Goal: Task Accomplishment & Management: Use online tool/utility

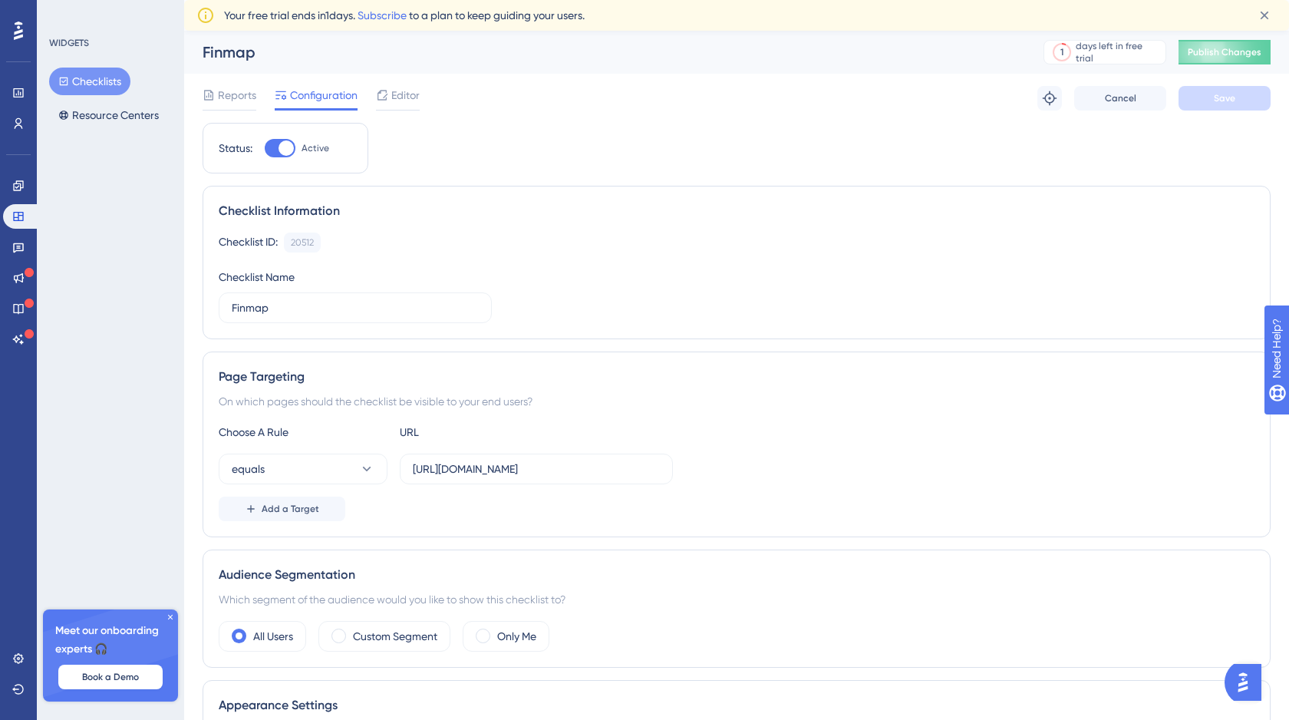
click at [100, 86] on button "Checklists" at bounding box center [89, 82] width 81 height 28
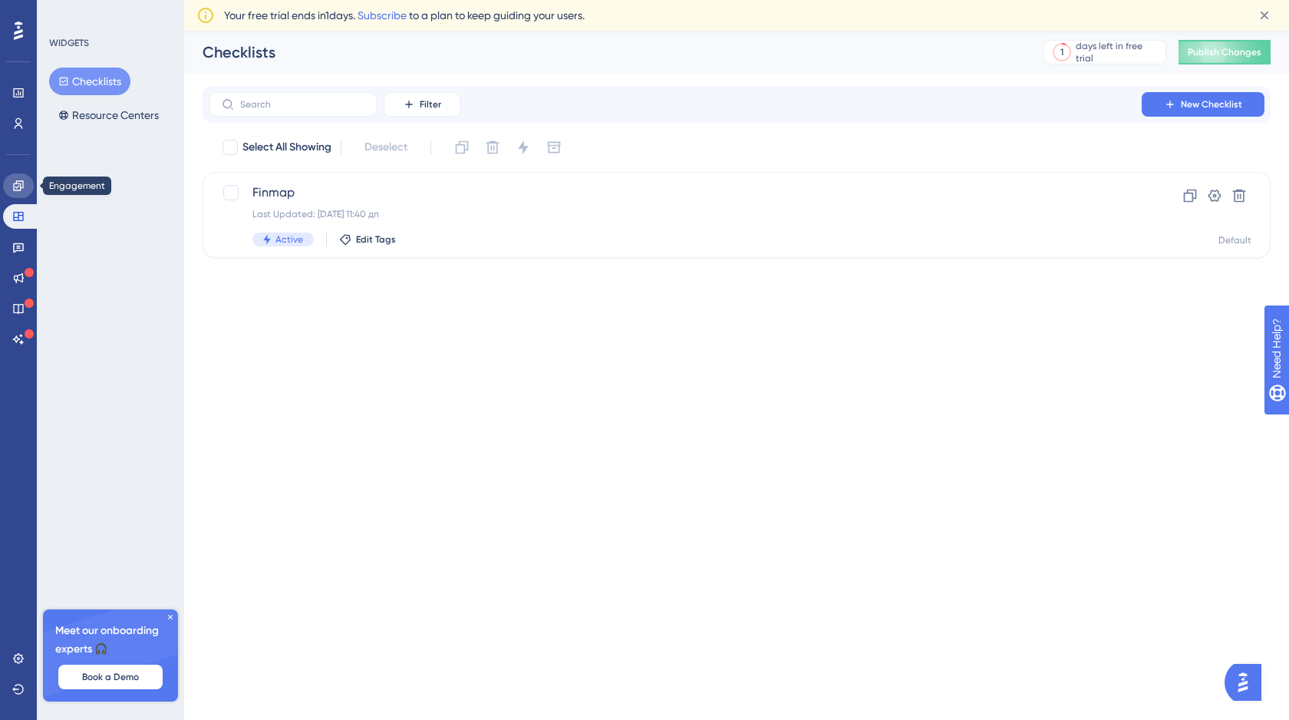
click at [16, 188] on icon at bounding box center [18, 186] width 12 height 12
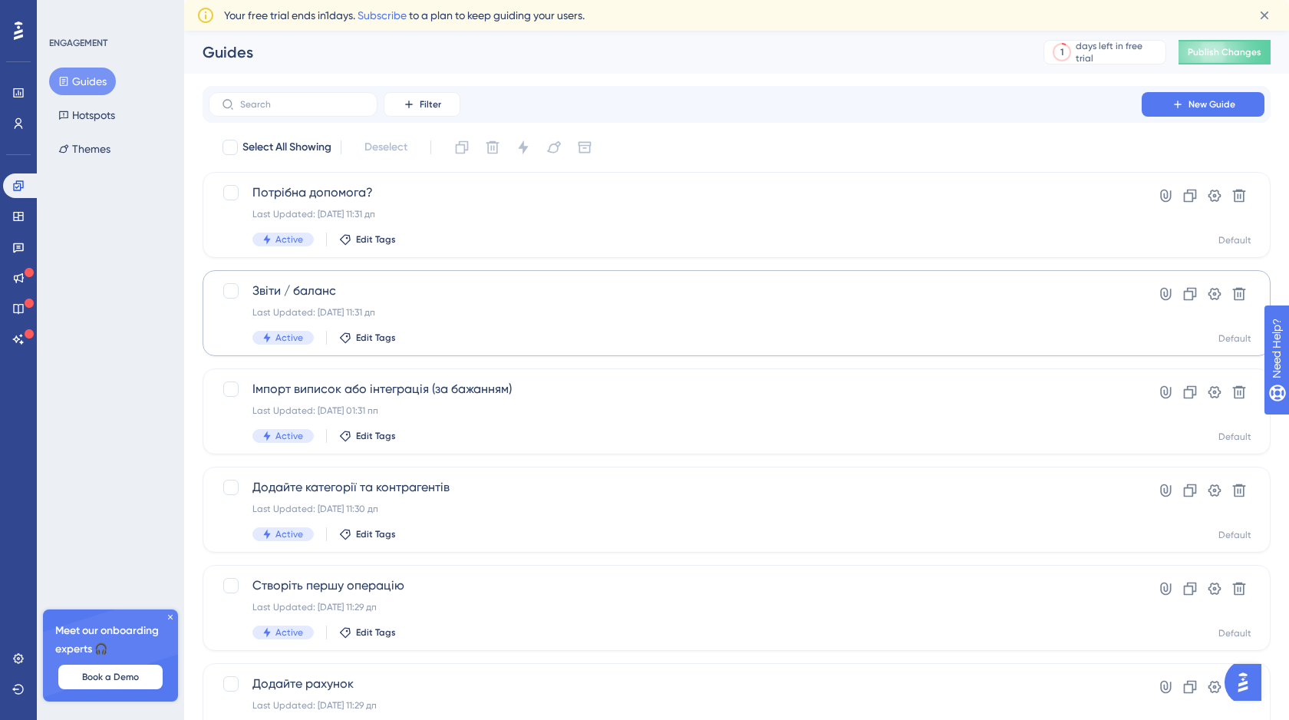
scroll to position [48, 0]
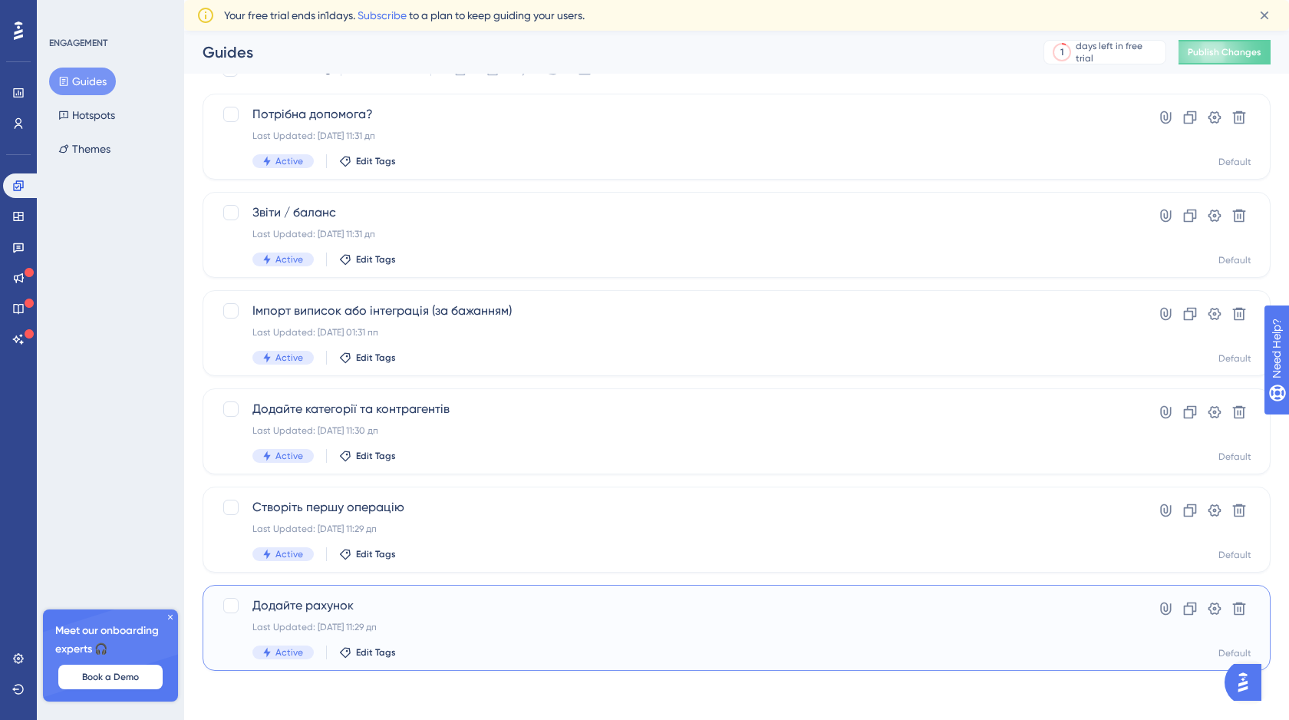
click at [535, 601] on span "Додайте рахунок" at bounding box center [675, 605] width 846 height 18
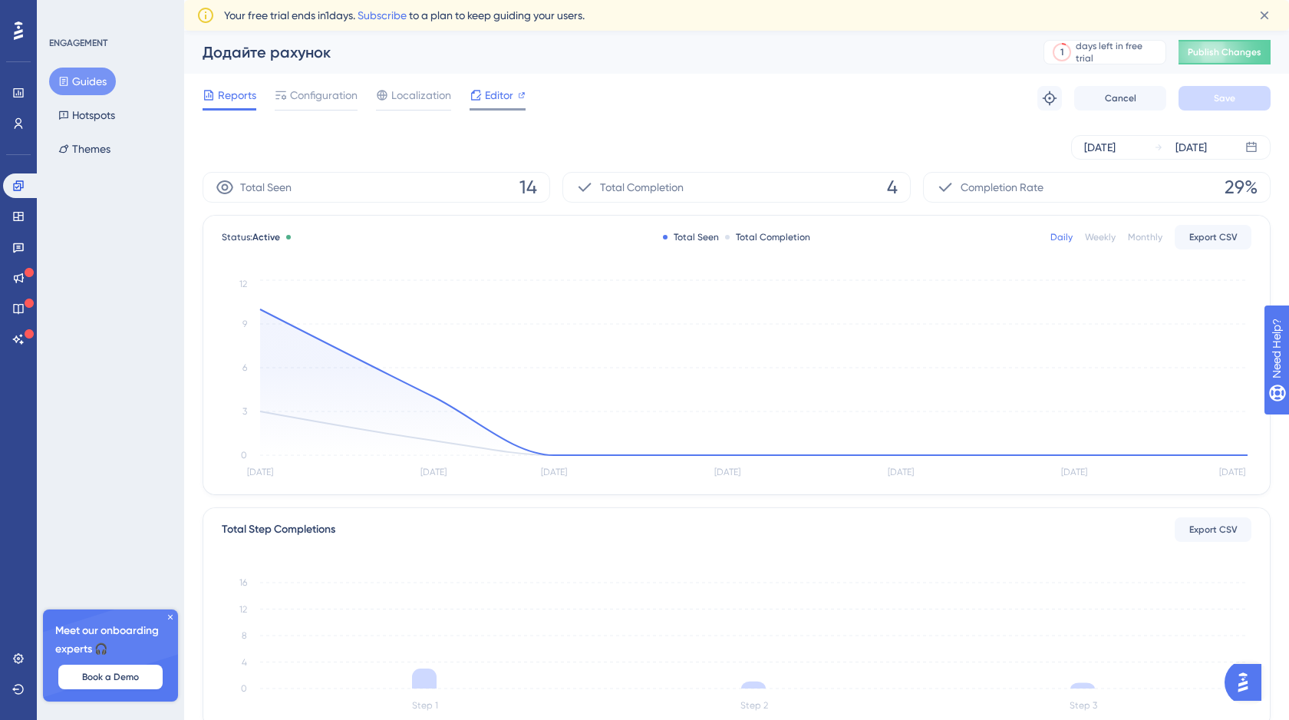
click at [496, 95] on span "Editor" at bounding box center [499, 95] width 28 height 18
click at [326, 95] on span "Configuration" at bounding box center [324, 95] width 68 height 18
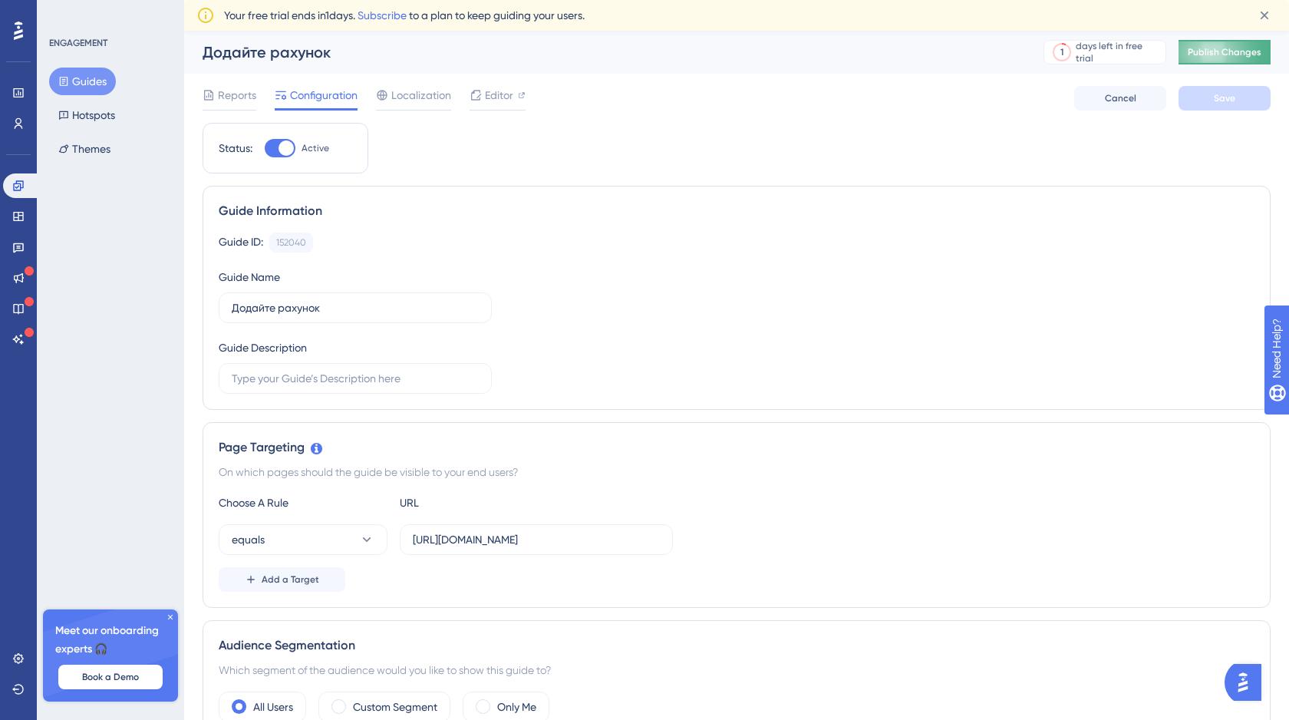
click at [1235, 41] on button "Publish Changes" at bounding box center [1225, 52] width 92 height 25
click at [496, 103] on span "Editor" at bounding box center [499, 95] width 28 height 18
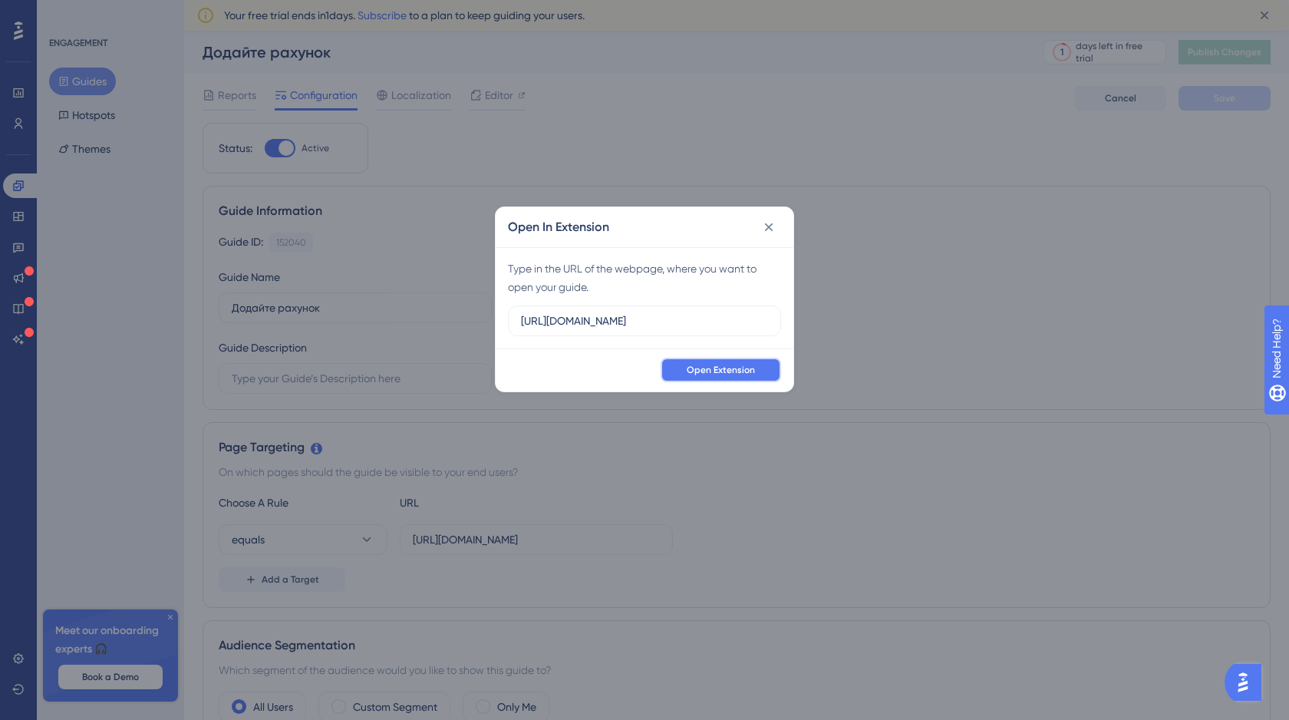
click at [732, 367] on span "Open Extension" at bounding box center [721, 370] width 68 height 12
click at [645, 319] on input "http://stage.finmap.to" at bounding box center [644, 320] width 247 height 17
drag, startPoint x: 658, startPoint y: 319, endPoint x: 506, endPoint y: 321, distance: 151.9
click at [506, 321] on div "Type in the URL of the webpage, where you want to open your guide. http://stage…" at bounding box center [645, 297] width 298 height 101
paste input "/onboarding"
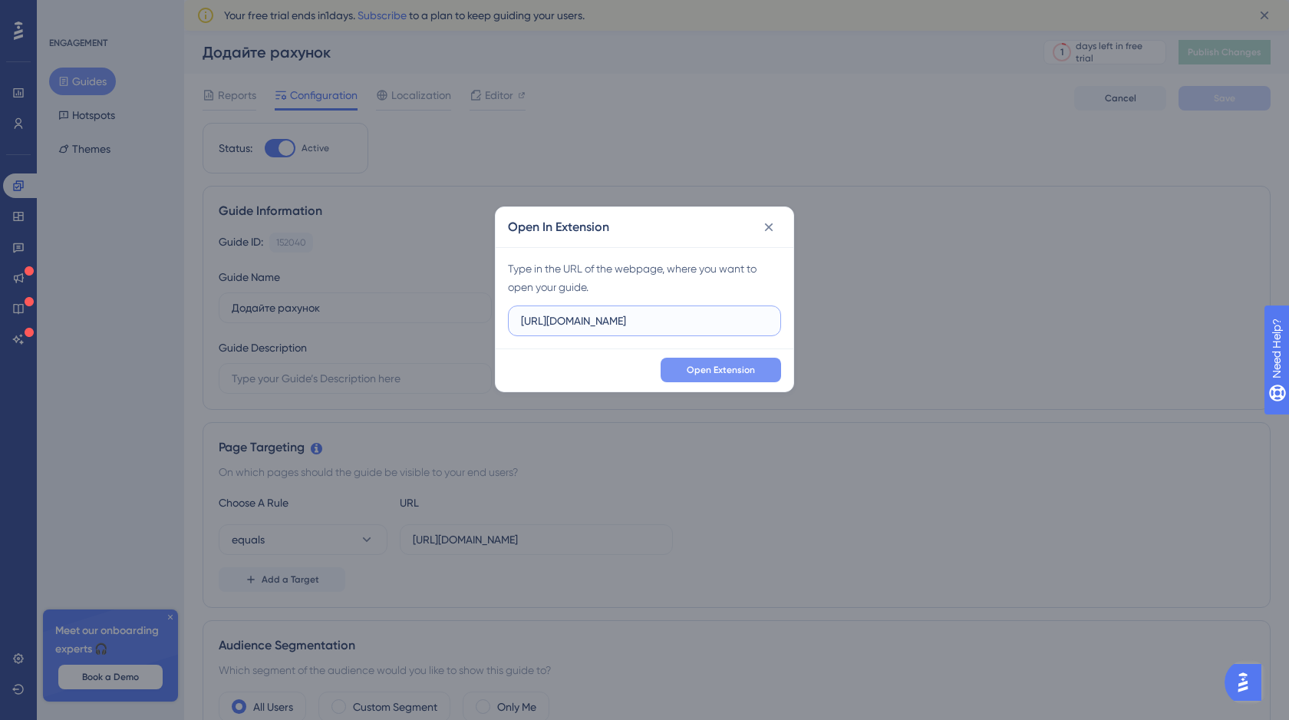
type input "http://stage.finmap.to/onboarding"
click at [716, 366] on span "Open Extension" at bounding box center [721, 370] width 68 height 12
click at [767, 229] on icon at bounding box center [768, 226] width 15 height 15
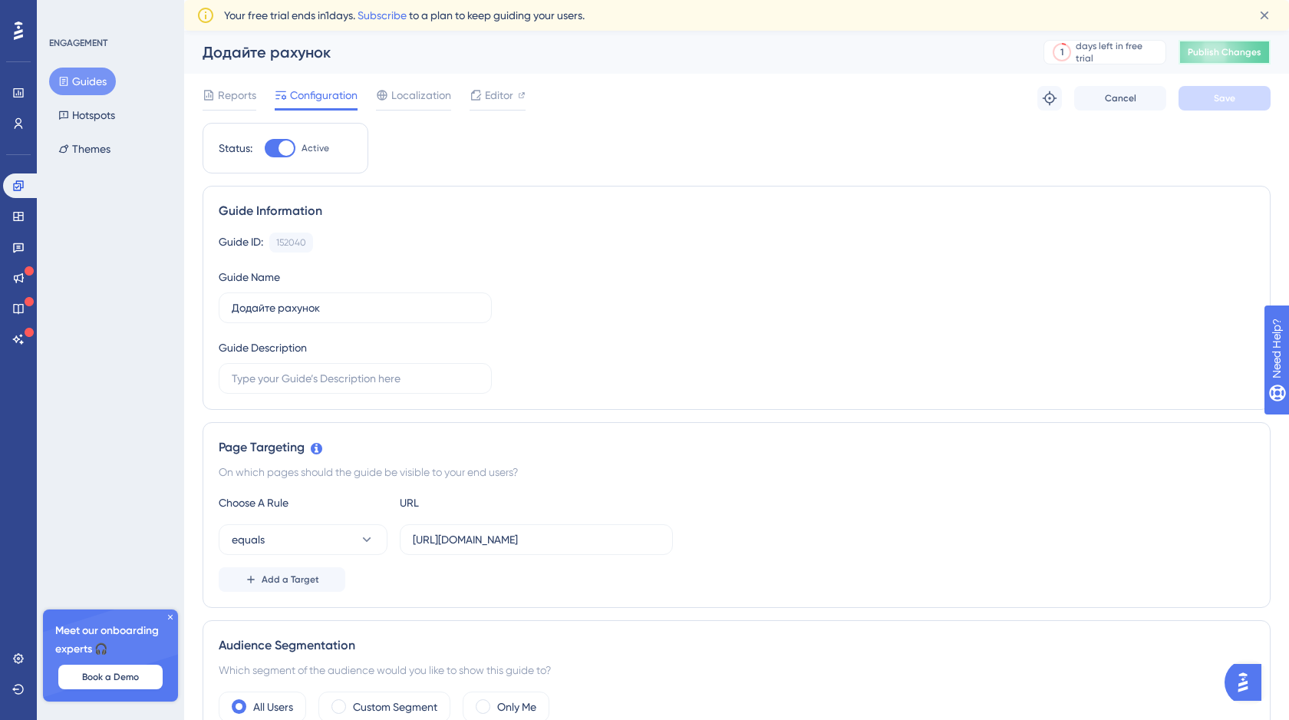
click at [1218, 47] on span "Publish Changes" at bounding box center [1225, 52] width 74 height 12
click at [1221, 52] on span "Publish Changes" at bounding box center [1225, 52] width 74 height 12
click at [99, 81] on button "Guides" at bounding box center [82, 82] width 67 height 28
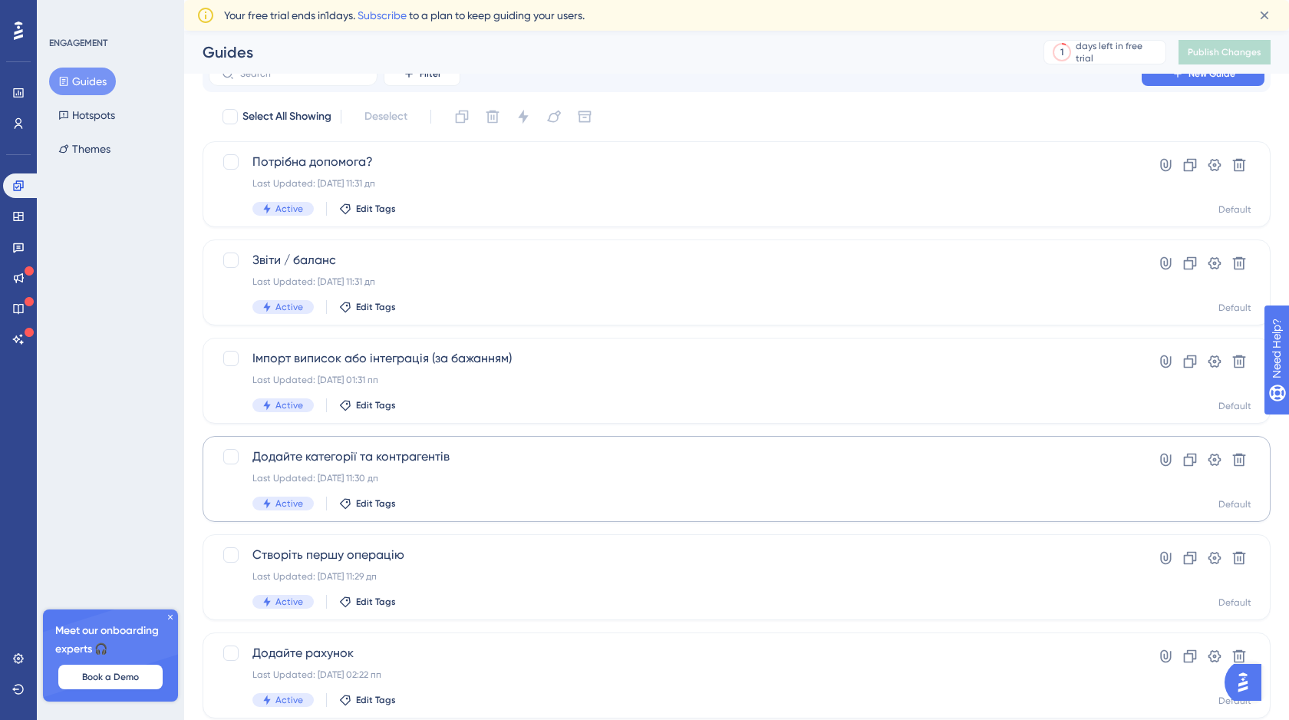
scroll to position [48, 0]
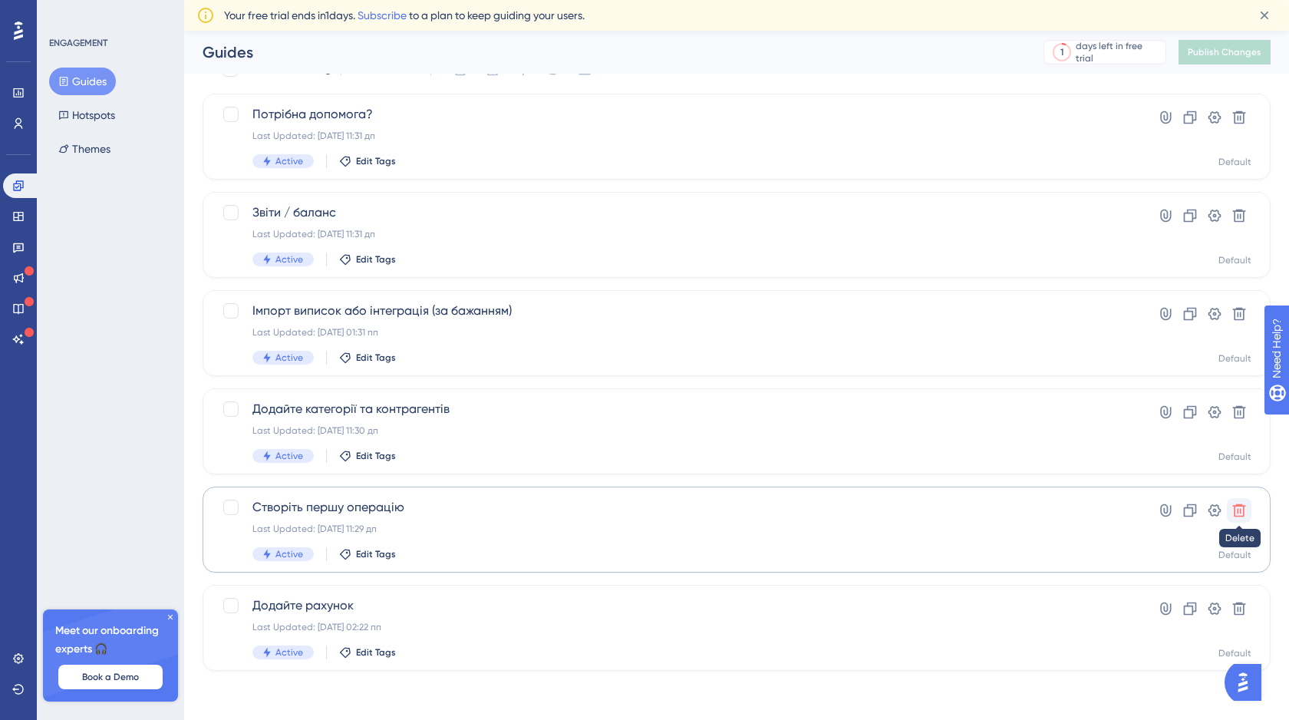
click at [1241, 507] on icon at bounding box center [1239, 510] width 15 height 15
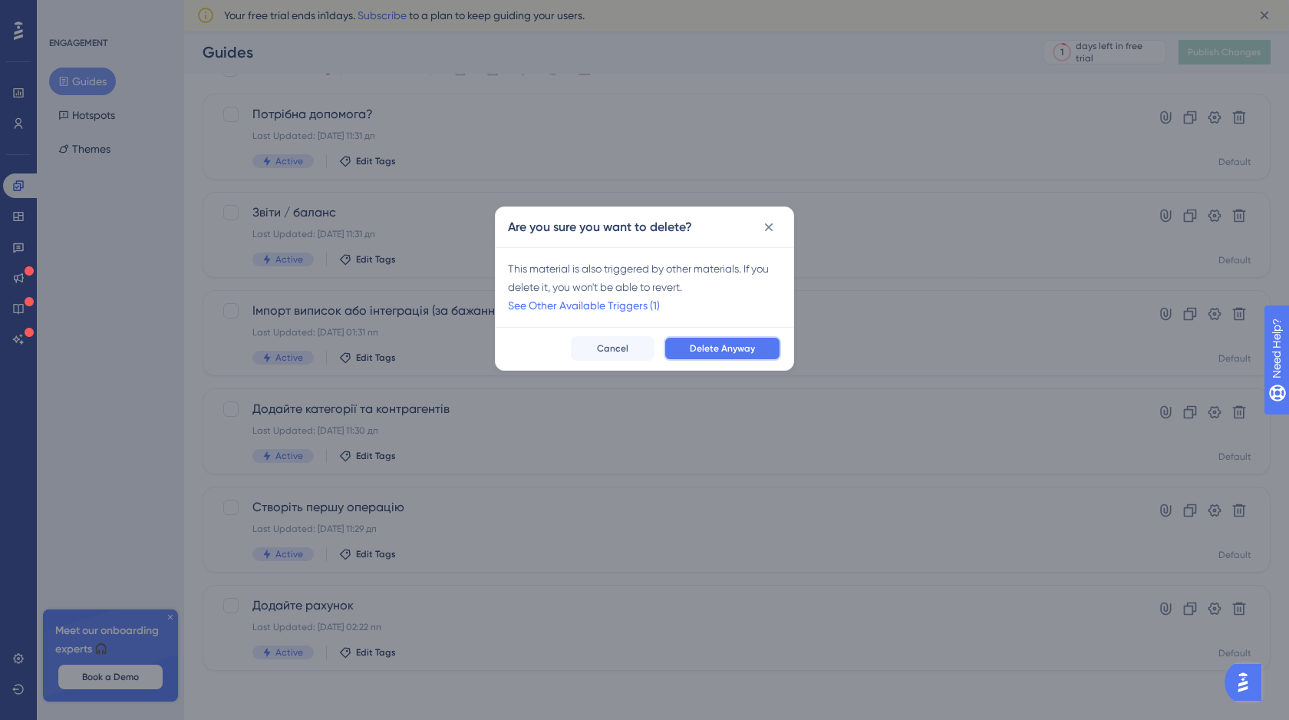
click at [747, 346] on span "Delete Anyway" at bounding box center [722, 348] width 65 height 12
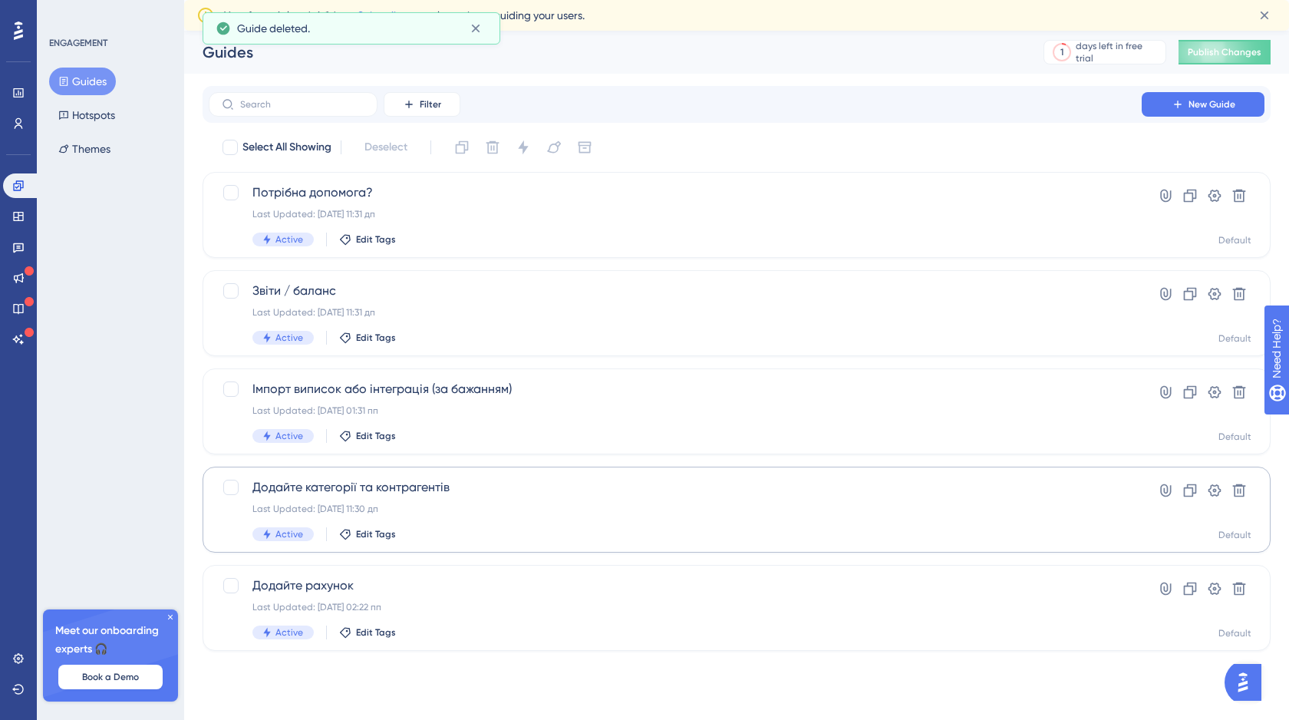
scroll to position [0, 0]
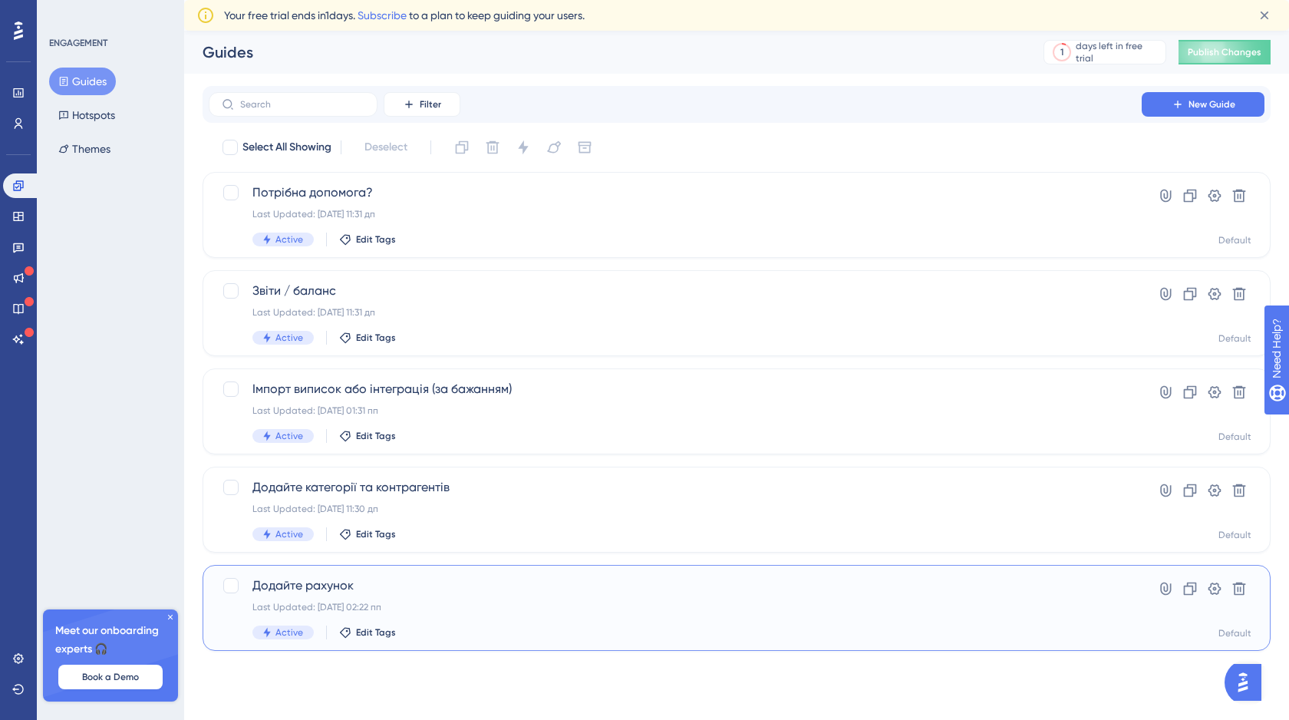
click at [431, 589] on span "Додайте рахунок" at bounding box center [675, 585] width 846 height 18
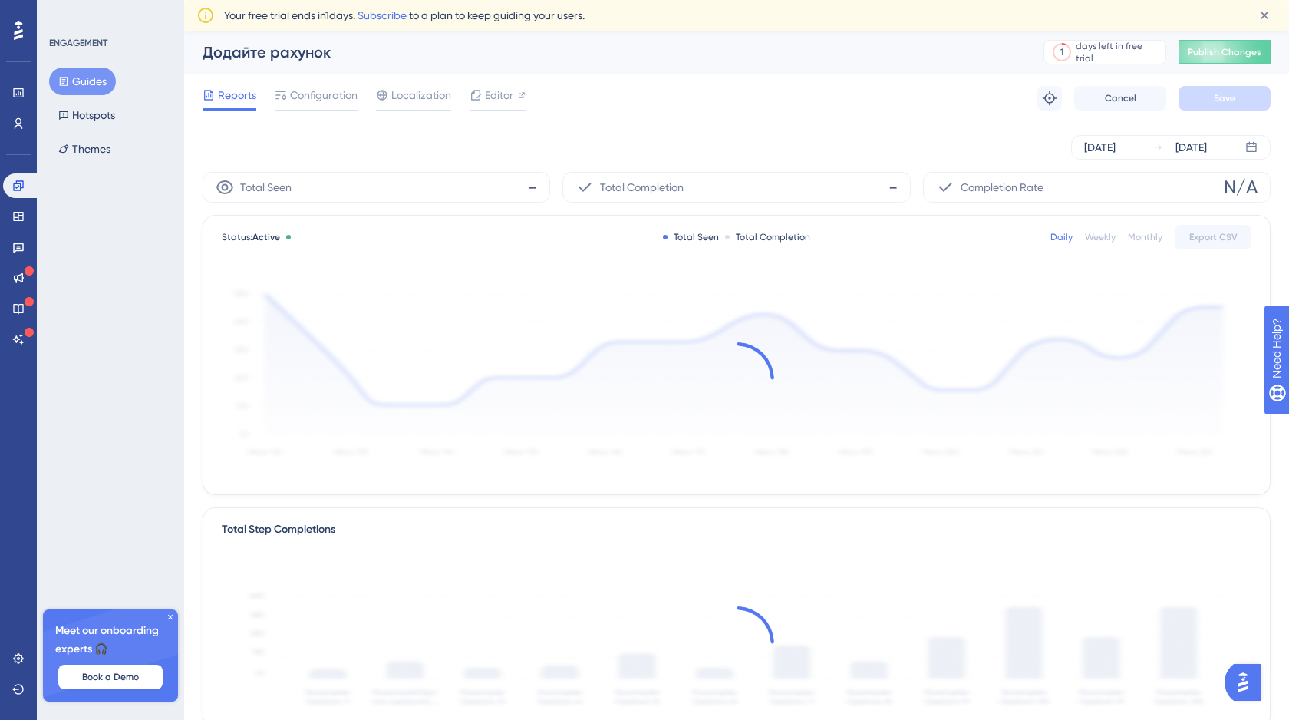
click at [345, 54] on div "Додайте рахунок" at bounding box center [604, 51] width 803 height 21
click at [322, 56] on div "Додайте рахунок" at bounding box center [604, 51] width 803 height 21
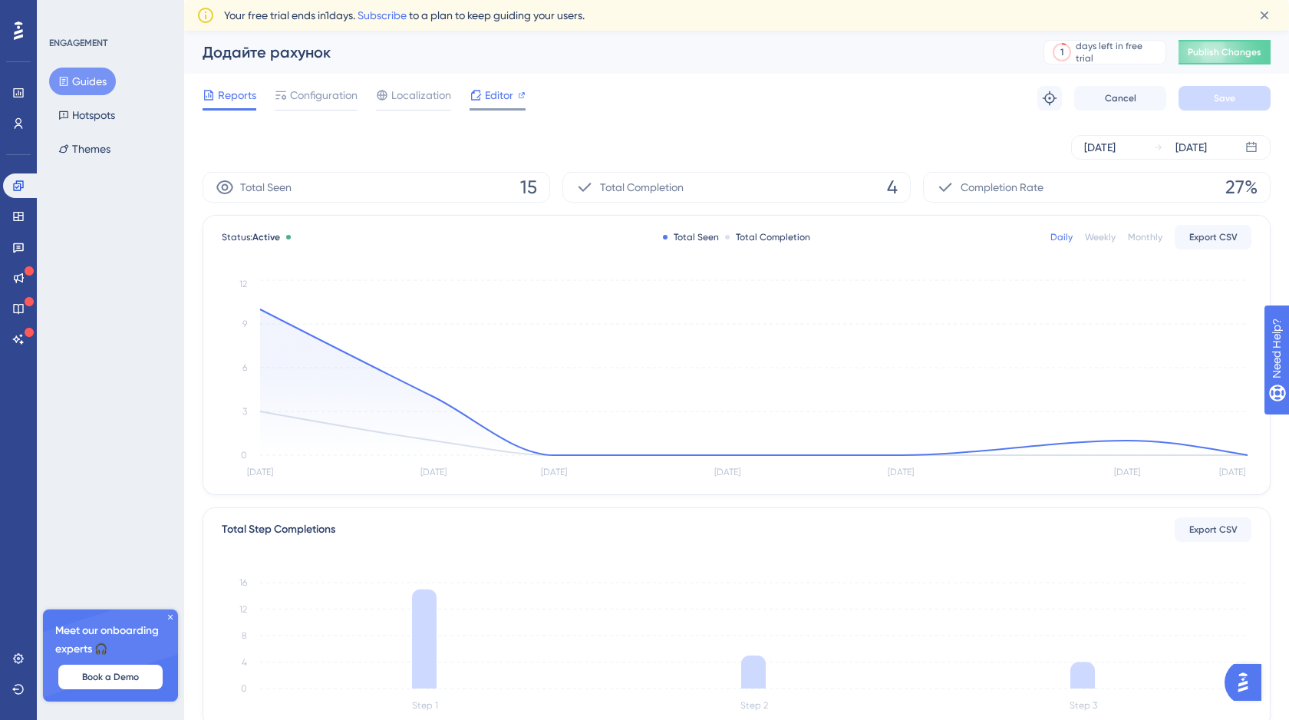
click at [500, 93] on span "Editor" at bounding box center [499, 95] width 28 height 18
click at [91, 84] on button "Guides" at bounding box center [82, 82] width 67 height 28
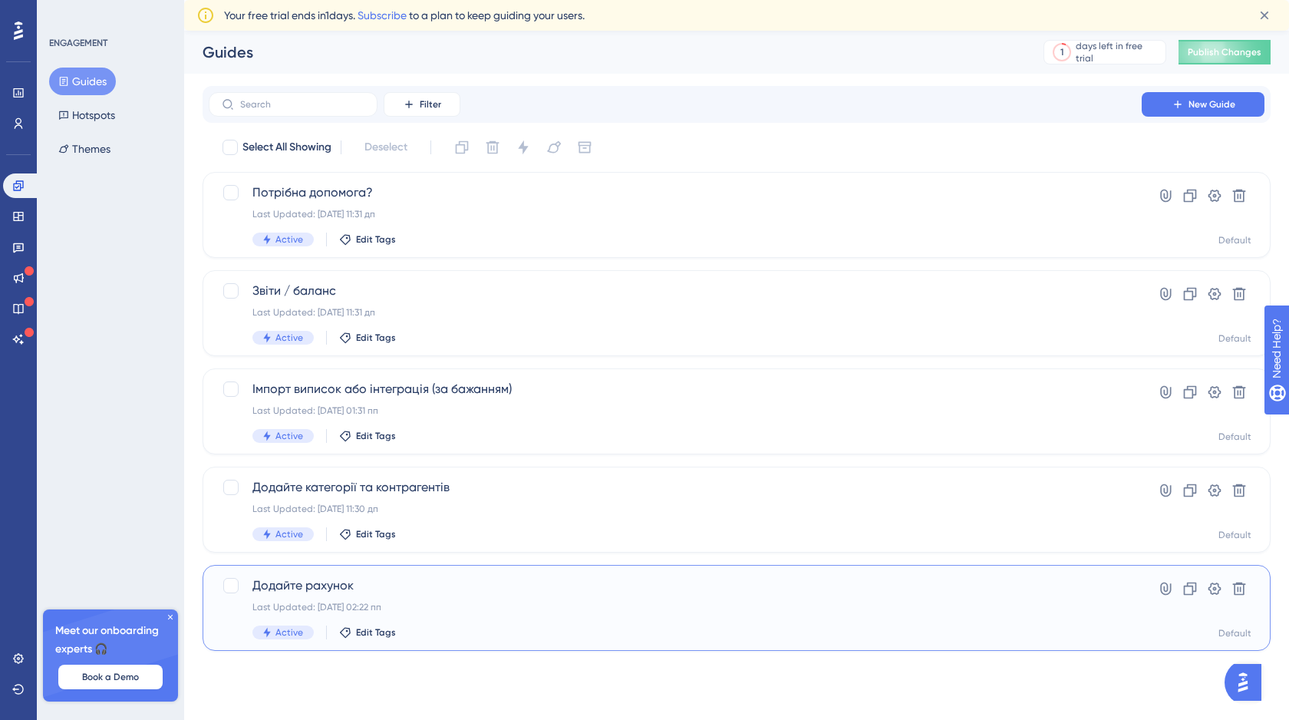
drag, startPoint x: 219, startPoint y: 602, endPoint x: 217, endPoint y: 647, distance: 44.6
click at [217, 647] on div "Додайте рахунок Last Updated: 22 вер. 2025 р. 02:22 пп Active Edit Tags Hyperli…" at bounding box center [737, 608] width 1068 height 86
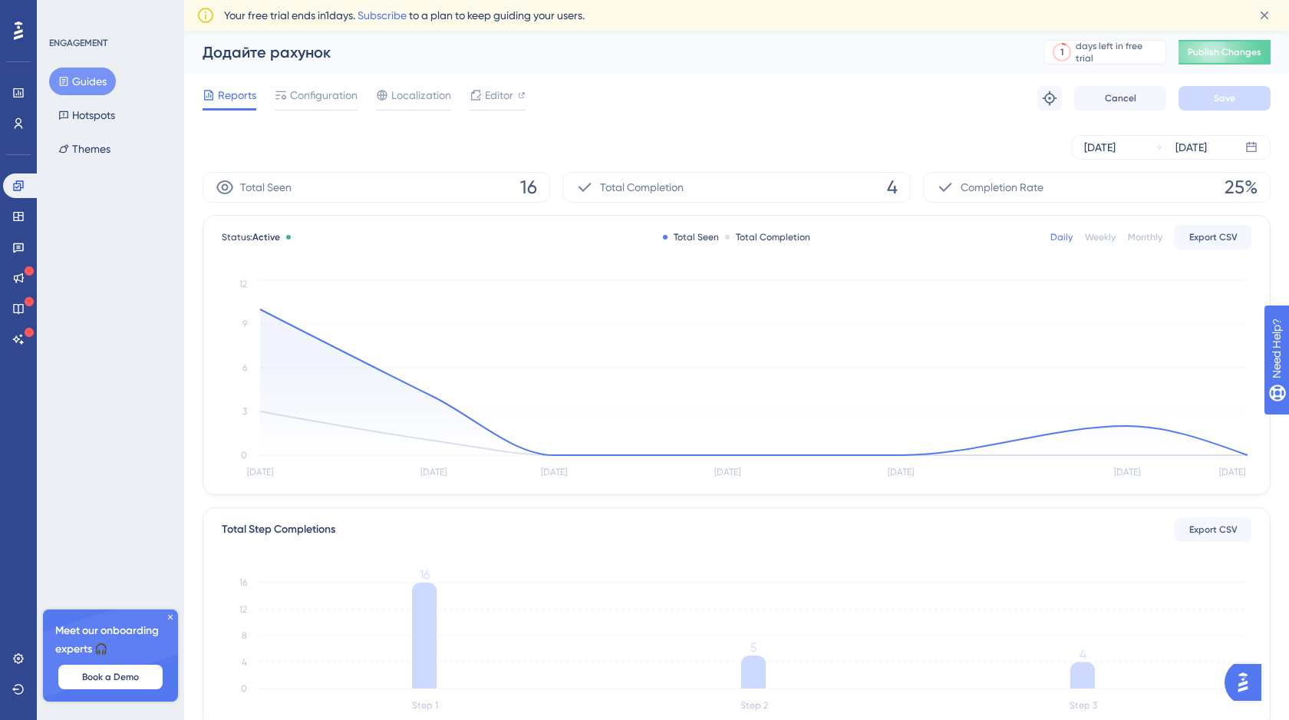
click at [234, 97] on span "Reports" at bounding box center [237, 95] width 38 height 18
click at [67, 87] on button "Guides" at bounding box center [82, 82] width 67 height 28
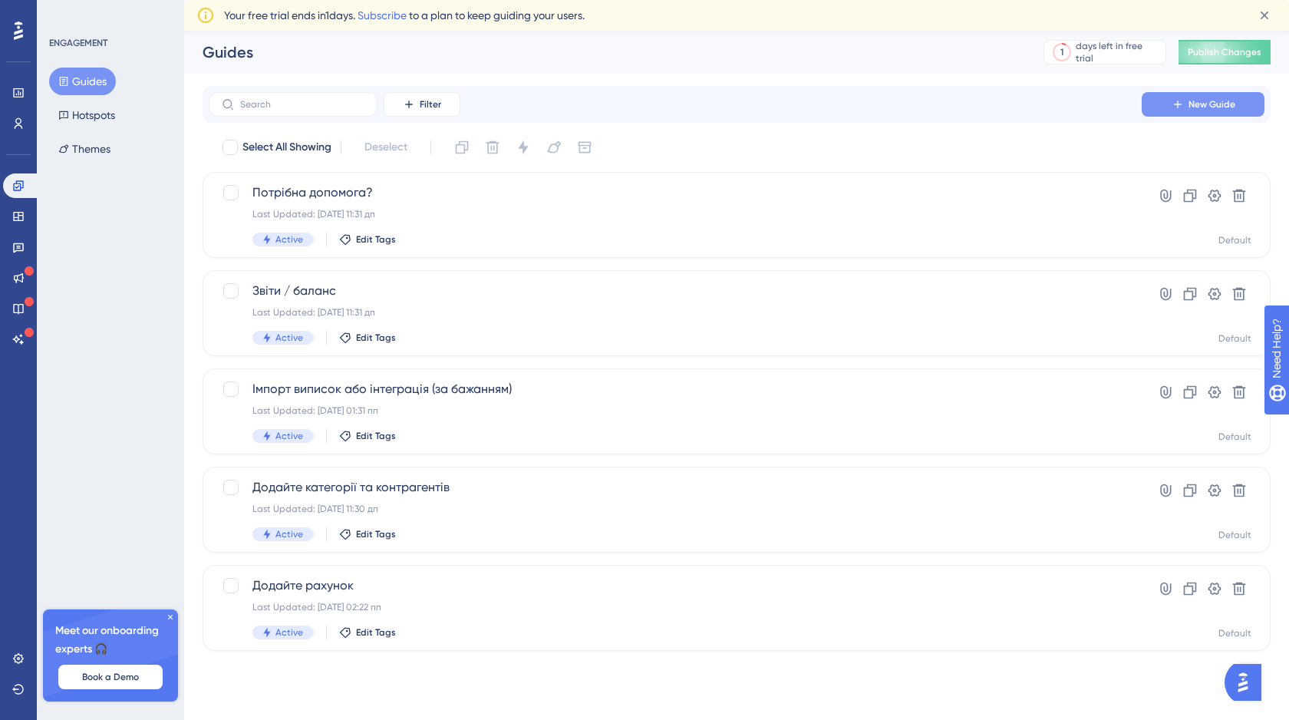
click at [1208, 101] on span "New Guide" at bounding box center [1212, 104] width 47 height 12
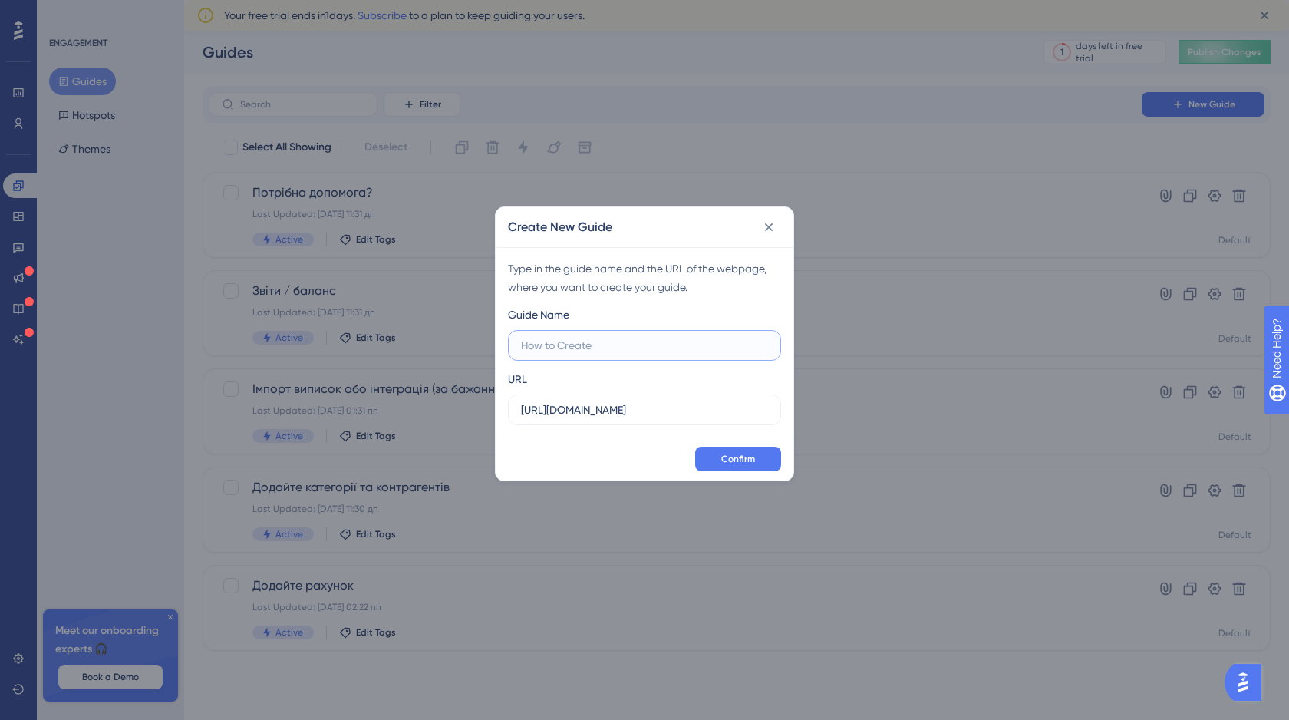
paste input "Перша операція (без цього система не працює)"
type input "Перша операція (без цього система не працює)"
drag, startPoint x: 664, startPoint y: 411, endPoint x: 513, endPoint y: 411, distance: 150.4
click at [513, 411] on label "http://stage.finmap.to" at bounding box center [644, 409] width 273 height 31
paste input "/onboarding"
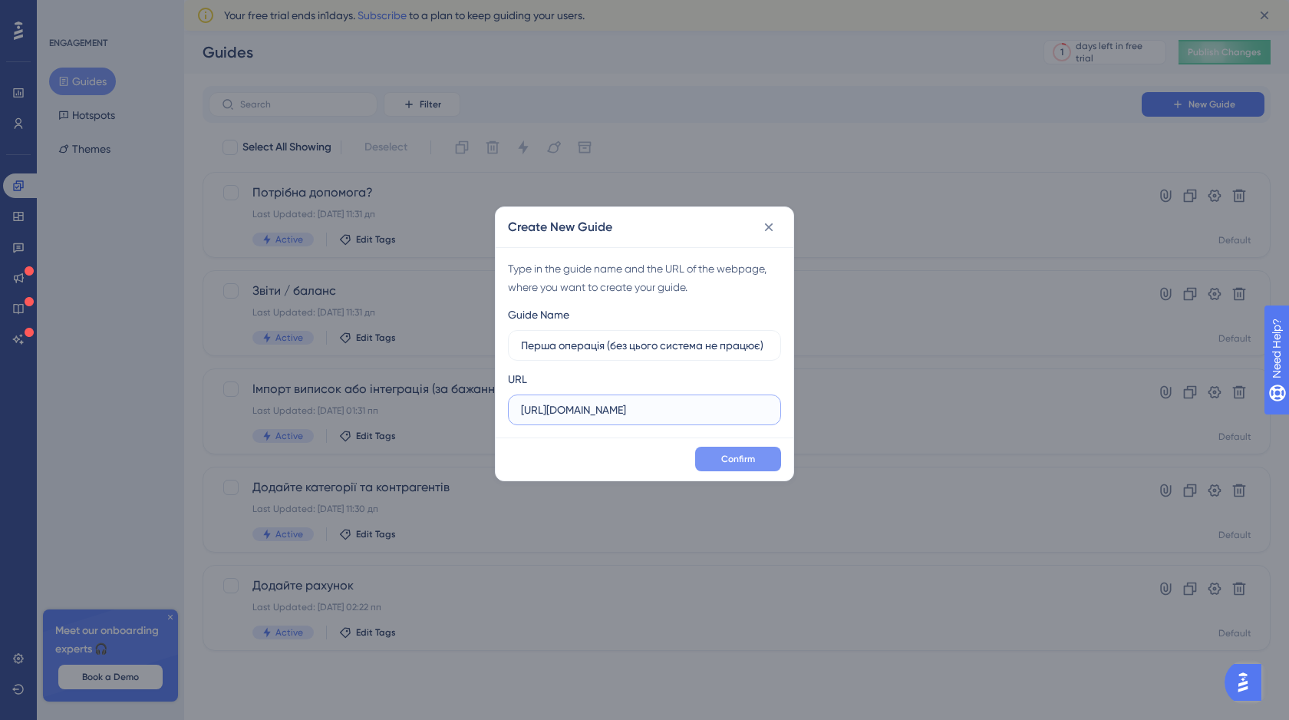
type input "http://stage.finmap.to/onboarding"
click at [749, 463] on span "Confirm" at bounding box center [738, 459] width 34 height 12
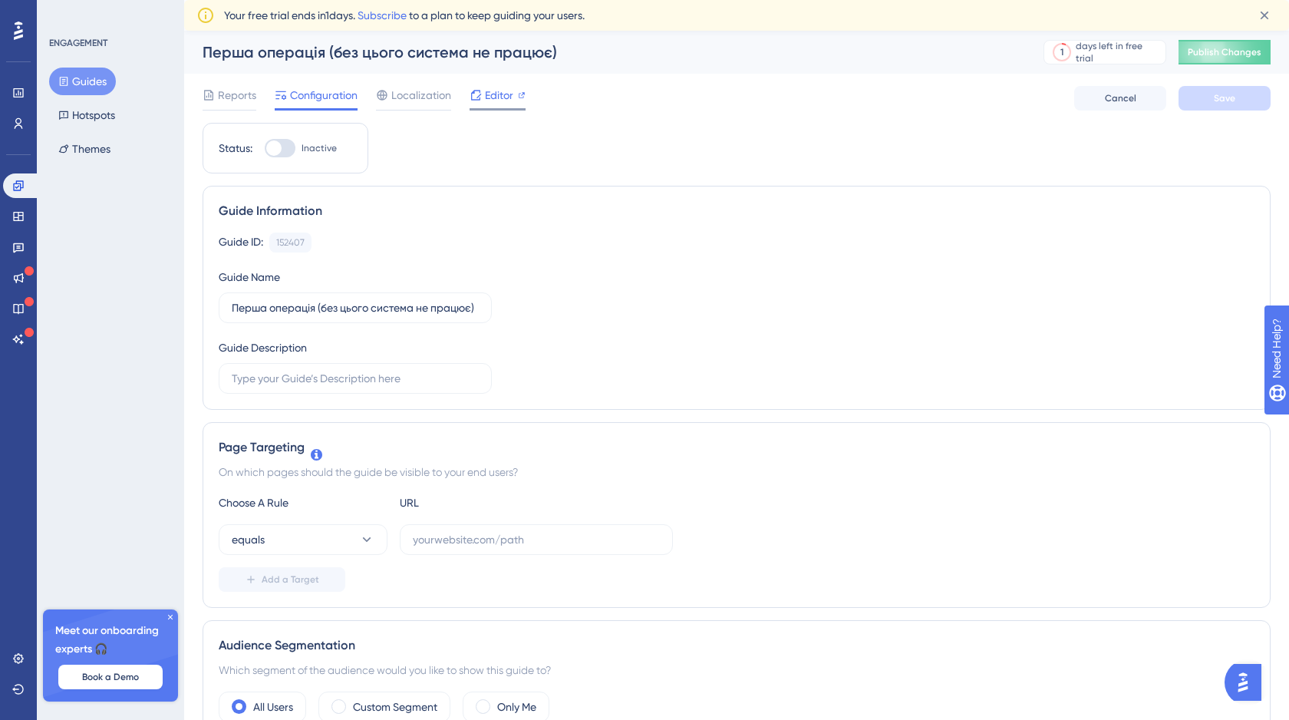
click at [493, 96] on span "Editor" at bounding box center [499, 95] width 28 height 18
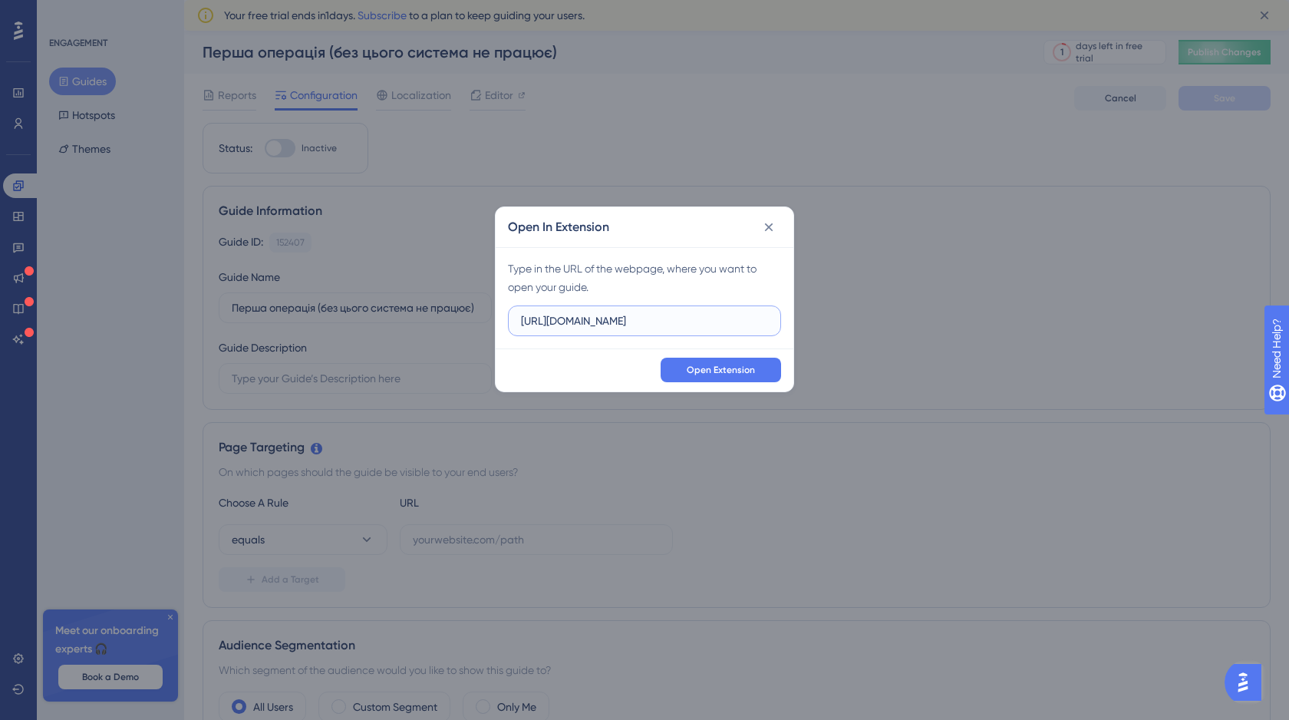
drag, startPoint x: 639, startPoint y: 318, endPoint x: 509, endPoint y: 319, distance: 130.5
click at [508, 318] on label "http://stage.finmap.to" at bounding box center [644, 320] width 273 height 31
paste input "/onboarding"
type input "http://stage.finmap.to/onboarding"
click at [746, 361] on button "Open Extension" at bounding box center [721, 370] width 120 height 25
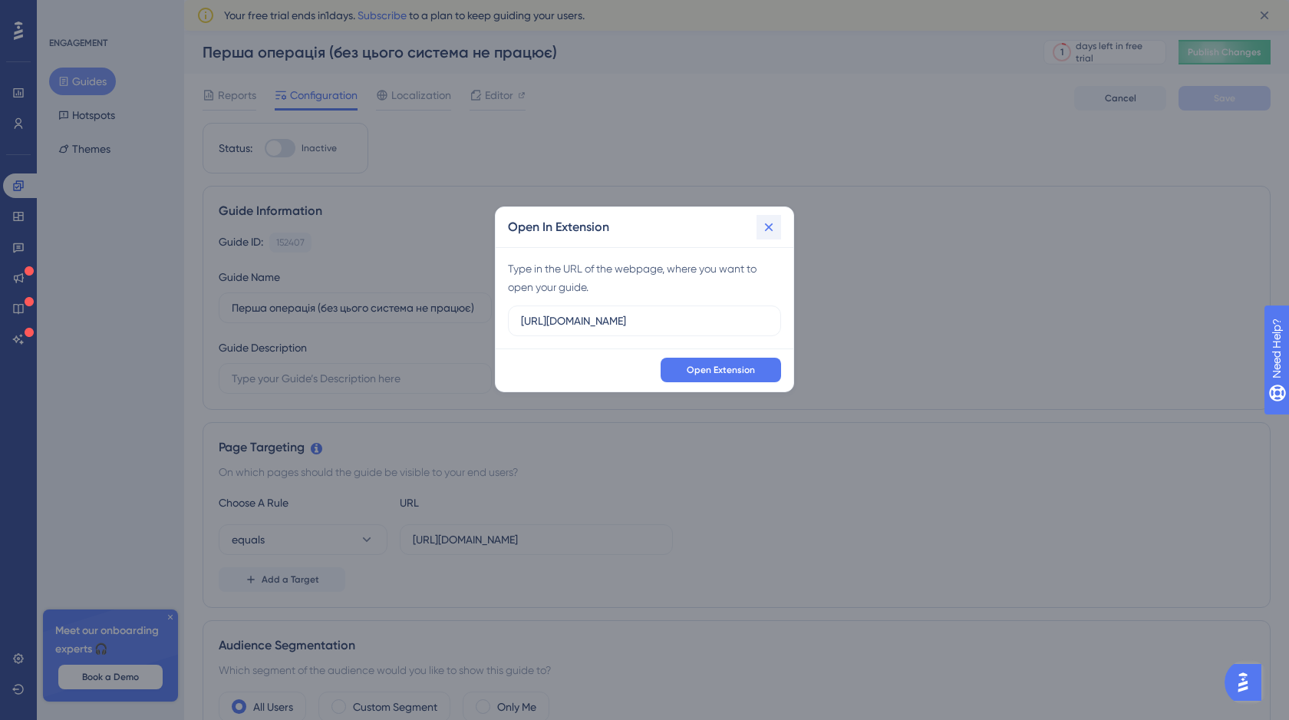
click at [769, 228] on icon at bounding box center [768, 226] width 15 height 15
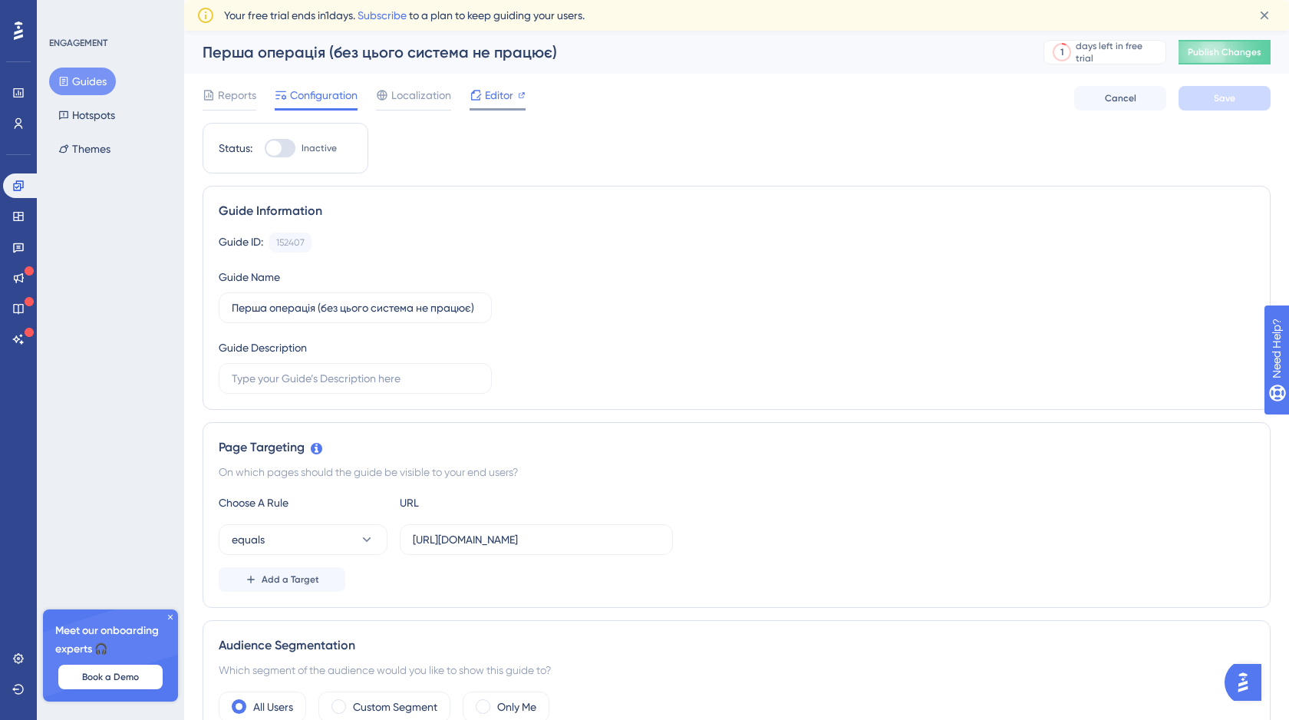
click at [502, 94] on span "Editor" at bounding box center [499, 95] width 28 height 18
click at [1203, 47] on span "Publish Changes" at bounding box center [1225, 52] width 74 height 12
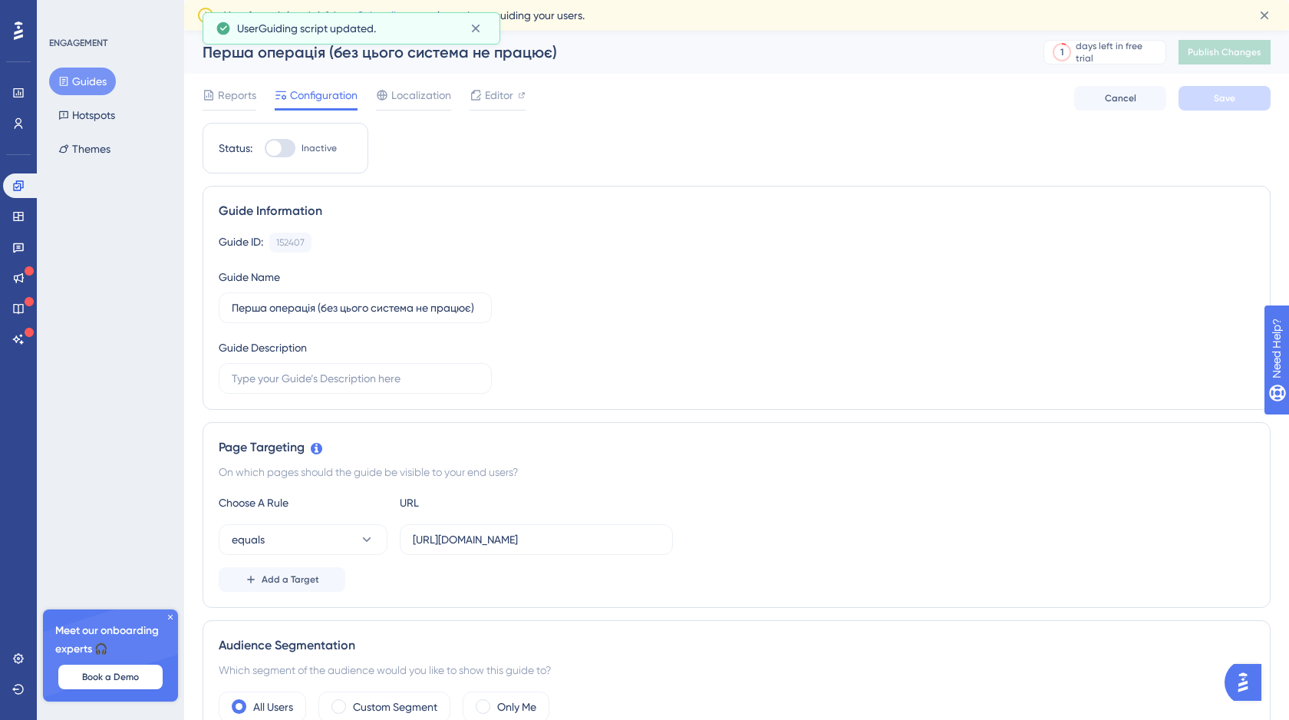
click at [92, 77] on button "Guides" at bounding box center [82, 82] width 67 height 28
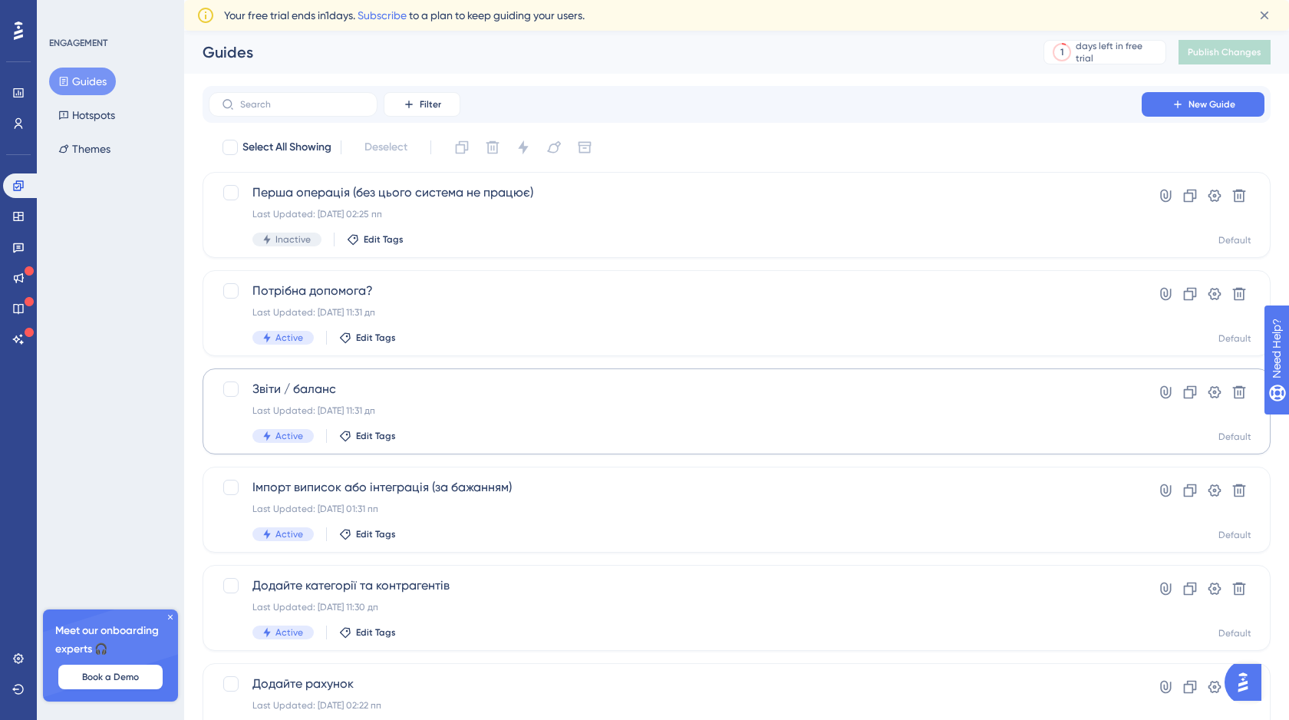
scroll to position [48, 0]
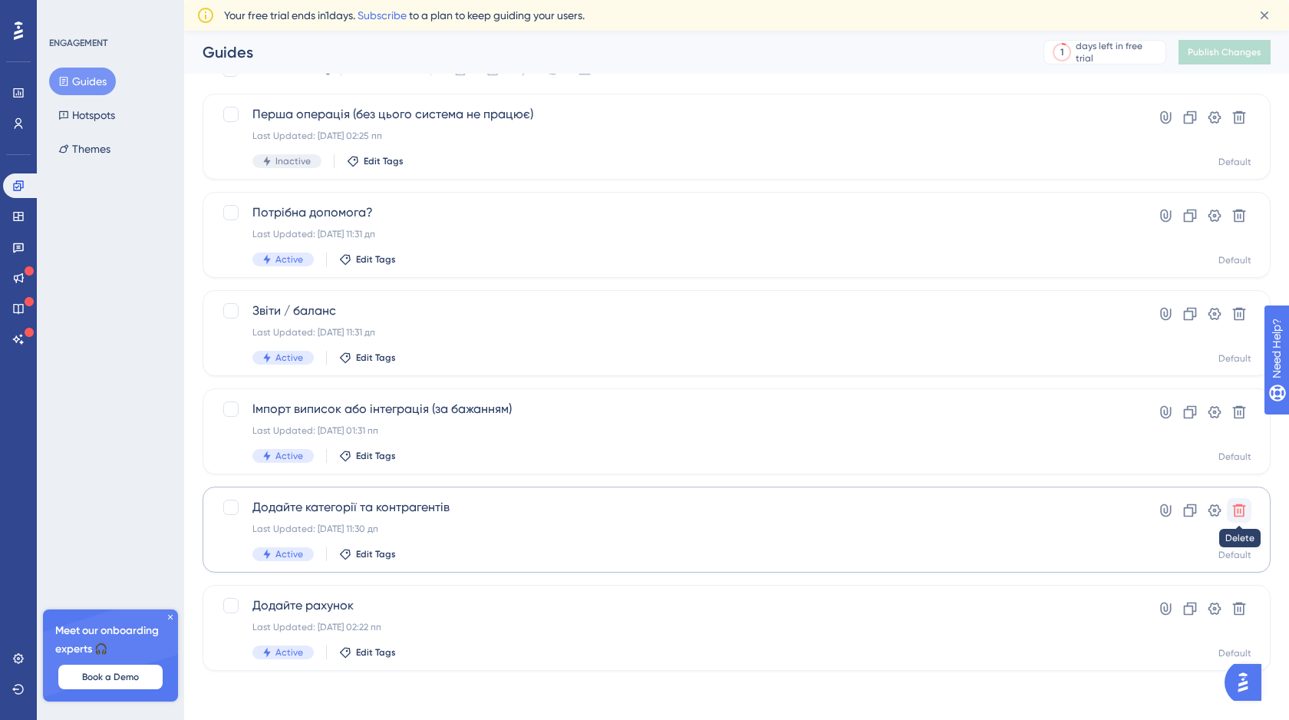
click at [1239, 511] on icon at bounding box center [1239, 510] width 15 height 15
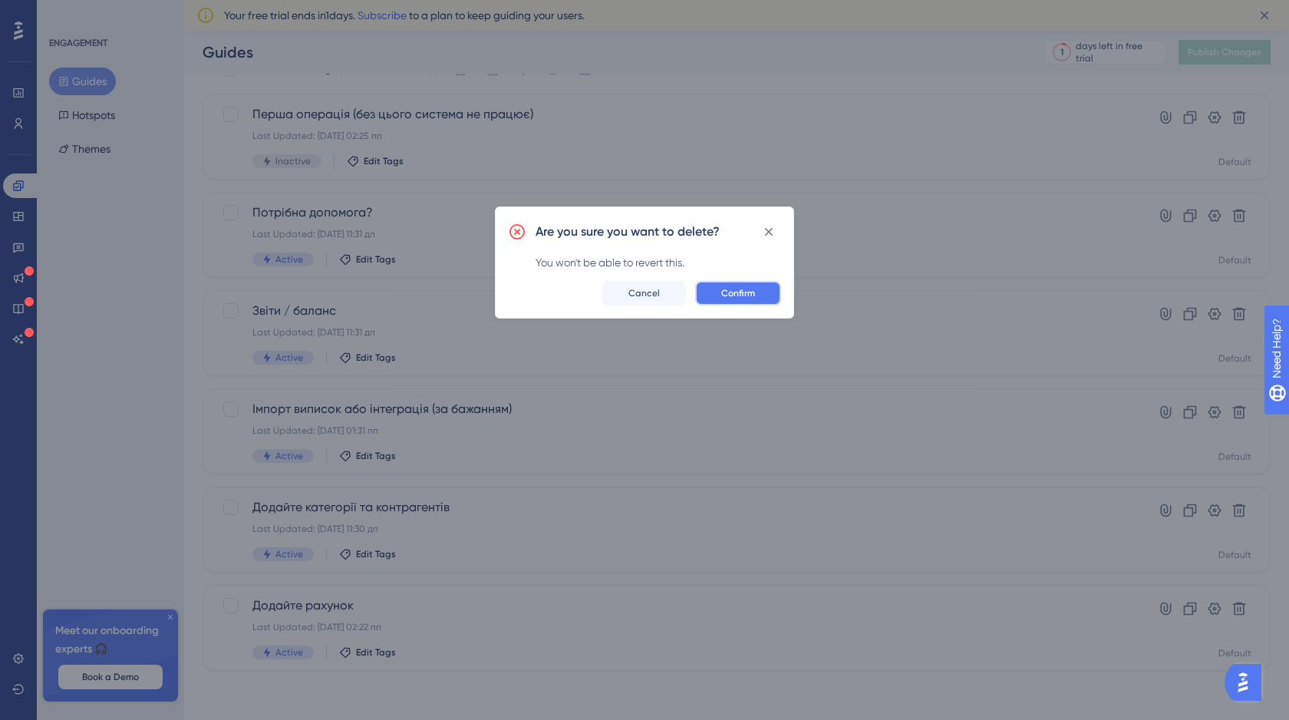
click at [731, 289] on span "Confirm" at bounding box center [738, 293] width 34 height 12
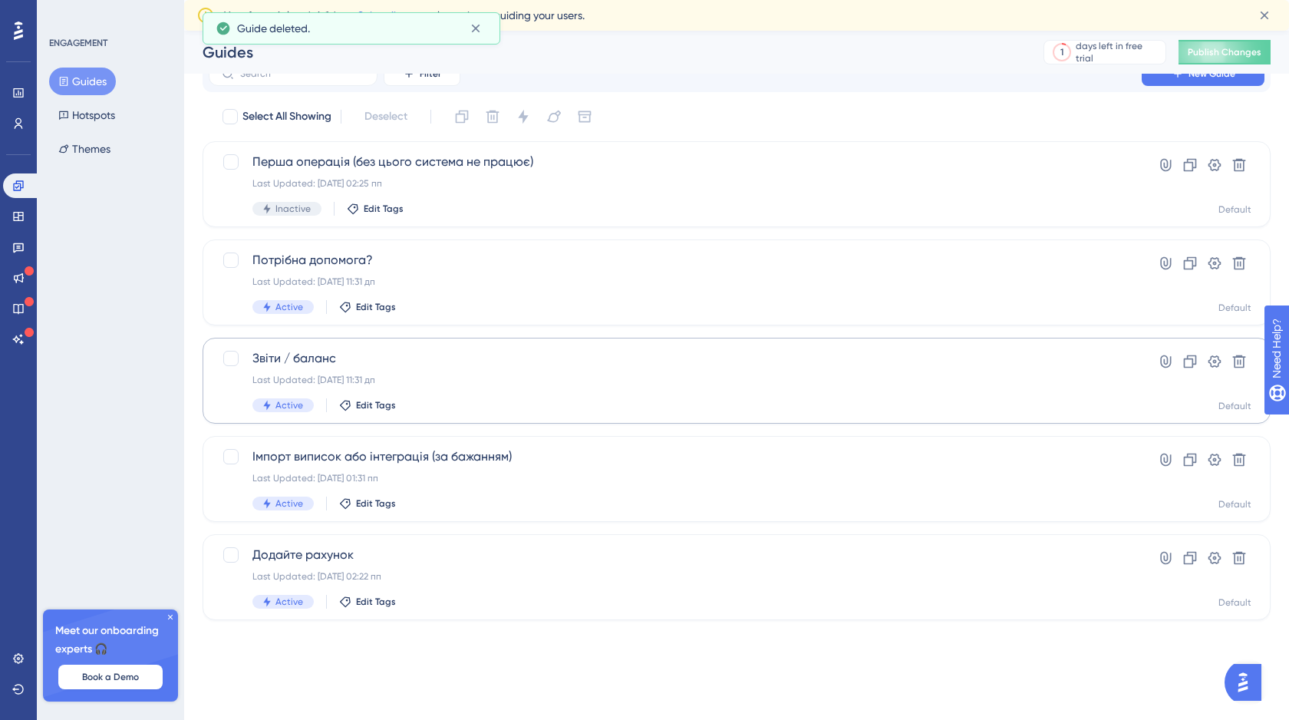
scroll to position [0, 0]
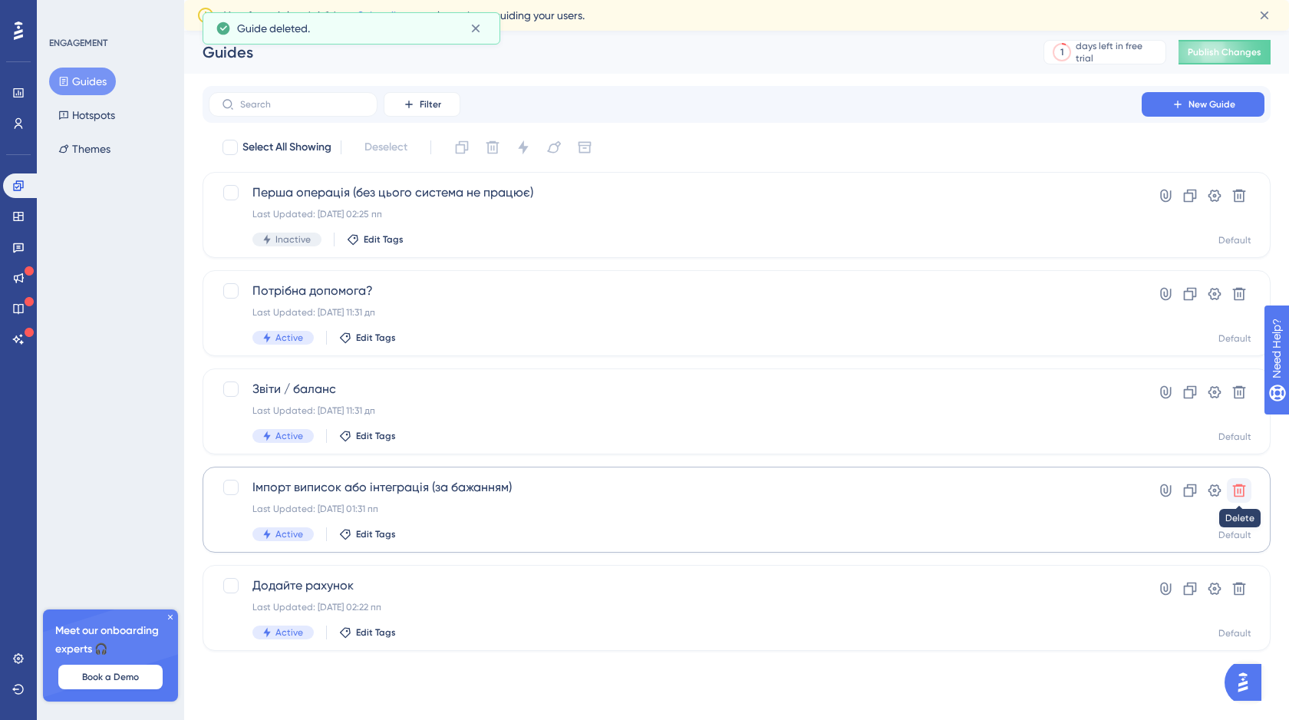
click at [1242, 490] on icon at bounding box center [1239, 490] width 15 height 15
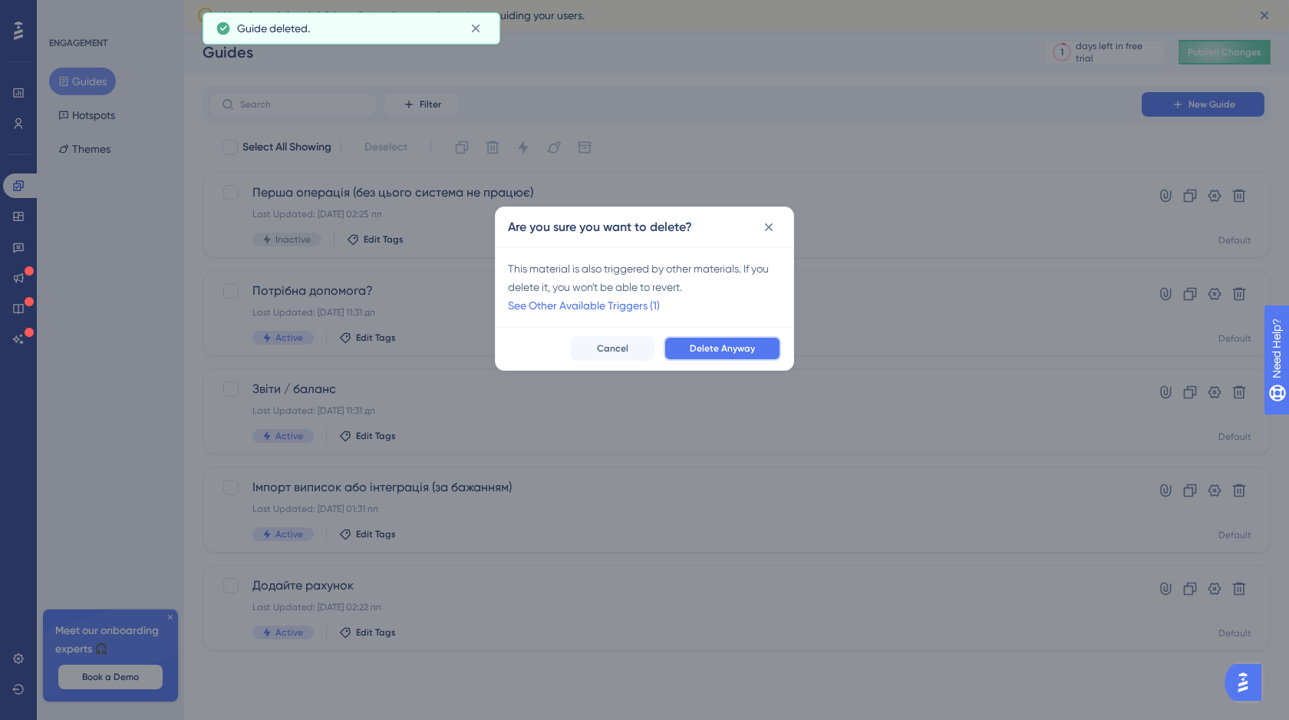
click at [750, 342] on span "Delete Anyway" at bounding box center [722, 348] width 65 height 12
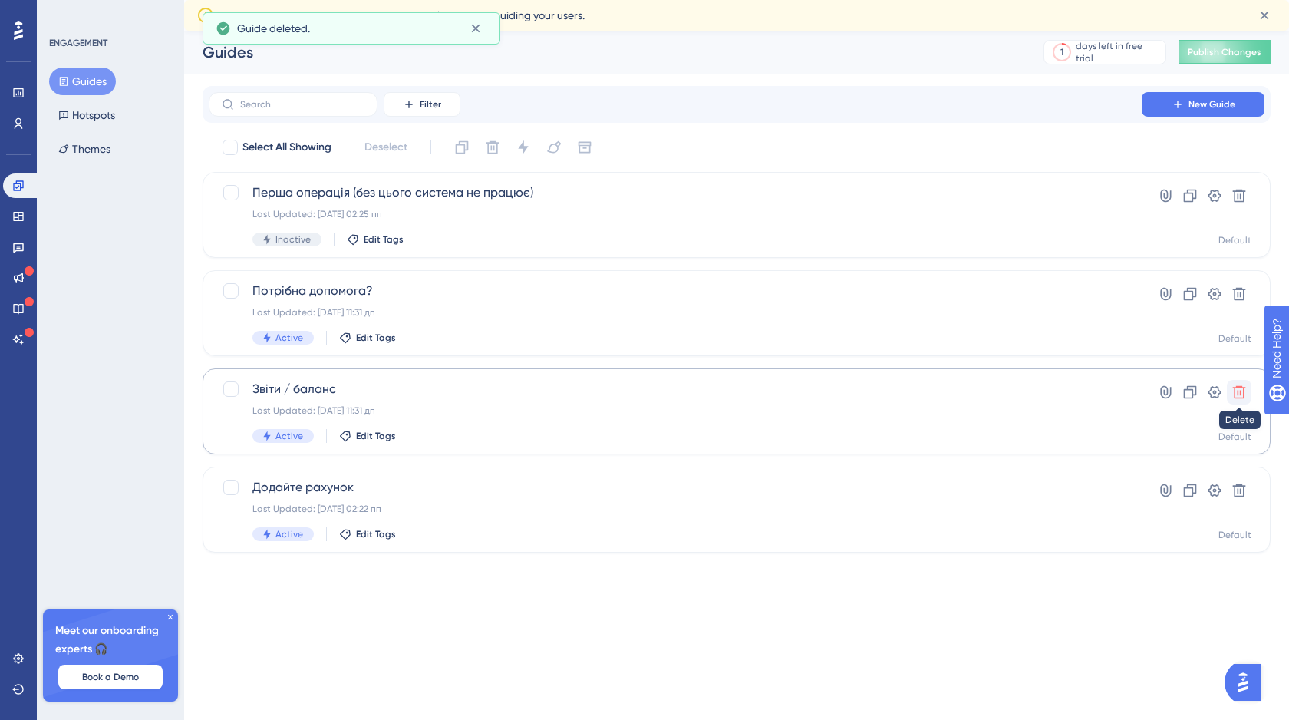
click at [1237, 396] on icon at bounding box center [1239, 391] width 15 height 15
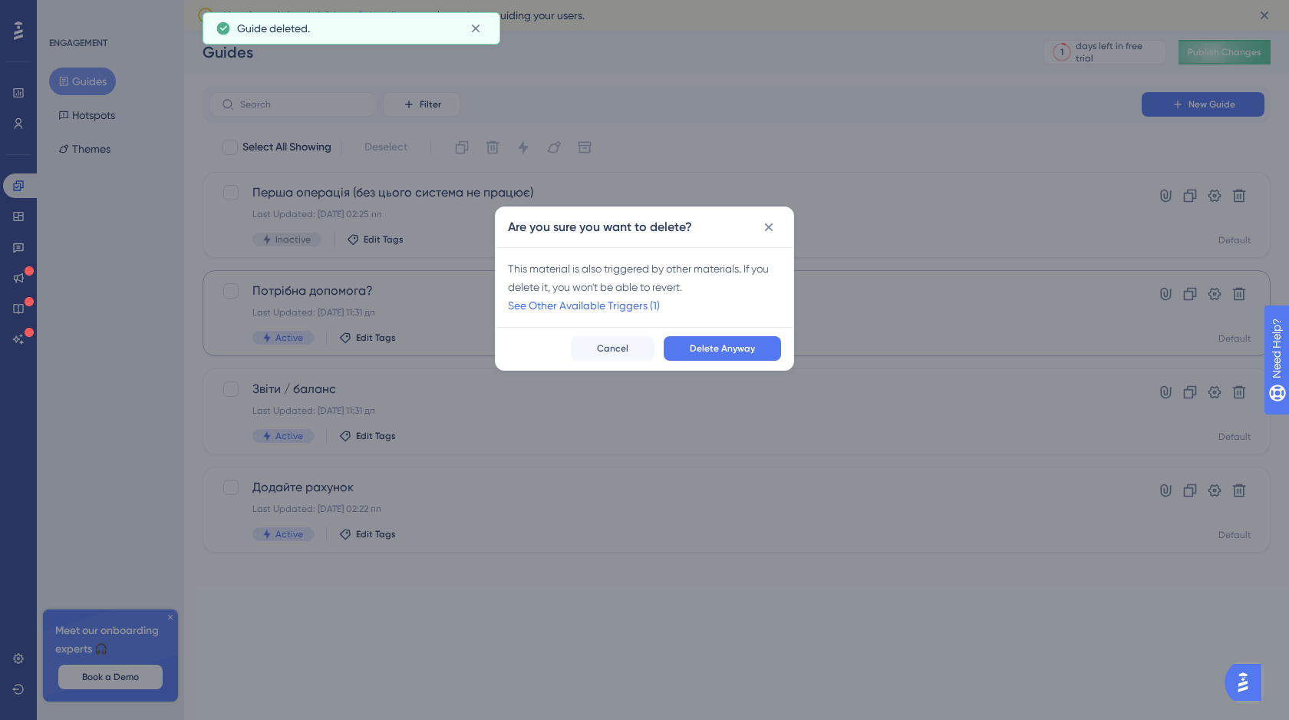
click at [739, 345] on span "Delete Anyway" at bounding box center [722, 348] width 65 height 12
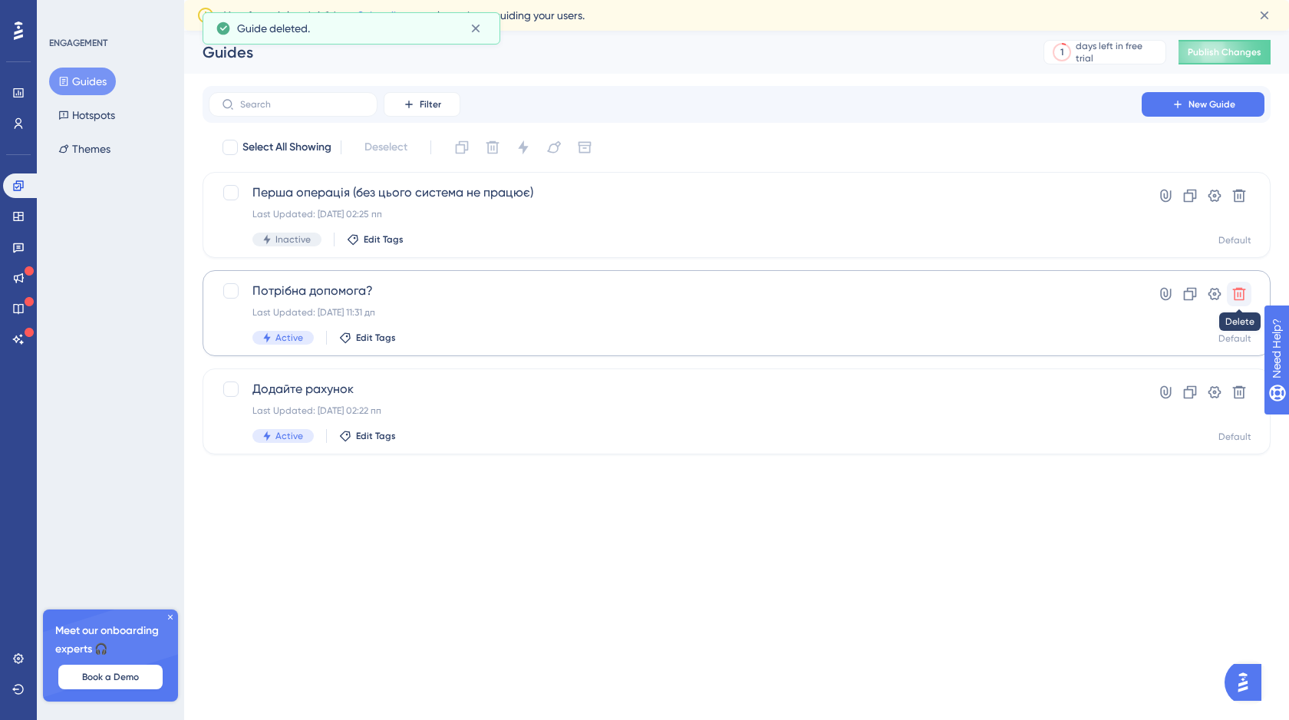
click at [1238, 297] on icon at bounding box center [1239, 293] width 15 height 15
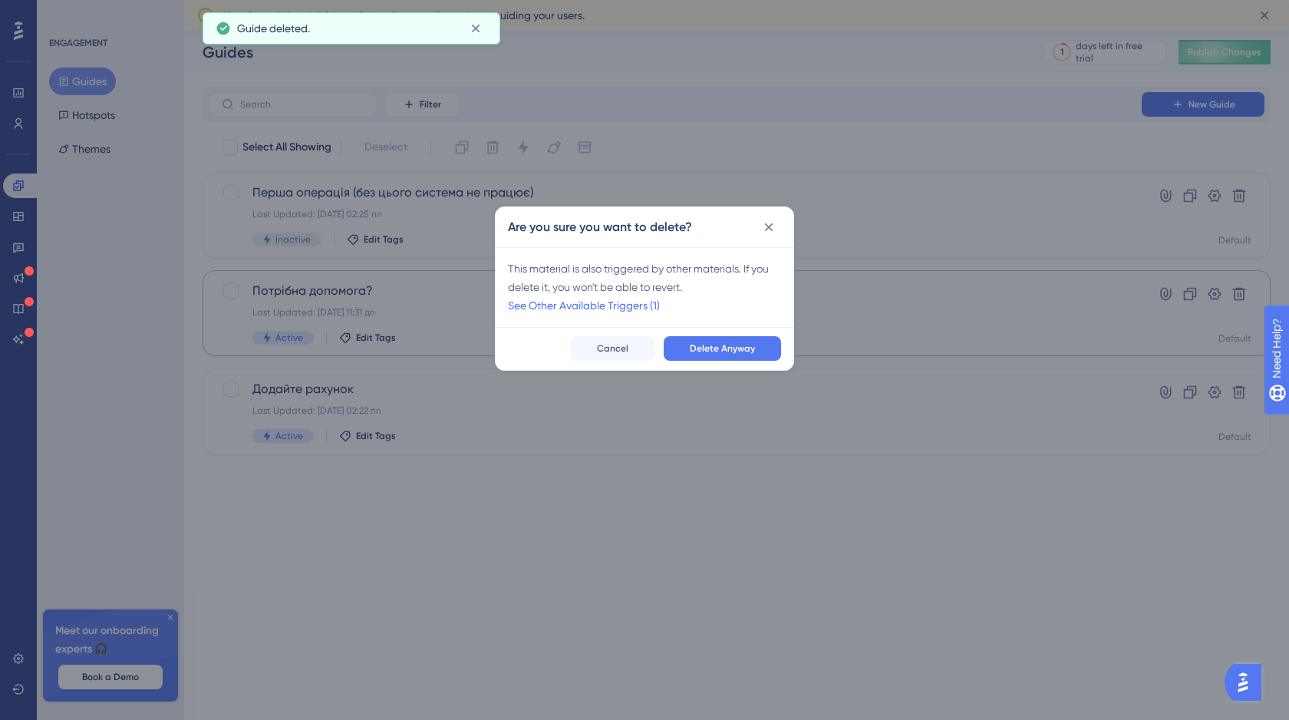
click at [754, 350] on span "Delete Anyway" at bounding box center [722, 348] width 65 height 12
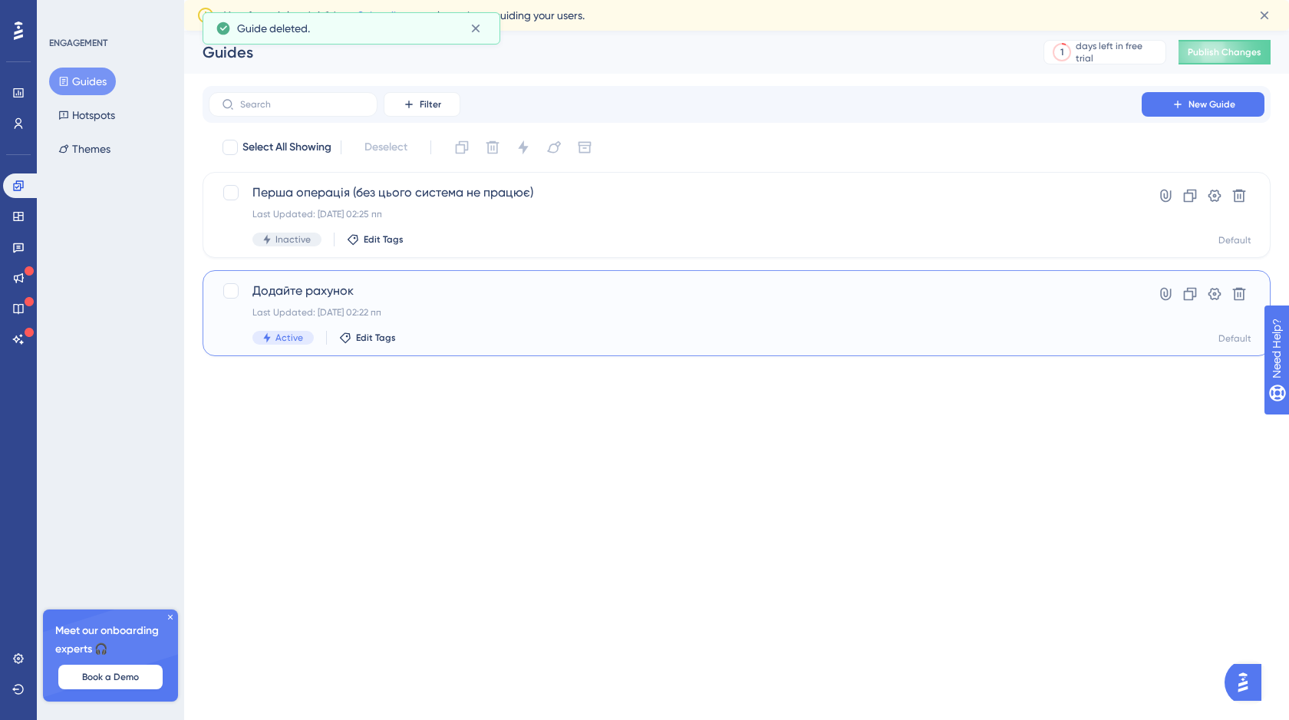
click at [576, 293] on span "Додайте рахунок" at bounding box center [675, 291] width 846 height 18
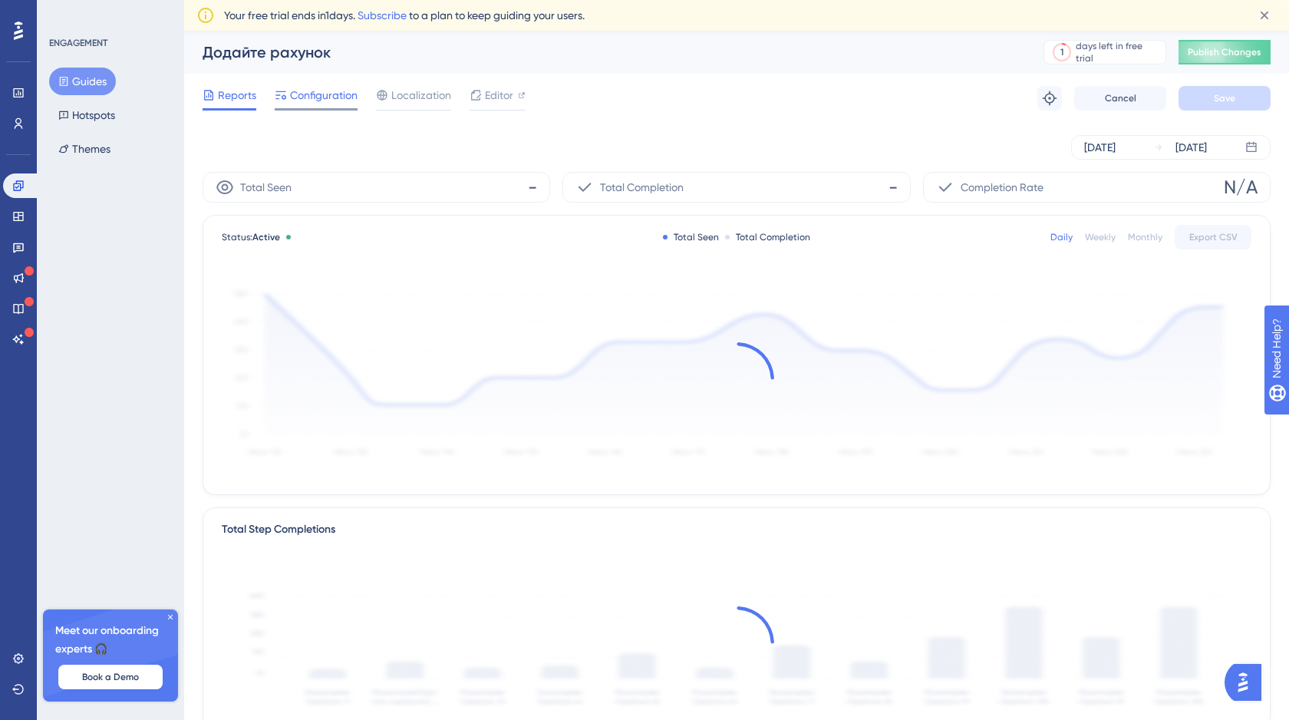
click at [312, 105] on div "Configuration" at bounding box center [316, 98] width 83 height 25
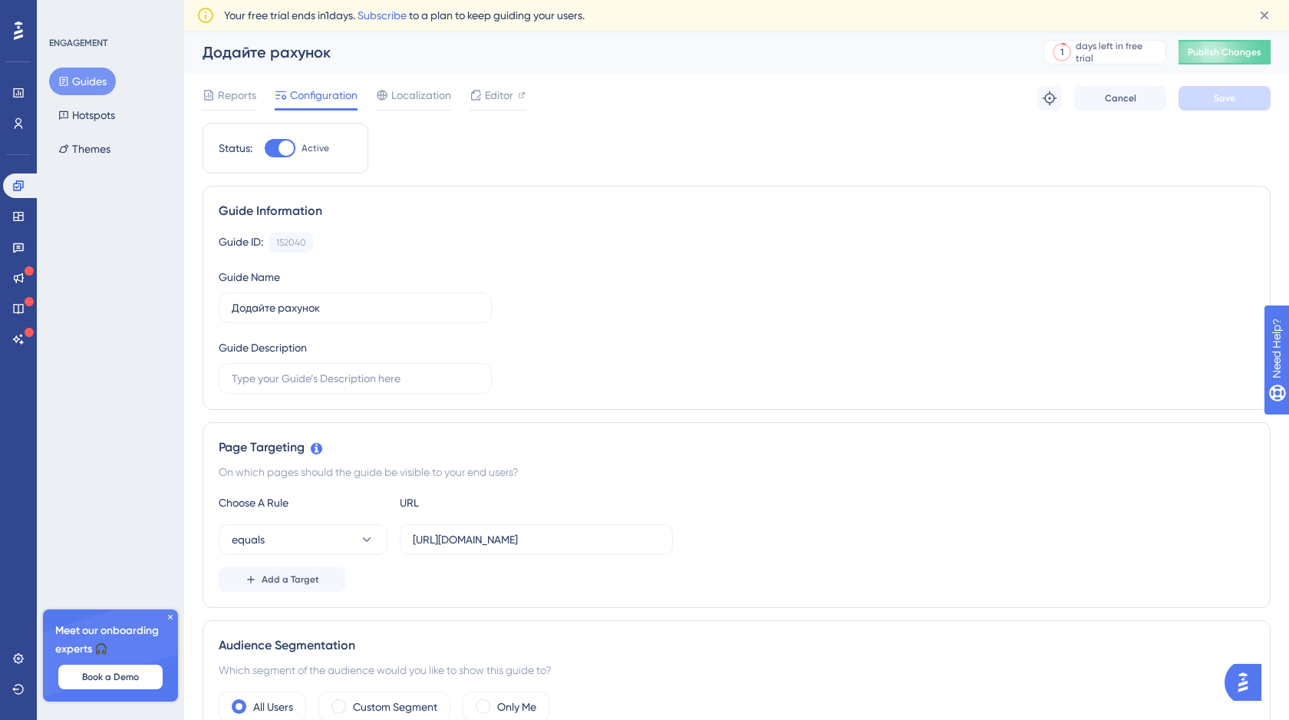
click at [279, 149] on div at bounding box center [286, 147] width 15 height 15
click at [265, 149] on input "Active" at bounding box center [264, 148] width 1 height 1
checkbox input "false"
click at [1222, 102] on span "Save" at bounding box center [1224, 98] width 21 height 12
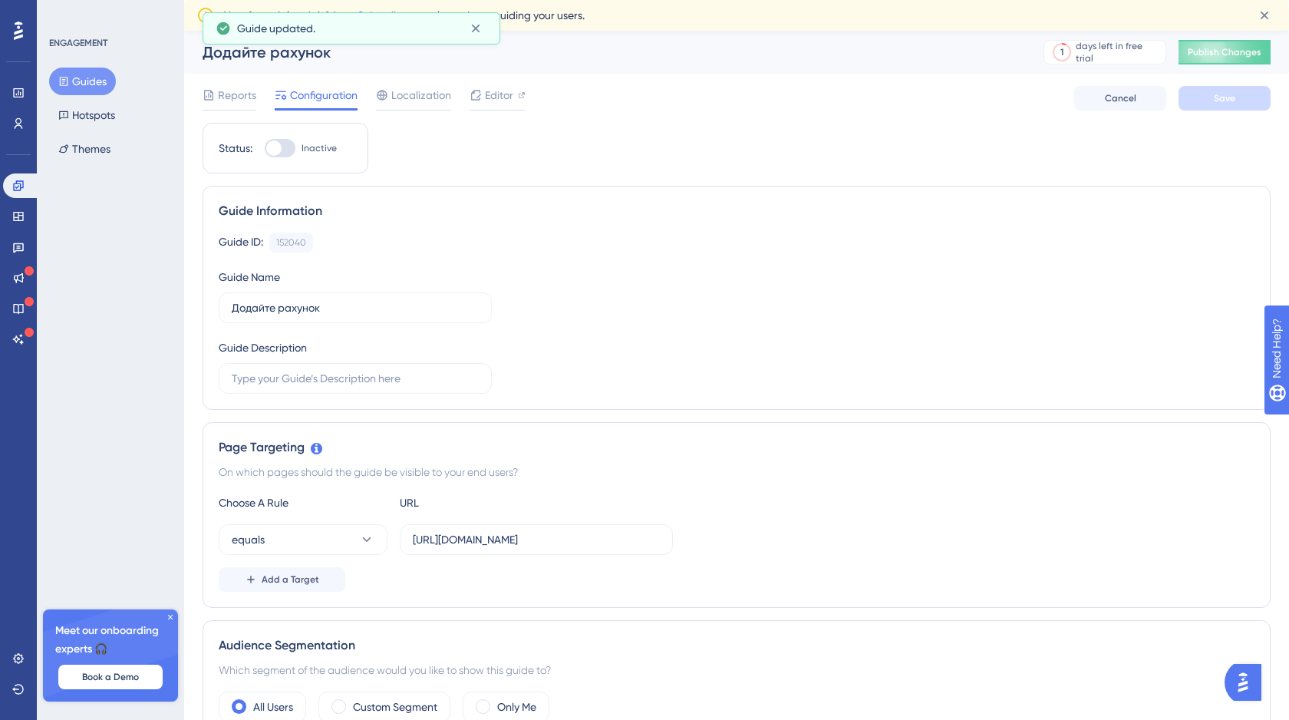
click at [90, 82] on button "Guides" at bounding box center [82, 82] width 67 height 28
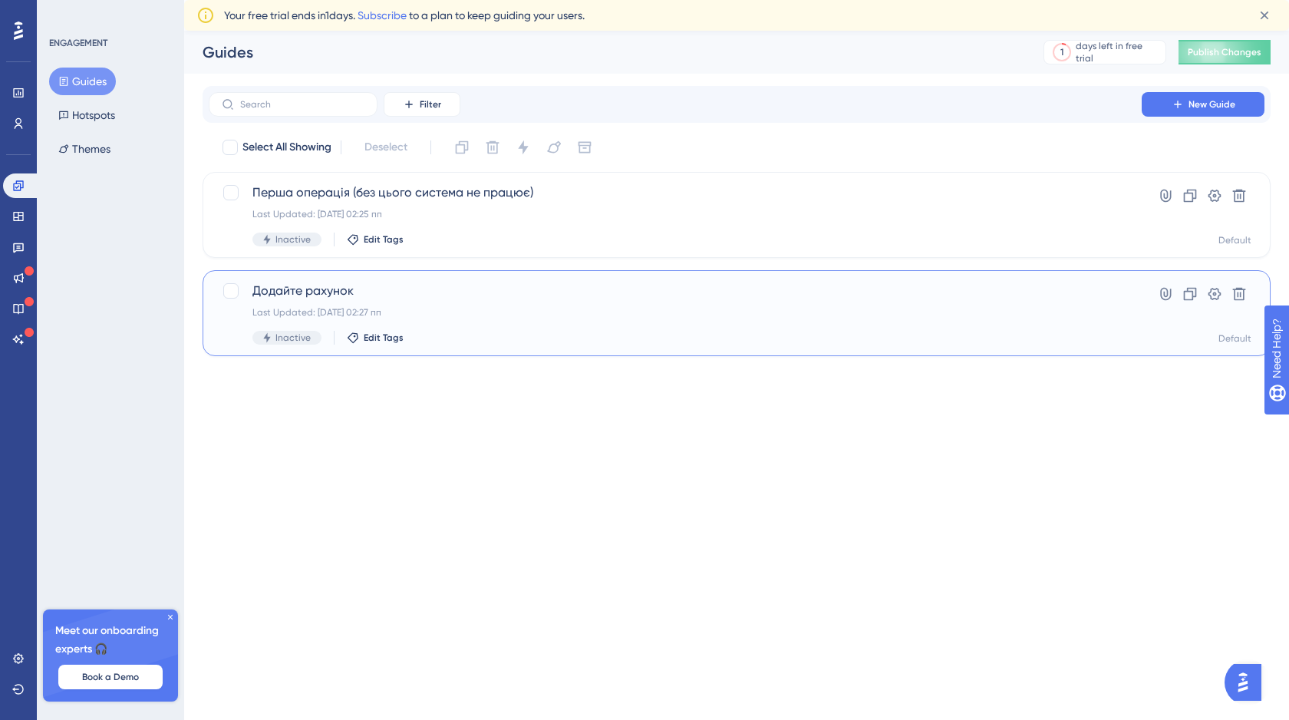
click at [387, 286] on span "Додайте рахунок" at bounding box center [675, 291] width 846 height 18
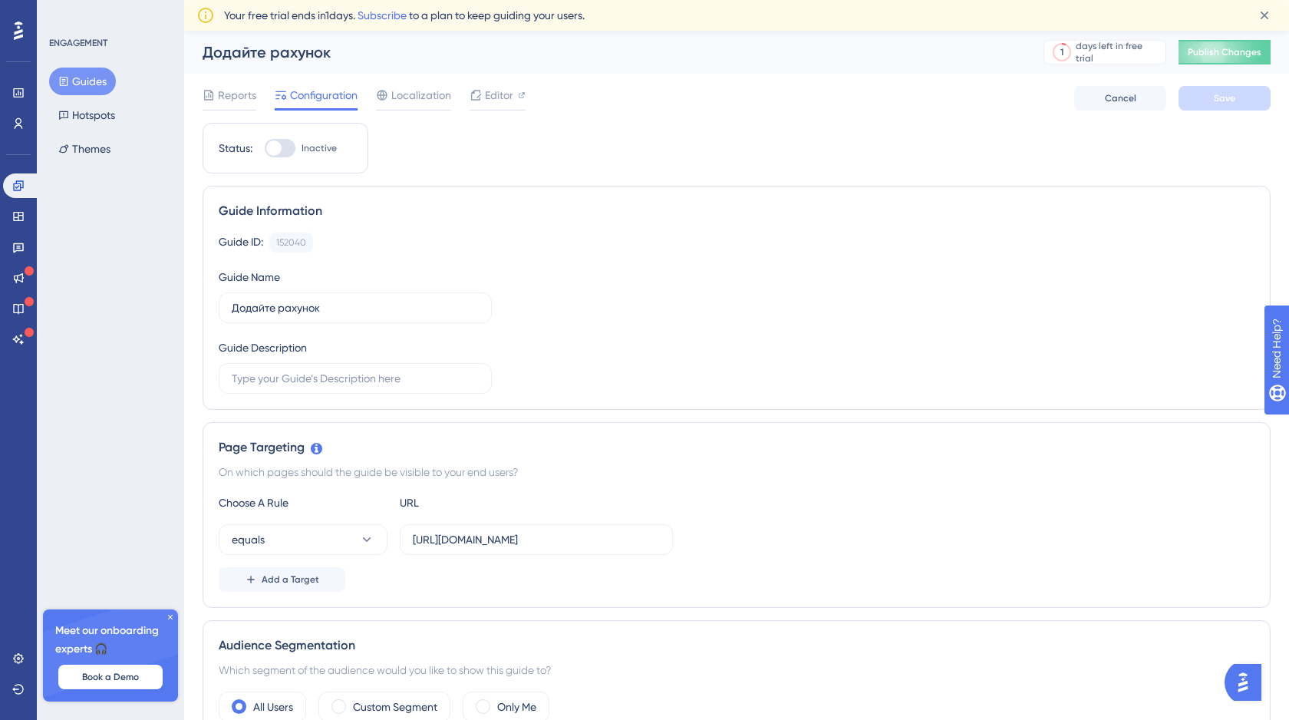
click at [301, 51] on div "Додайте рахунок" at bounding box center [604, 51] width 803 height 21
click at [90, 81] on button "Guides" at bounding box center [82, 82] width 67 height 28
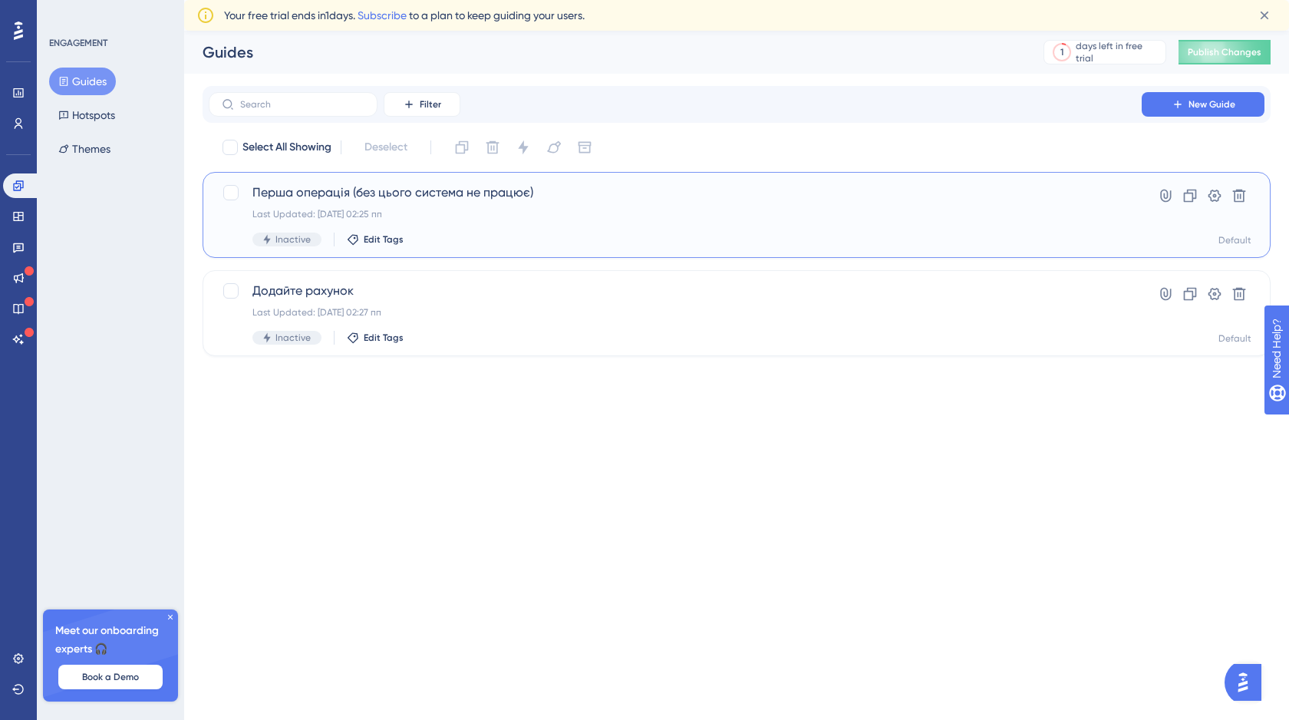
click at [412, 190] on span "Перша операція (без цього система не працює)" at bounding box center [675, 192] width 846 height 18
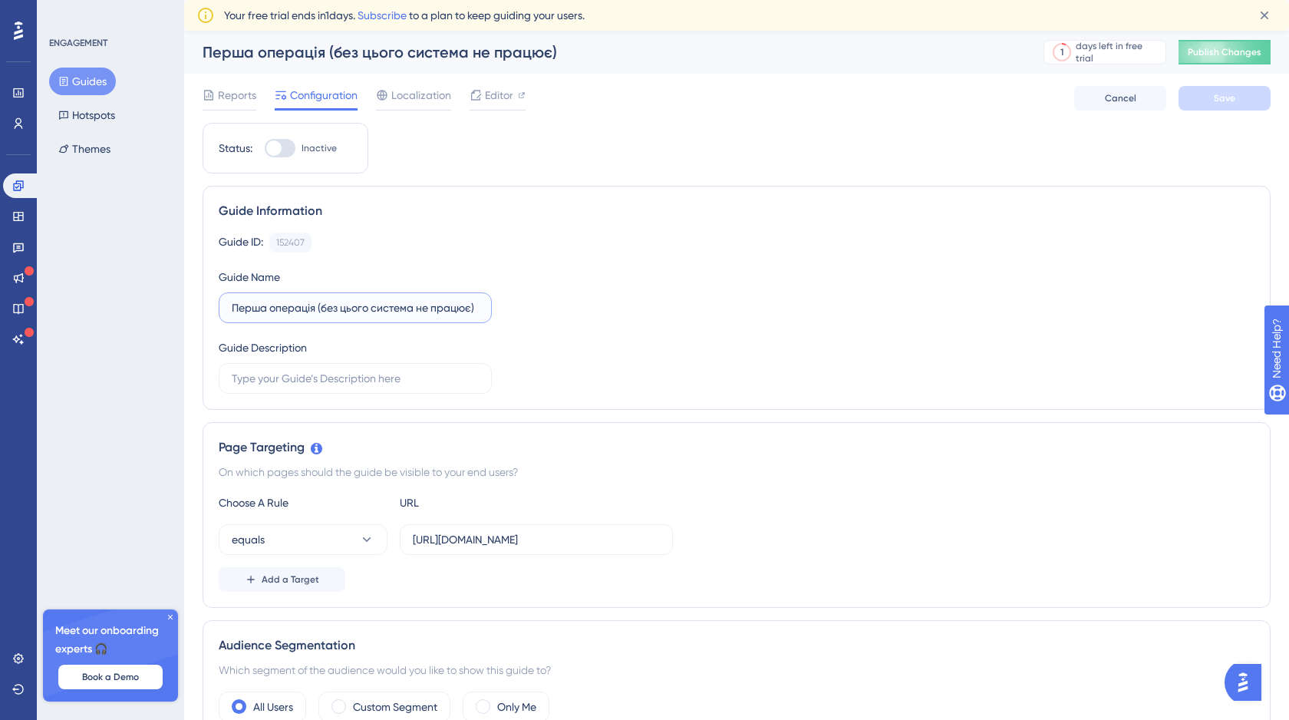
click at [472, 312] on input "Перша операція (без цього система не працює)" at bounding box center [355, 307] width 247 height 17
drag, startPoint x: 481, startPoint y: 310, endPoint x: 338, endPoint y: 306, distance: 142.8
click at [338, 306] on label "Перша операція (без цього система не працює)" at bounding box center [355, 307] width 273 height 31
click at [338, 306] on input "Перша операція (без цього система не працює)" at bounding box center [355, 307] width 247 height 17
click at [496, 305] on div "Guide ID: 152407 Copy Guide Name Перша операція (без цього система не працює) G…" at bounding box center [737, 313] width 1036 height 161
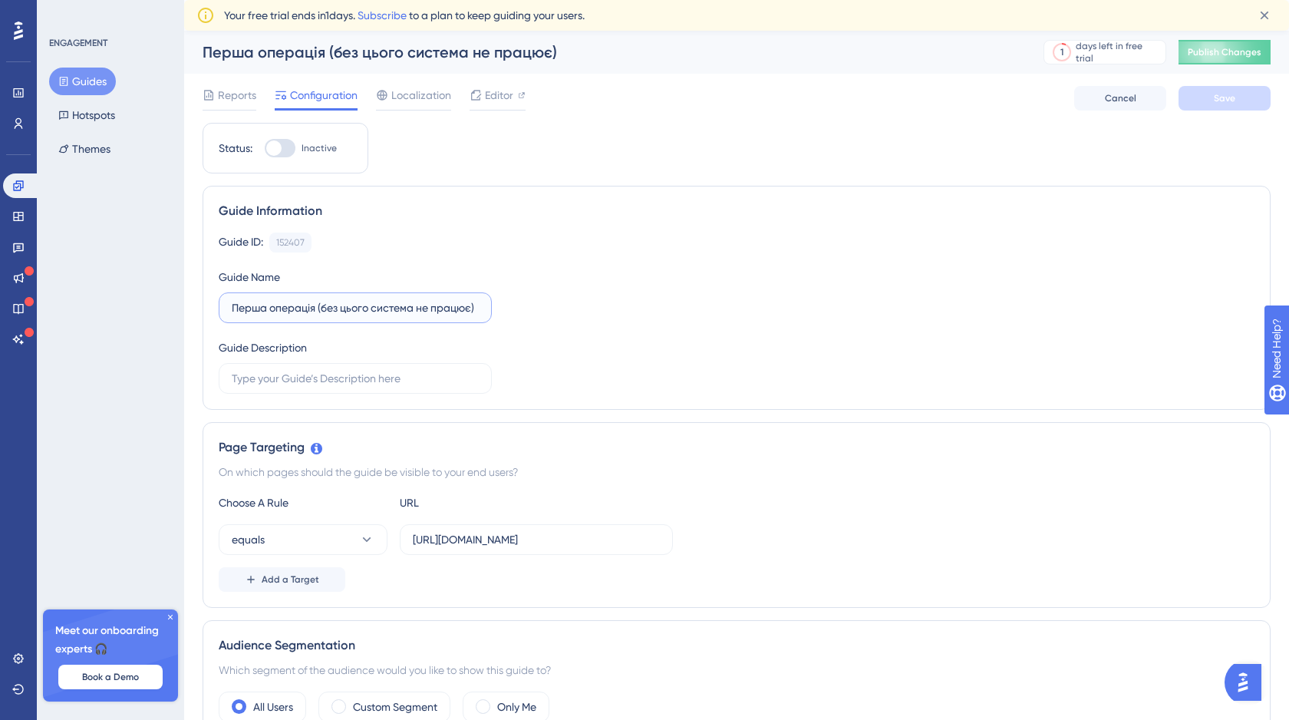
drag, startPoint x: 477, startPoint y: 309, endPoint x: 319, endPoint y: 308, distance: 158.1
click at [319, 308] on input "Перша операція (без цього система не працює)" at bounding box center [355, 307] width 247 height 17
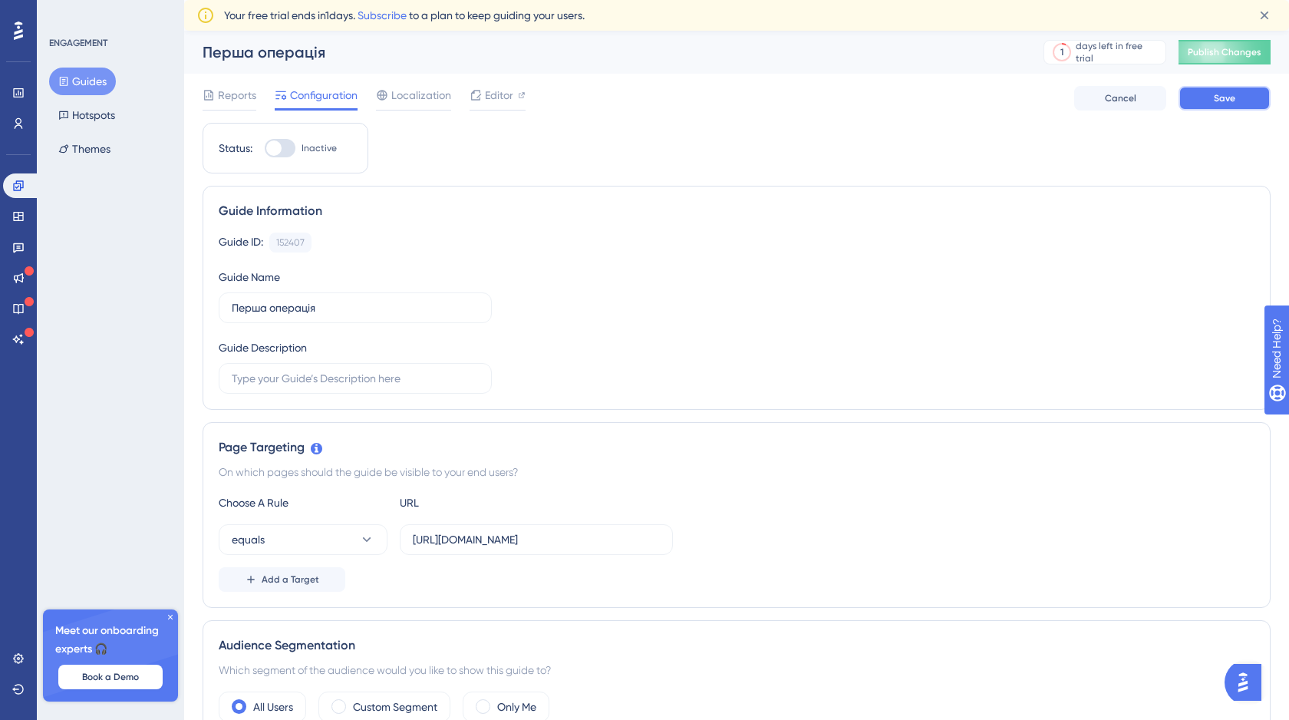
click at [1221, 103] on span "Save" at bounding box center [1224, 98] width 21 height 12
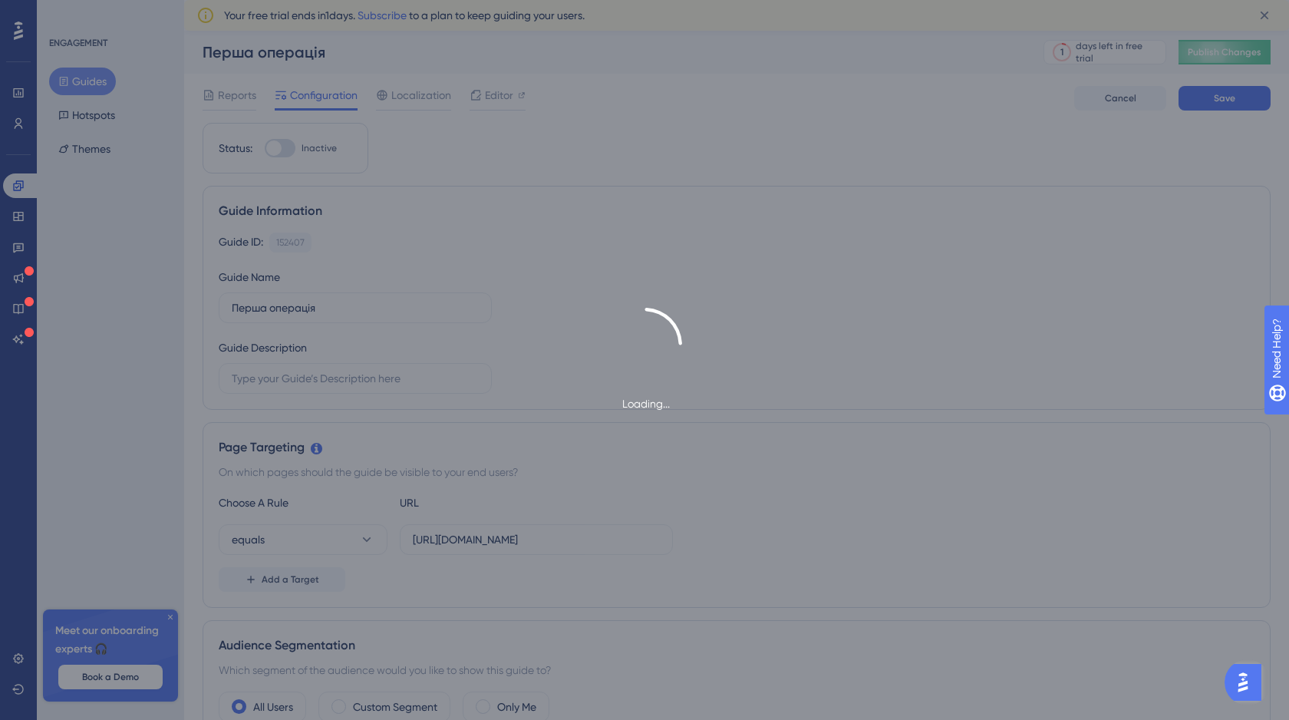
type input "Перша операція"
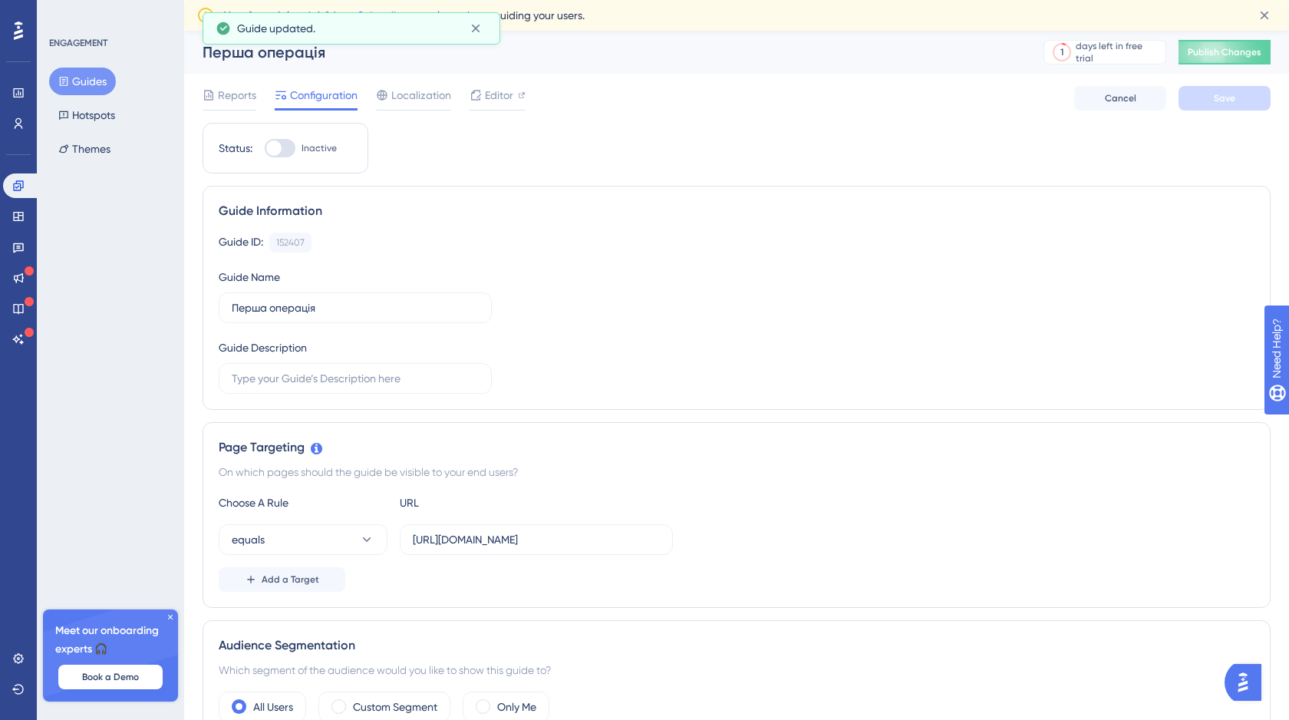
click at [104, 81] on button "Guides" at bounding box center [82, 82] width 67 height 28
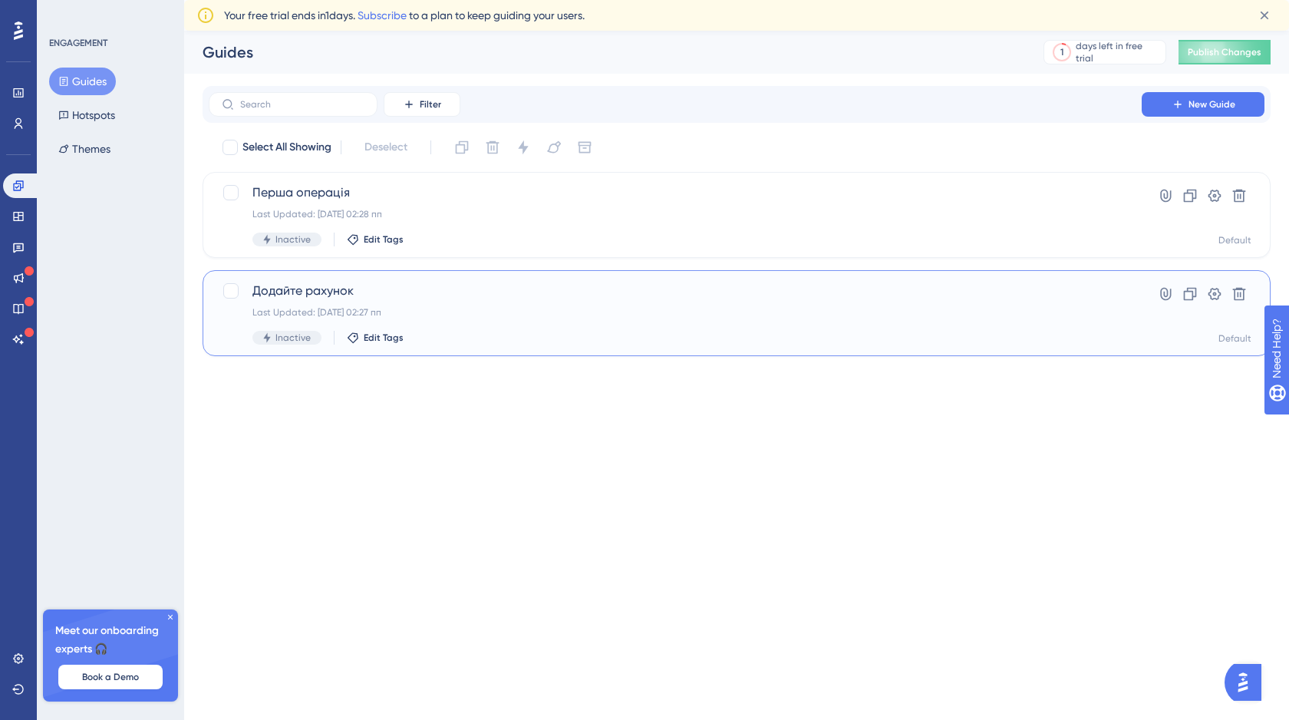
click at [629, 279] on div "Додайте рахунок Last Updated: 22 вер. 2025 р. 02:27 пп Inactive Edit Tags Hyper…" at bounding box center [737, 313] width 1068 height 86
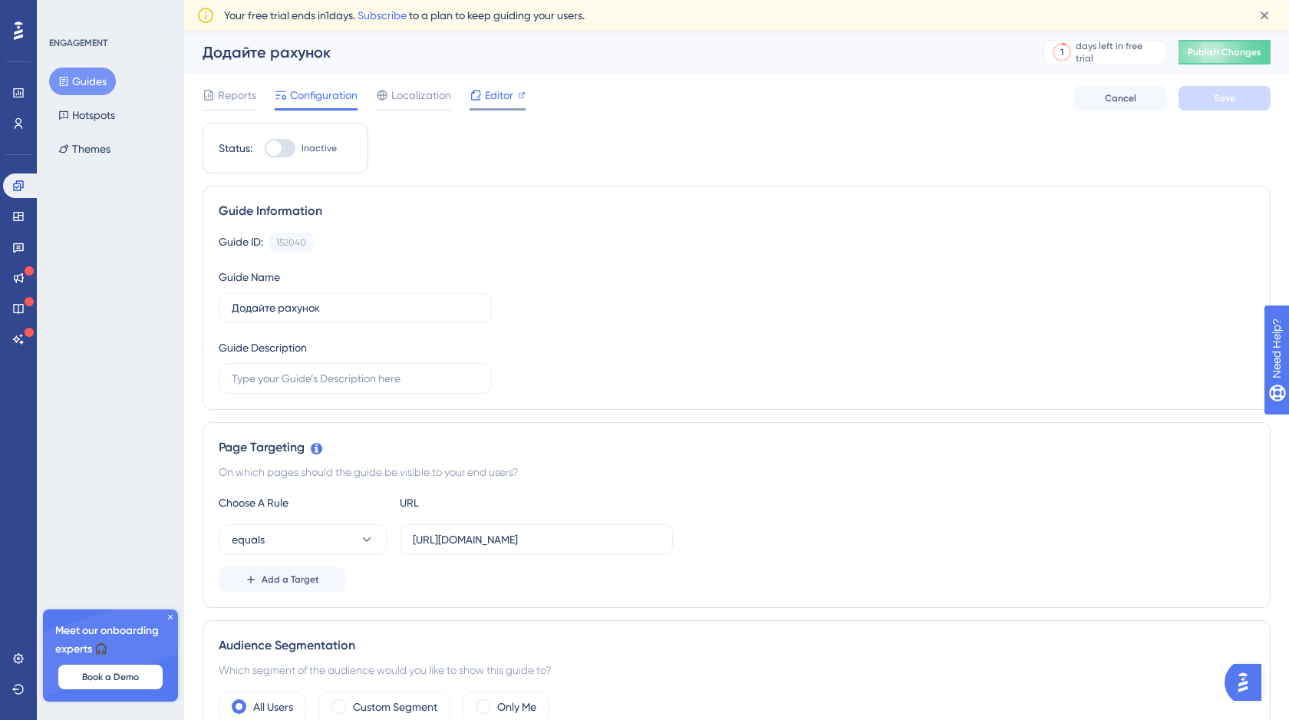
click at [496, 104] on span "Editor" at bounding box center [499, 95] width 28 height 18
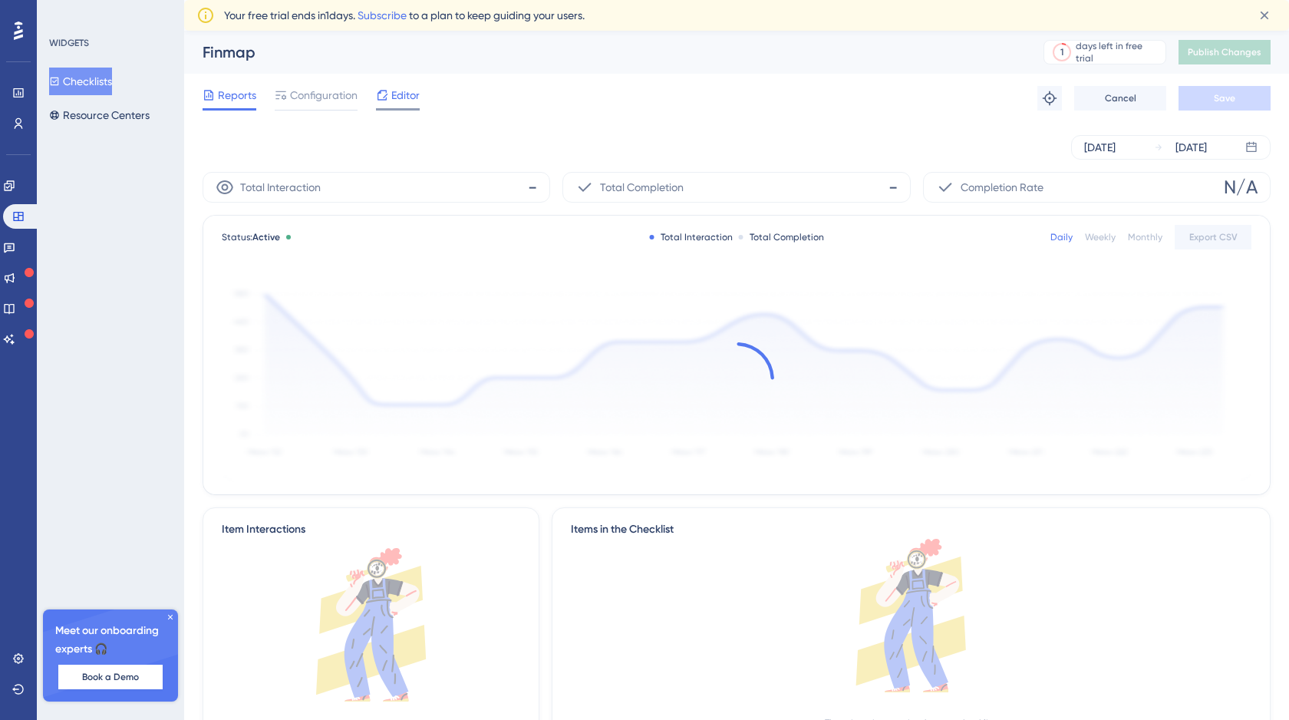
click at [409, 90] on span "Editor" at bounding box center [405, 95] width 28 height 18
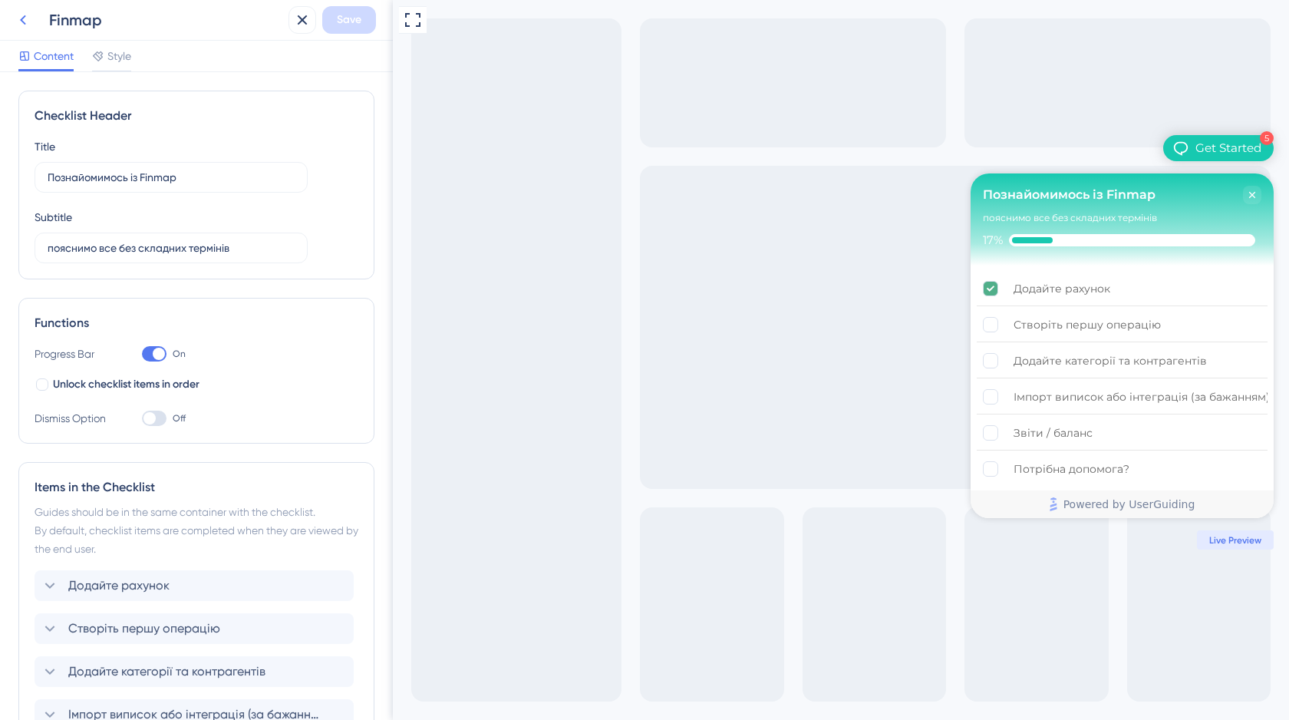
click at [27, 30] on button at bounding box center [23, 20] width 28 height 28
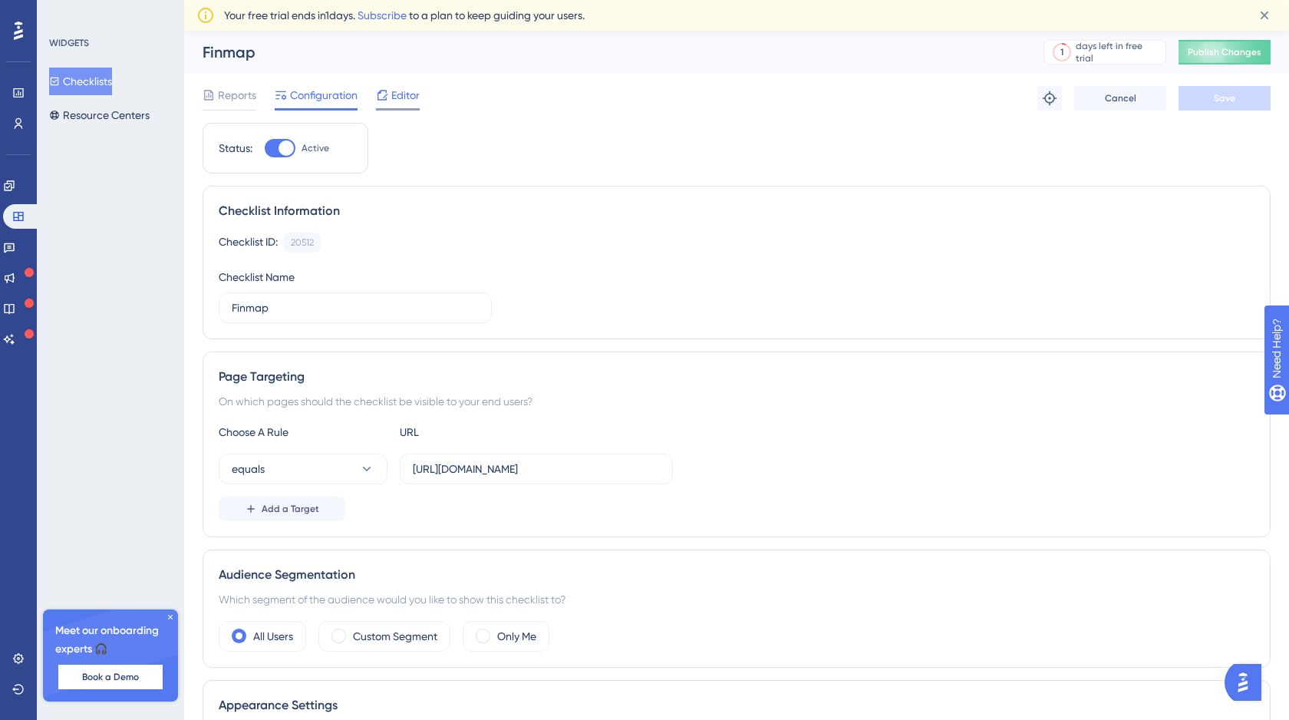
click at [398, 99] on span "Editor" at bounding box center [405, 95] width 28 height 18
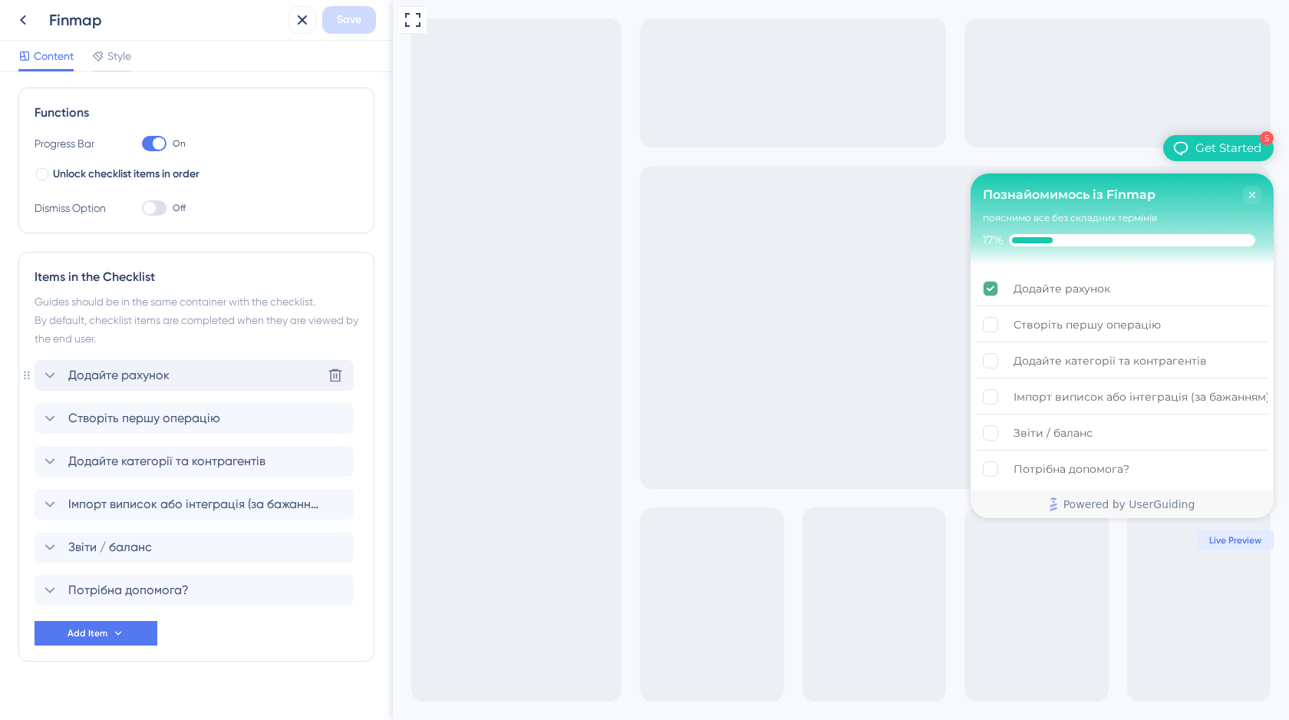
click at [179, 373] on div "Додайте рахунок Delete" at bounding box center [194, 375] width 319 height 31
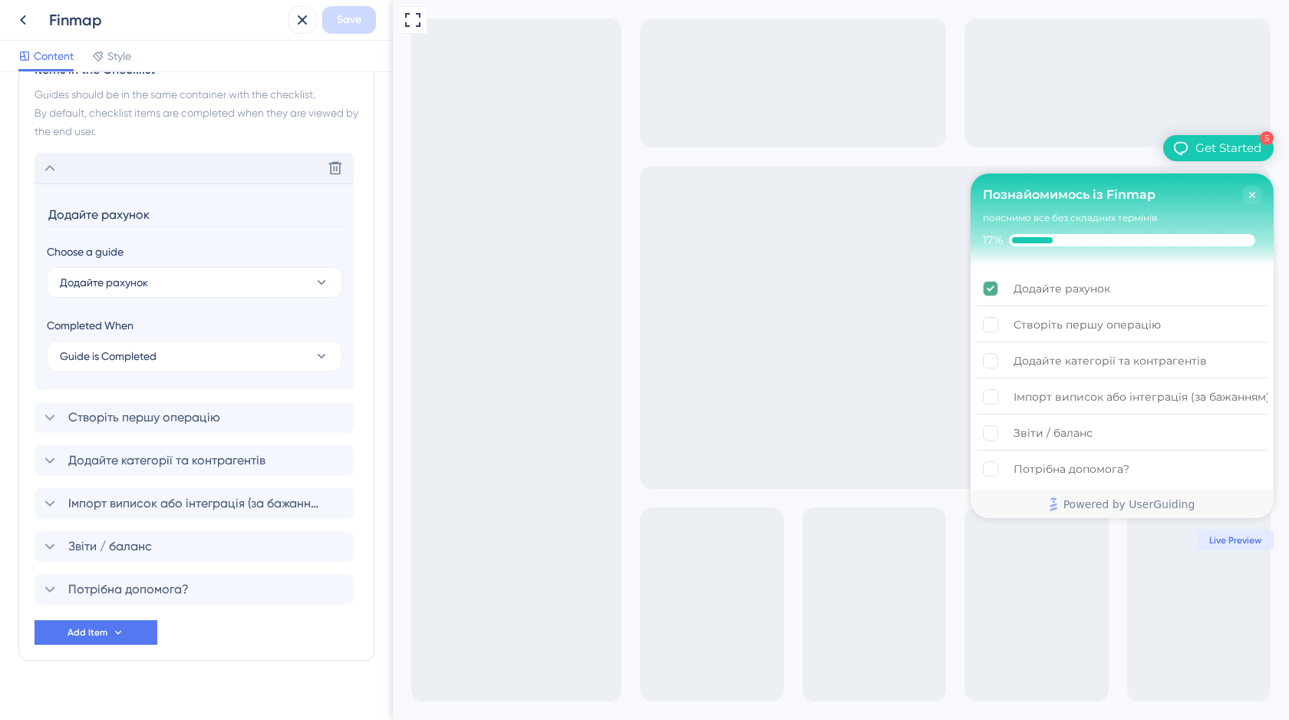
scroll to position [438, 0]
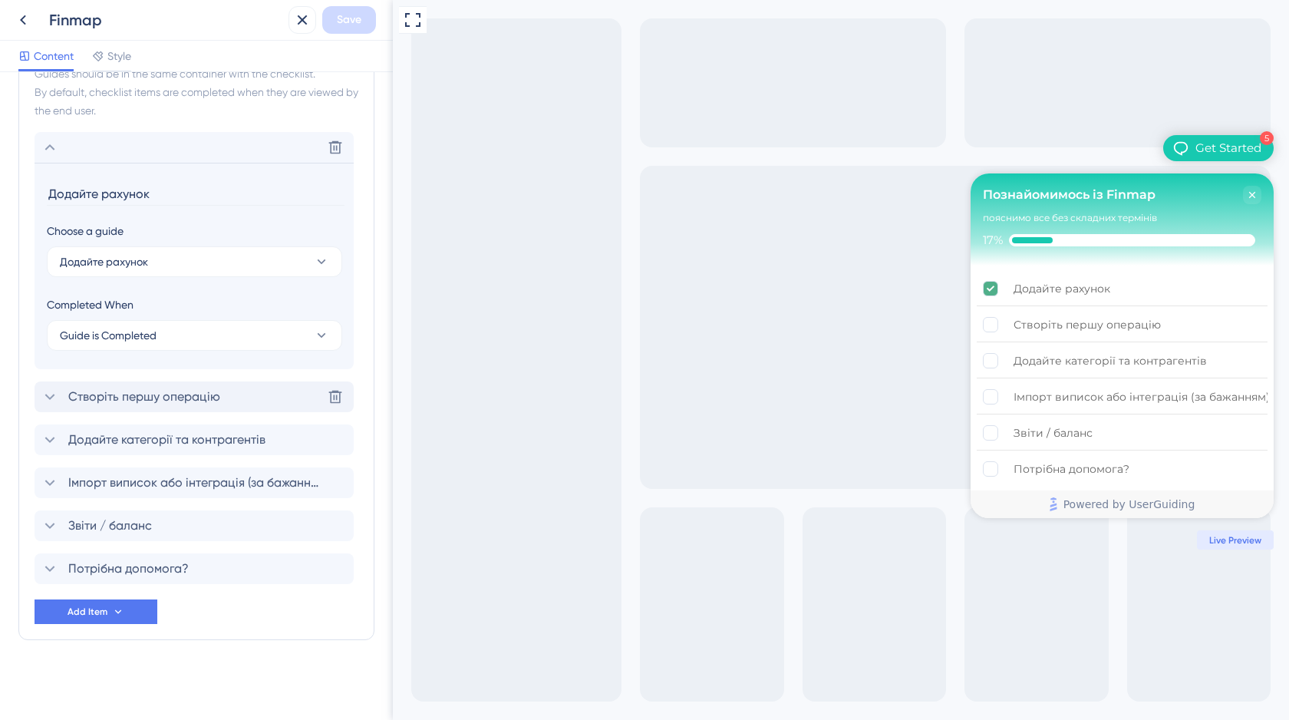
click at [265, 405] on div "Створіть першу операцію Delete" at bounding box center [194, 396] width 319 height 31
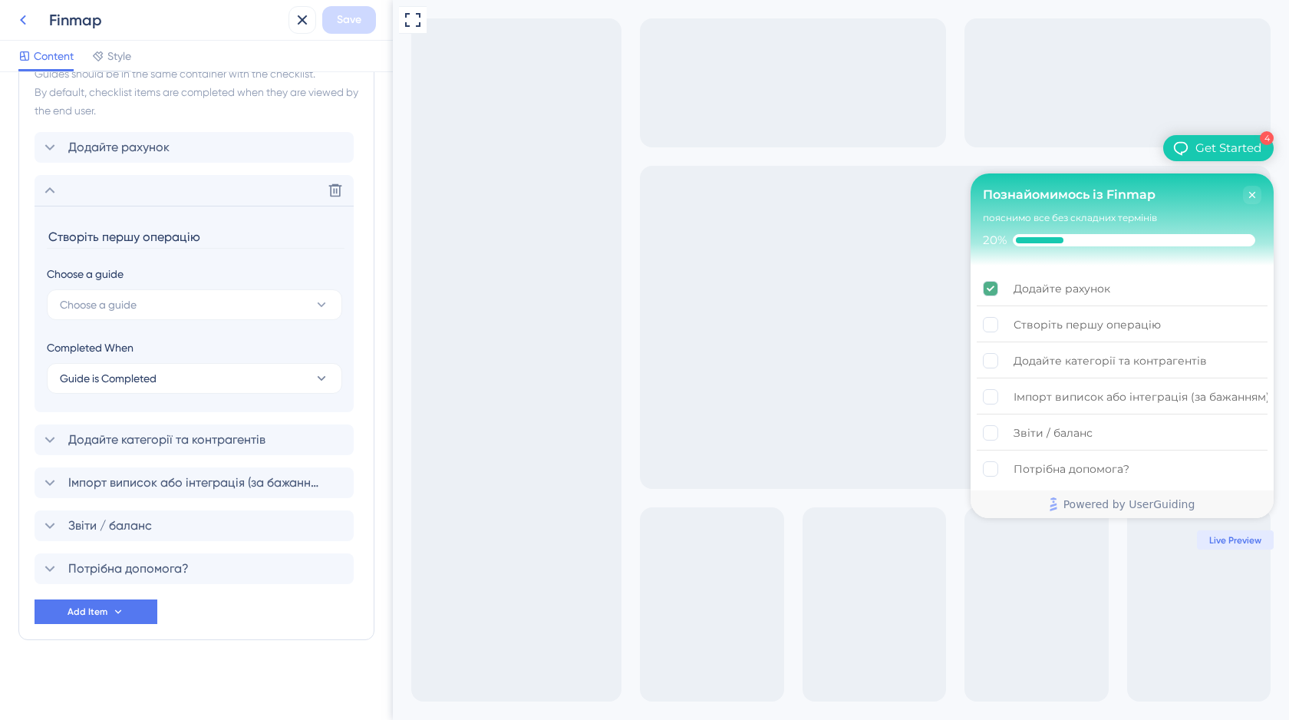
click at [16, 21] on icon at bounding box center [23, 20] width 18 height 18
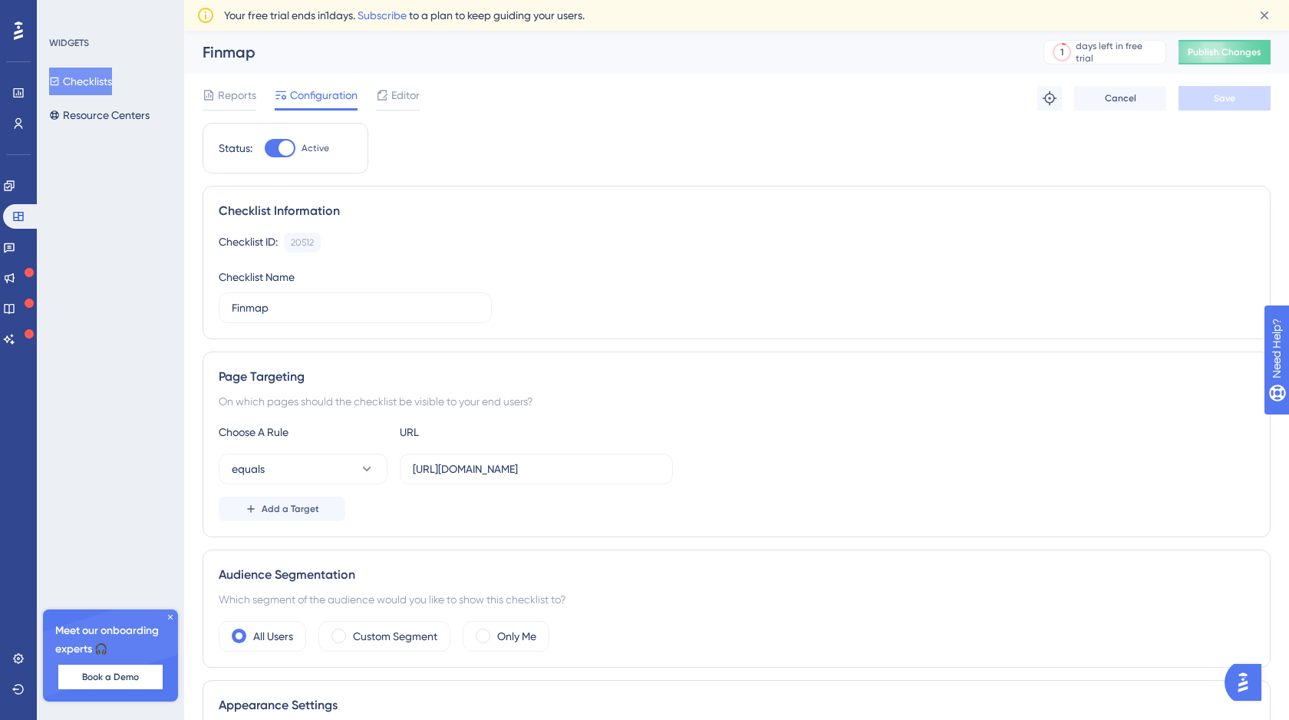
click at [272, 143] on div at bounding box center [280, 148] width 31 height 18
click at [265, 148] on input "Active" at bounding box center [264, 148] width 1 height 1
checkbox input "false"
click at [411, 100] on span "Editor" at bounding box center [405, 95] width 28 height 18
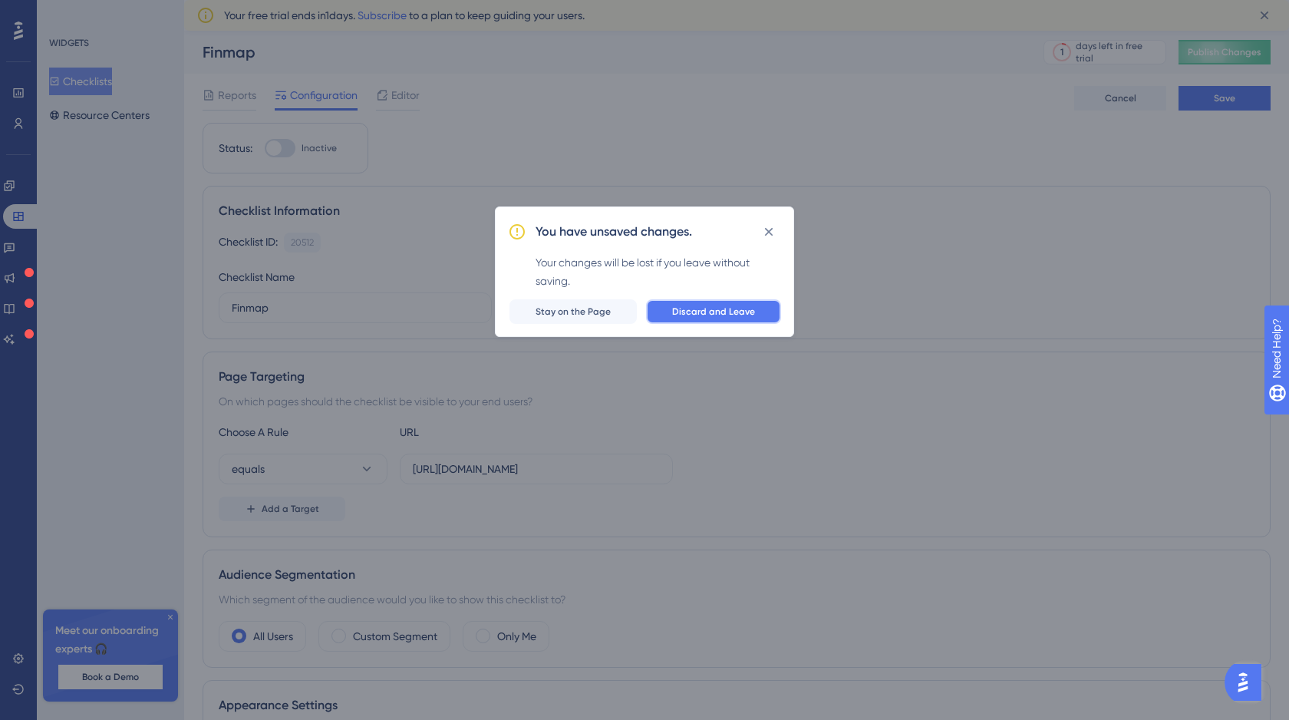
click at [721, 309] on span "Discard and Leave" at bounding box center [713, 311] width 83 height 12
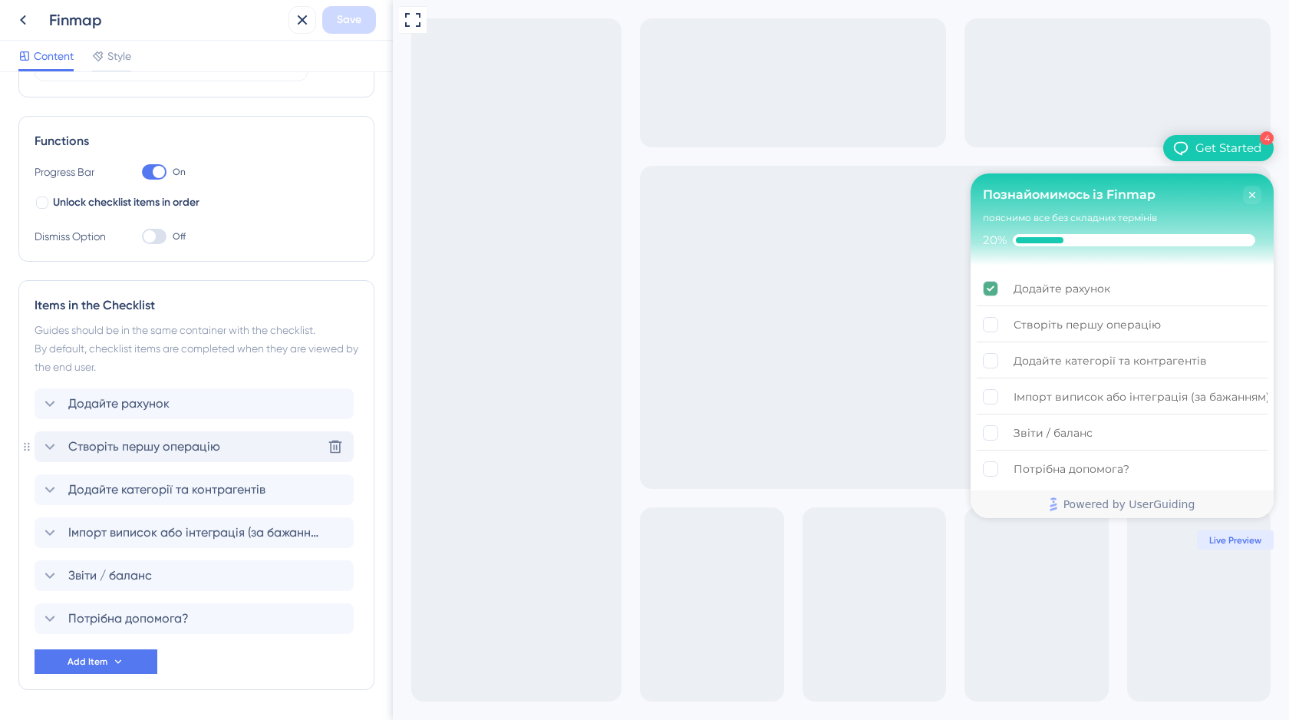
click at [173, 444] on span "Створіть першу операцію" at bounding box center [144, 446] width 152 height 18
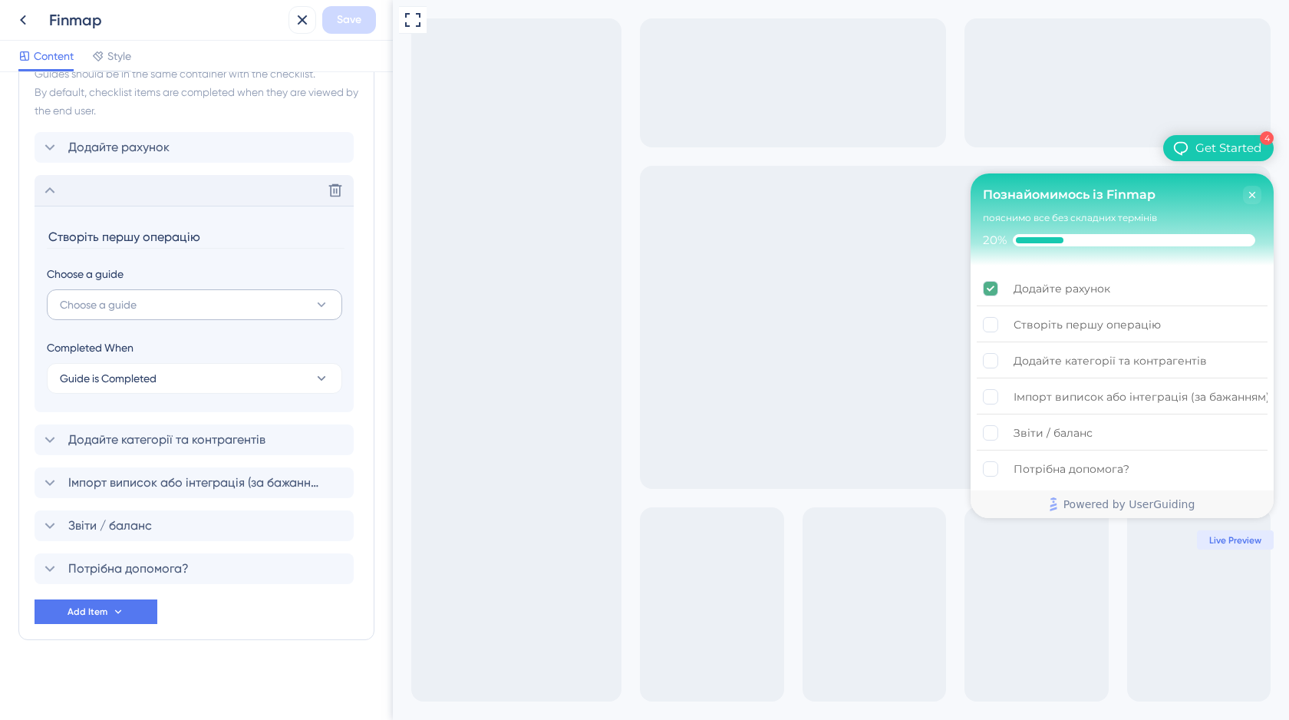
scroll to position [365, 0]
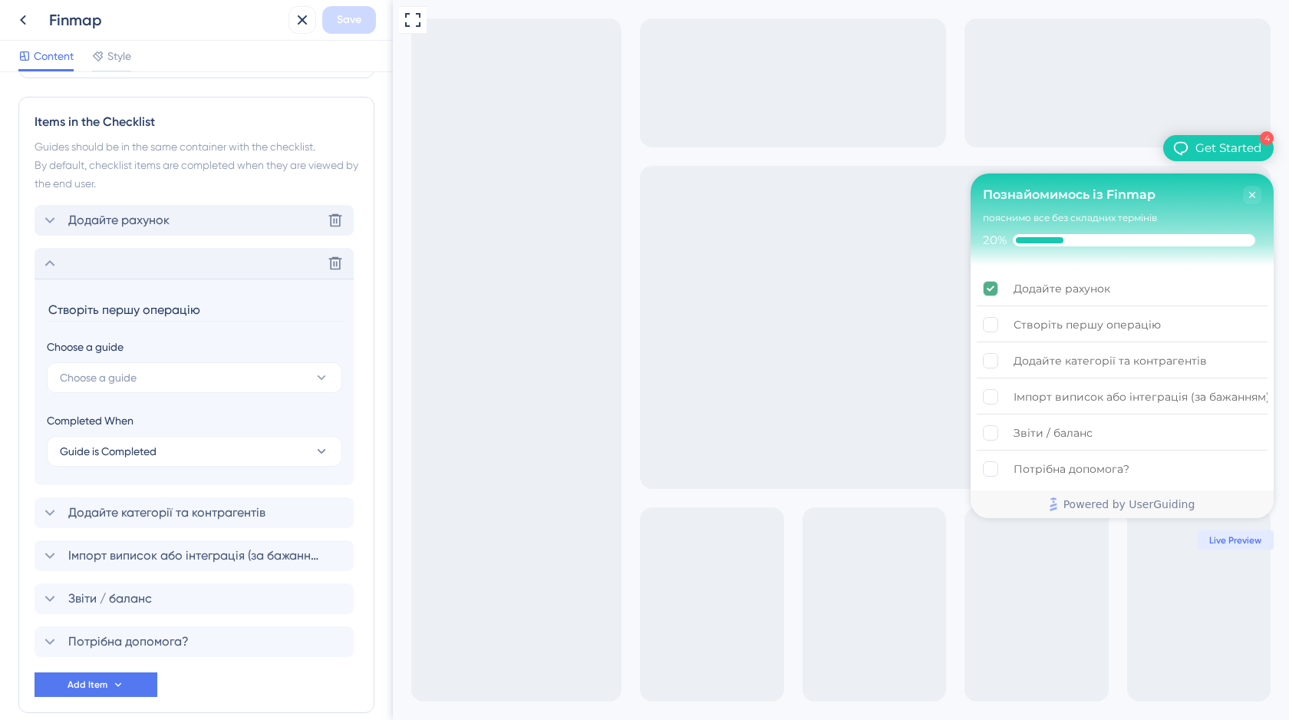
click at [205, 223] on div "Додайте рахунок Delete" at bounding box center [194, 220] width 319 height 31
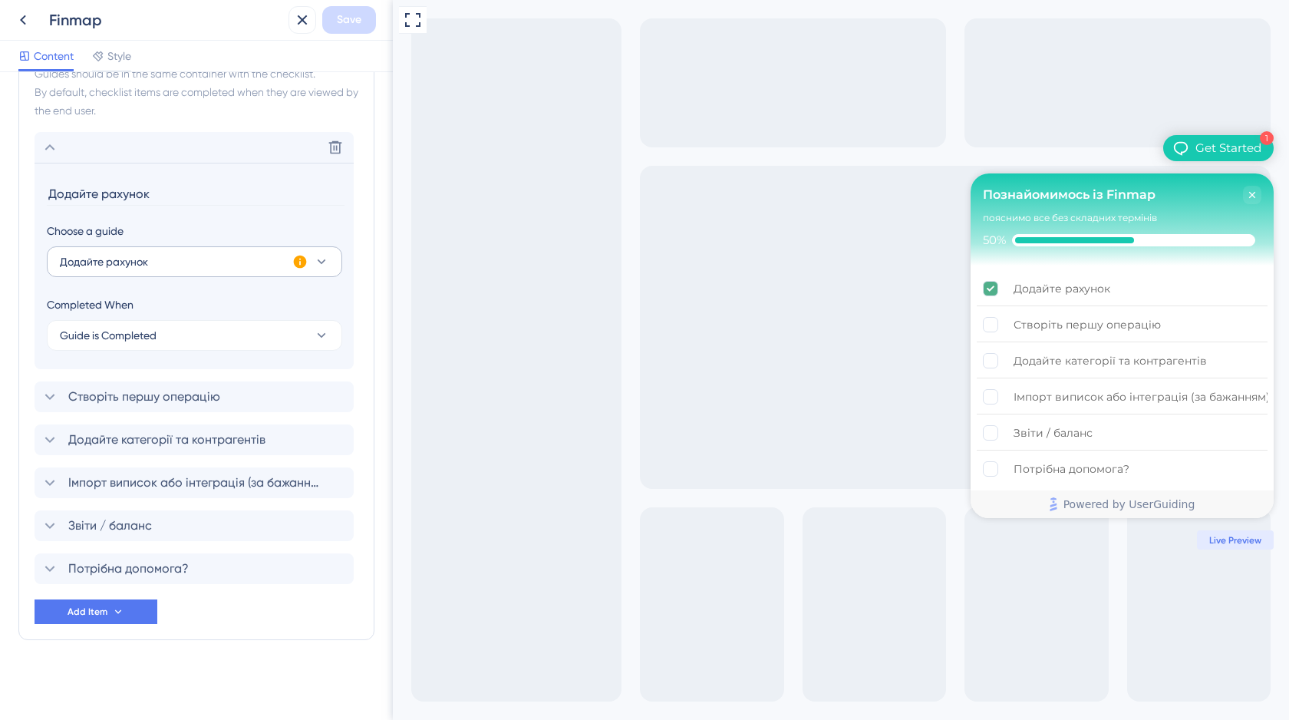
scroll to position [0, 0]
click at [333, 144] on icon at bounding box center [335, 147] width 15 height 15
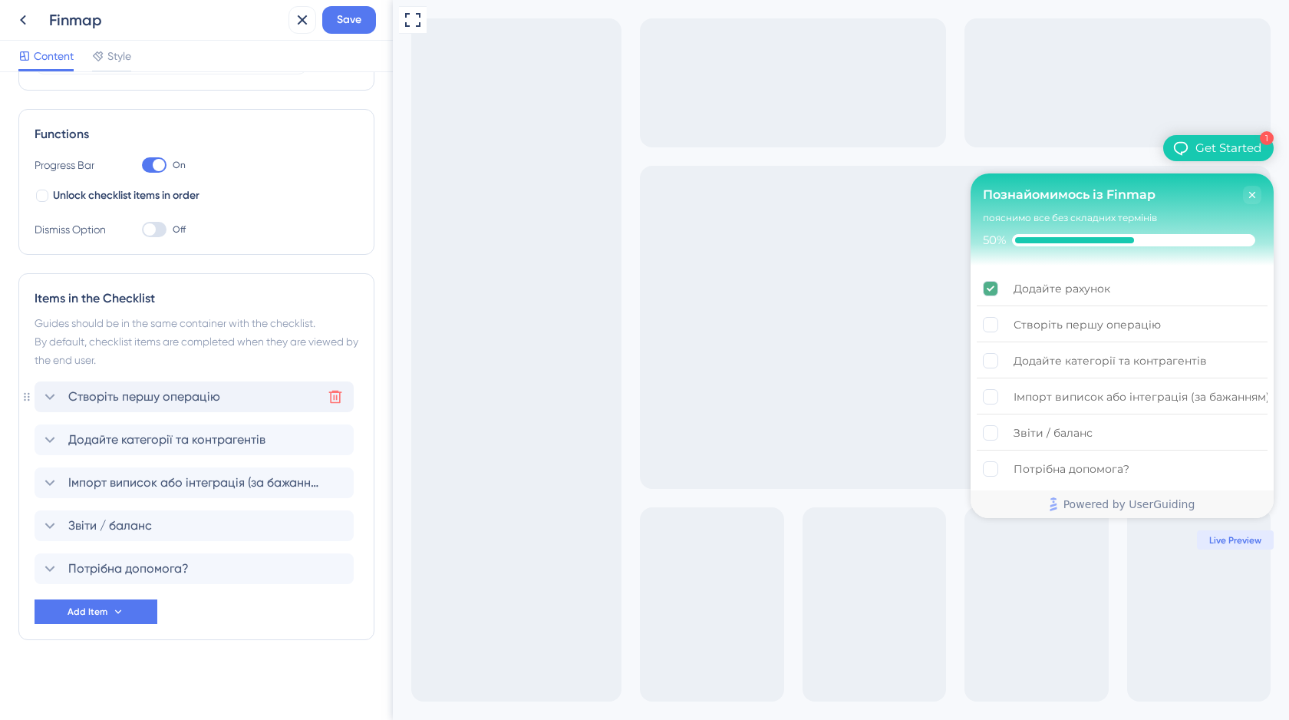
scroll to position [189, 0]
click at [331, 398] on icon at bounding box center [335, 396] width 15 height 15
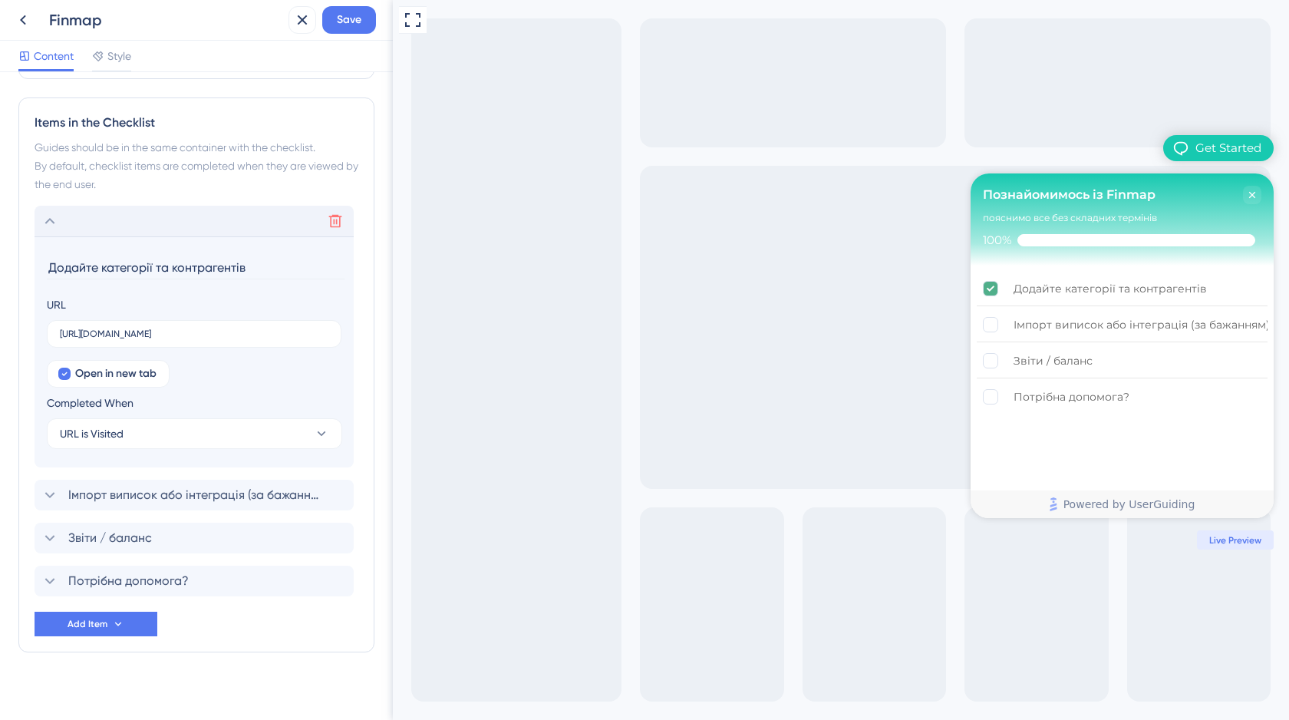
scroll to position [377, 0]
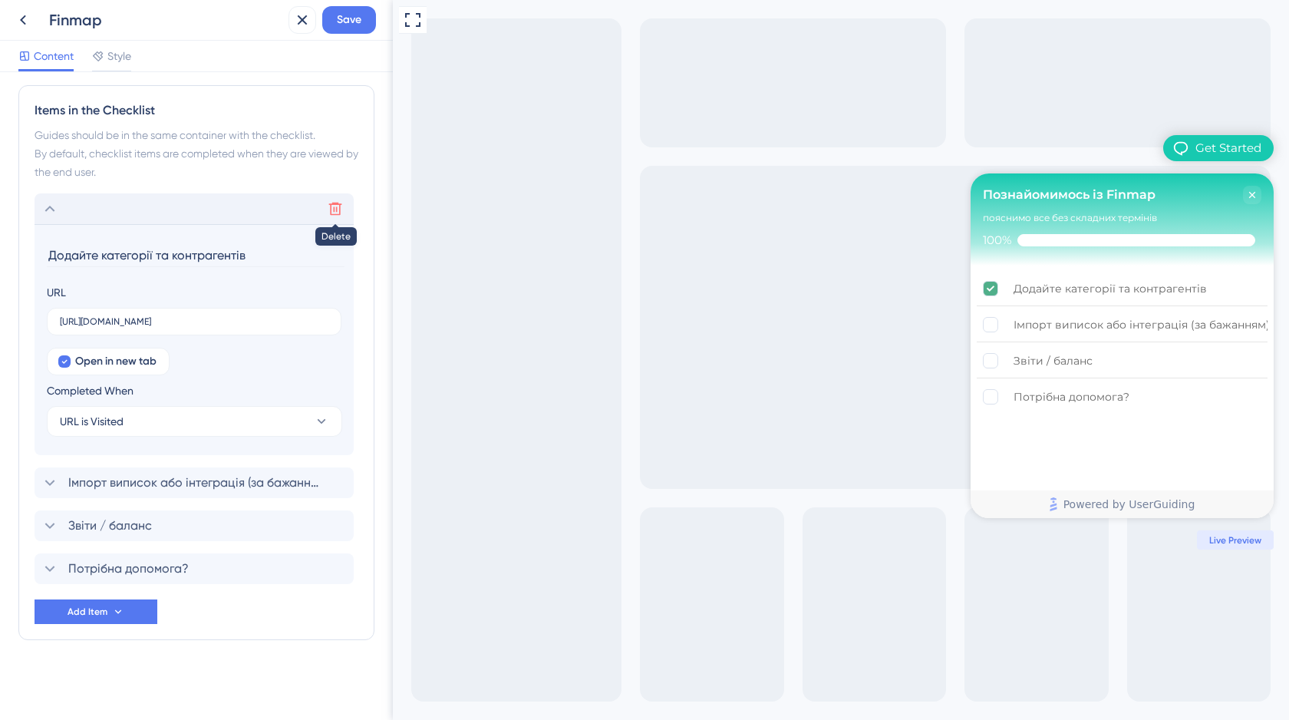
click at [335, 208] on icon at bounding box center [335, 209] width 13 height 13
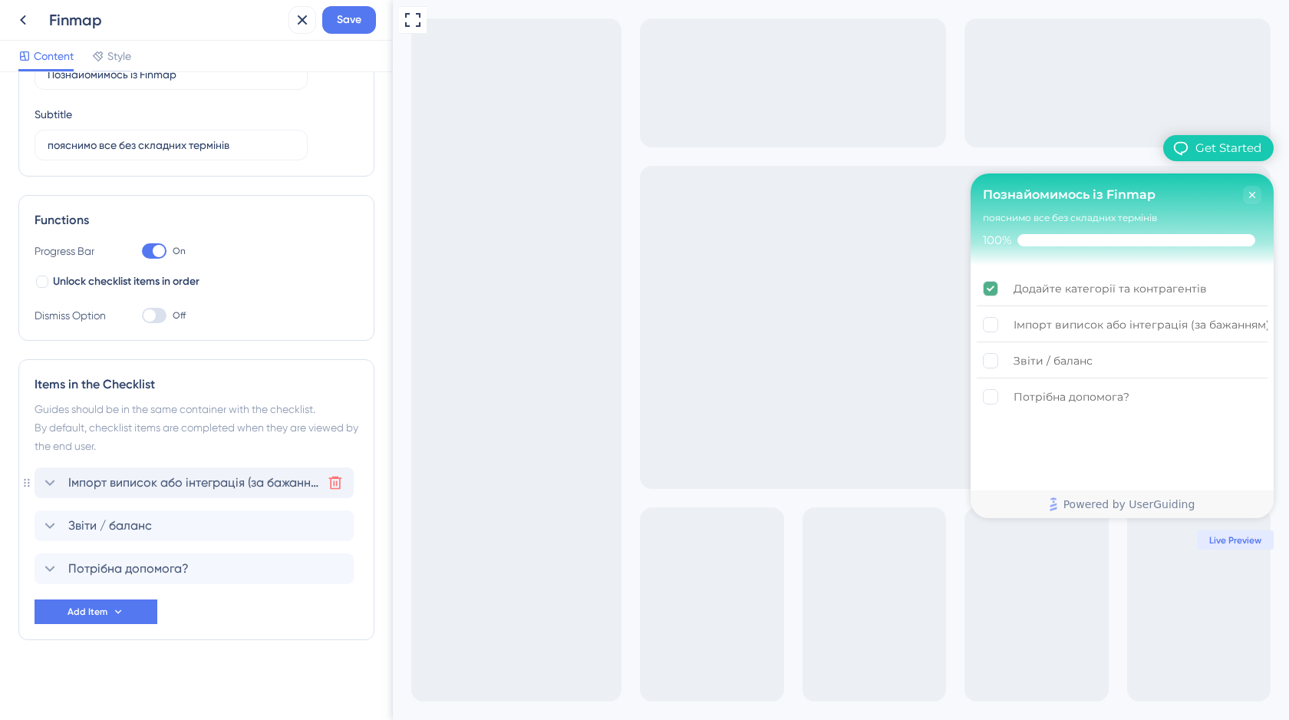
scroll to position [103, 0]
click at [332, 474] on button at bounding box center [335, 482] width 25 height 25
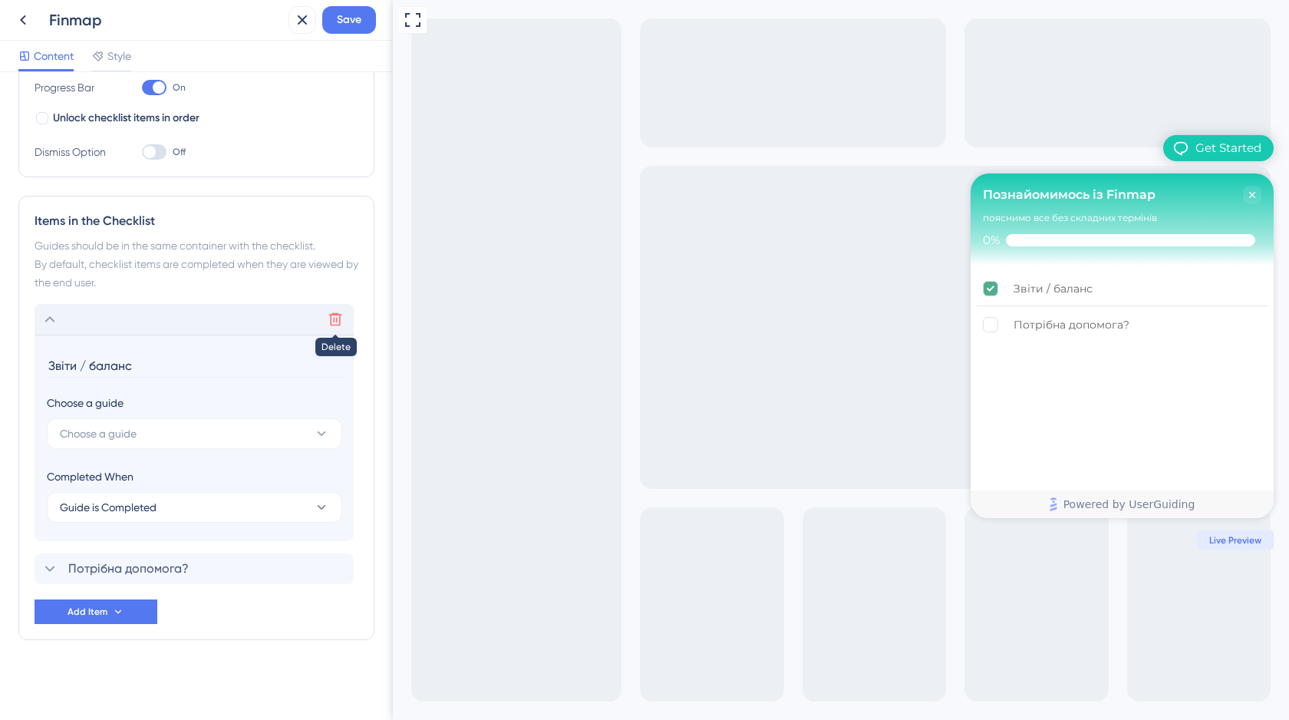
click at [332, 318] on icon at bounding box center [335, 319] width 15 height 15
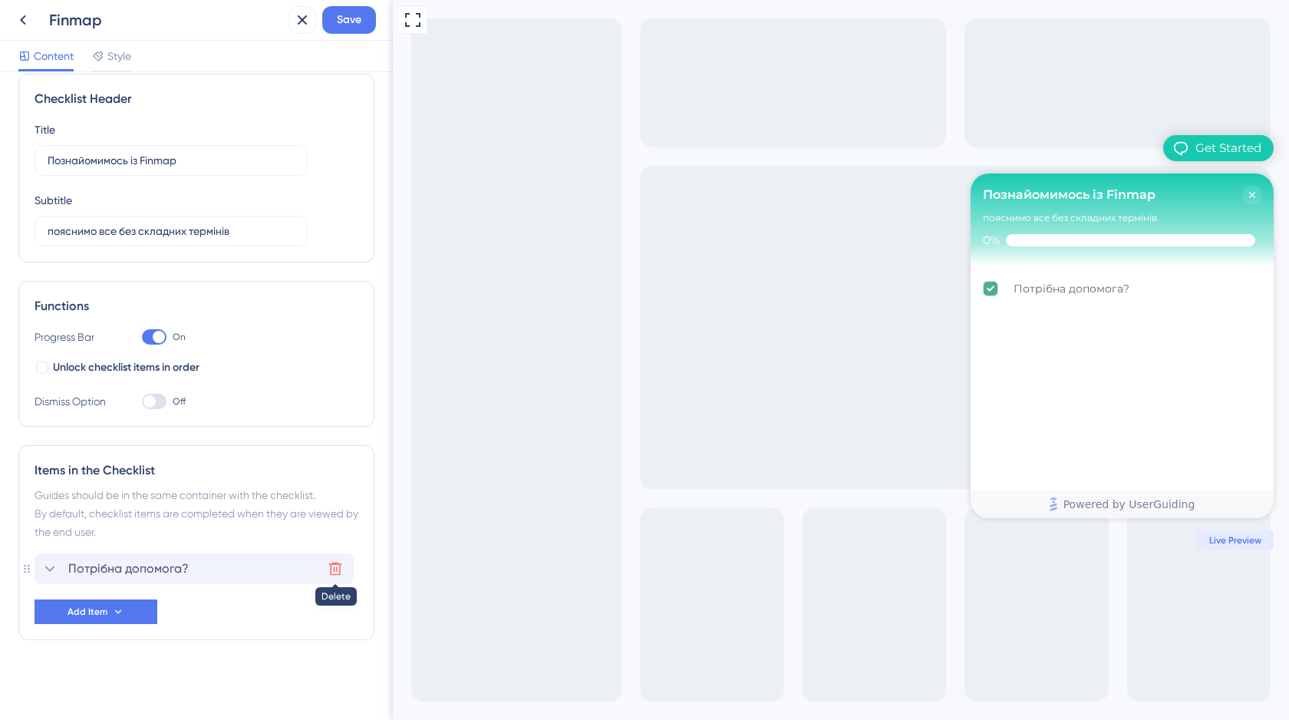
click at [334, 572] on icon at bounding box center [335, 568] width 15 height 15
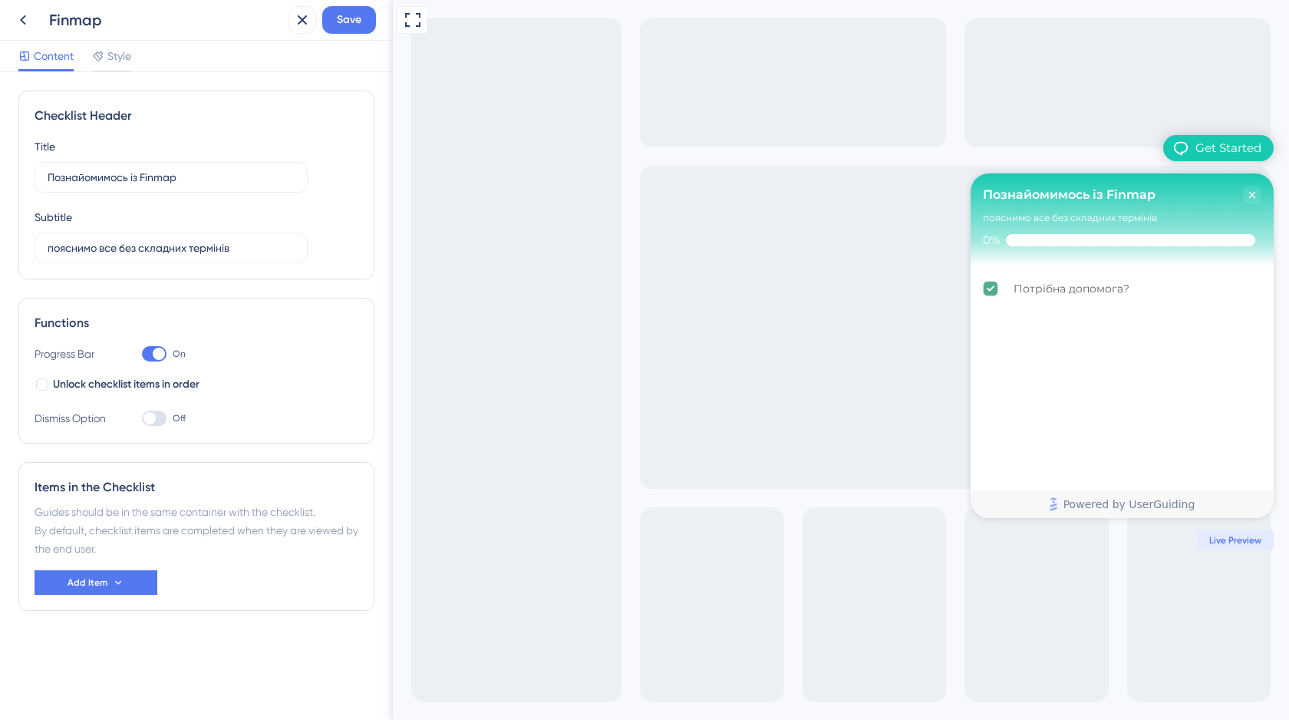
scroll to position [0, 0]
click at [352, 12] on span "Save" at bounding box center [349, 20] width 25 height 18
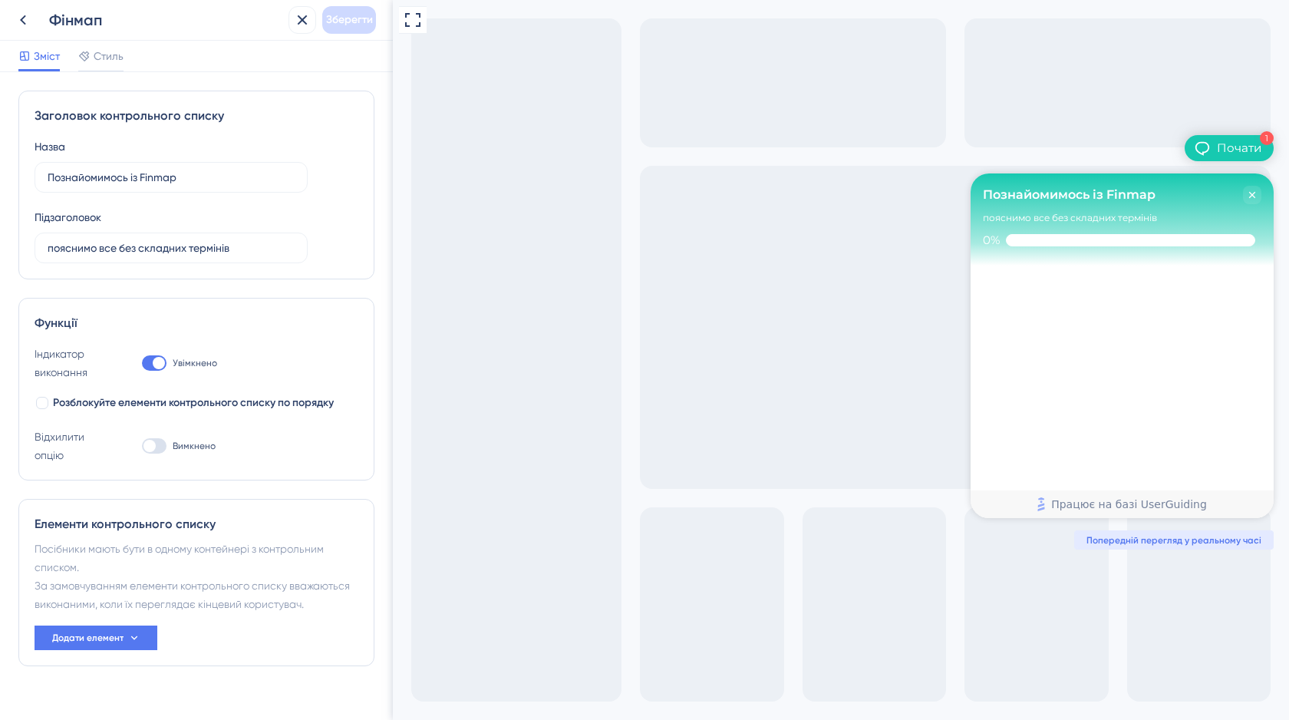
click at [156, 450] on div at bounding box center [154, 445] width 25 height 15
click at [142, 447] on input "Вимкнено" at bounding box center [141, 446] width 1 height 1
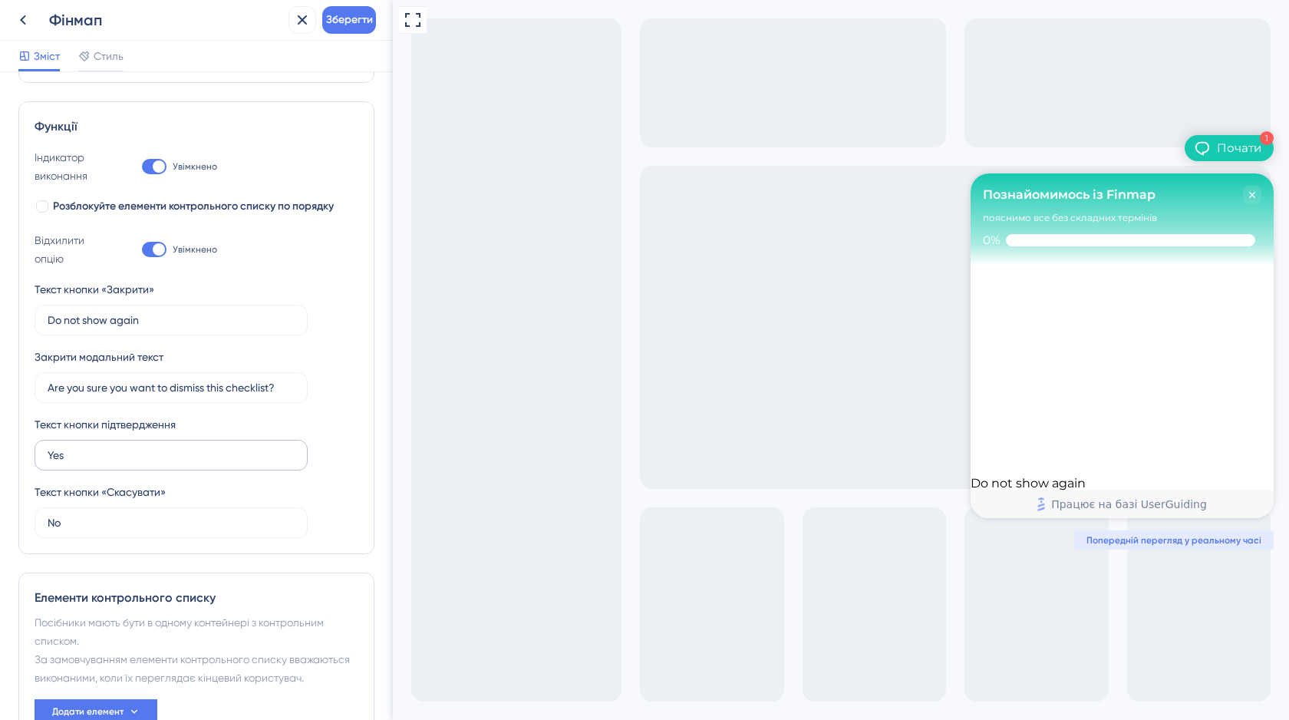
scroll to position [251, 0]
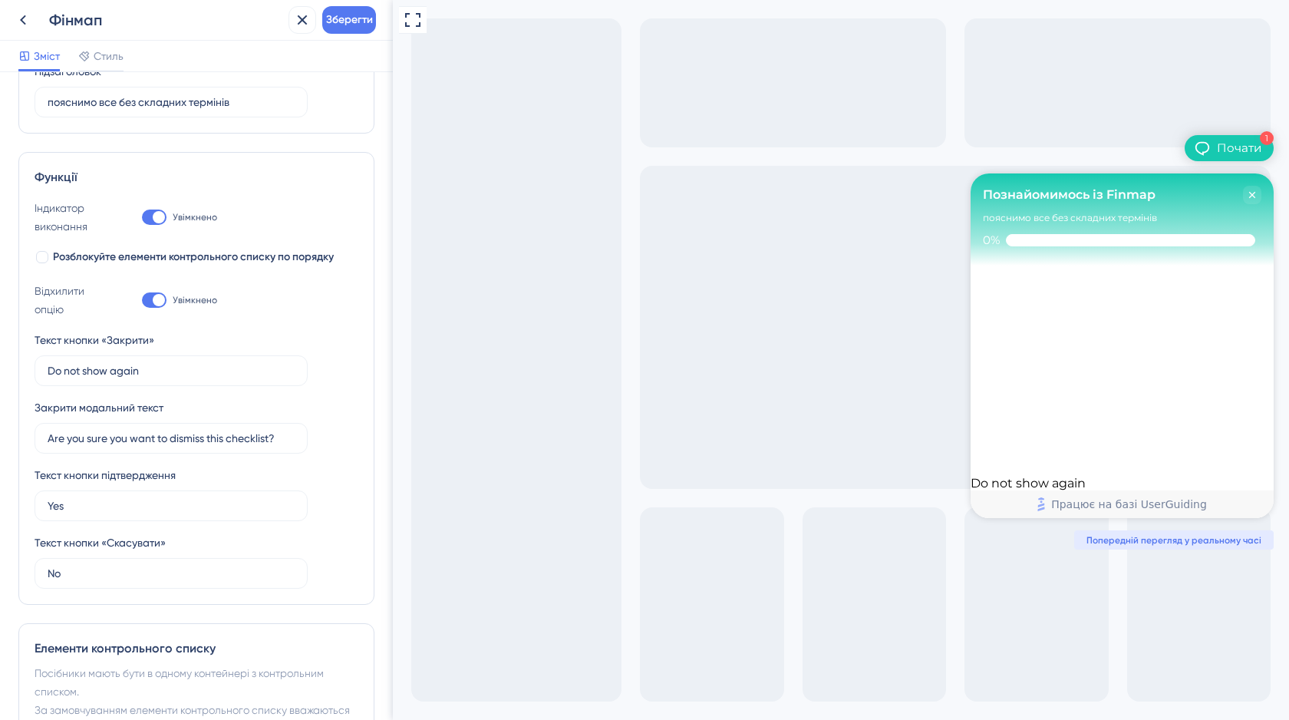
click at [143, 302] on div at bounding box center [154, 299] width 25 height 15
click at [142, 301] on input "Увімкнено" at bounding box center [141, 300] width 1 height 1
checkbox input "false"
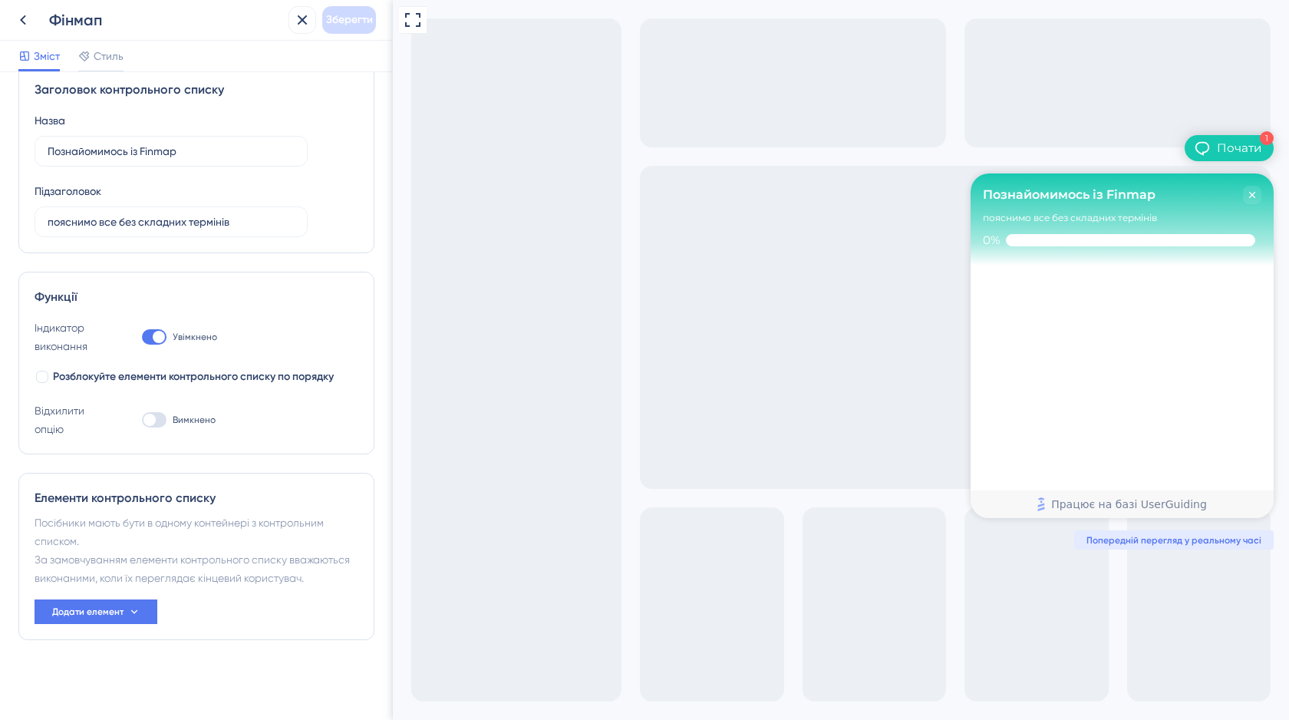
scroll to position [0, 0]
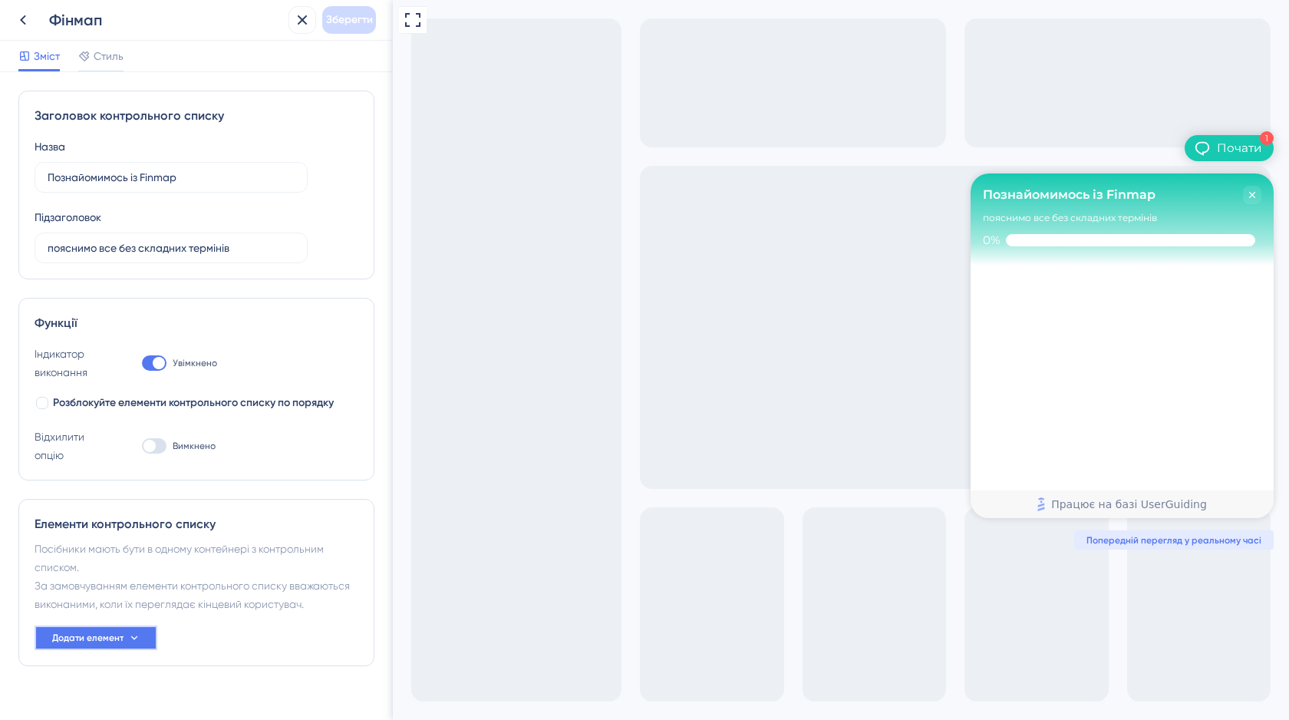
click at [87, 634] on font "Додати елемент" at bounding box center [87, 637] width 71 height 11
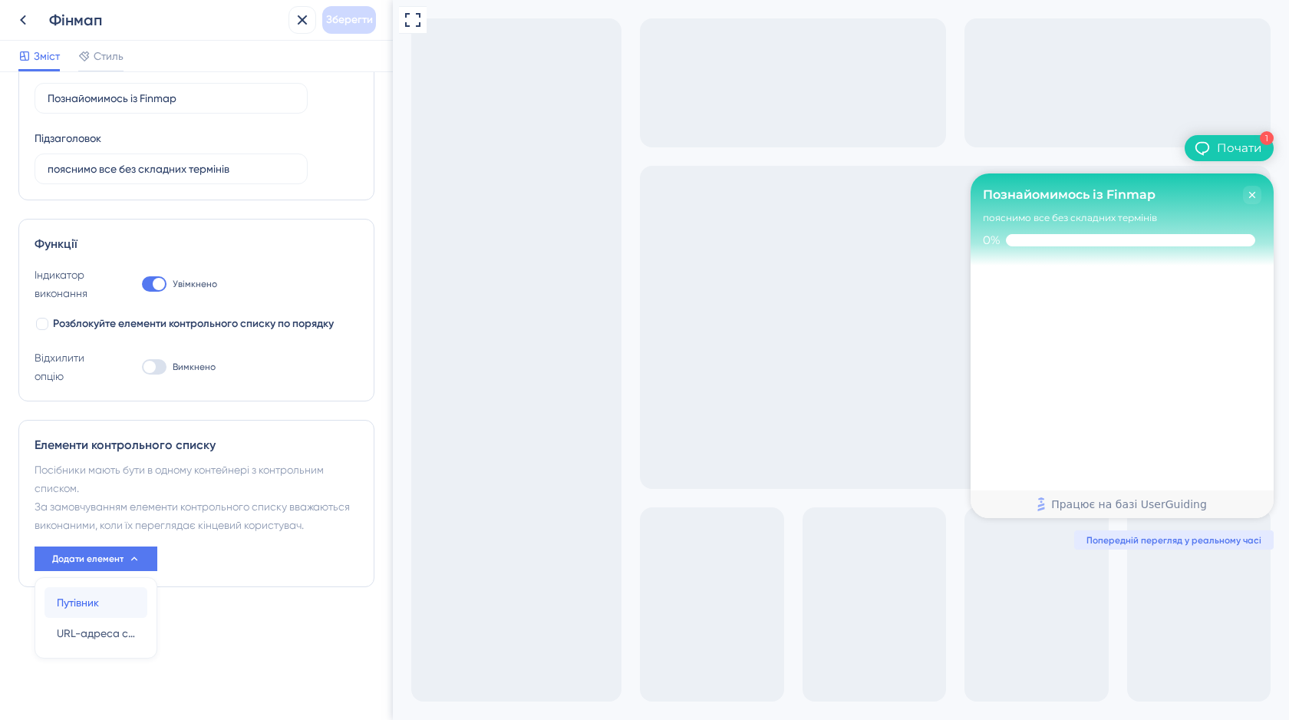
click at [94, 594] on span "Путівник" at bounding box center [78, 602] width 42 height 18
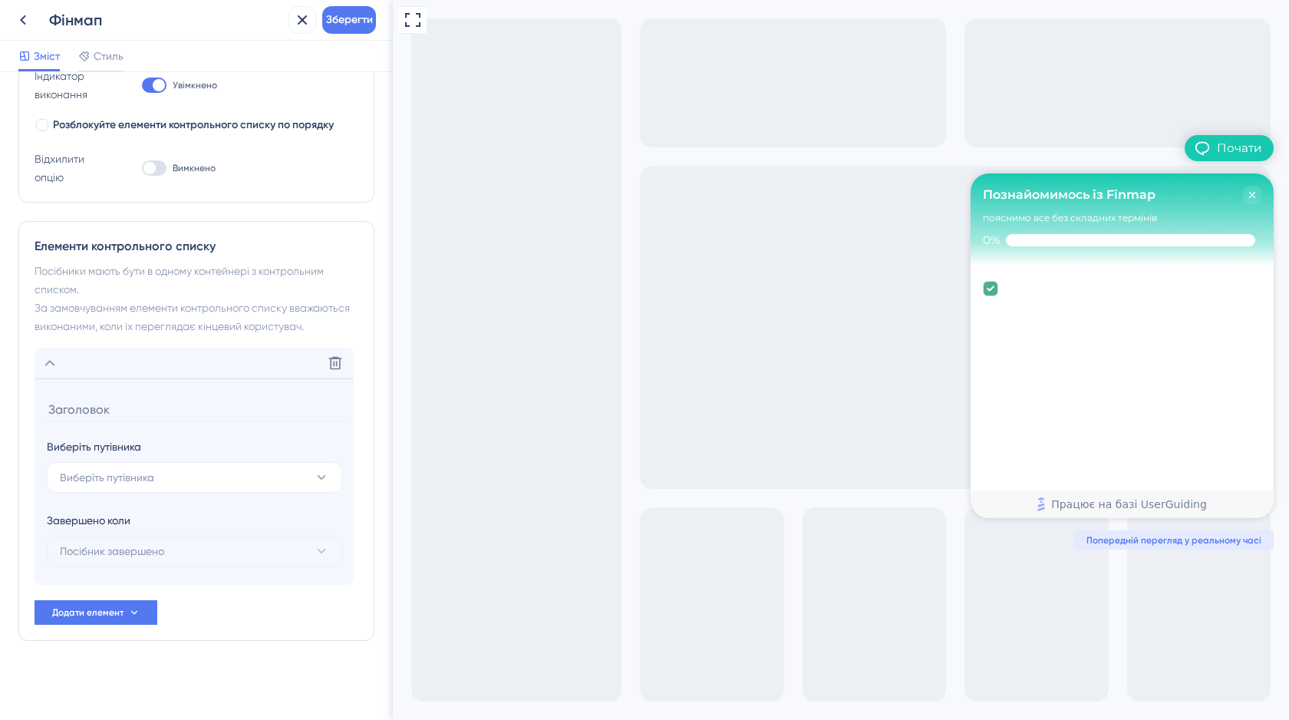
scroll to position [279, 0]
click at [92, 467] on span "Виберіть путівника" at bounding box center [107, 476] width 94 height 18
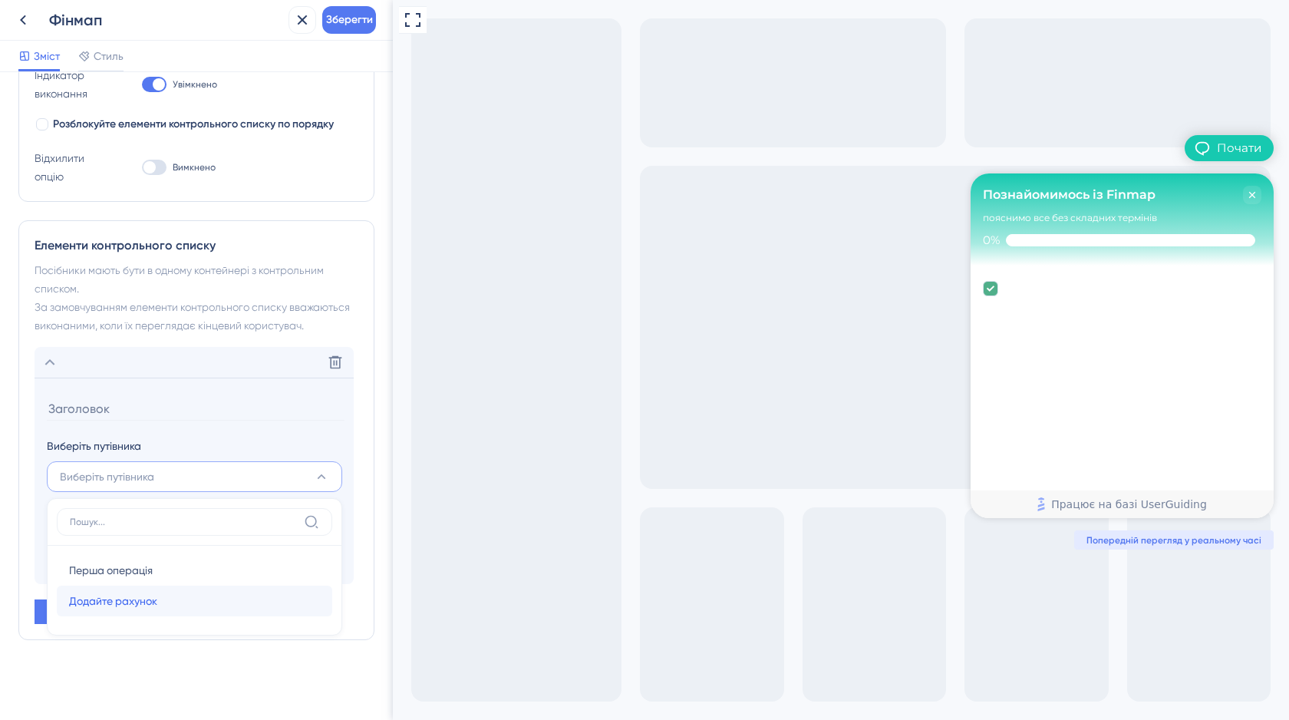
click at [125, 600] on font "Додайте рахунок" at bounding box center [113, 601] width 88 height 12
type input "Додайте рахунок"
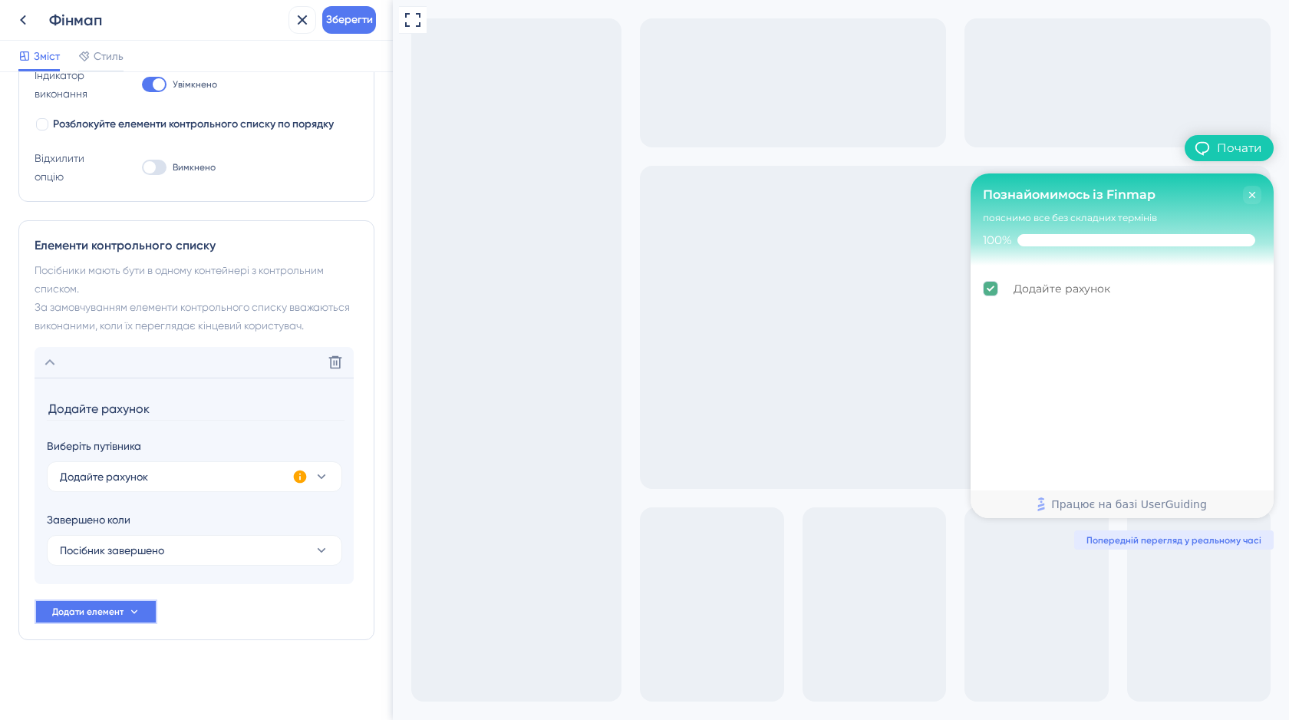
click at [87, 615] on font "Додати елемент" at bounding box center [87, 611] width 71 height 11
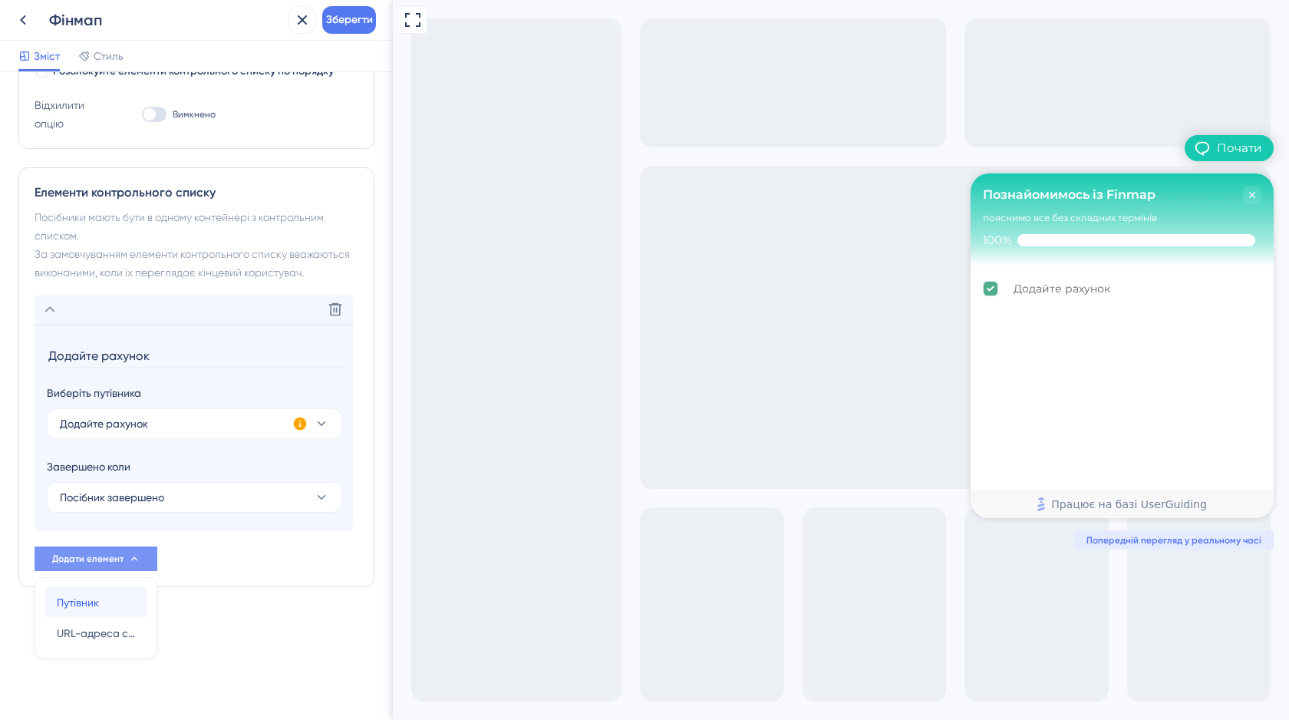
click at [90, 609] on span "Путівник" at bounding box center [78, 602] width 42 height 18
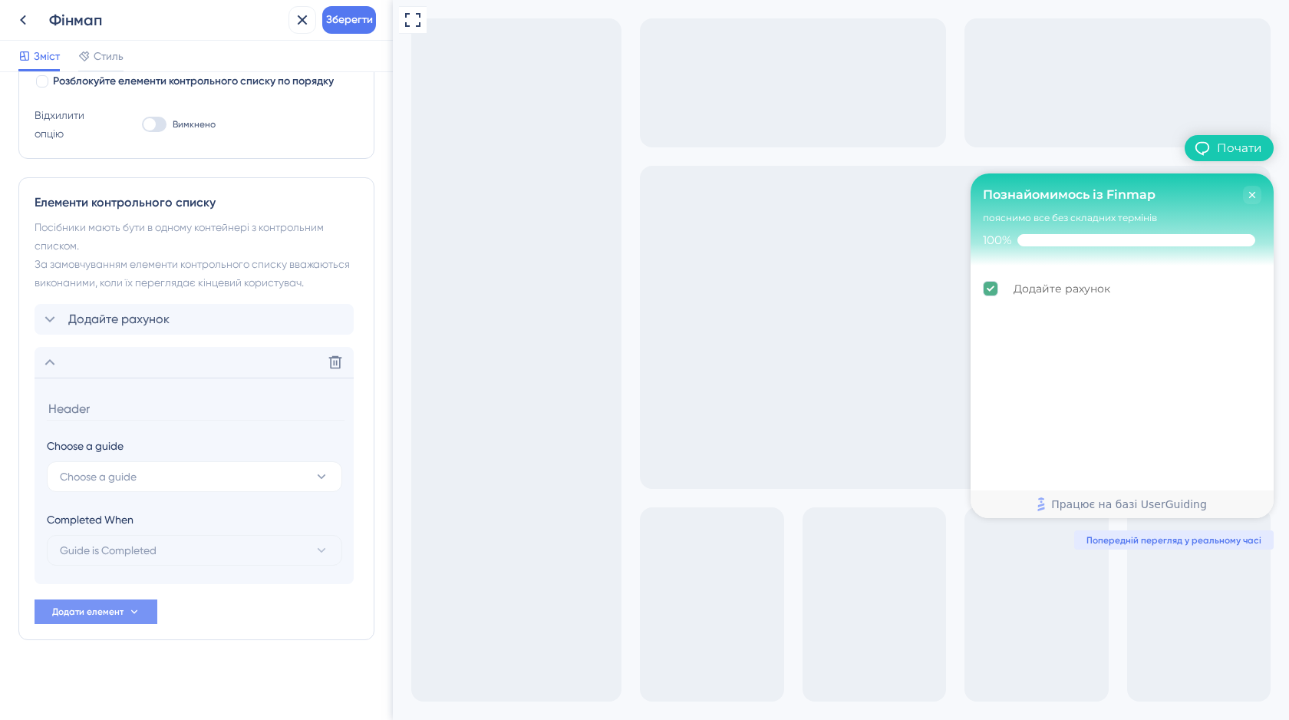
scroll to position [322, 0]
click at [119, 480] on font "Виберіть путівника" at bounding box center [107, 476] width 94 height 12
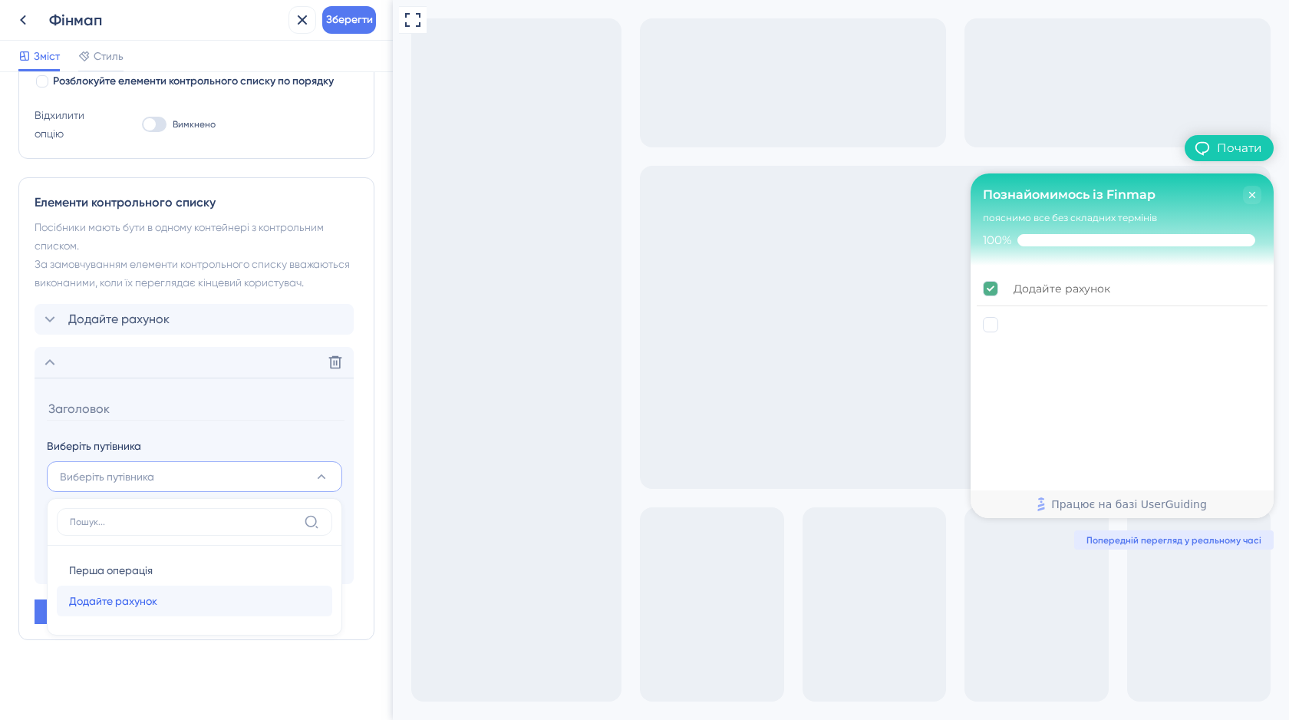
click at [110, 596] on font "Додайте рахунок" at bounding box center [113, 601] width 88 height 12
type input "Додайте рахунок"
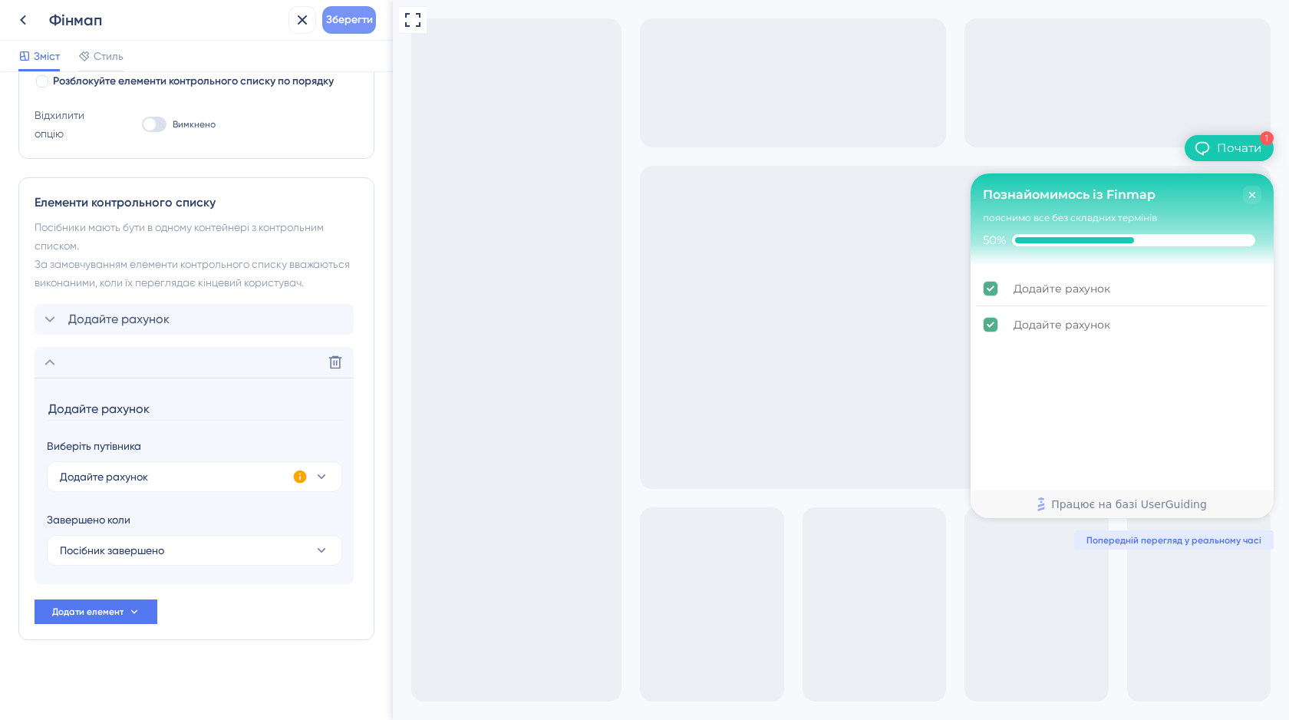
click at [341, 21] on font "Зберегти" at bounding box center [349, 19] width 47 height 13
click at [331, 361] on icon at bounding box center [335, 362] width 15 height 15
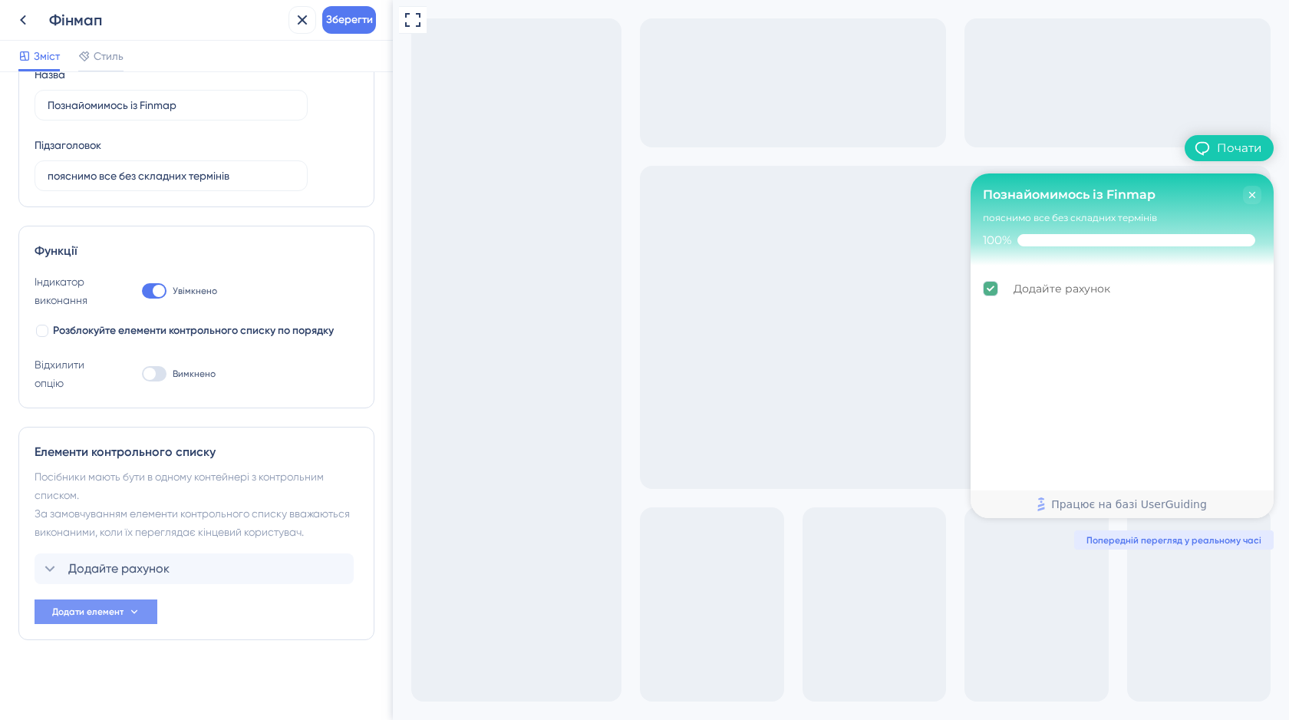
click at [112, 618] on button "Додати елемент" at bounding box center [96, 611] width 123 height 25
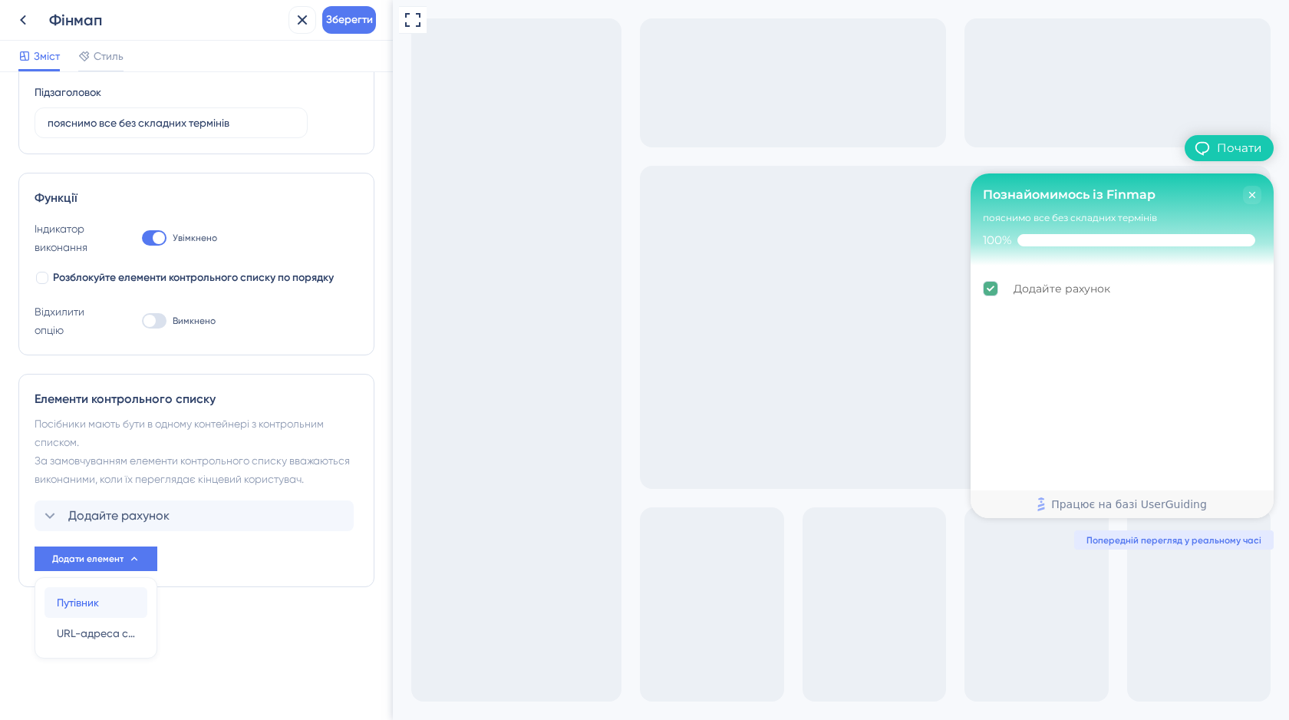
click at [88, 596] on font "Путівник" at bounding box center [78, 602] width 42 height 12
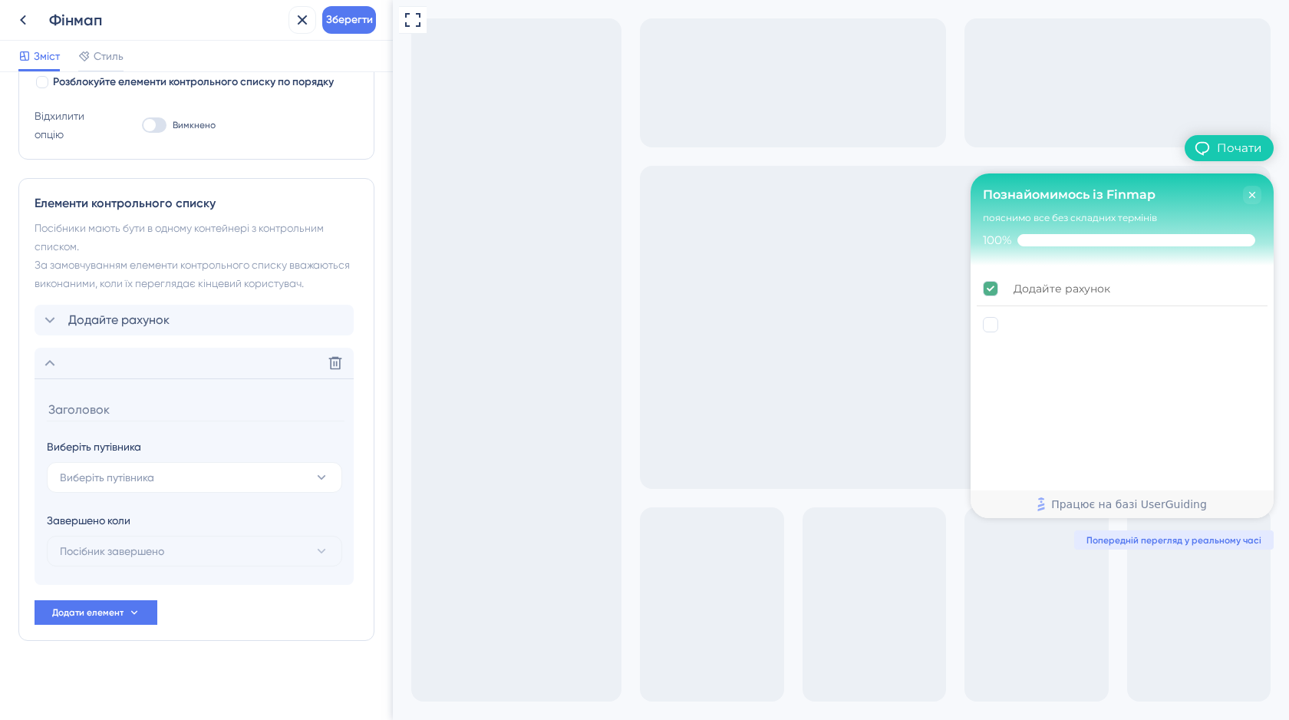
scroll to position [322, 0]
click at [163, 480] on button "Виберіть путівника" at bounding box center [194, 476] width 295 height 31
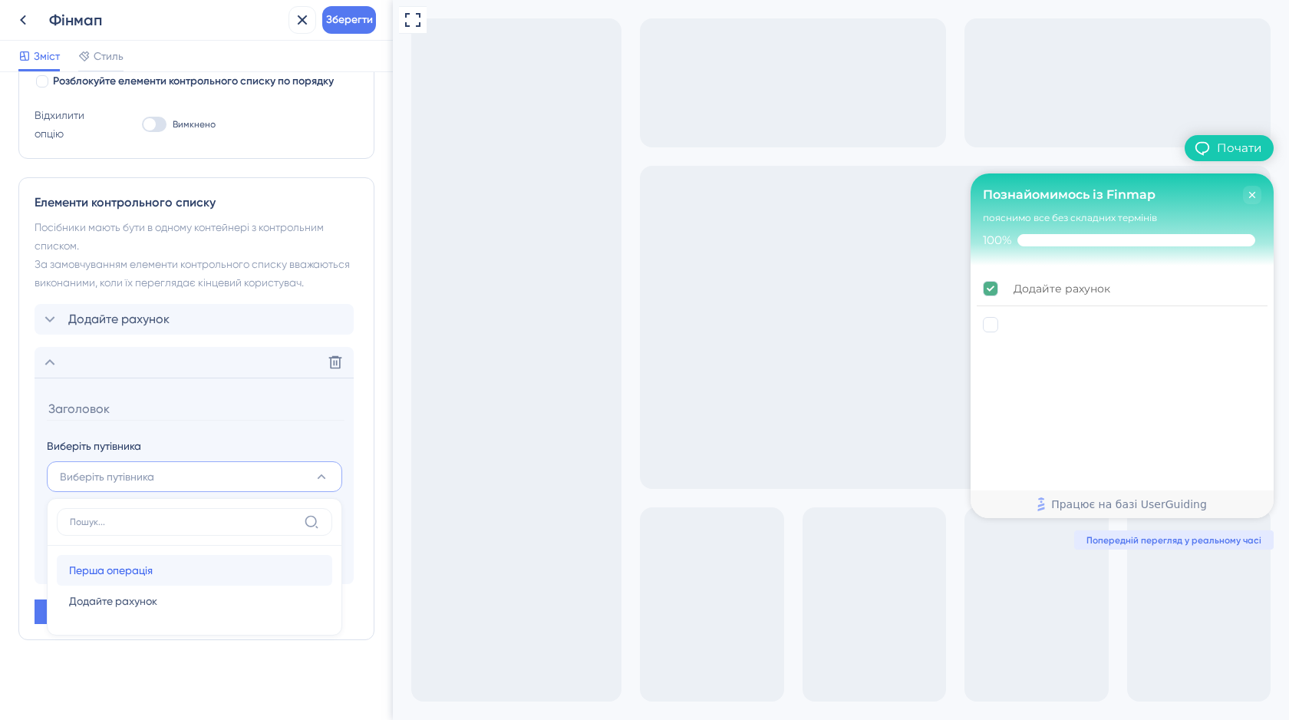
click at [141, 572] on font "Перша операція" at bounding box center [111, 570] width 84 height 12
type input "Перша операція"
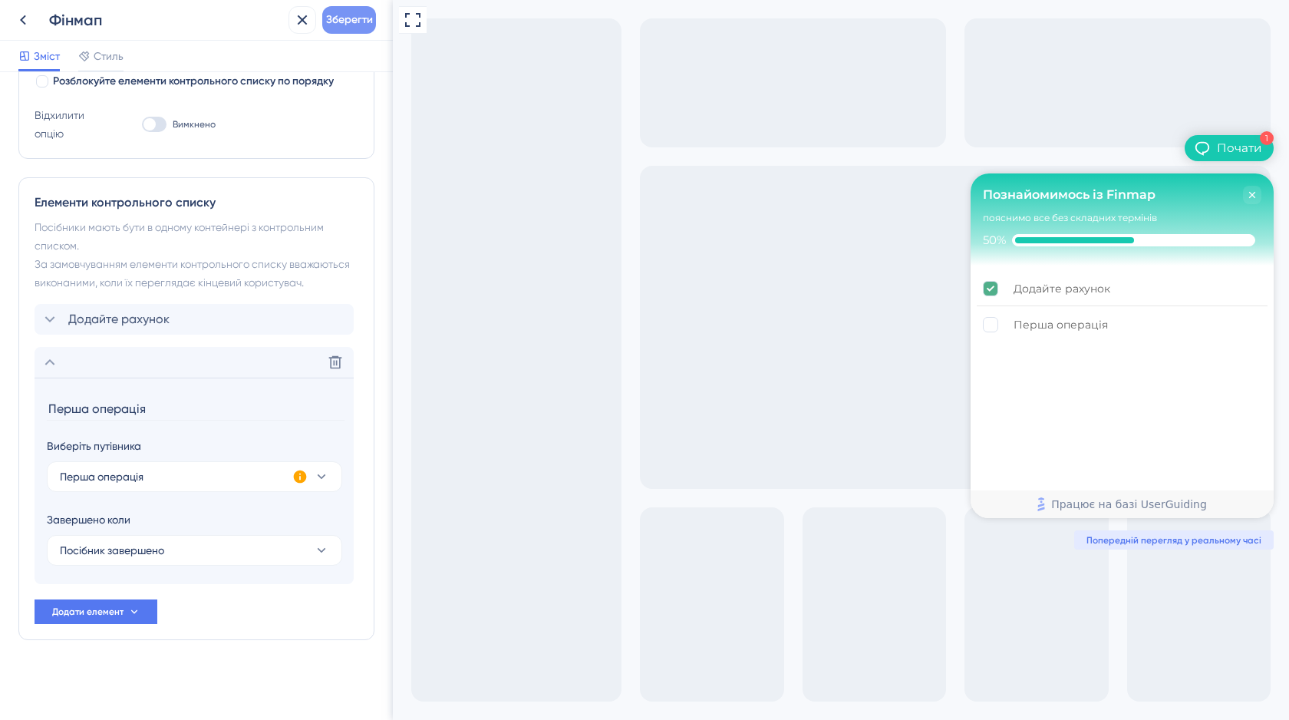
click at [355, 21] on font "Зберегти" at bounding box center [349, 19] width 47 height 13
click at [24, 25] on icon at bounding box center [23, 20] width 18 height 18
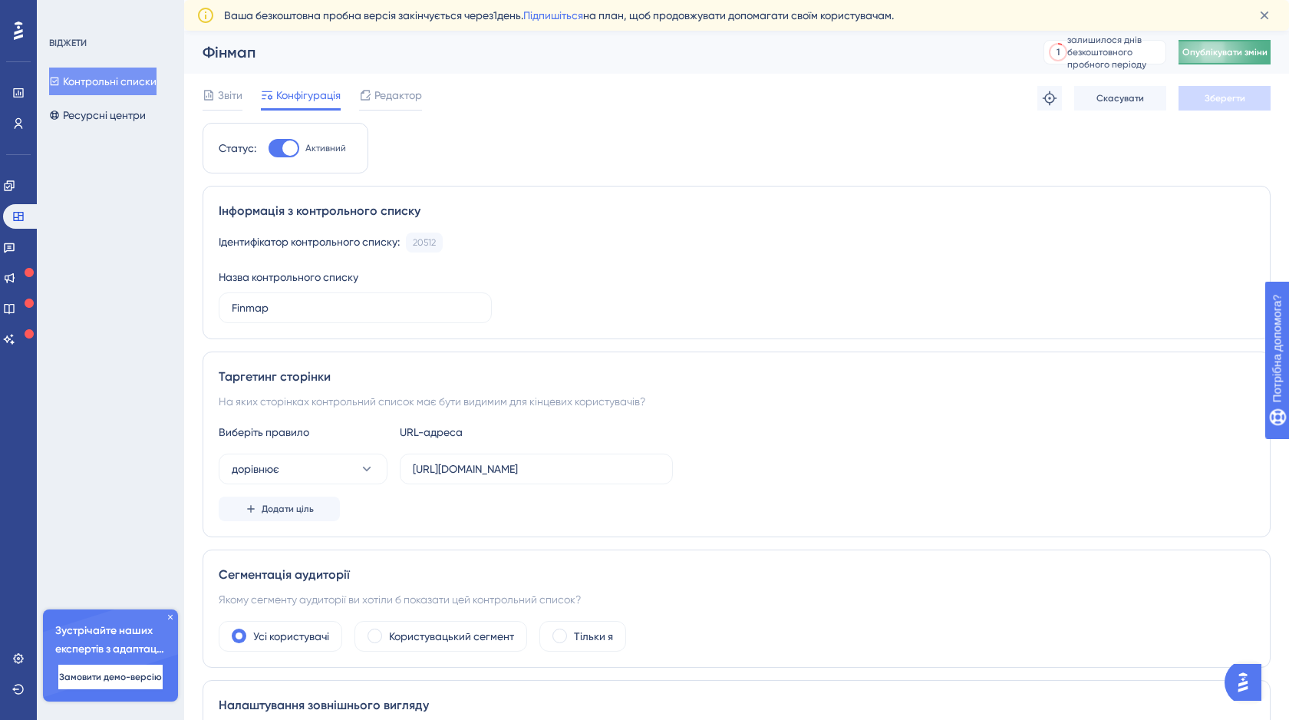
click at [1237, 53] on font "Опублікувати зміни" at bounding box center [1224, 52] width 85 height 11
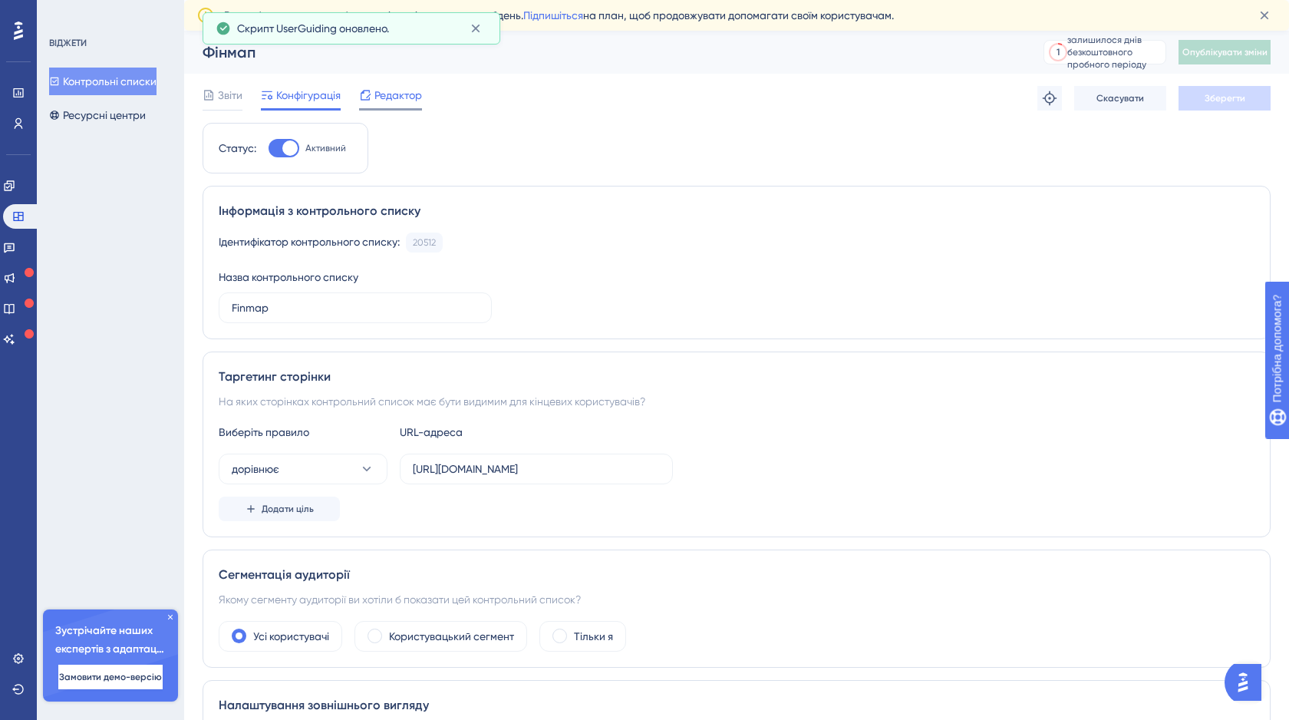
click at [409, 104] on span "Редактор" at bounding box center [398, 95] width 48 height 18
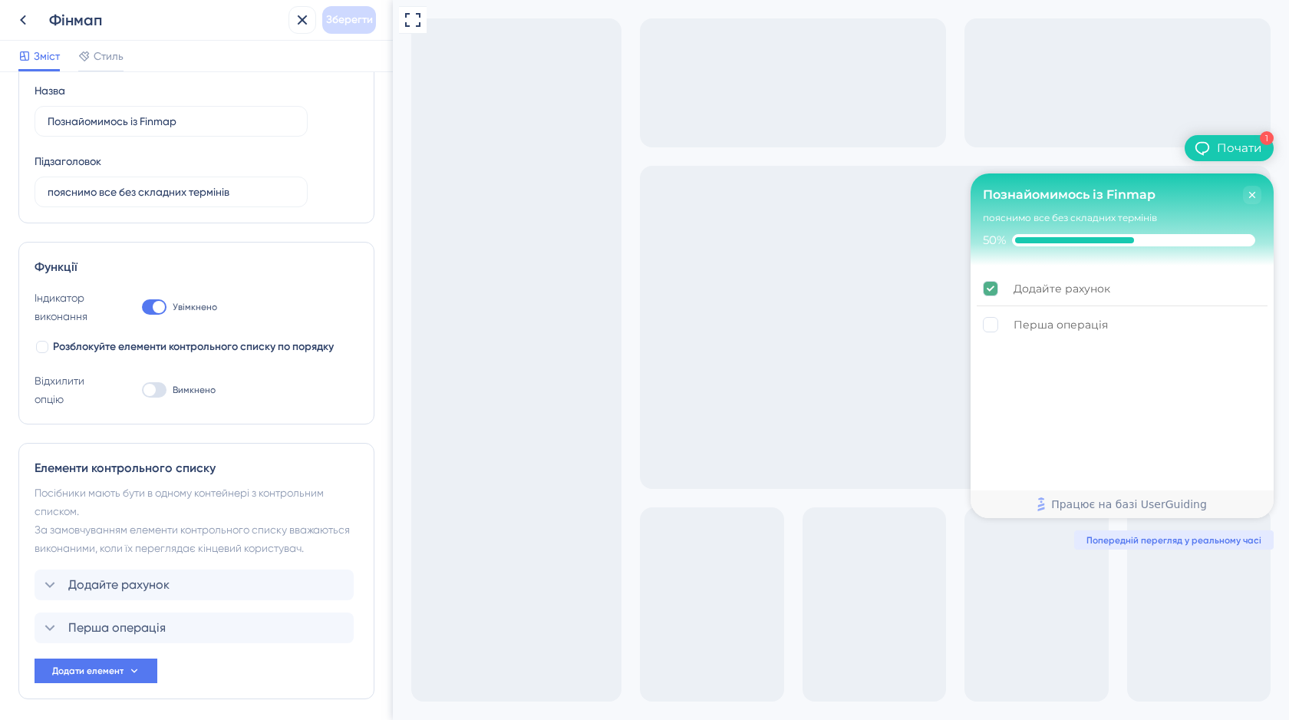
scroll to position [115, 0]
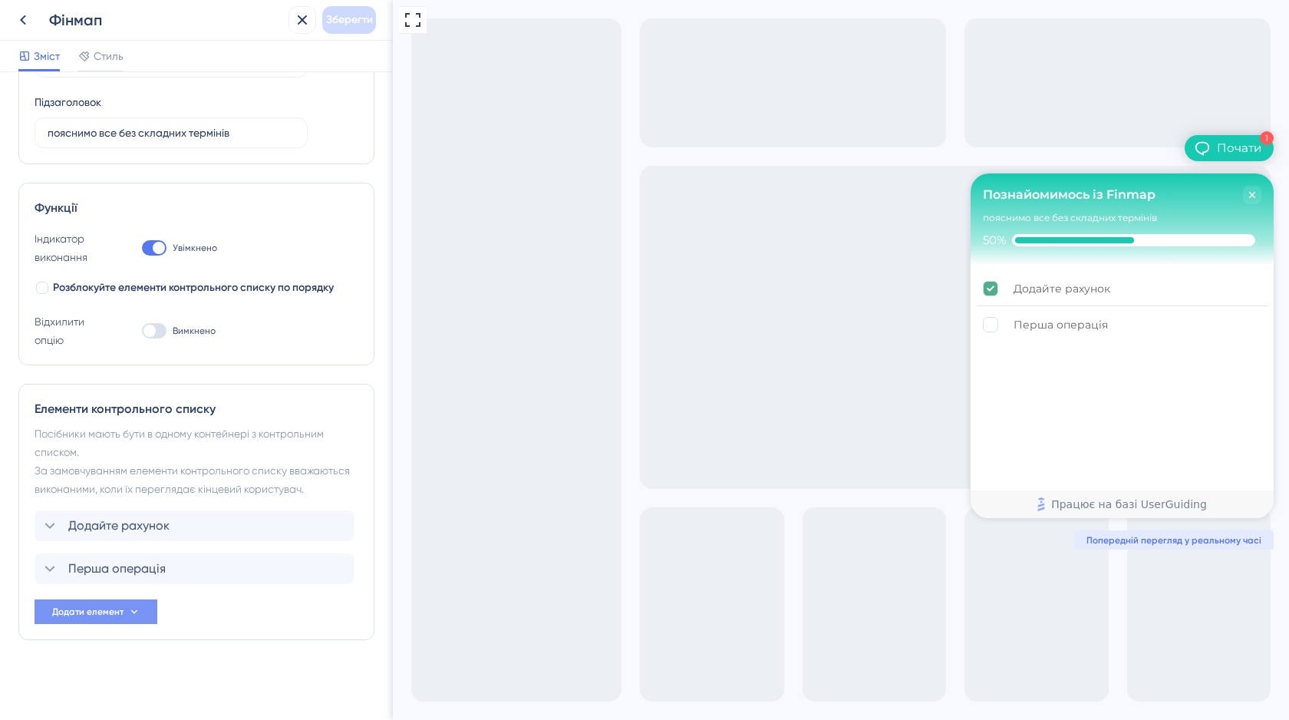
click at [122, 609] on font "Додати елемент" at bounding box center [87, 611] width 71 height 11
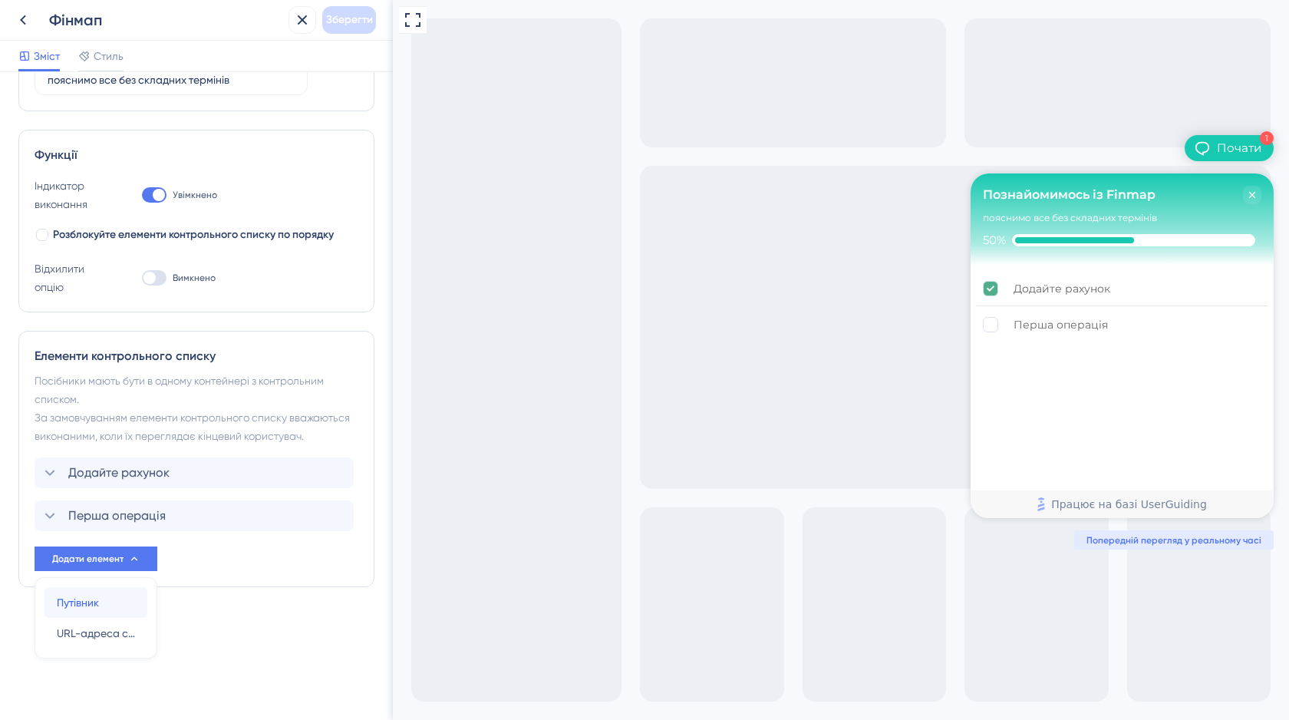
click at [90, 608] on font "Путівник" at bounding box center [78, 602] width 42 height 12
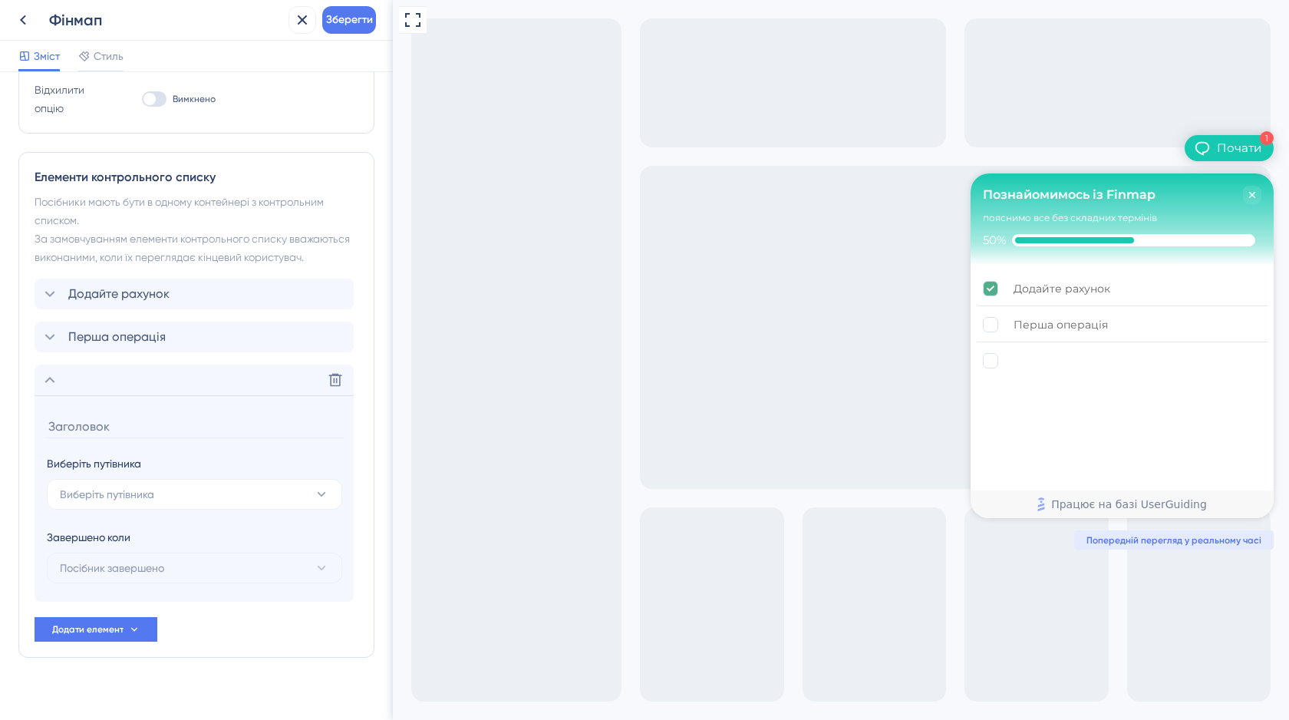
scroll to position [364, 0]
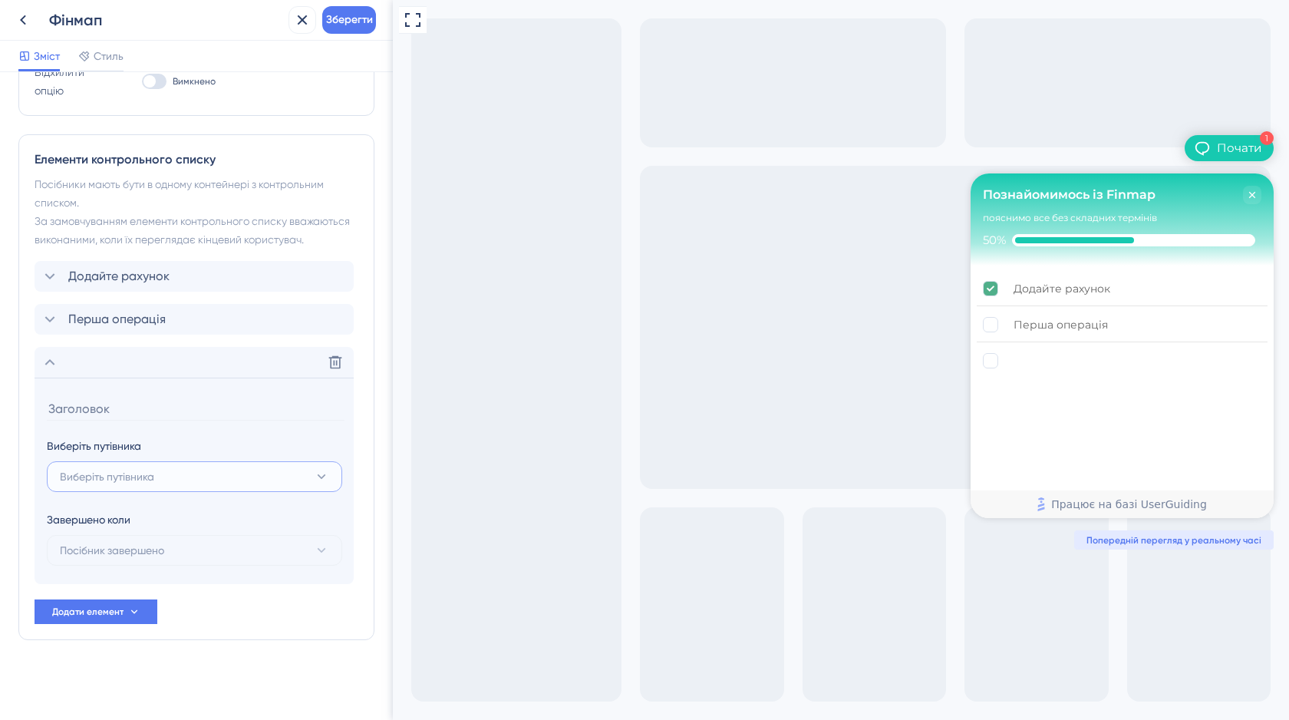
click at [112, 469] on span "Виберіть путівника" at bounding box center [107, 476] width 94 height 18
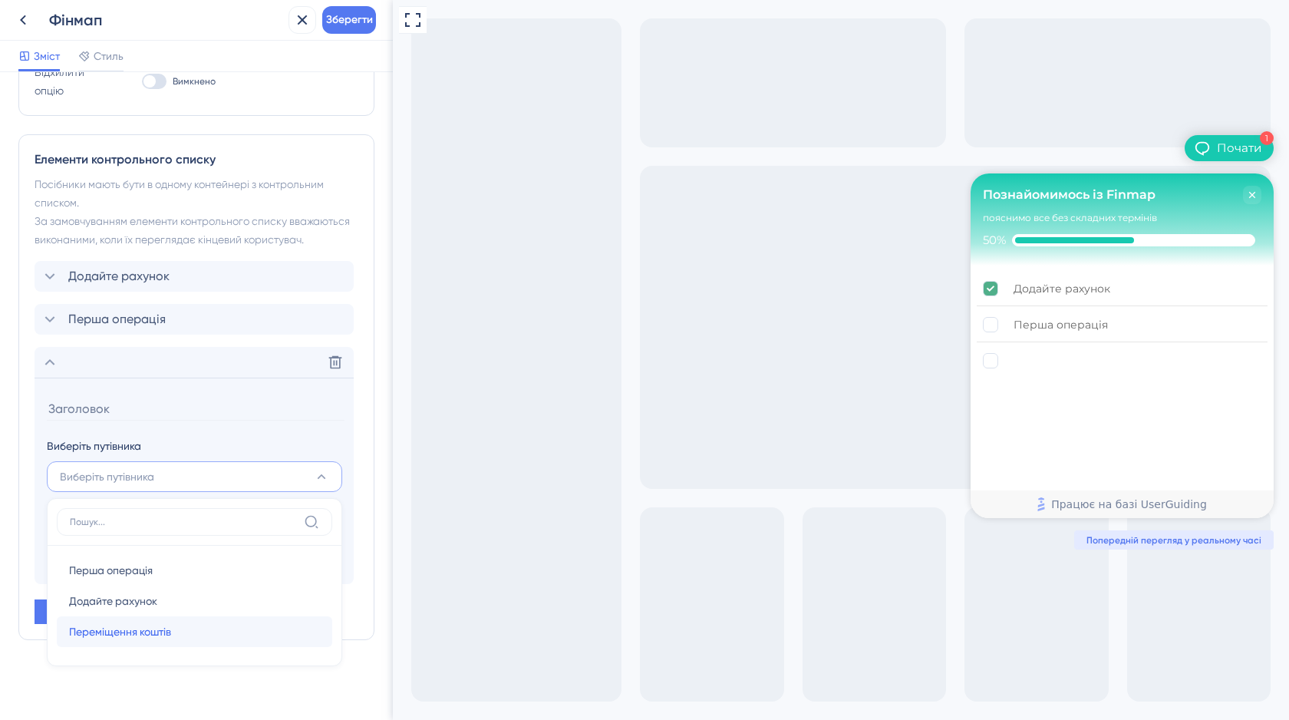
click at [110, 626] on font "Переміщення коштів" at bounding box center [120, 631] width 102 height 12
type input "Переміщення коштів"
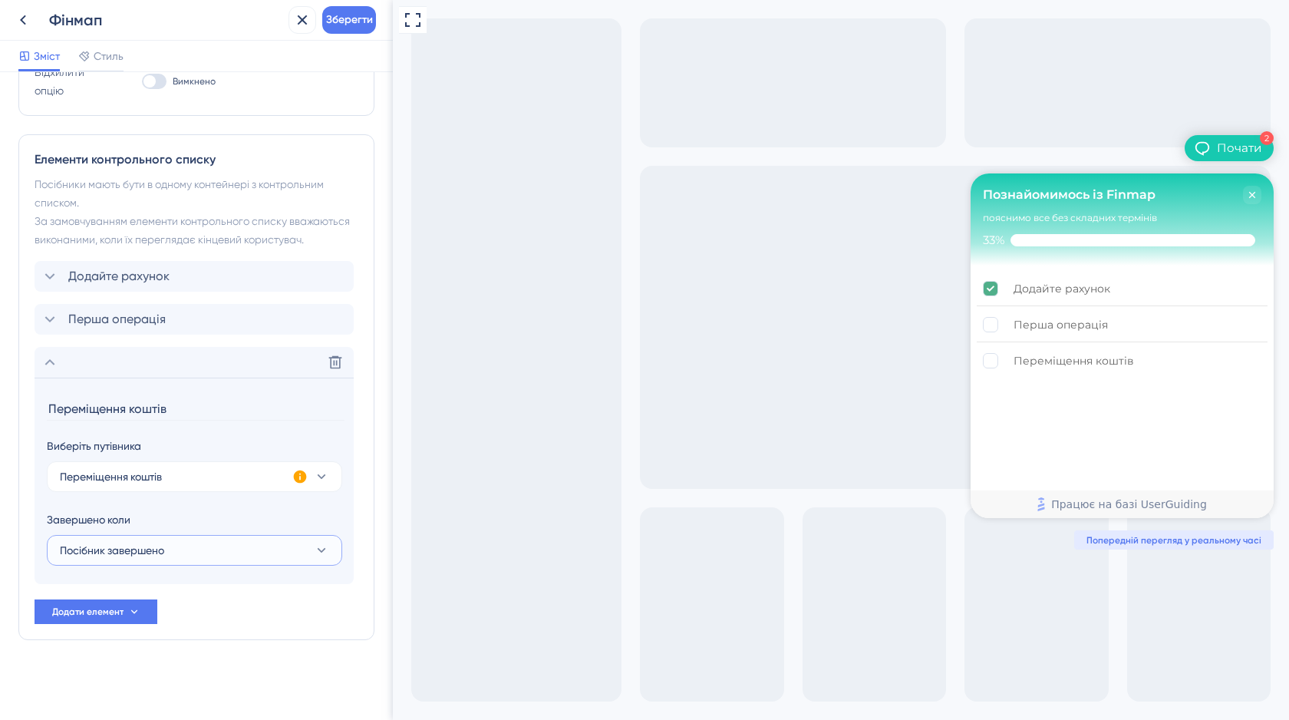
click at [292, 551] on button "Посібник завершено" at bounding box center [194, 550] width 295 height 31
click at [239, 500] on div "Виберіть путівника Переміщення коштів Завершено коли Посібник завершено Посібни…" at bounding box center [194, 501] width 295 height 129
click at [354, 23] on font "Зберегти" at bounding box center [349, 19] width 47 height 13
click at [107, 614] on font "Додати елемент" at bounding box center [87, 611] width 71 height 11
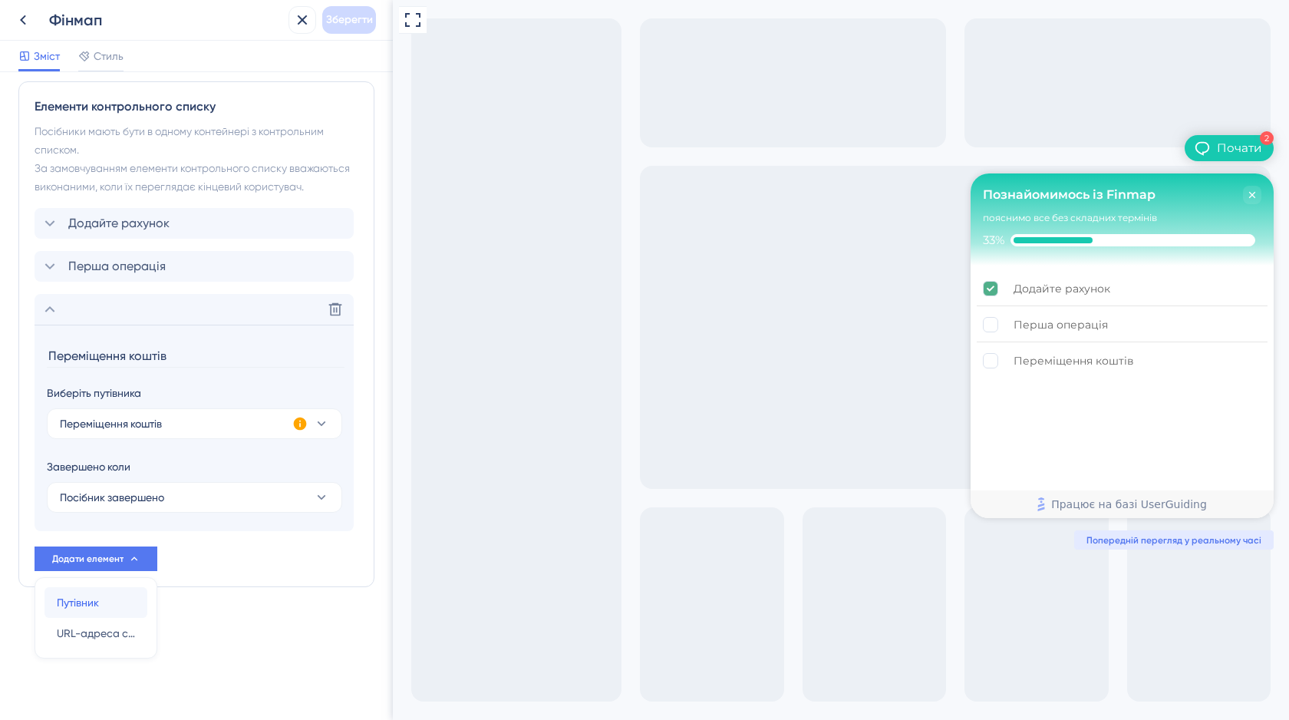
click at [90, 600] on font "Путівник" at bounding box center [78, 602] width 42 height 12
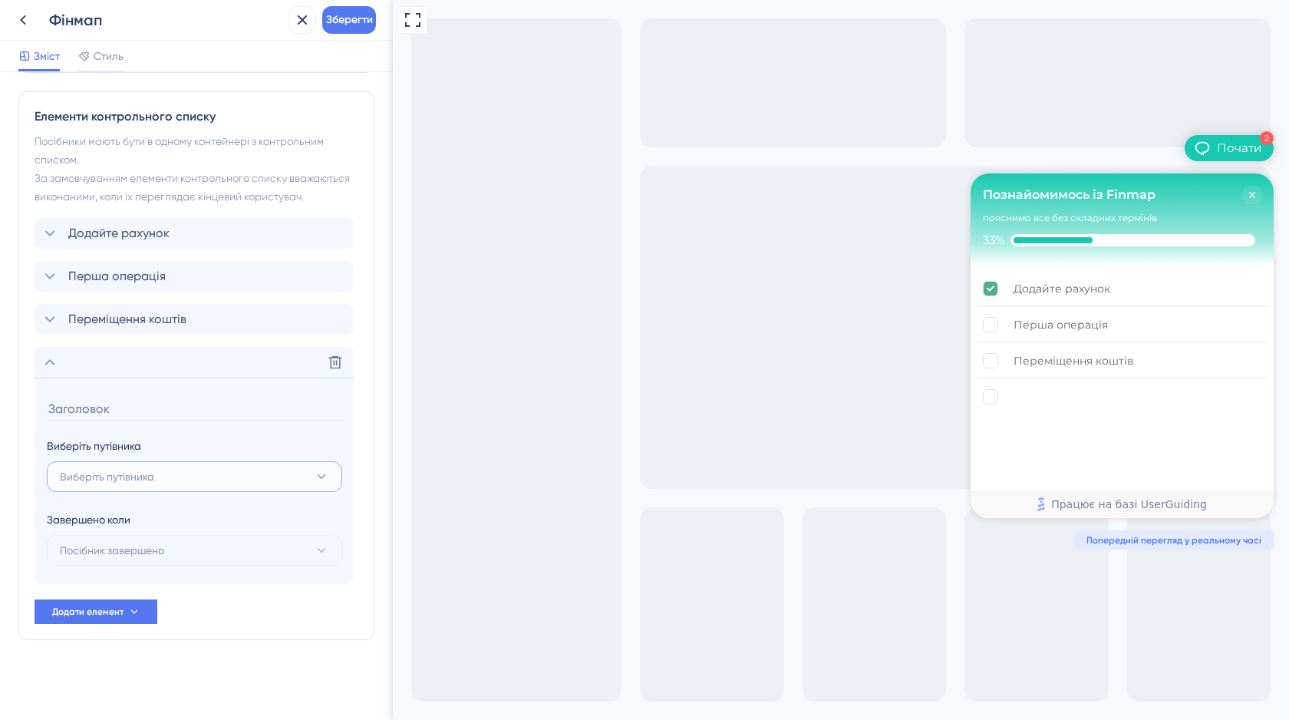
click at [130, 483] on span "Виберіть путівника" at bounding box center [107, 476] width 94 height 18
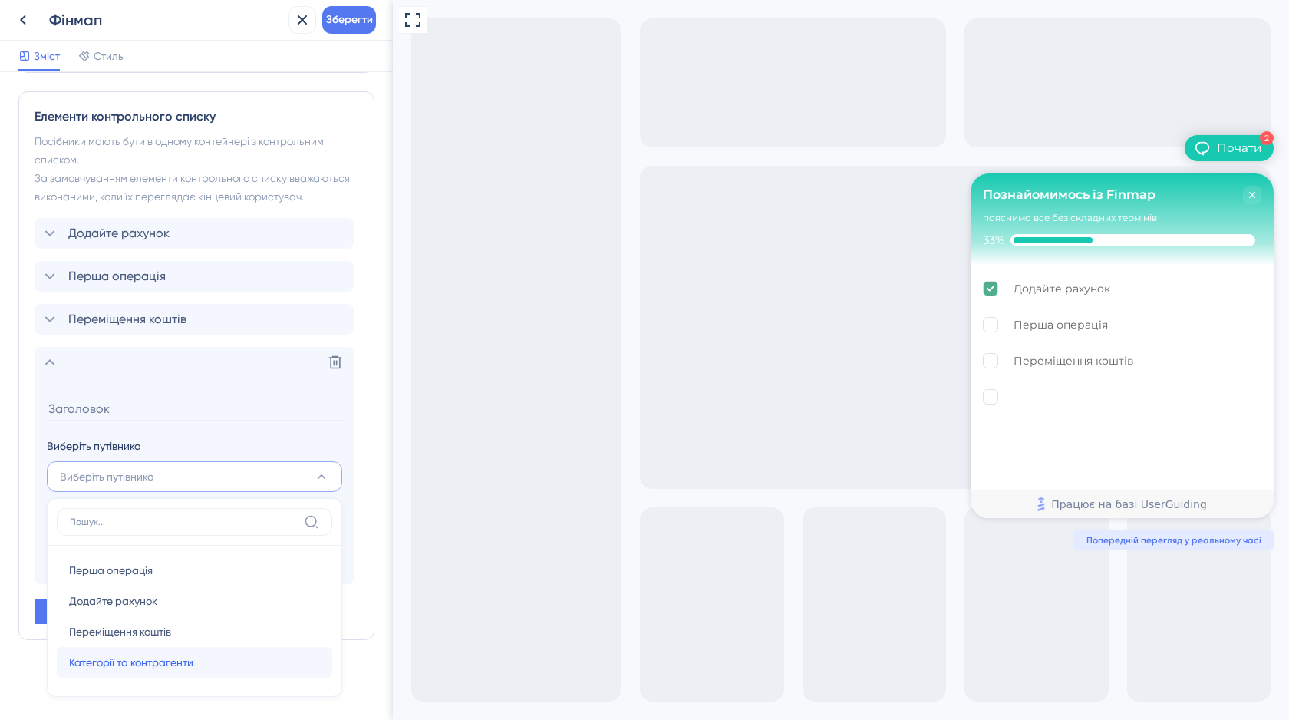
click at [126, 663] on font "Категорії та контрагенти" at bounding box center [131, 662] width 124 height 12
type input "Категорії та контрагенти"
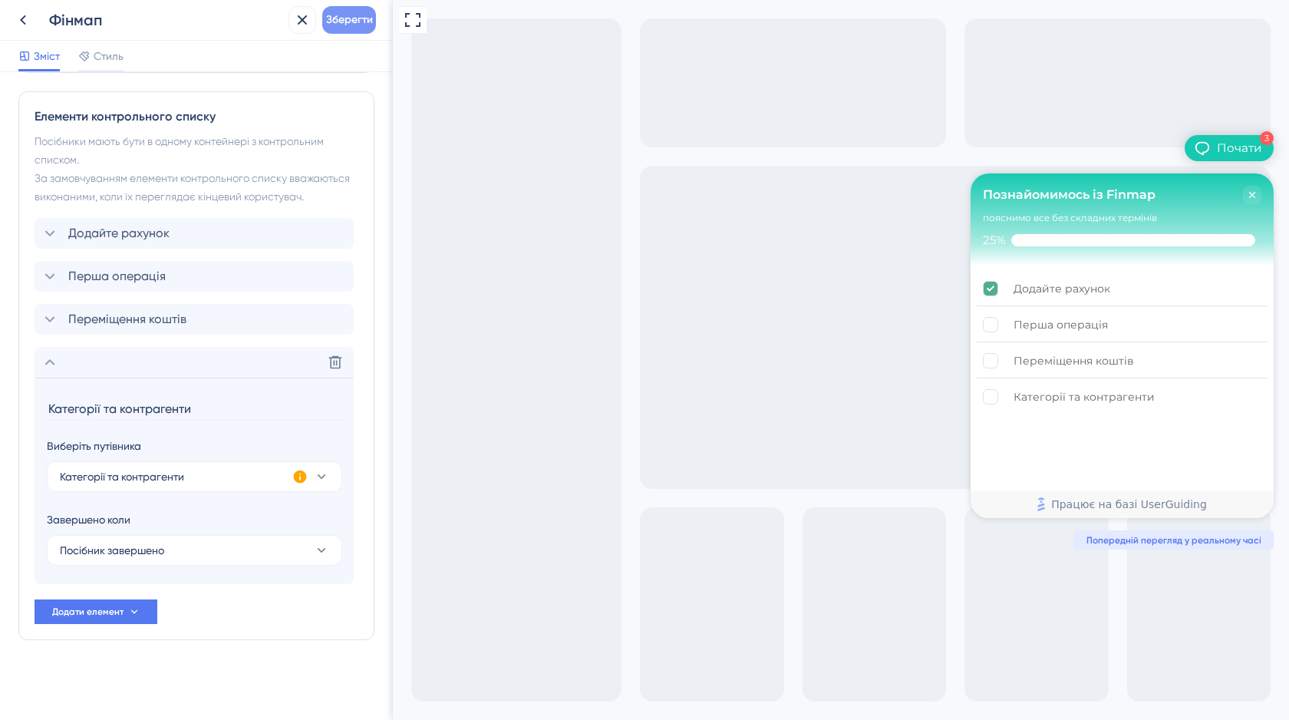
click at [356, 17] on font "Зберегти" at bounding box center [349, 19] width 47 height 13
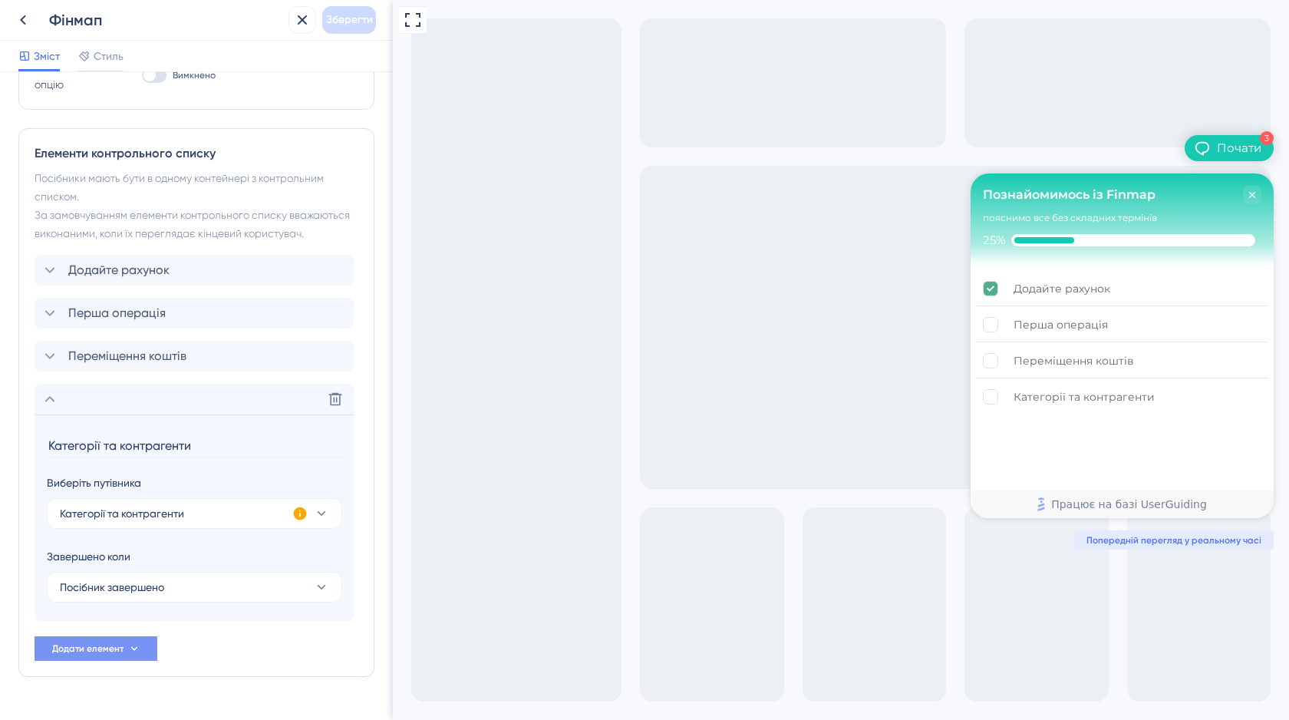
scroll to position [0, 0]
click at [103, 652] on font "Додати елемент" at bounding box center [87, 648] width 71 height 11
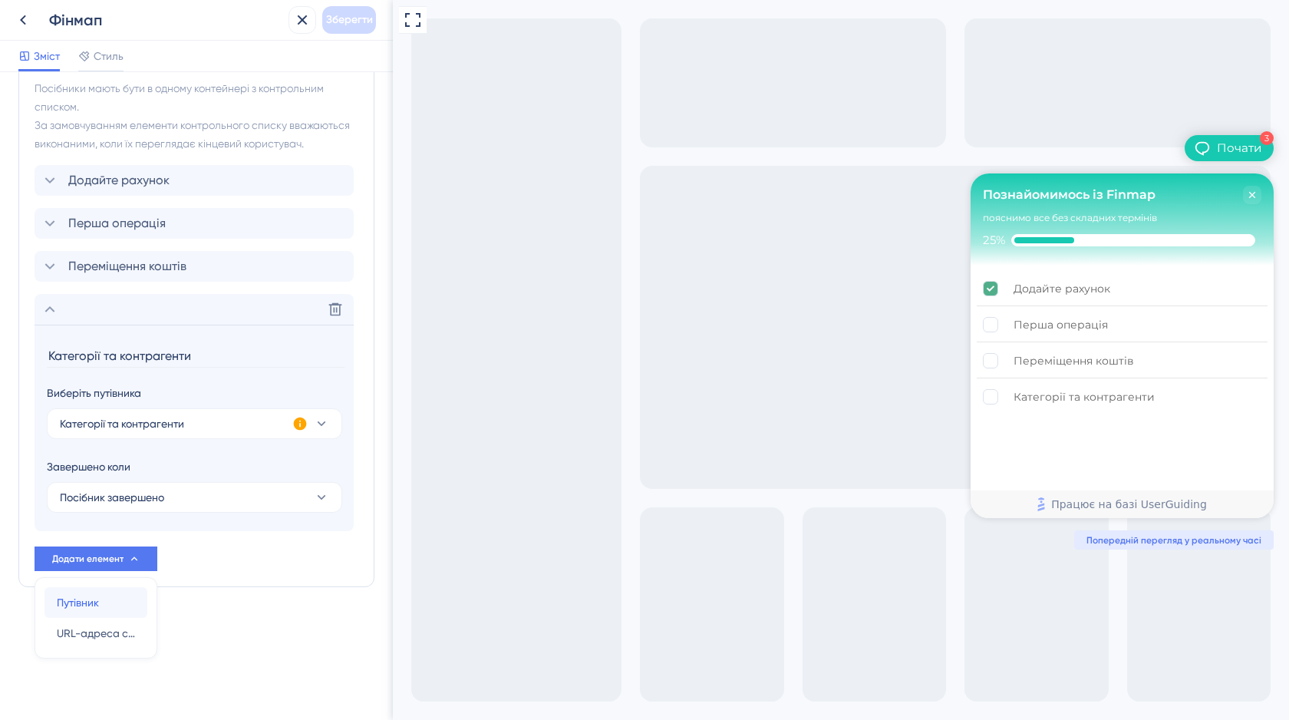
click at [86, 602] on font "Путівник" at bounding box center [78, 602] width 42 height 12
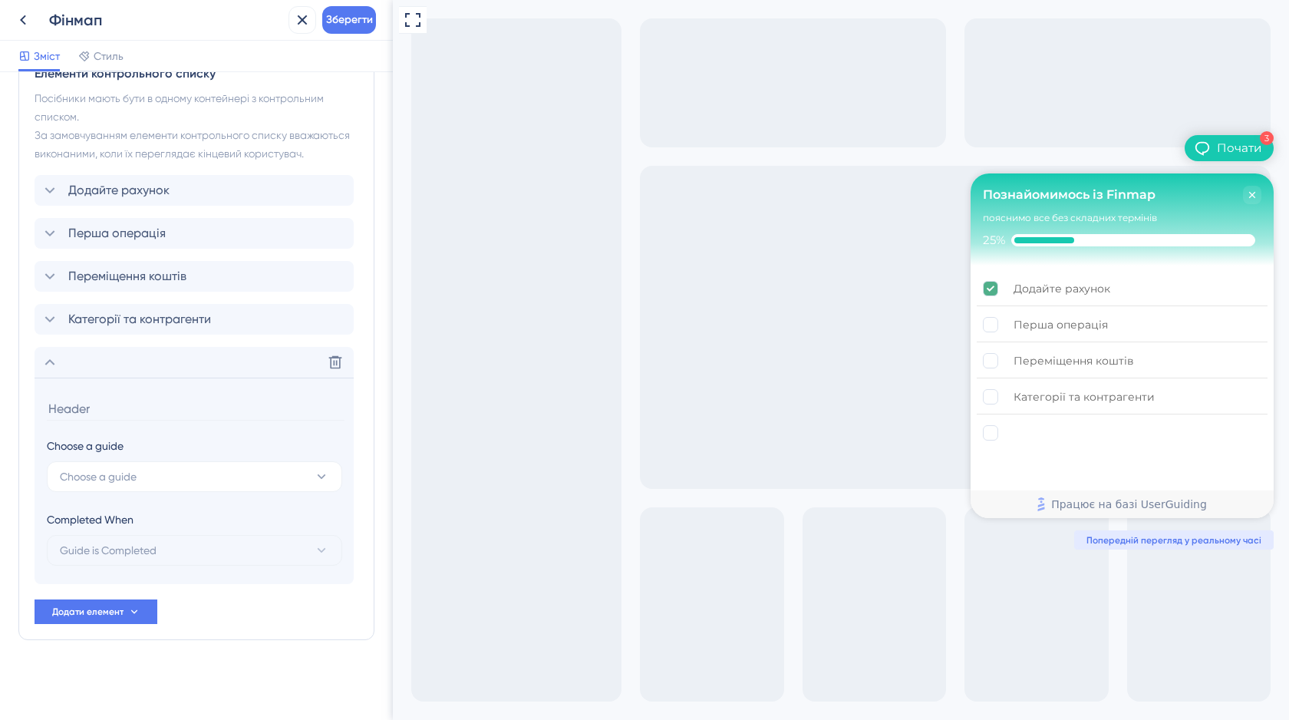
scroll to position [450, 0]
click at [98, 477] on font "Виберіть путівника" at bounding box center [107, 476] width 94 height 12
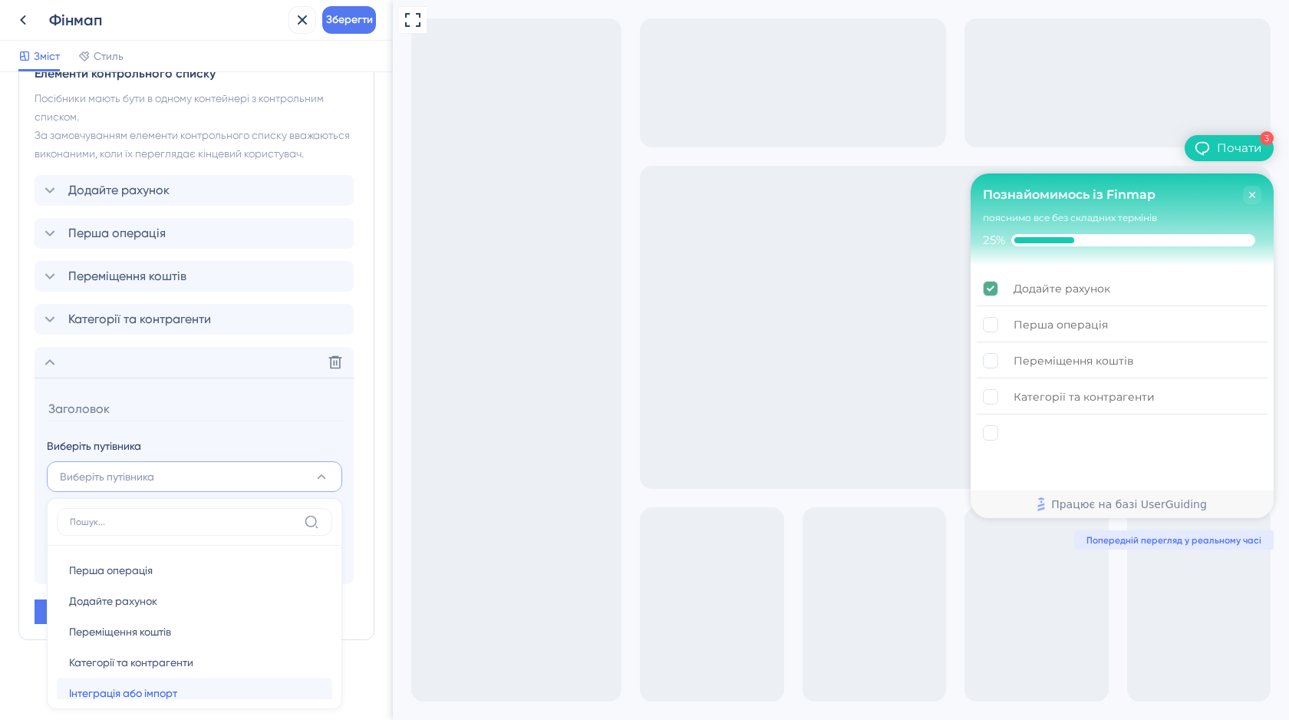
click at [105, 688] on font "Інтеграція або імпорт" at bounding box center [123, 693] width 108 height 12
type input "Інтеграція або імпорт"
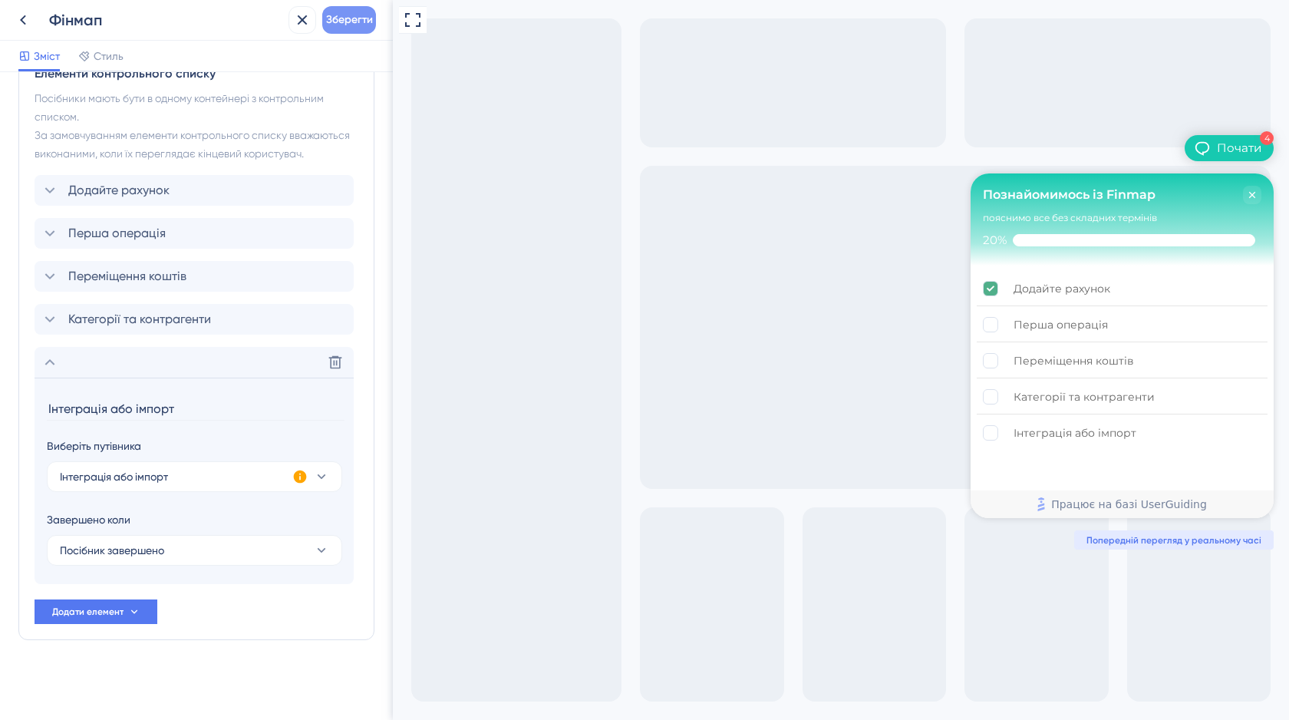
click at [354, 25] on font "Зберегти" at bounding box center [349, 19] width 47 height 13
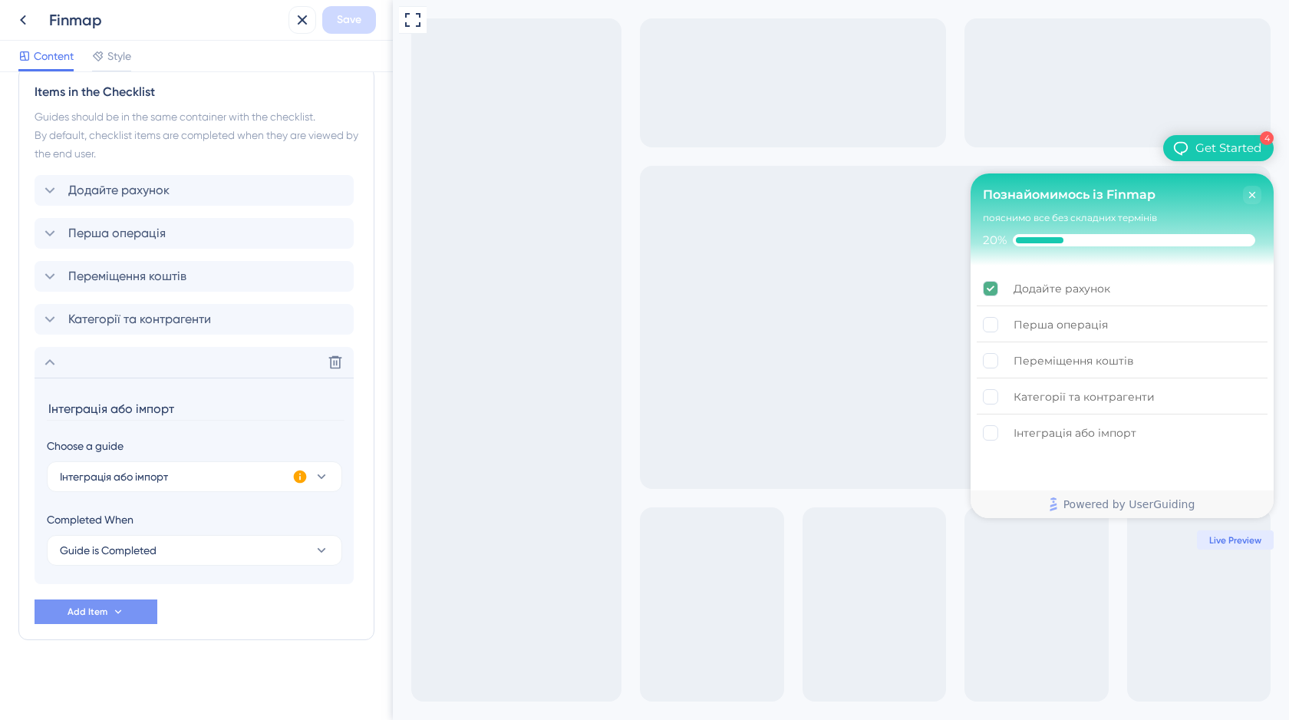
scroll to position [0, 0]
click at [96, 612] on span "Add Item" at bounding box center [88, 611] width 40 height 12
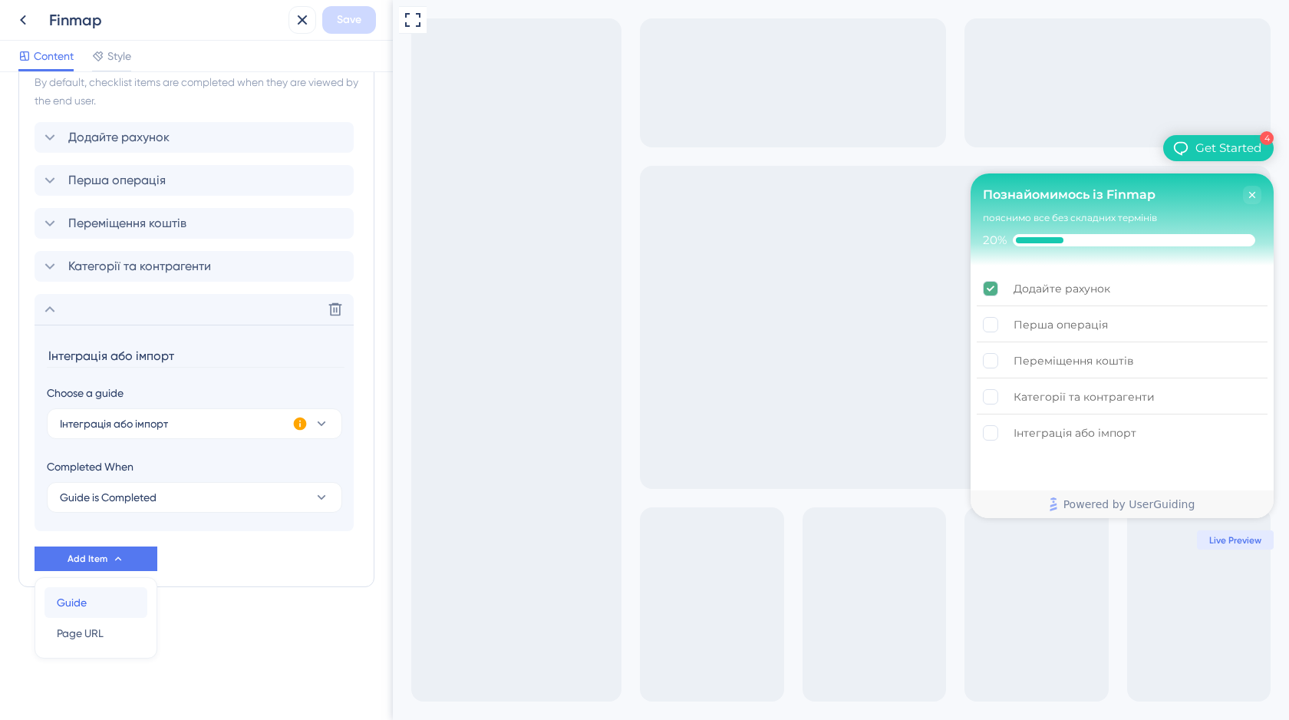
click at [84, 605] on span "Guide" at bounding box center [72, 602] width 30 height 18
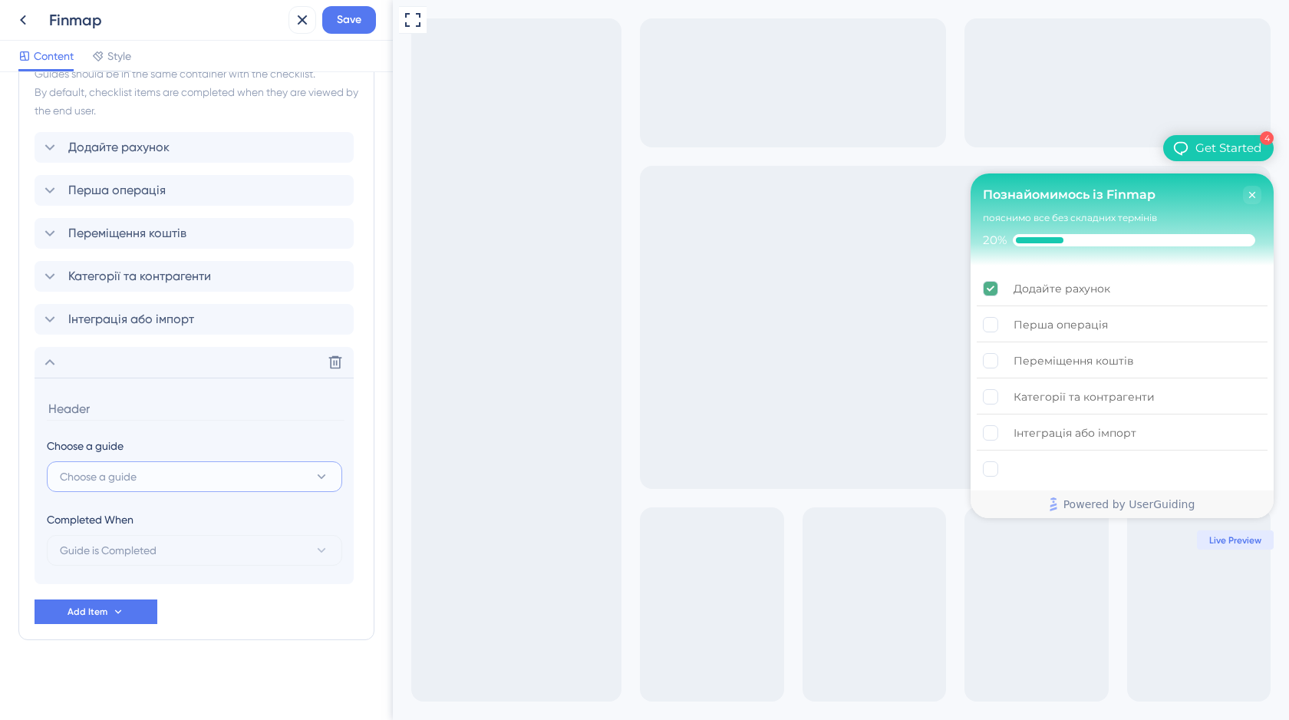
click at [107, 470] on span "Choose a guide" at bounding box center [98, 476] width 77 height 18
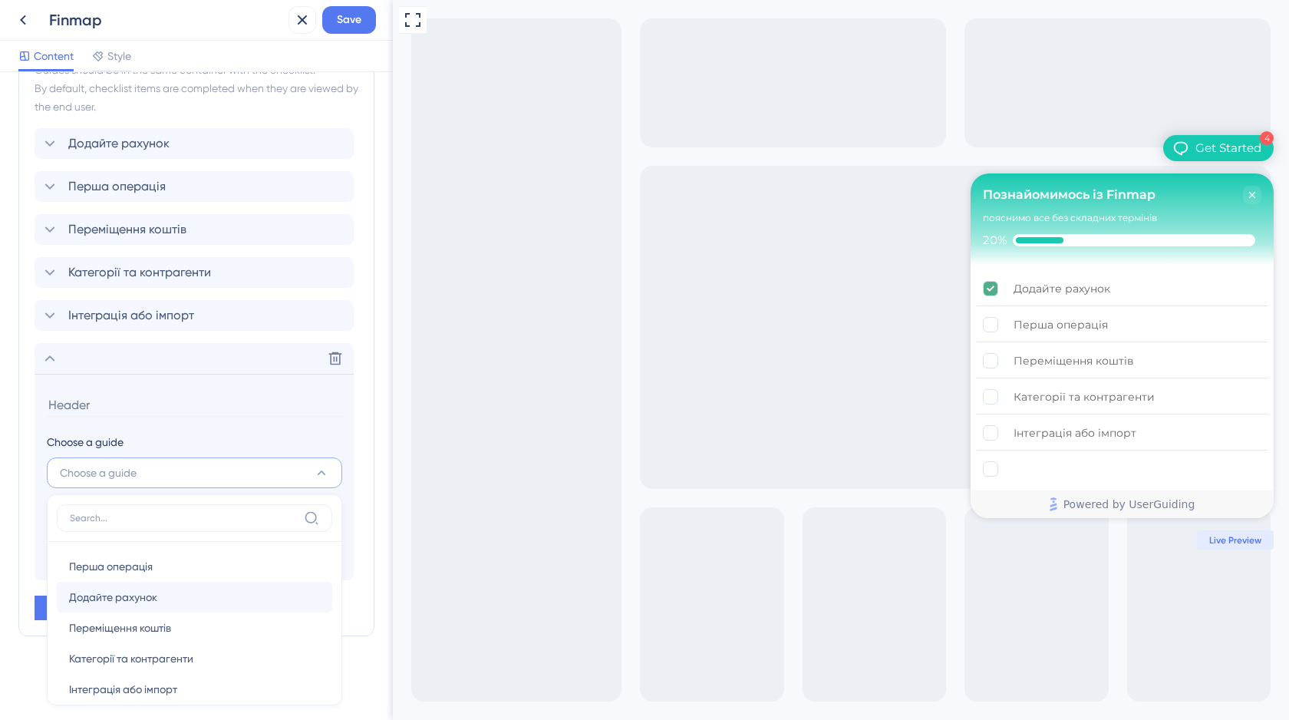
scroll to position [49, 0]
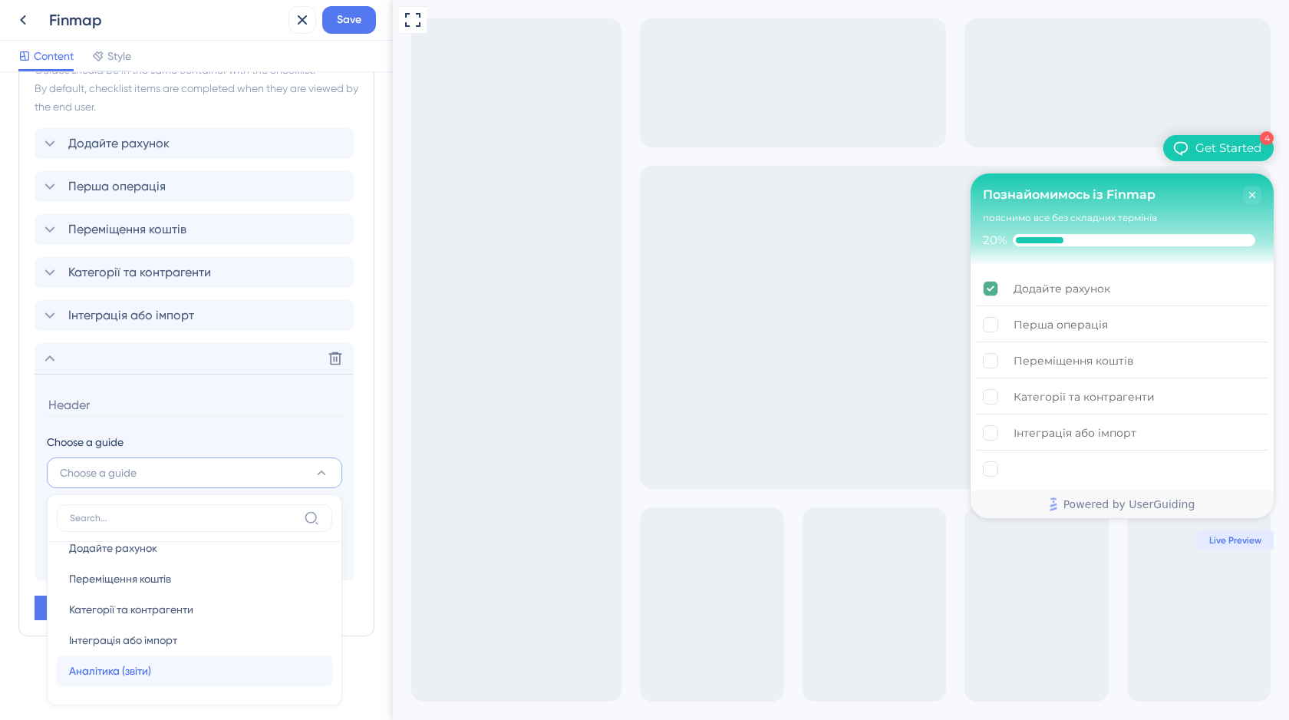
click at [114, 671] on span "Аналітика (звіти)" at bounding box center [110, 670] width 82 height 18
type input "Аналітика (звіти)"
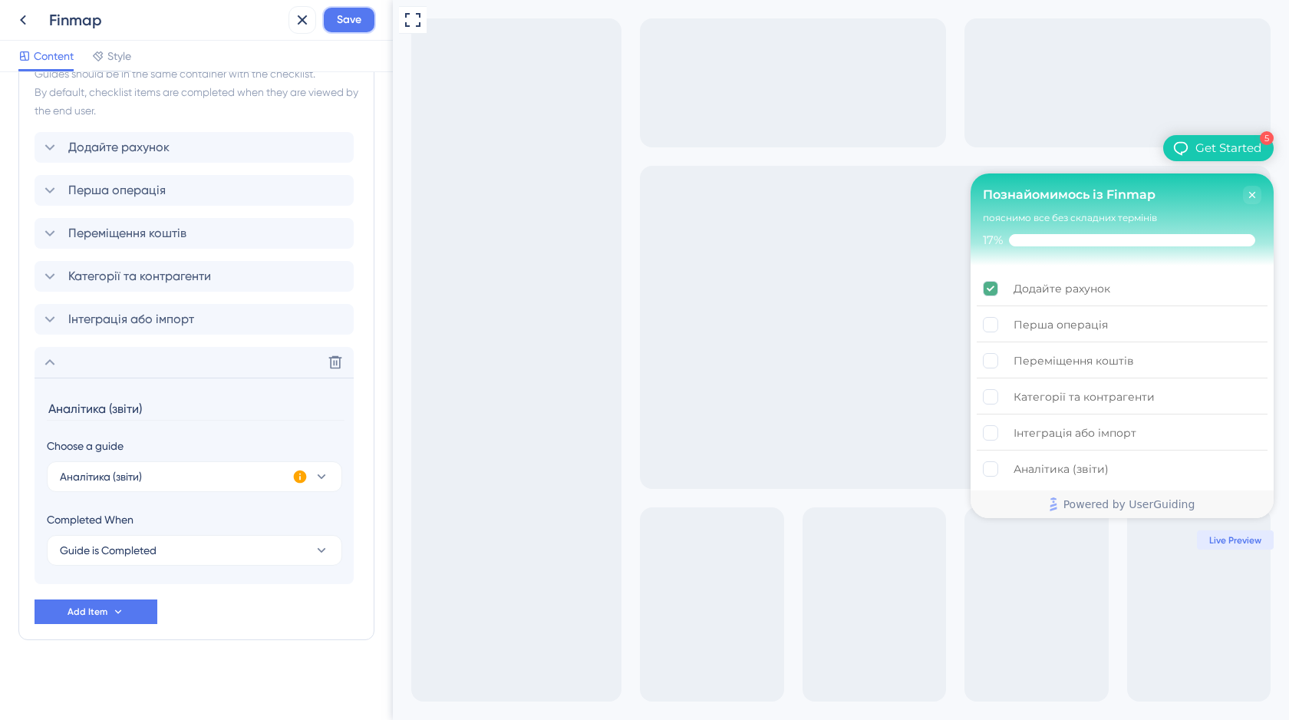
click at [342, 25] on span "Save" at bounding box center [349, 20] width 25 height 18
click at [76, 618] on button "Add Item" at bounding box center [96, 611] width 123 height 25
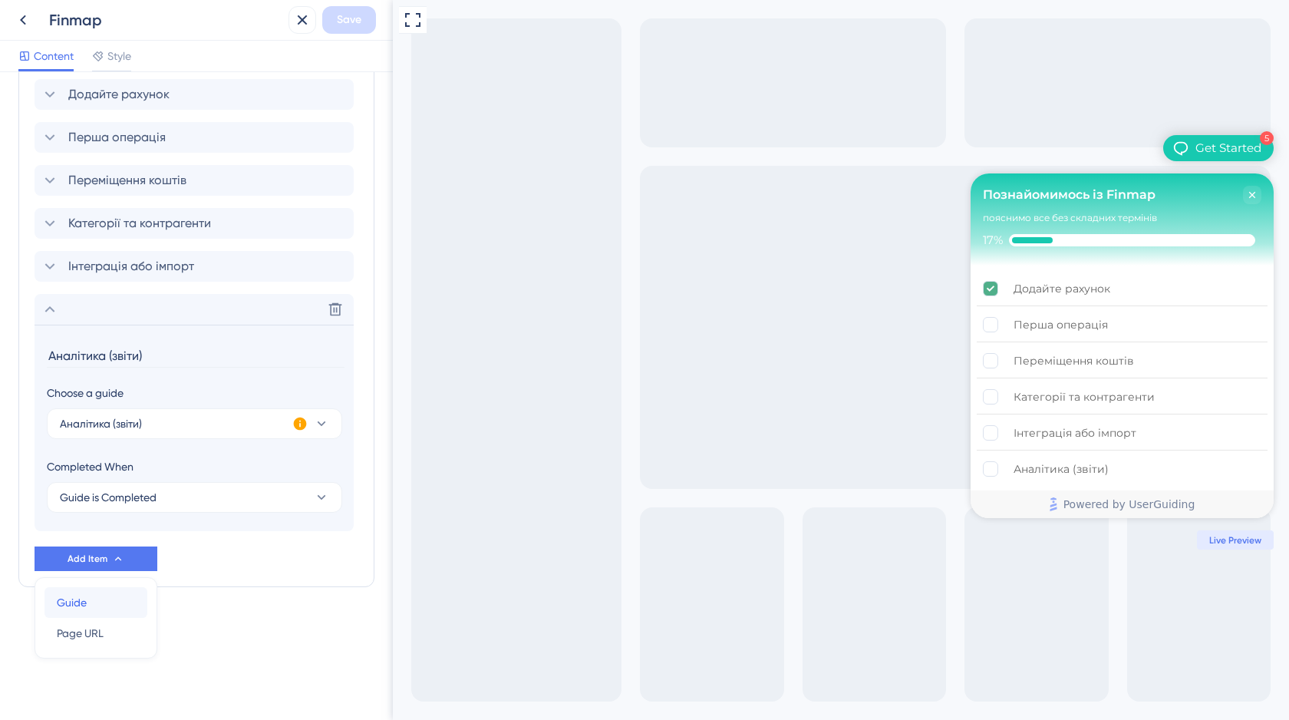
click at [74, 606] on span "Guide" at bounding box center [72, 602] width 30 height 18
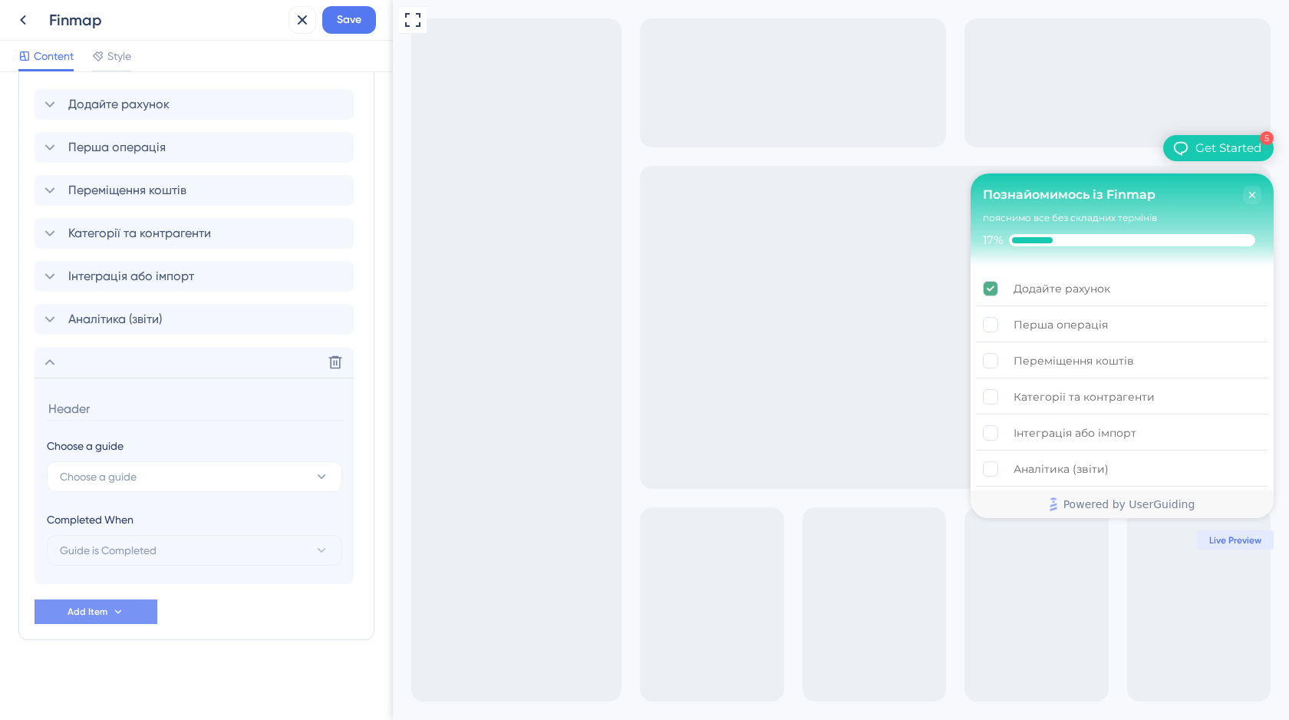
scroll to position [481, 0]
click at [122, 470] on span "Choose a guide" at bounding box center [98, 476] width 77 height 18
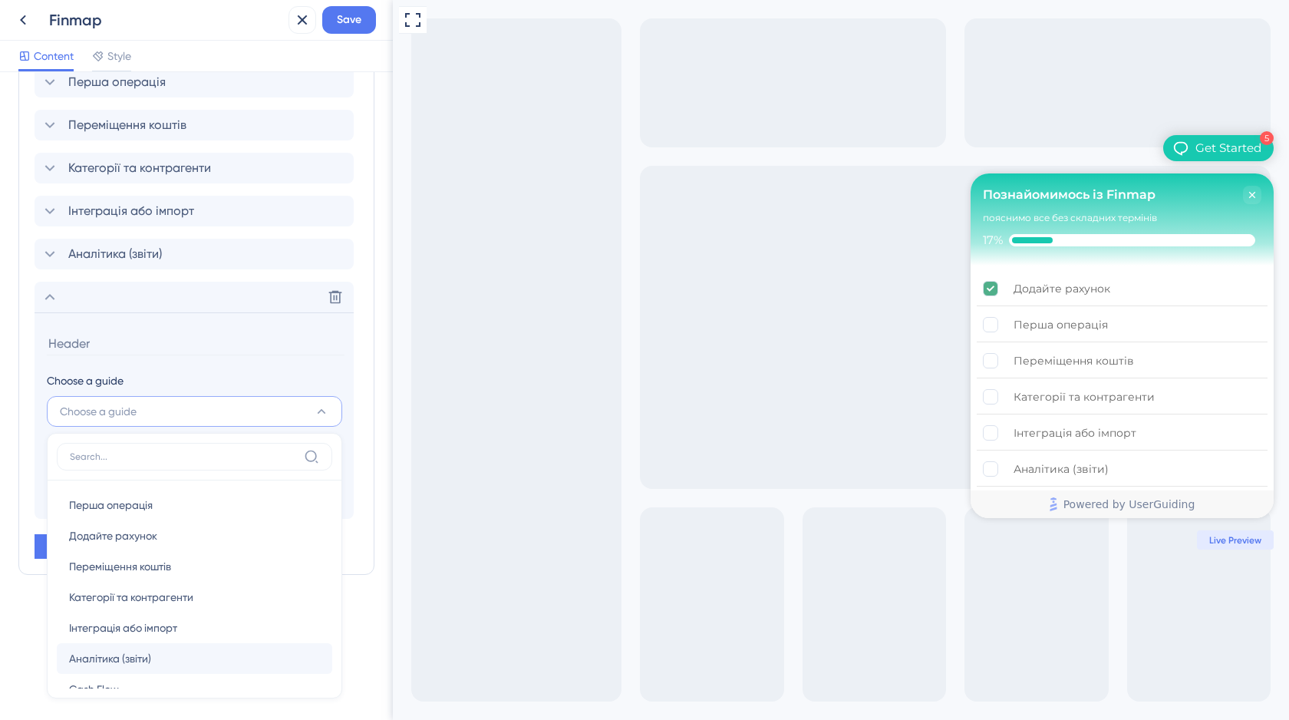
scroll to position [56, 0]
click at [107, 670] on span "Допомога" at bounding box center [94, 664] width 51 height 18
type input "Допомога"
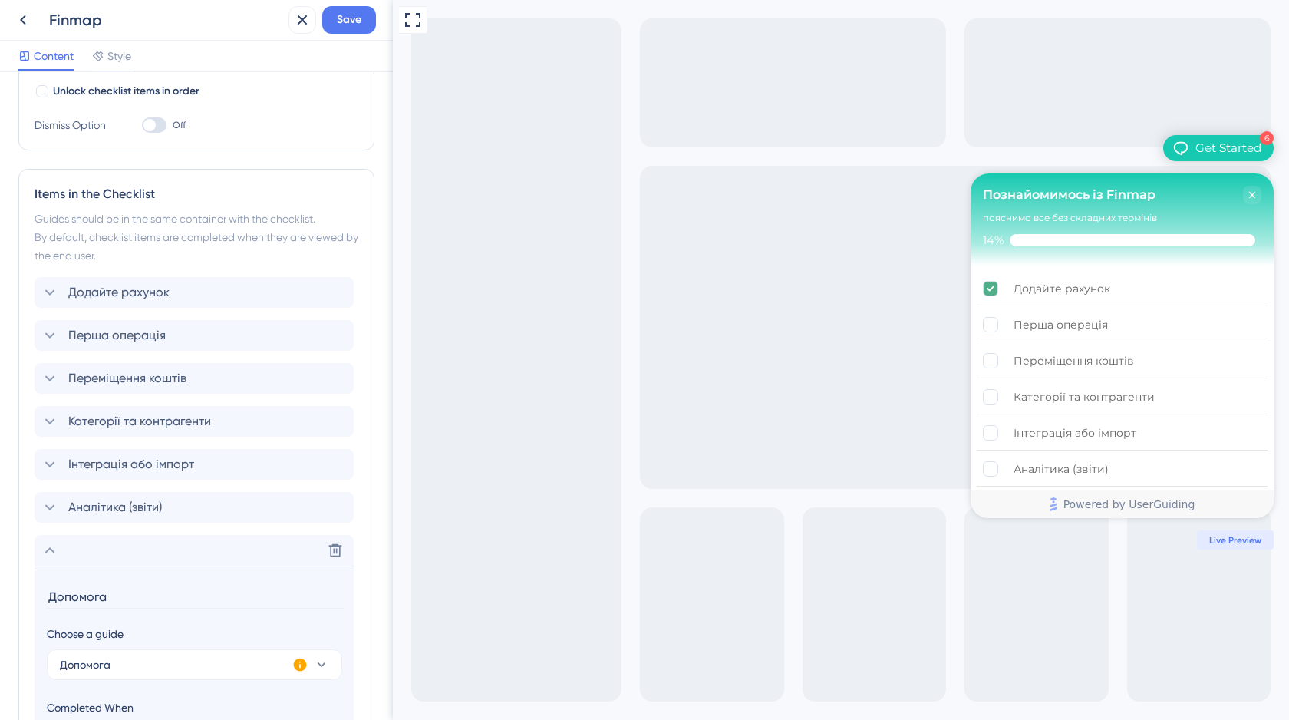
scroll to position [0, 0]
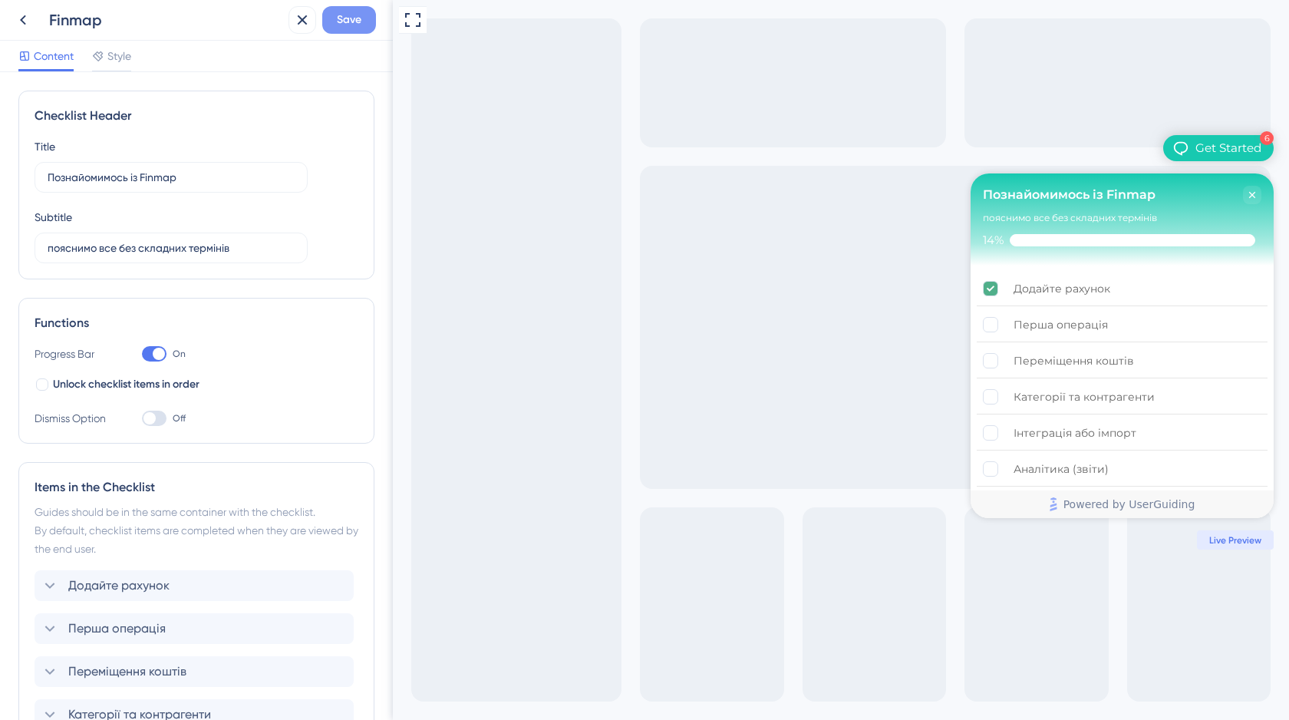
click at [341, 20] on span "Save" at bounding box center [349, 20] width 25 height 18
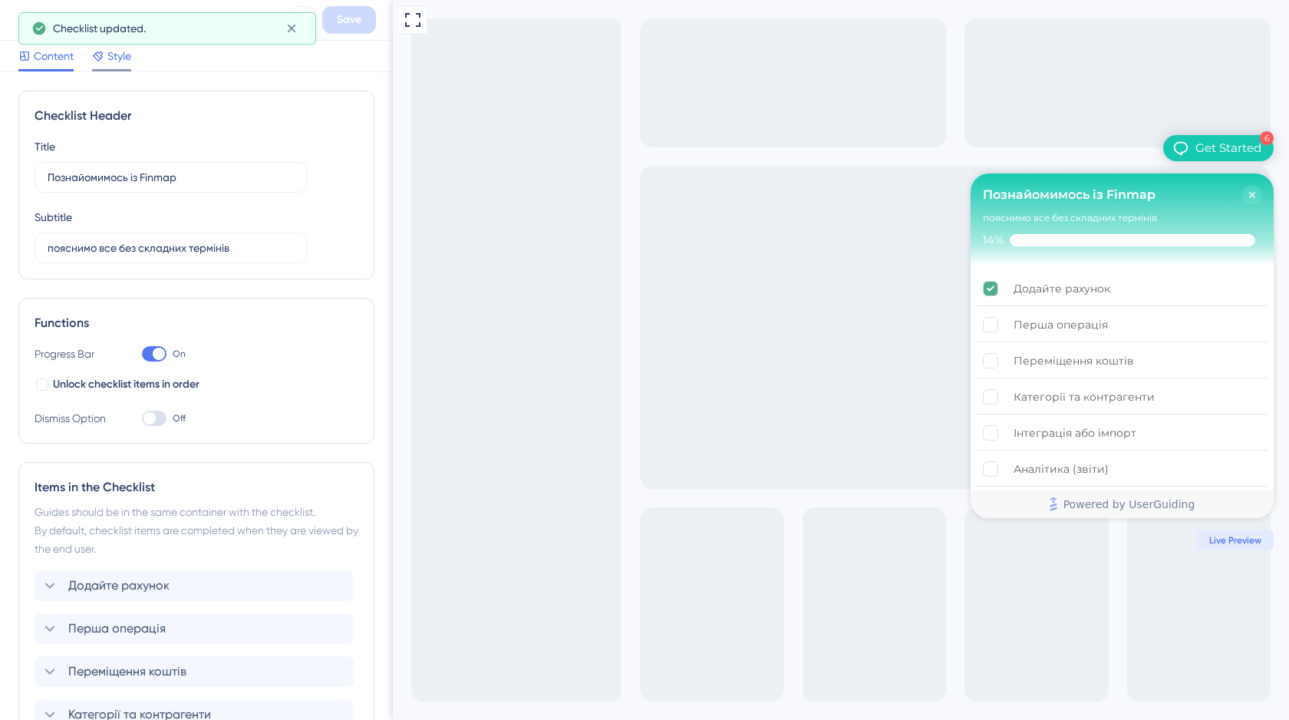
click at [114, 58] on span "Style" at bounding box center [119, 56] width 24 height 18
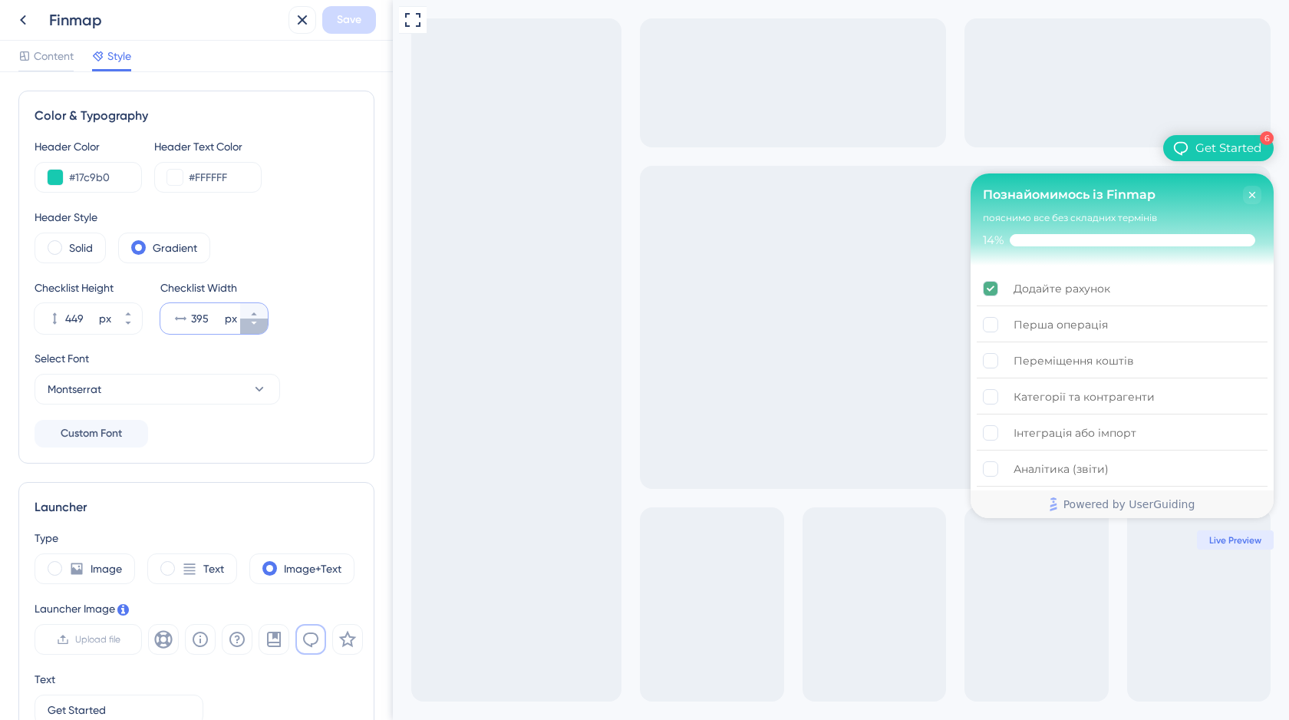
click at [252, 325] on icon at bounding box center [253, 322] width 9 height 9
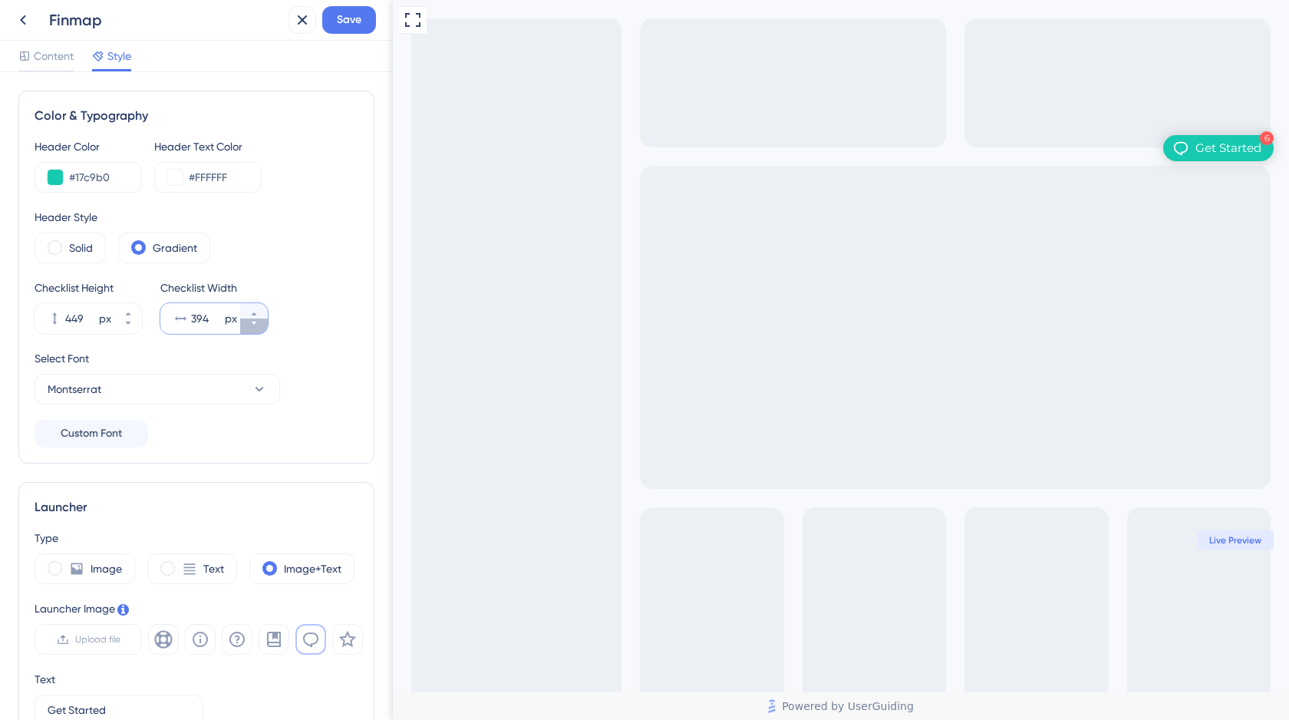
click at [252, 325] on icon at bounding box center [253, 322] width 9 height 9
type input "325"
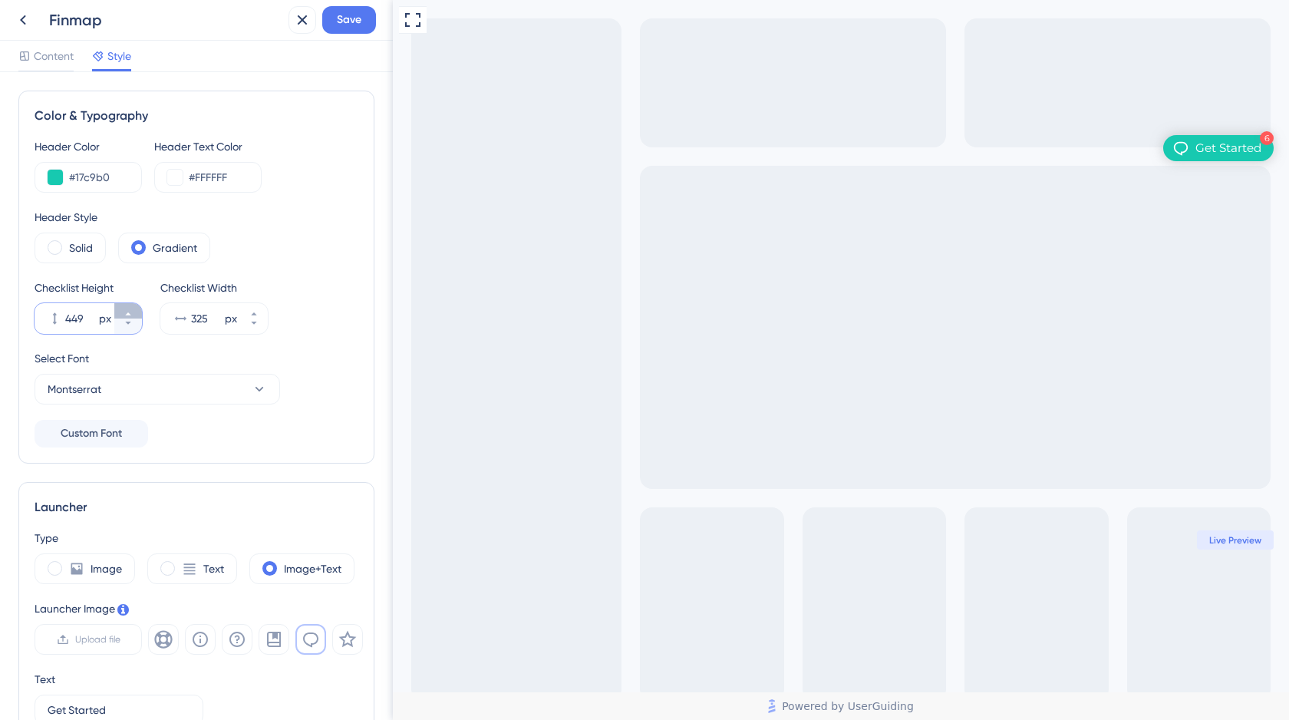
click at [130, 314] on icon at bounding box center [128, 313] width 9 height 9
click at [130, 314] on icon at bounding box center [127, 313] width 5 height 3
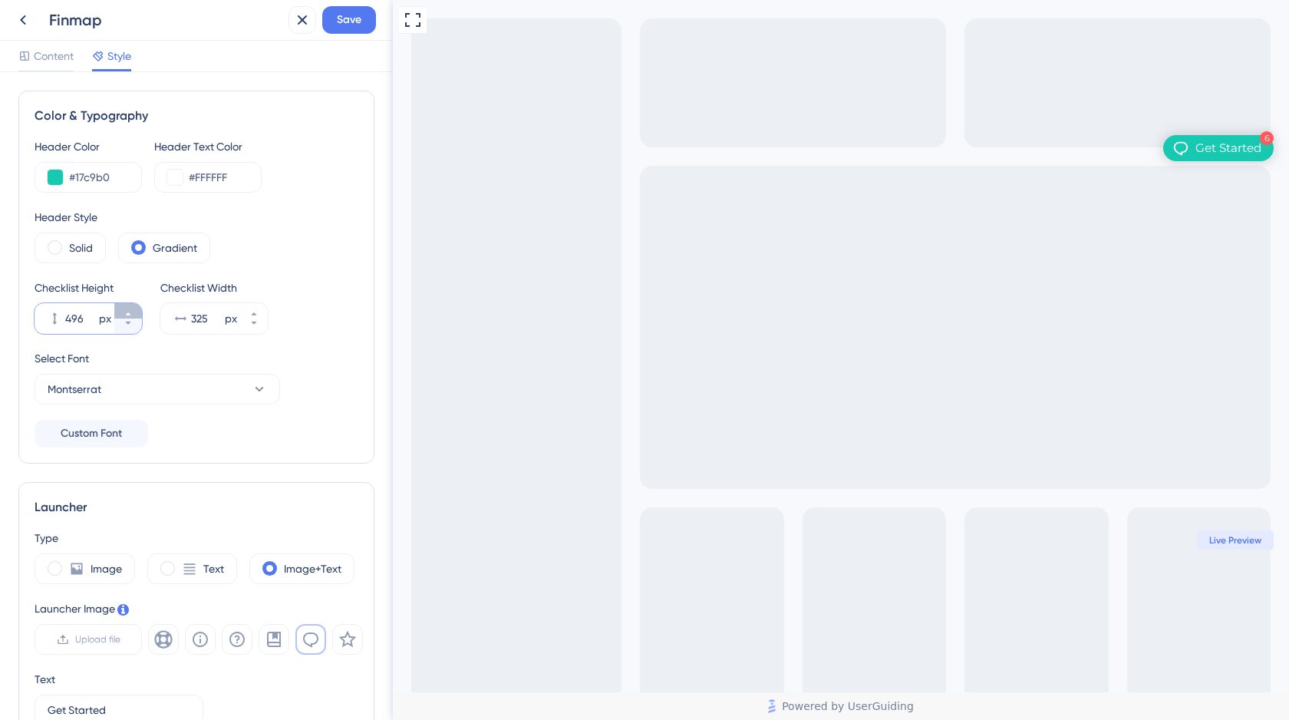
click at [130, 314] on icon at bounding box center [127, 313] width 5 height 3
type input "499"
click at [351, 24] on span "Save" at bounding box center [349, 20] width 25 height 18
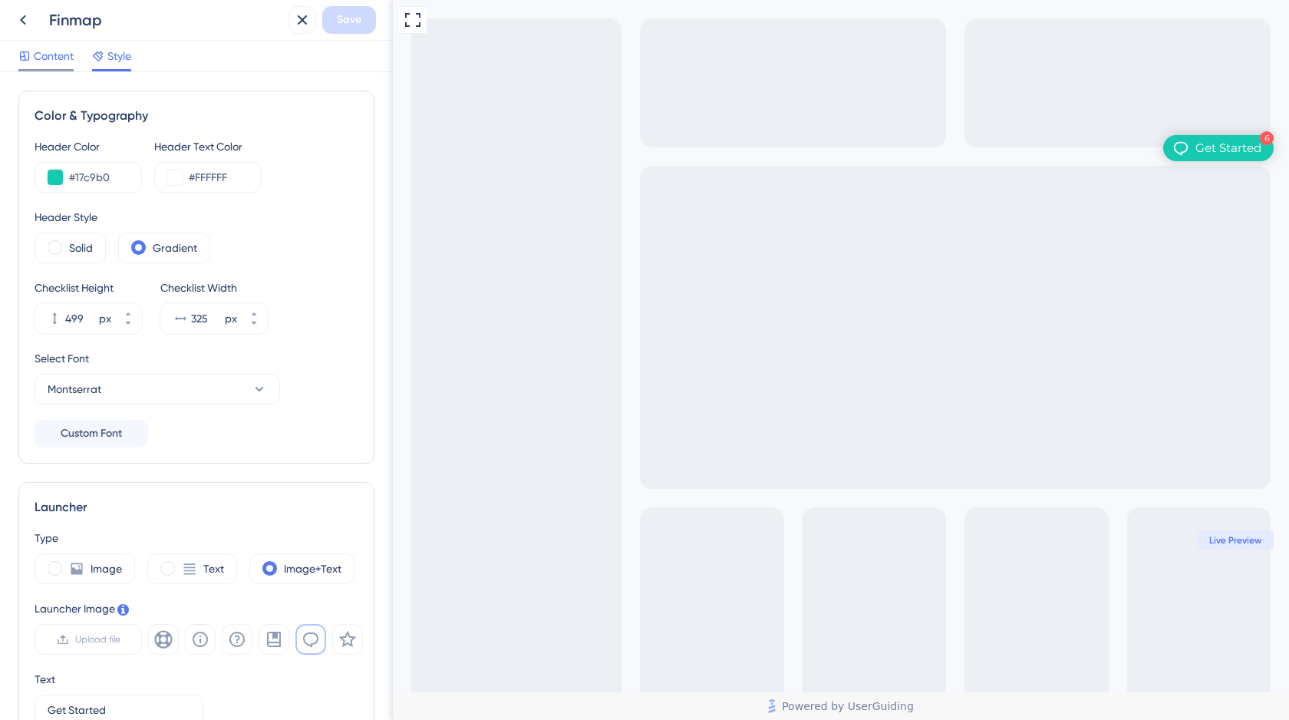
click at [58, 61] on span "Content" at bounding box center [54, 56] width 40 height 18
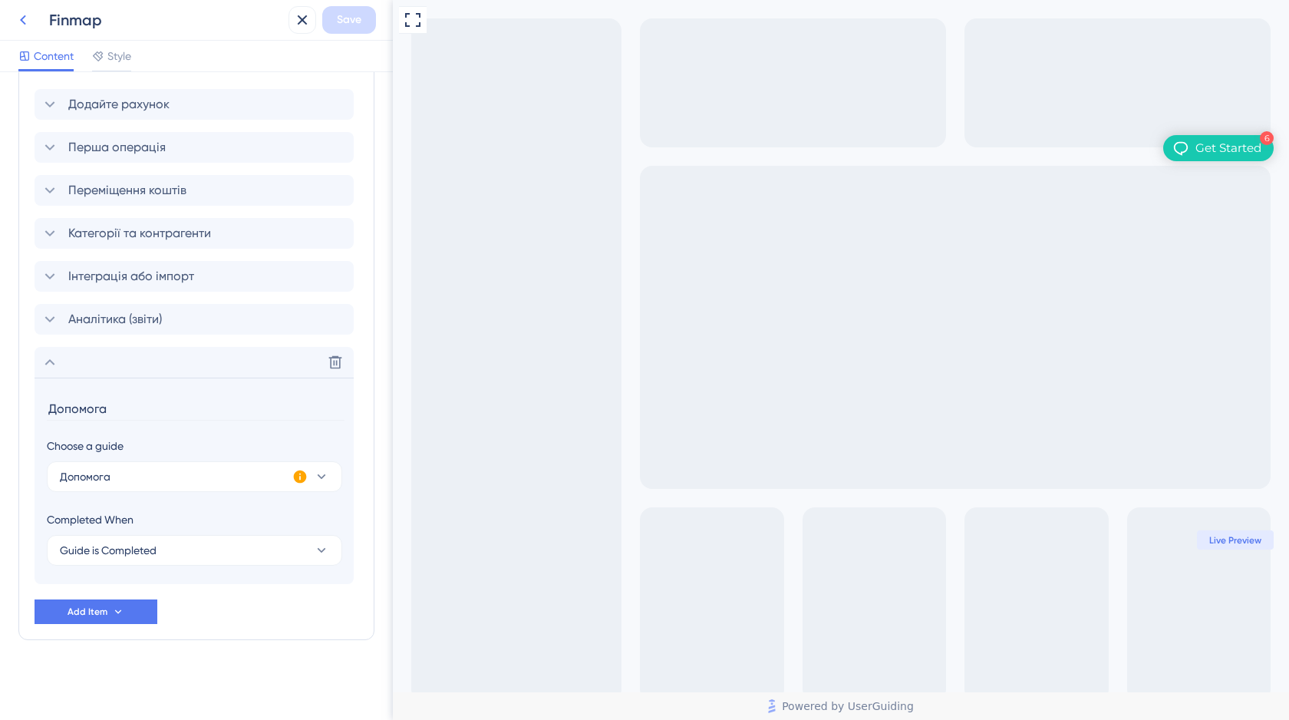
click at [21, 23] on icon at bounding box center [23, 20] width 18 height 18
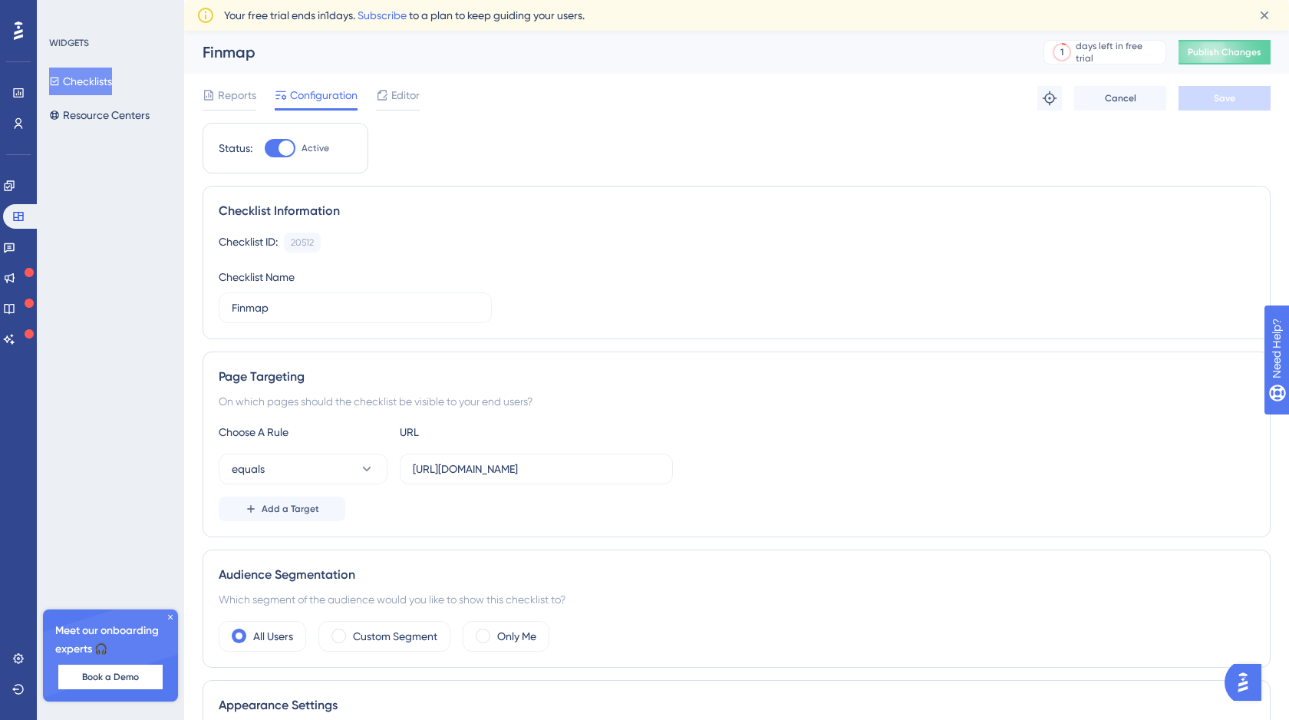
click at [100, 85] on button "Checklists" at bounding box center [80, 82] width 63 height 28
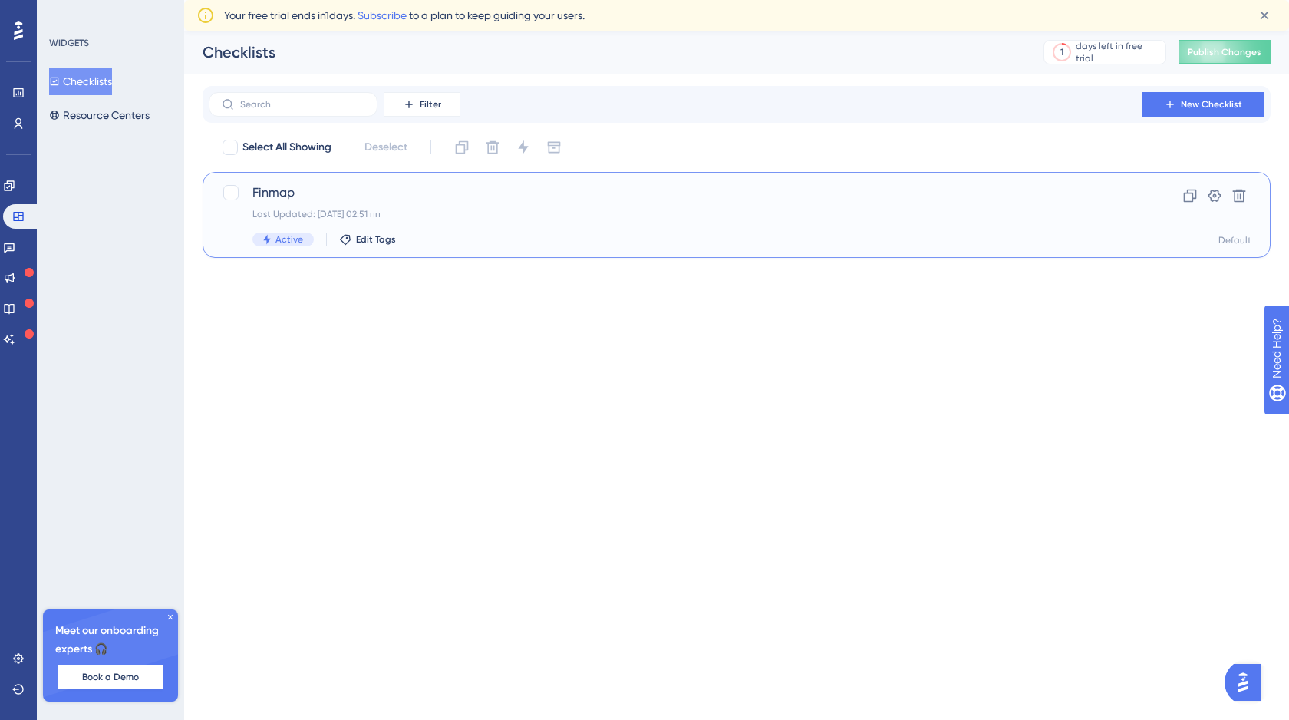
click at [278, 194] on span "Finmap" at bounding box center [675, 192] width 846 height 18
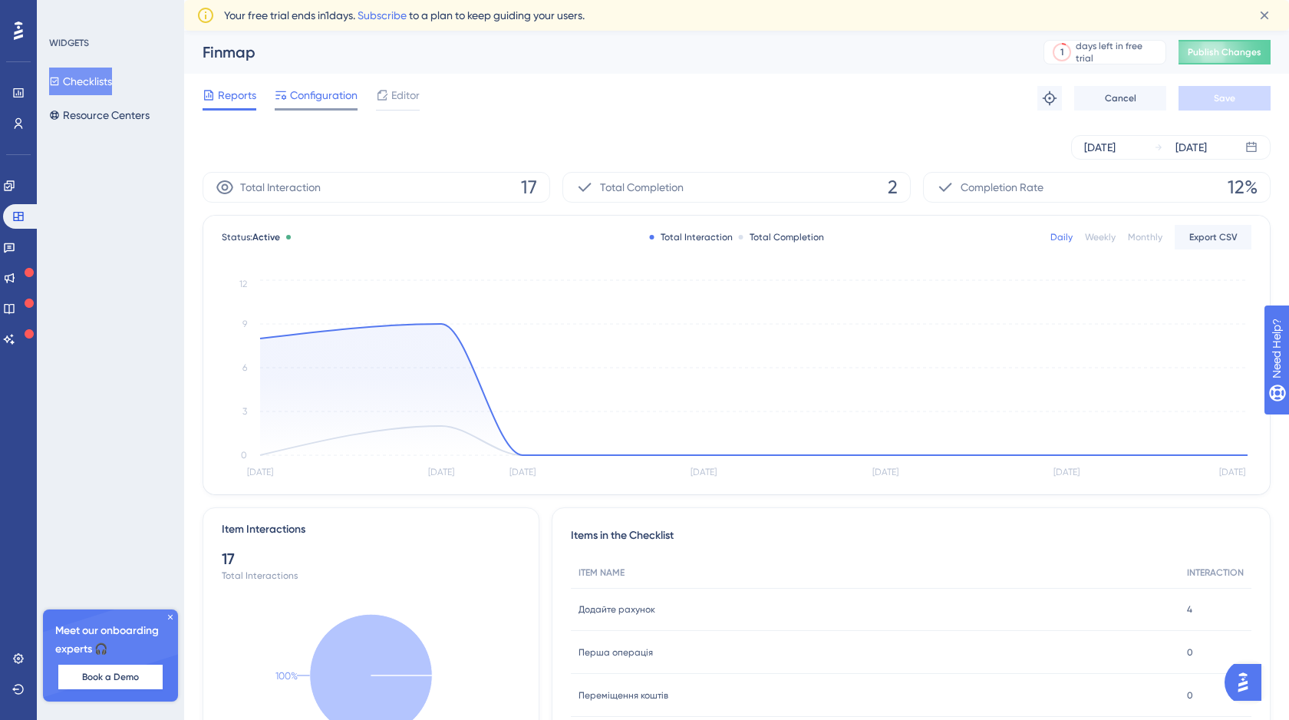
click at [303, 98] on span "Configuration" at bounding box center [324, 95] width 68 height 18
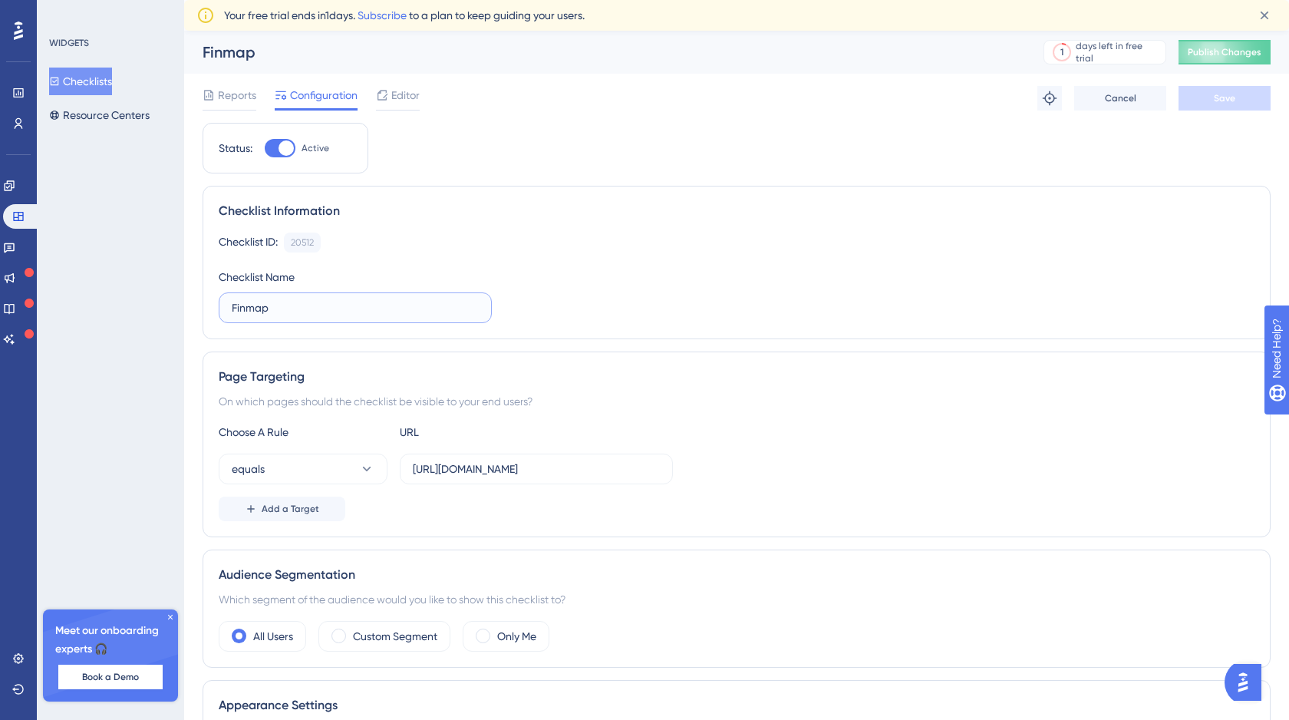
click at [292, 309] on input "Finmap" at bounding box center [355, 307] width 247 height 17
type input "Finmap UA"
click at [1228, 104] on button "Save" at bounding box center [1225, 98] width 92 height 25
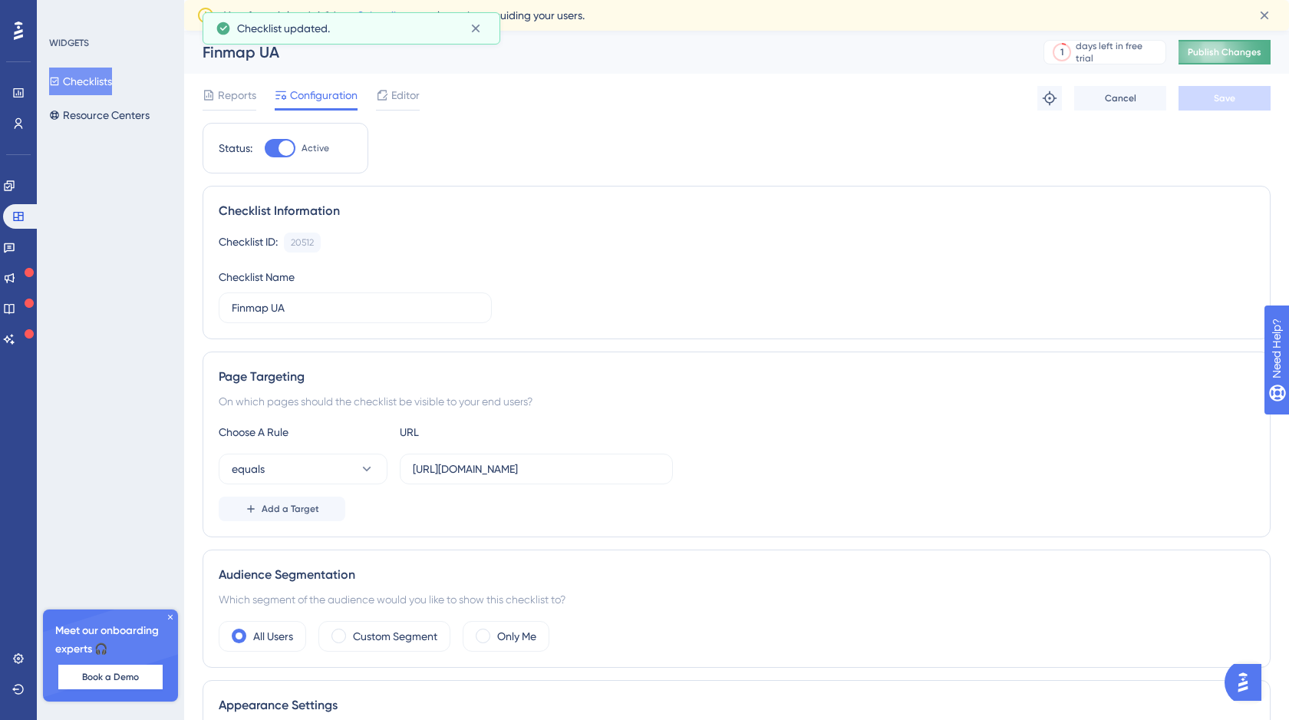
click at [1225, 58] on button "Publish Changes" at bounding box center [1225, 52] width 92 height 25
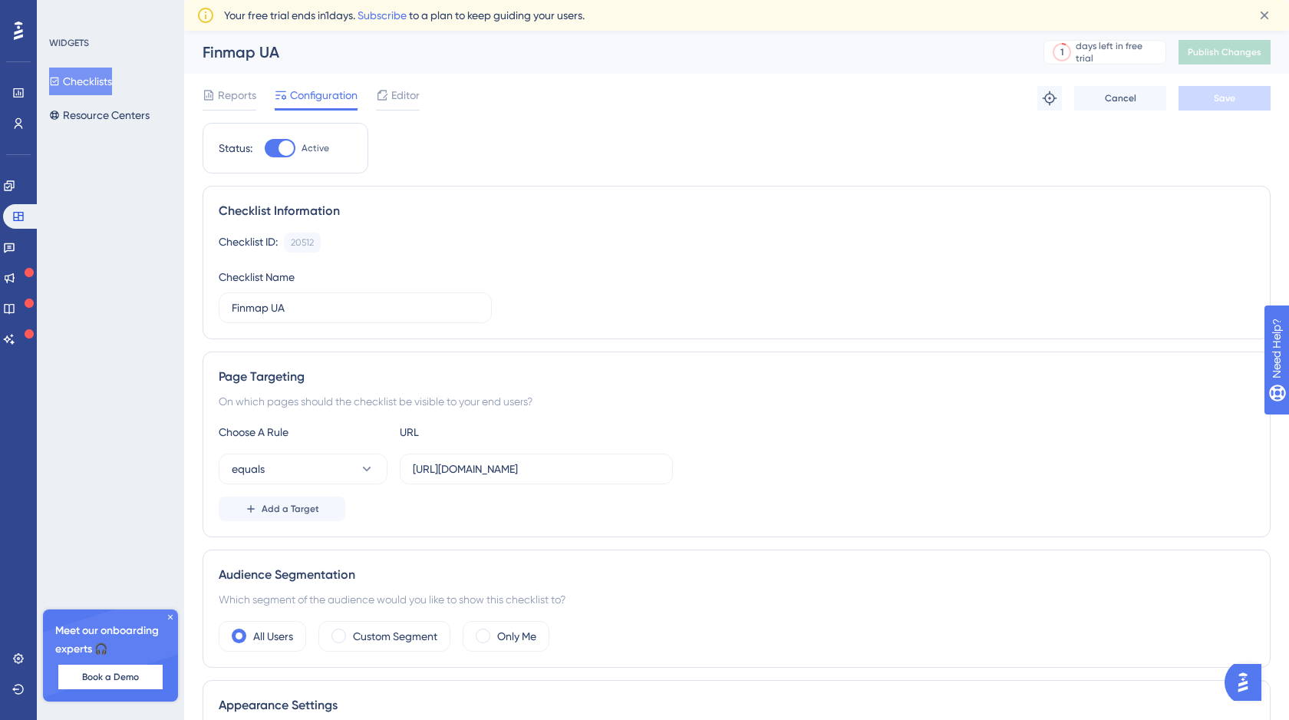
click at [101, 84] on button "Checklists" at bounding box center [80, 82] width 63 height 28
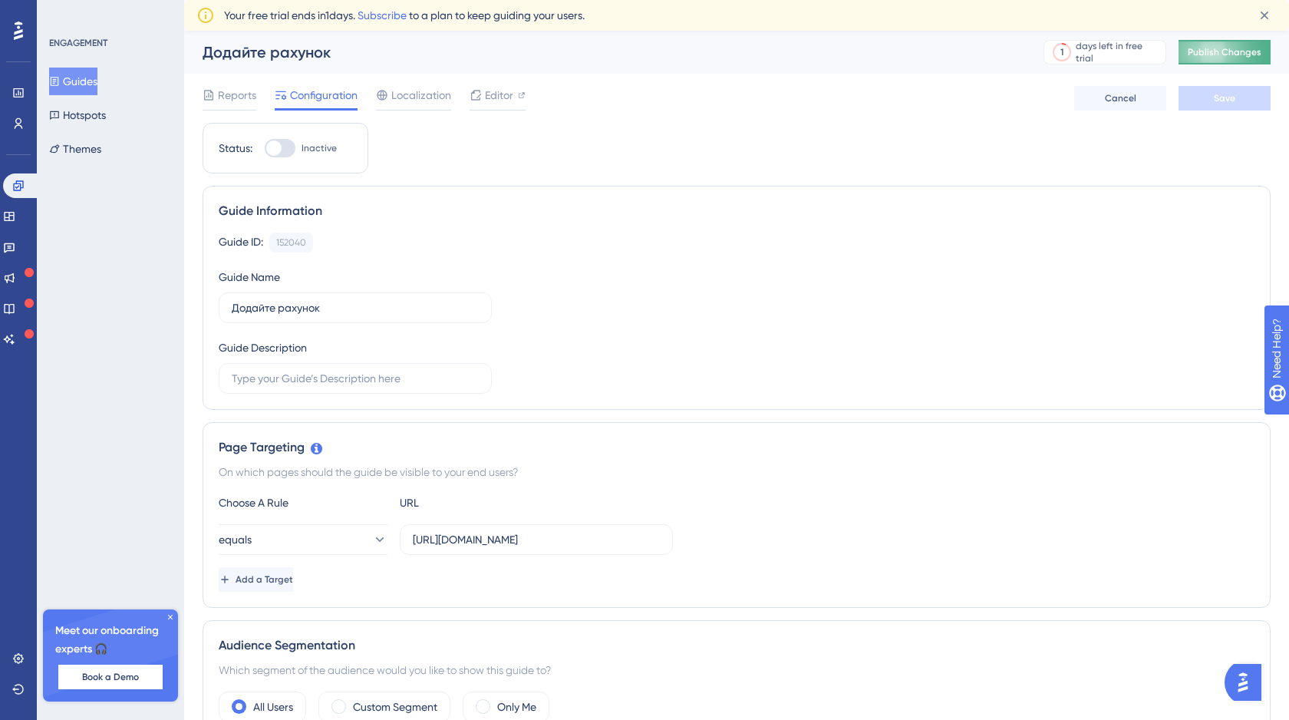
click at [1199, 56] on span "Publish Changes" at bounding box center [1225, 52] width 74 height 12
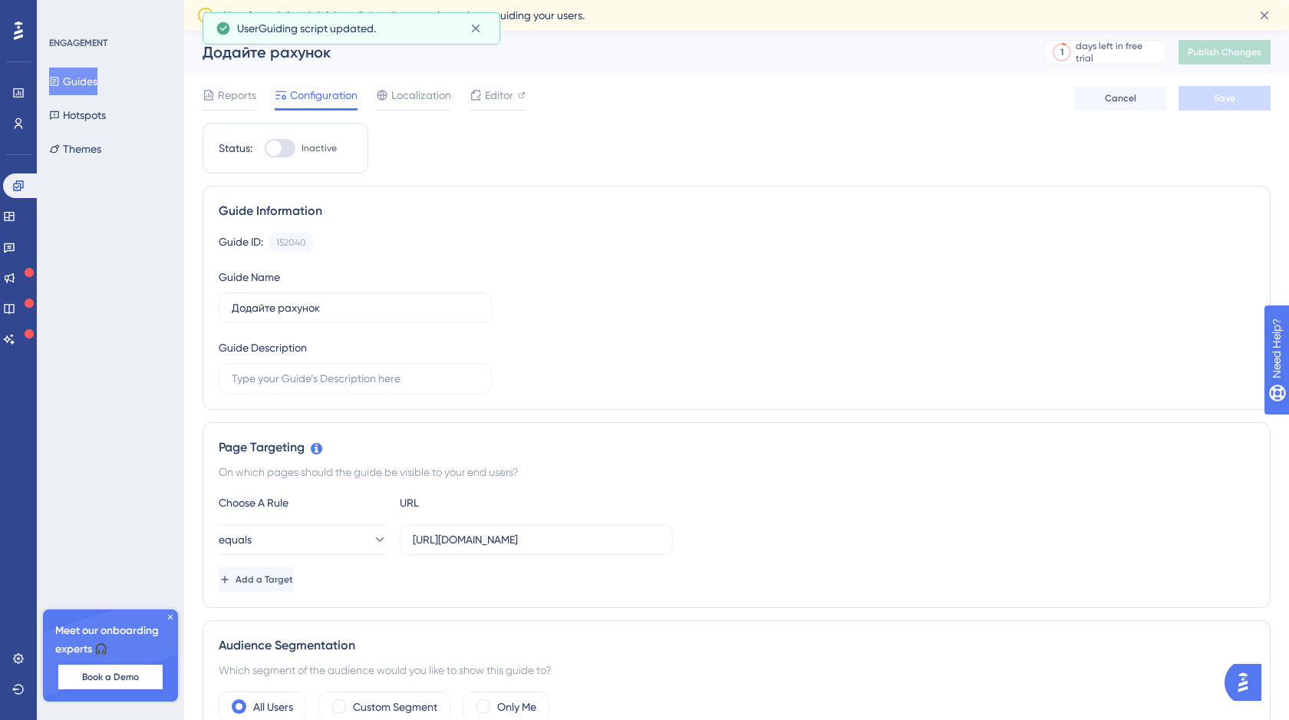
click at [91, 82] on button "Guides" at bounding box center [73, 82] width 48 height 28
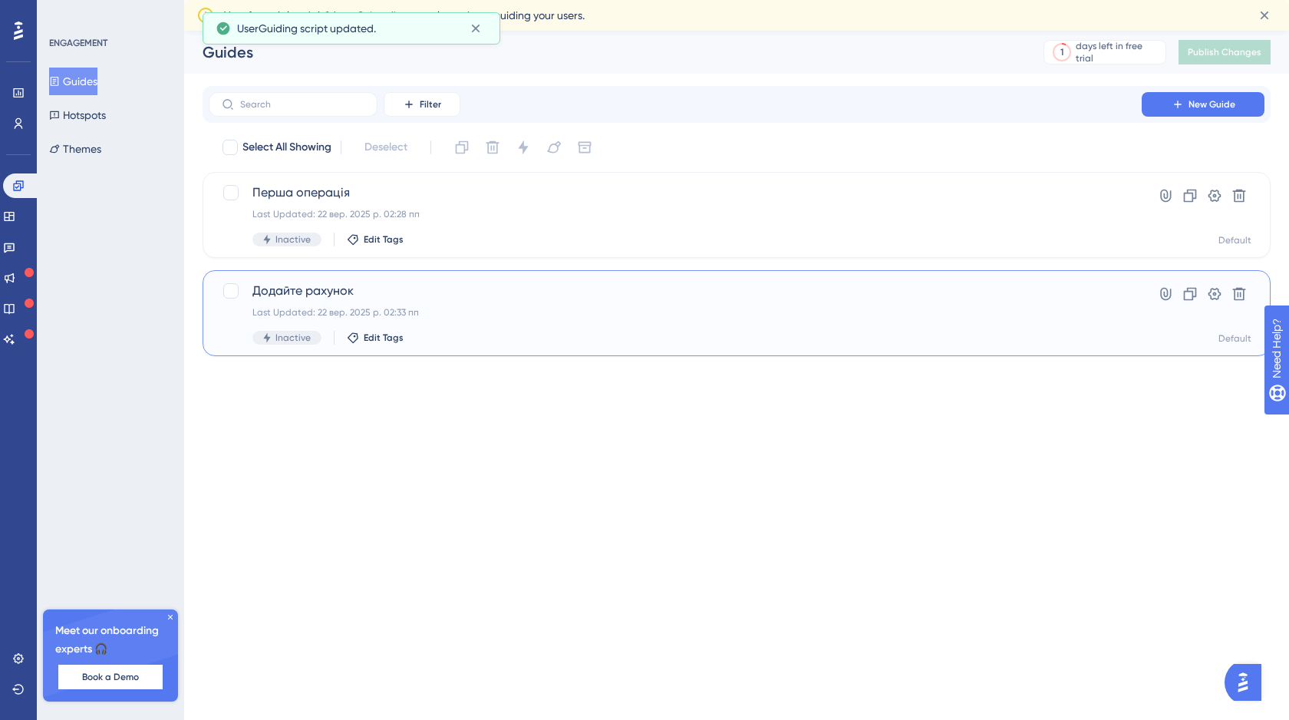
click at [452, 303] on div "Додайте рахунок Last Updated: 22 вер. 2025 р. 02:33 пп Inactive Edit Tags" at bounding box center [675, 313] width 846 height 63
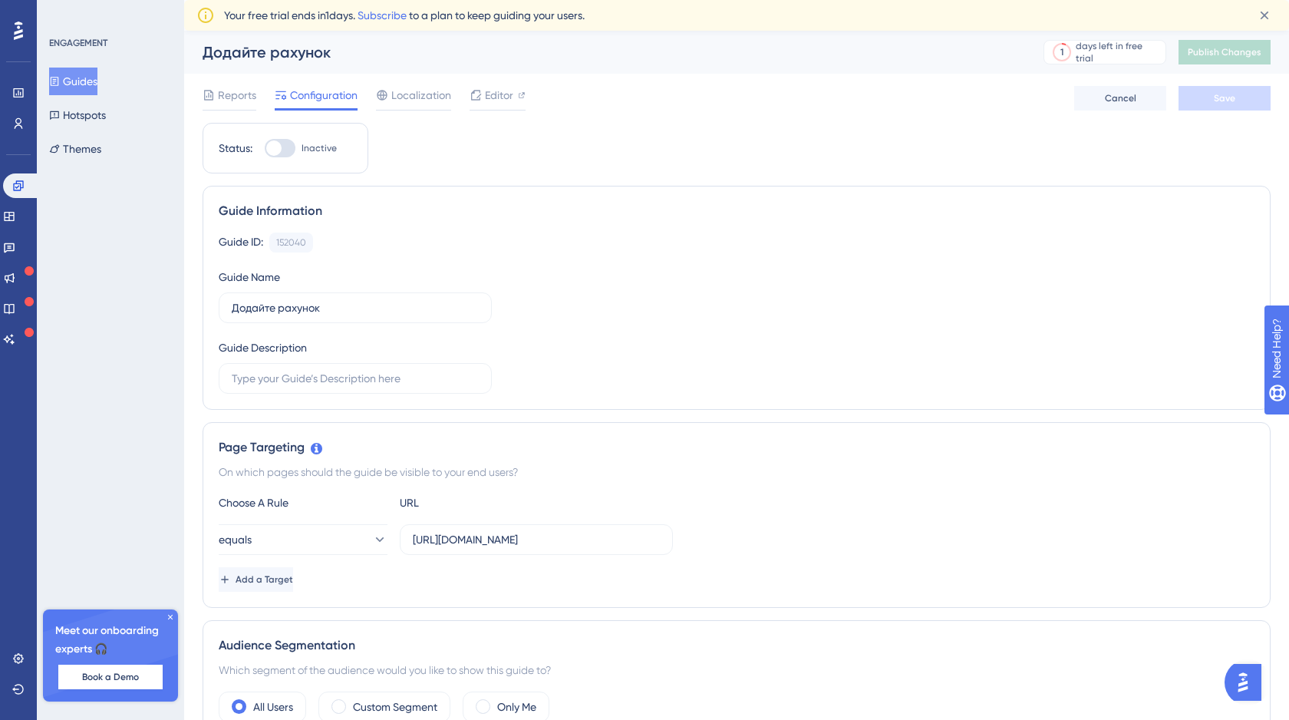
click at [69, 82] on button "Guides" at bounding box center [73, 82] width 48 height 28
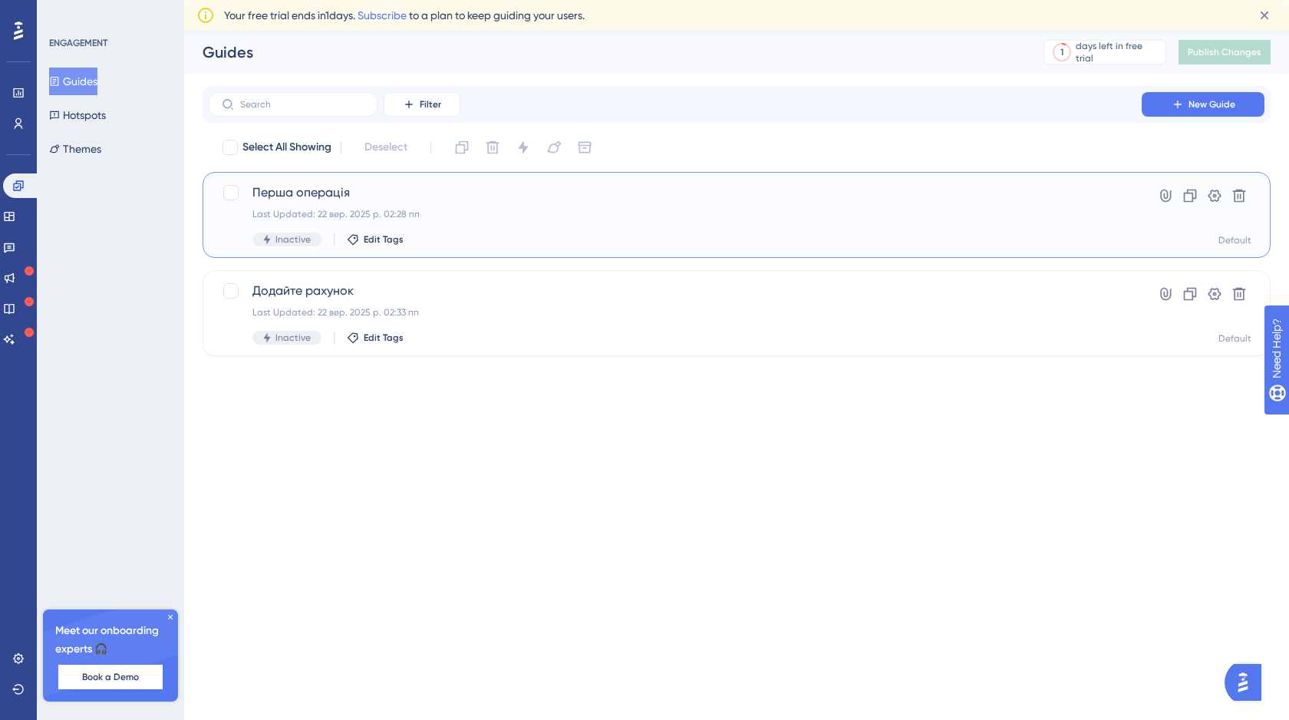
click at [450, 202] on div "Перша операція Last Updated: 22 вер. 2025 р. 02:28 пп Inactive Edit Tags" at bounding box center [675, 214] width 846 height 63
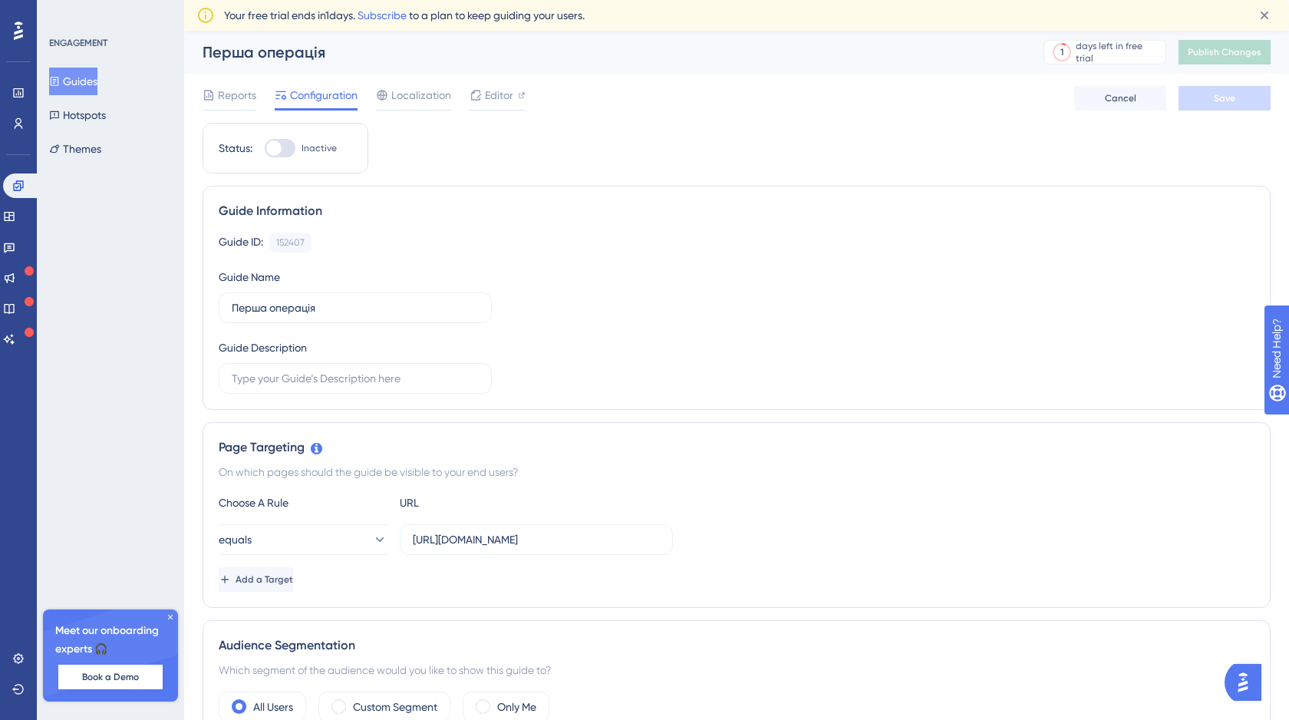
click at [83, 86] on button "Guides" at bounding box center [73, 82] width 48 height 28
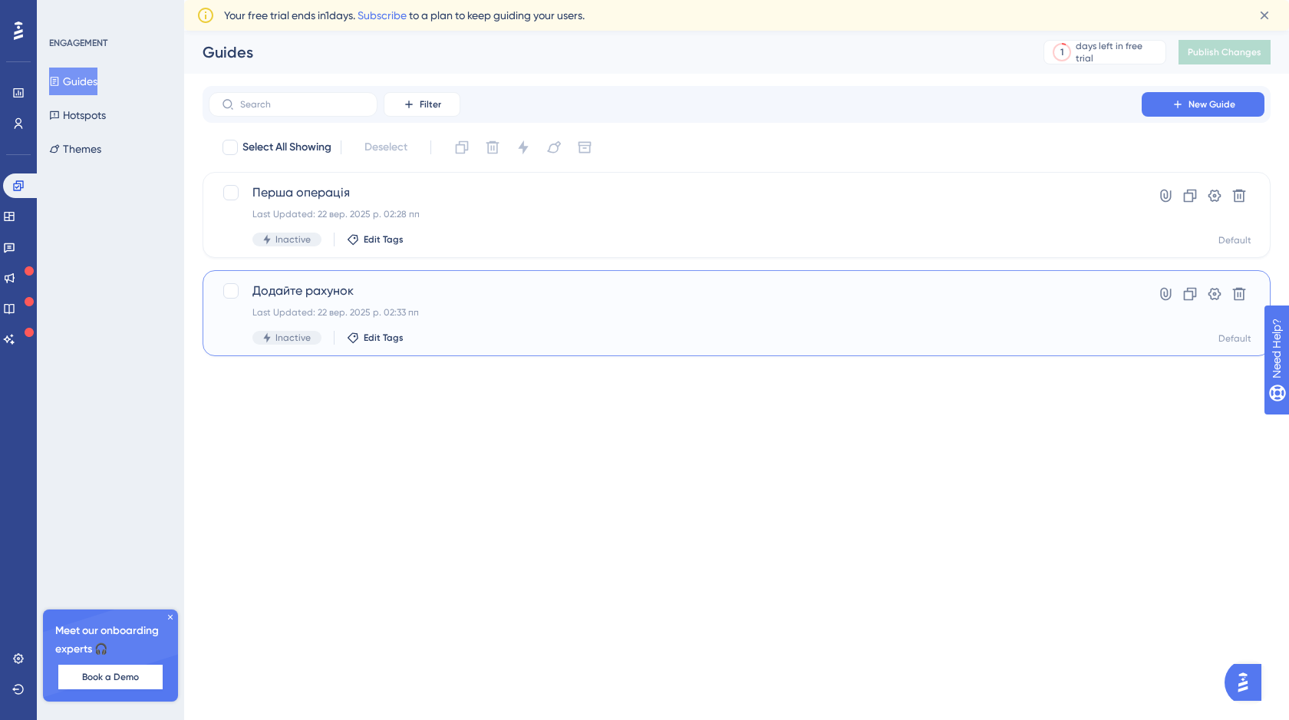
click at [534, 312] on div "Last Updated: 22 вер. 2025 р. 02:33 пп" at bounding box center [675, 312] width 846 height 12
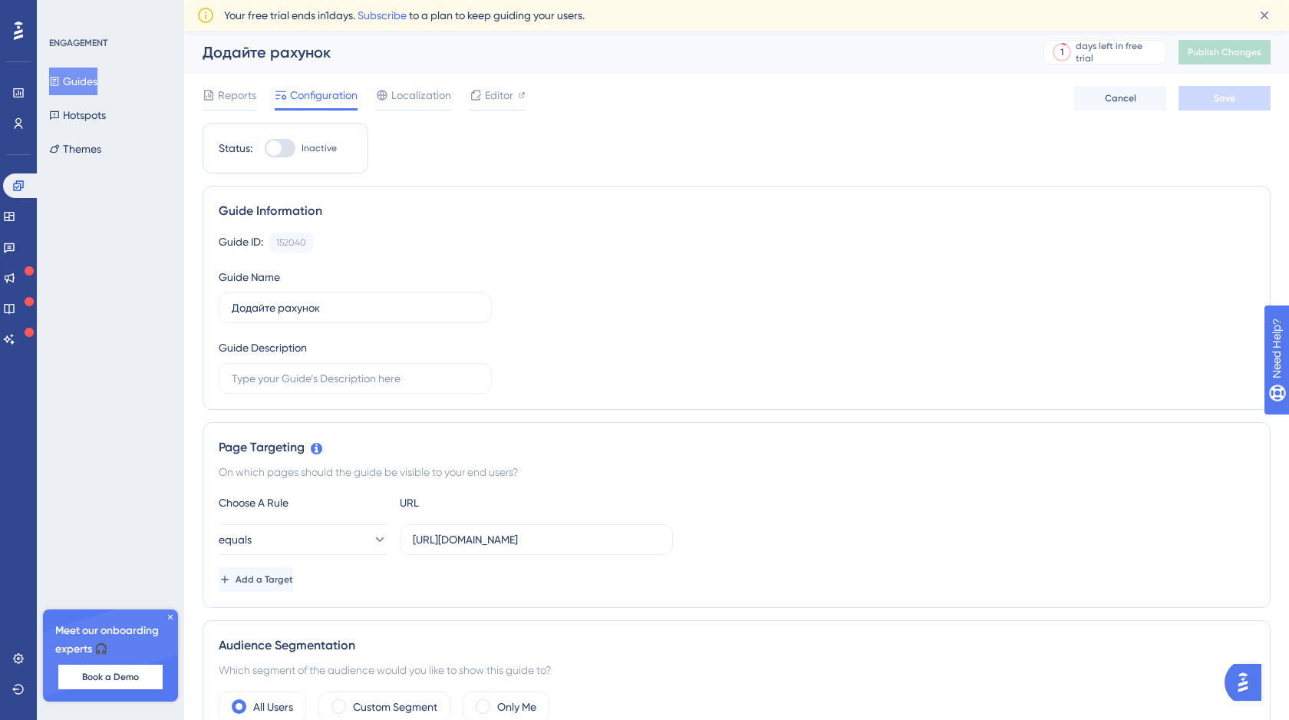
click at [71, 79] on button "Guides" at bounding box center [73, 82] width 48 height 28
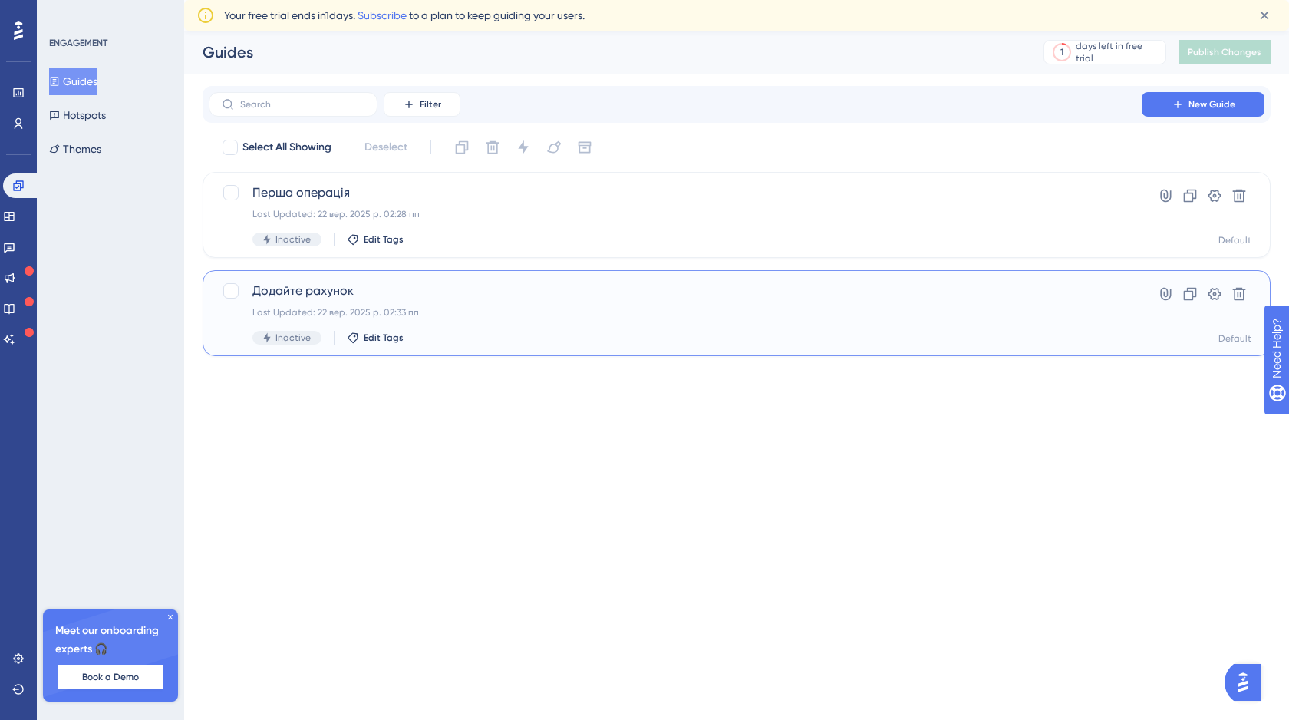
click at [724, 303] on div "Додайте рахунок Last Updated: 22 вер. 2025 р. 02:33 пп Inactive Edit Tags" at bounding box center [675, 313] width 846 height 63
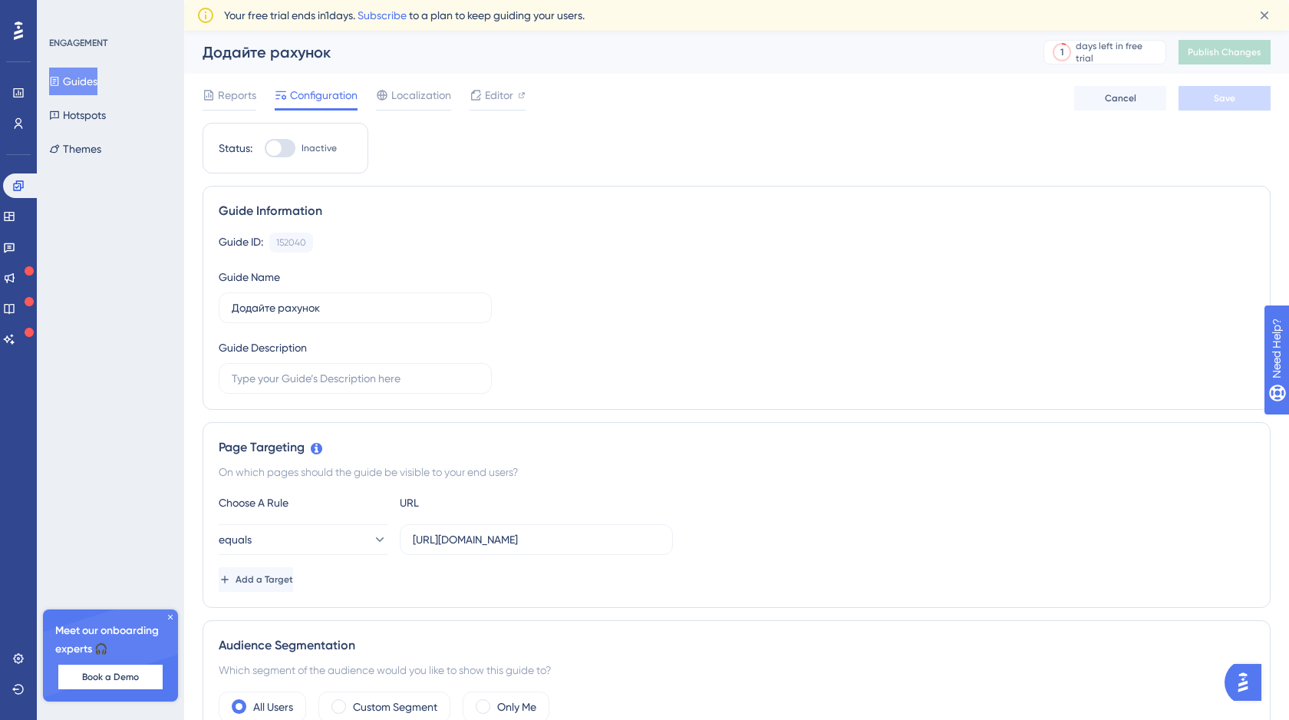
click at [90, 83] on button "Guides" at bounding box center [73, 82] width 48 height 28
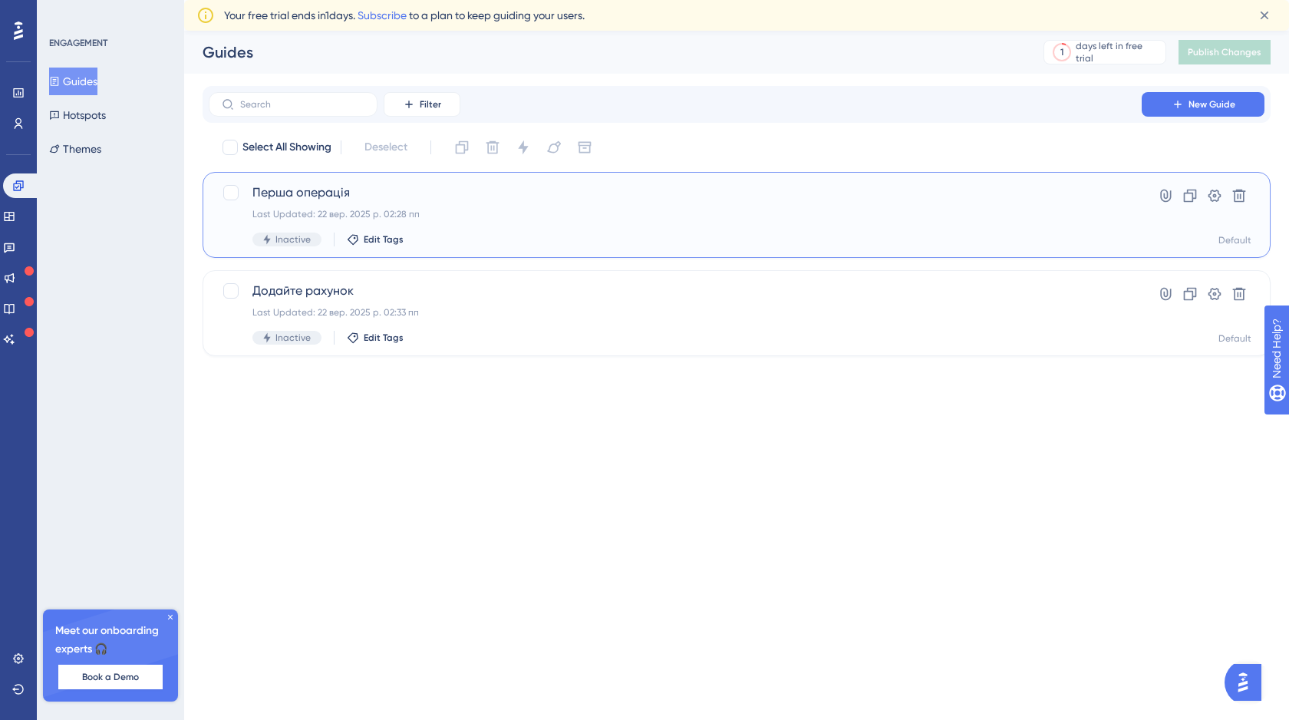
click at [499, 191] on span "Перша операція" at bounding box center [675, 192] width 846 height 18
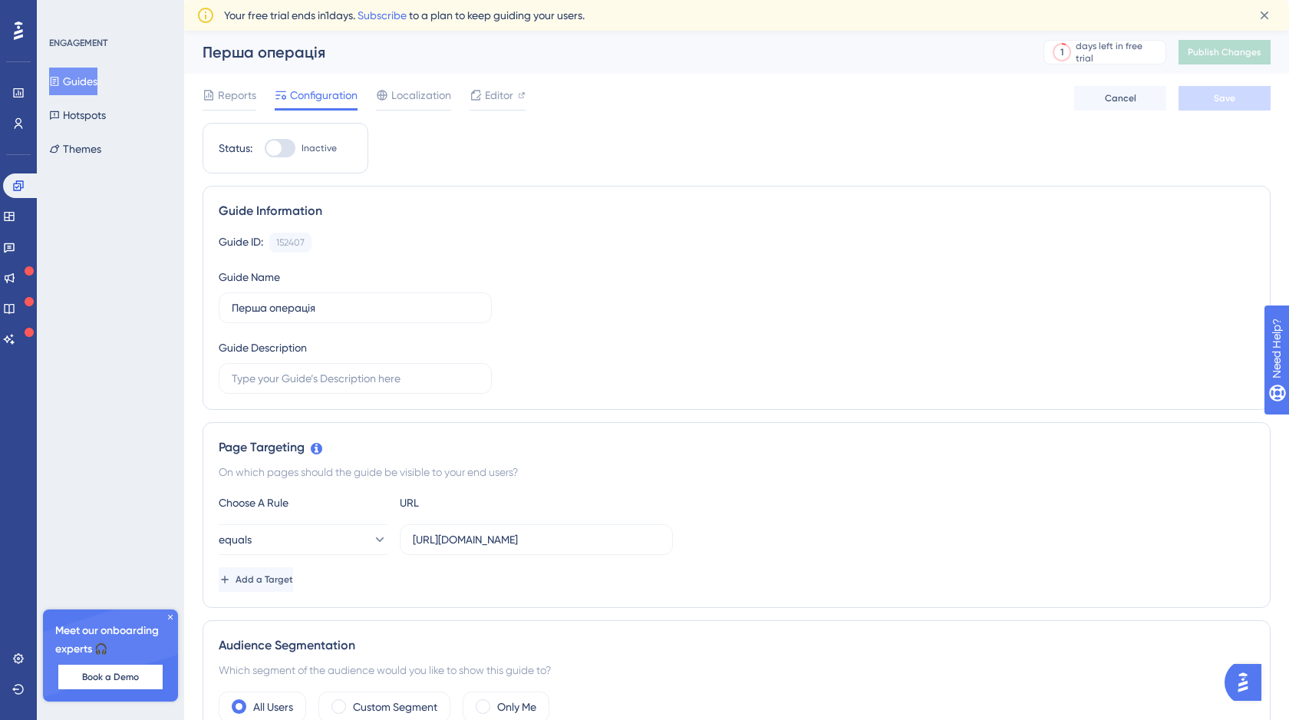
click at [79, 87] on button "Guides" at bounding box center [73, 82] width 48 height 28
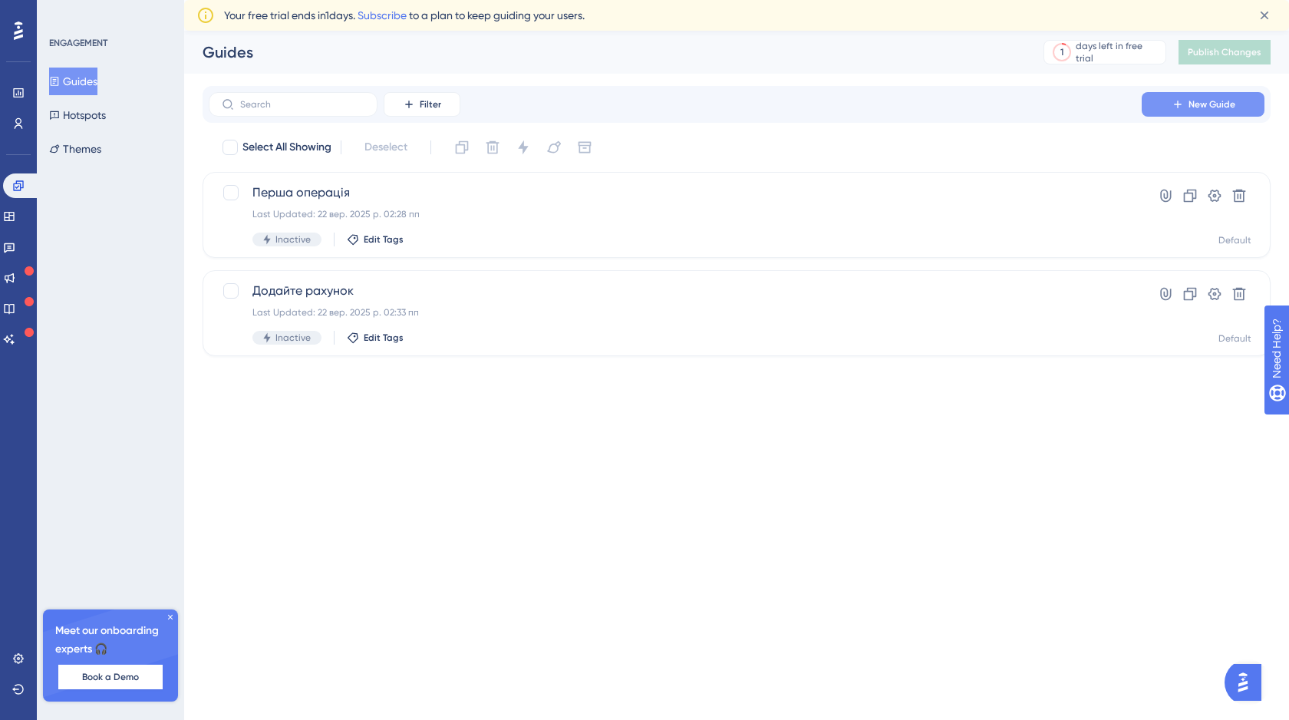
click at [1199, 114] on button "New Guide" at bounding box center [1203, 104] width 123 height 25
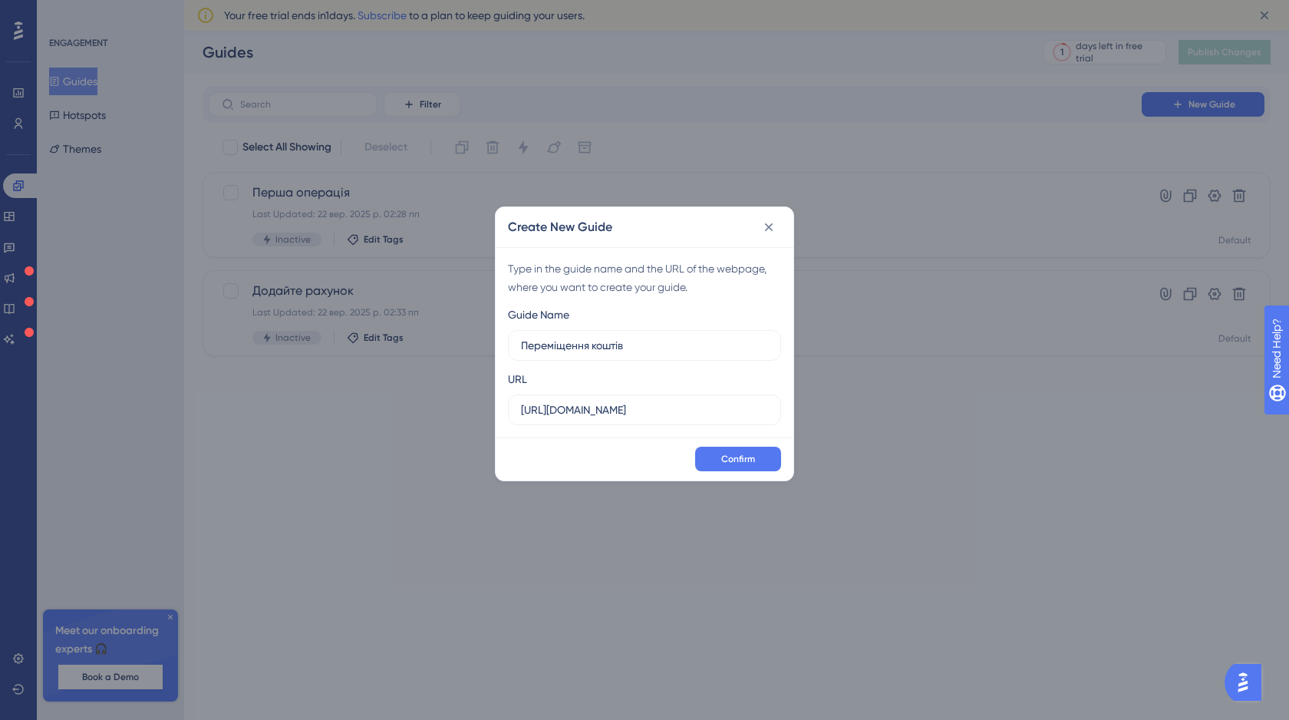
type input "Переміщення коштів"
drag, startPoint x: 643, startPoint y: 411, endPoint x: 513, endPoint y: 413, distance: 129.7
click at [513, 413] on label "http://stage.finmap.to" at bounding box center [644, 409] width 273 height 31
paste input "/onboarding"
type input "http://stage.finmap.to/onboarding"
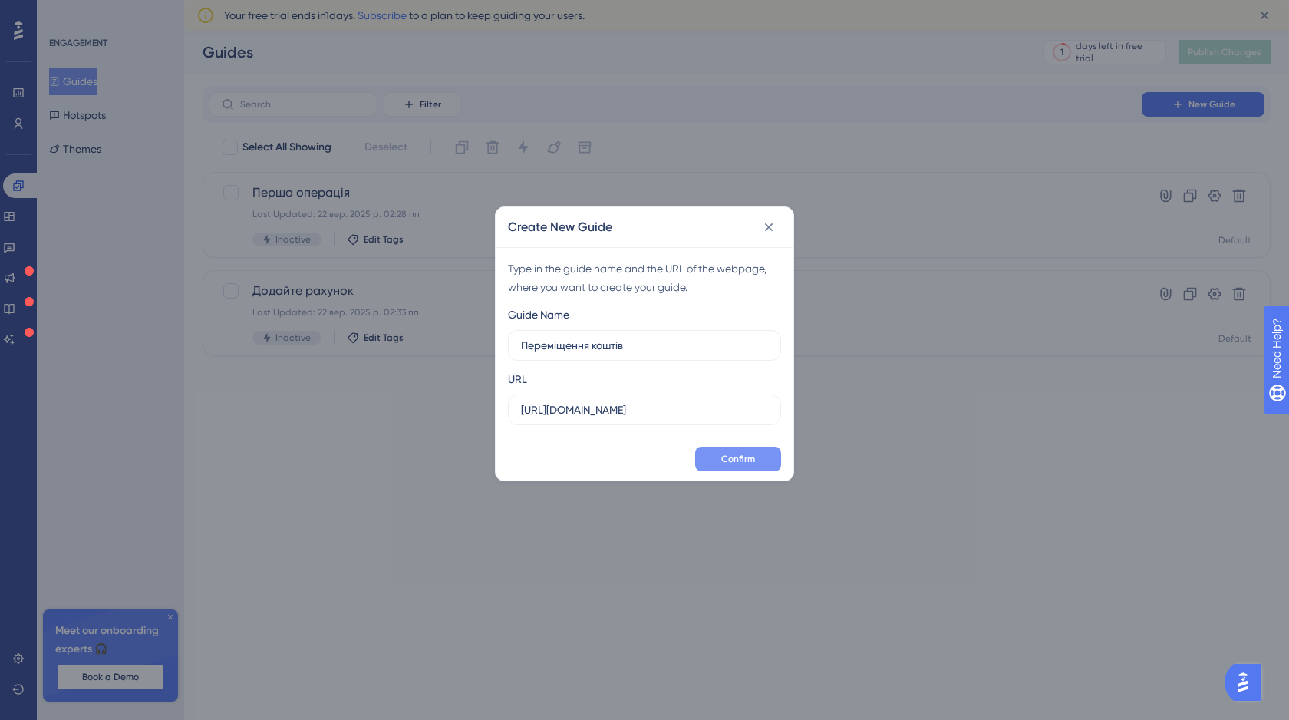
click at [757, 454] on button "Confirm" at bounding box center [738, 459] width 86 height 25
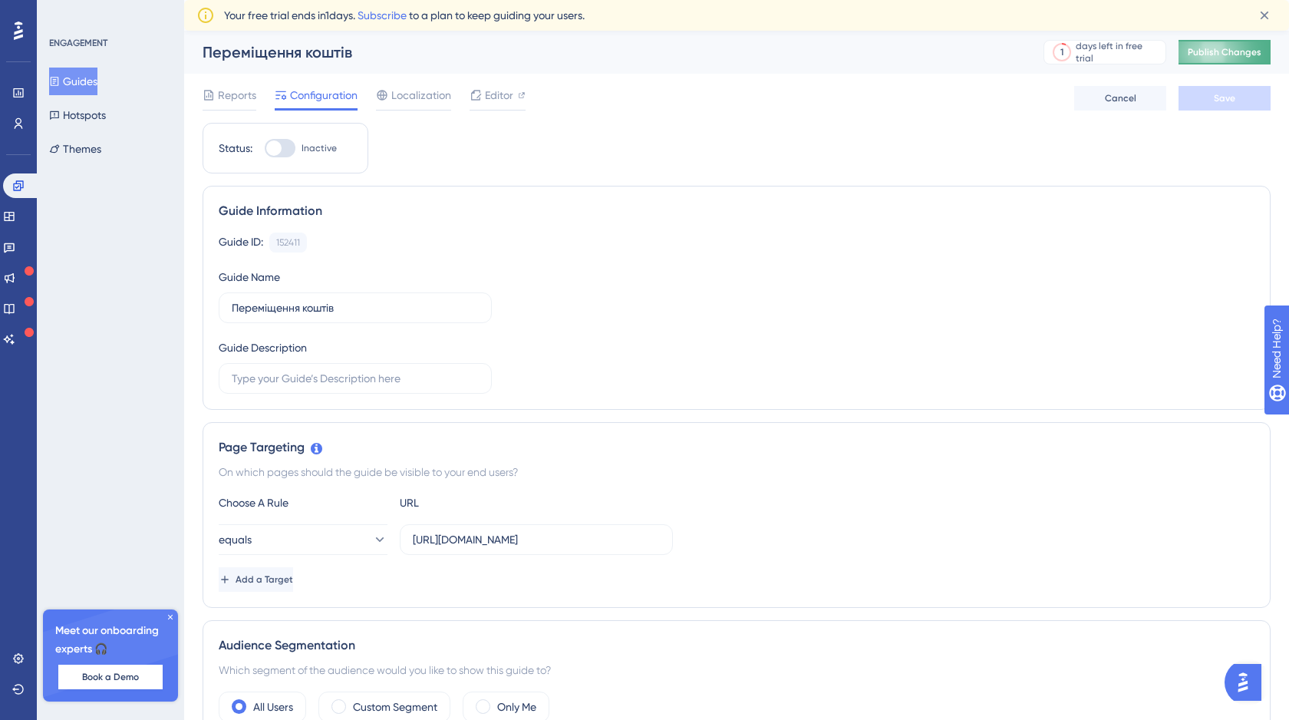
click at [1242, 54] on span "Publish Changes" at bounding box center [1225, 52] width 74 height 12
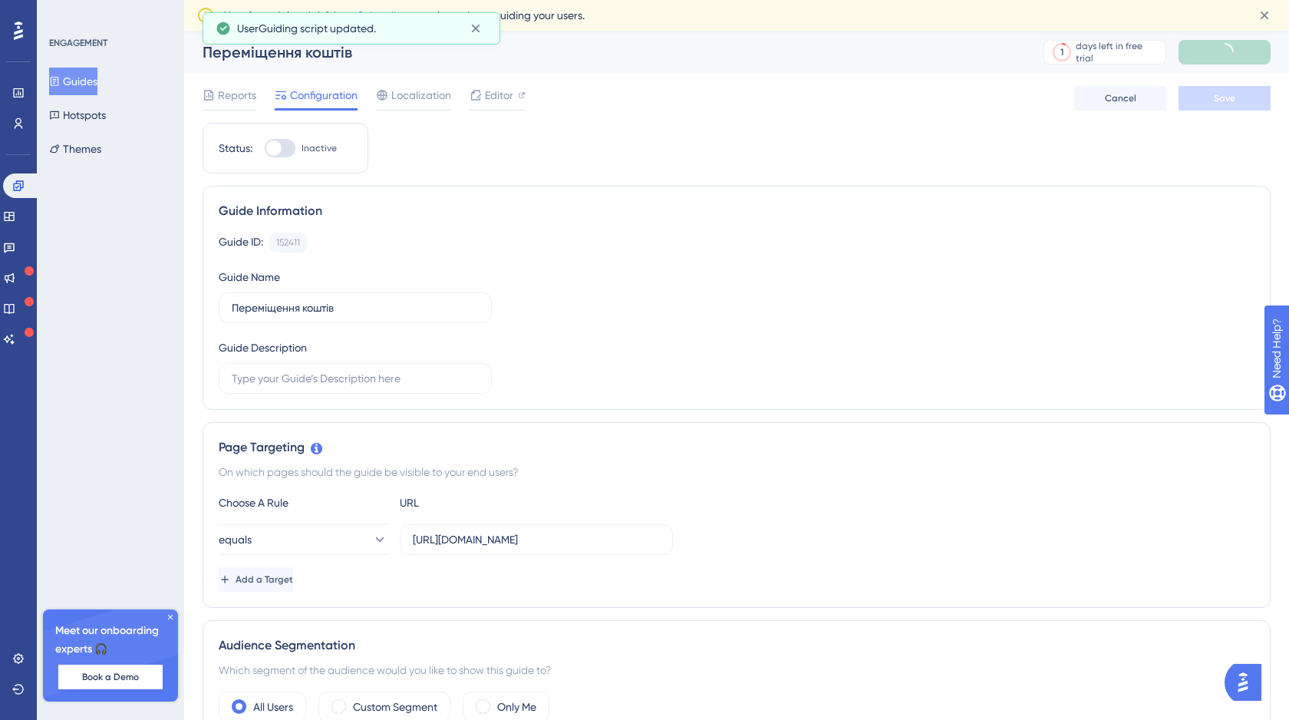
click at [96, 80] on button "Guides" at bounding box center [73, 82] width 48 height 28
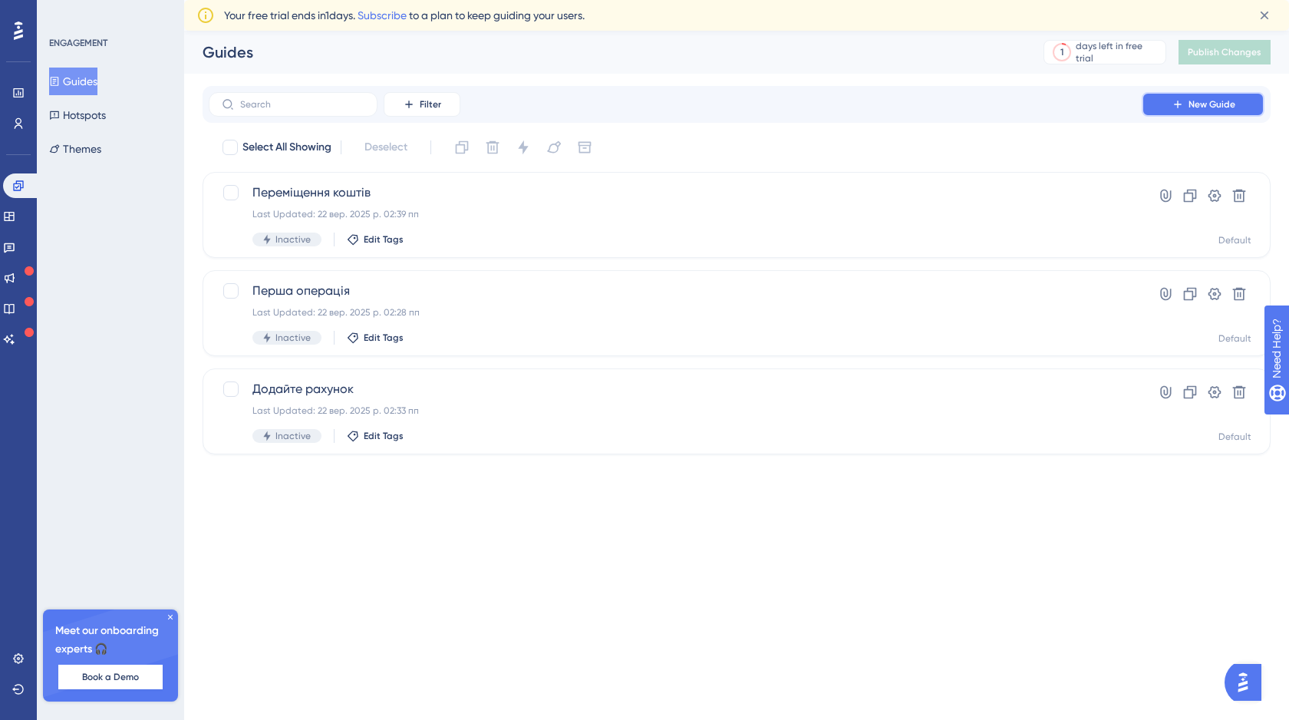
click at [1200, 101] on span "New Guide" at bounding box center [1212, 104] width 47 height 12
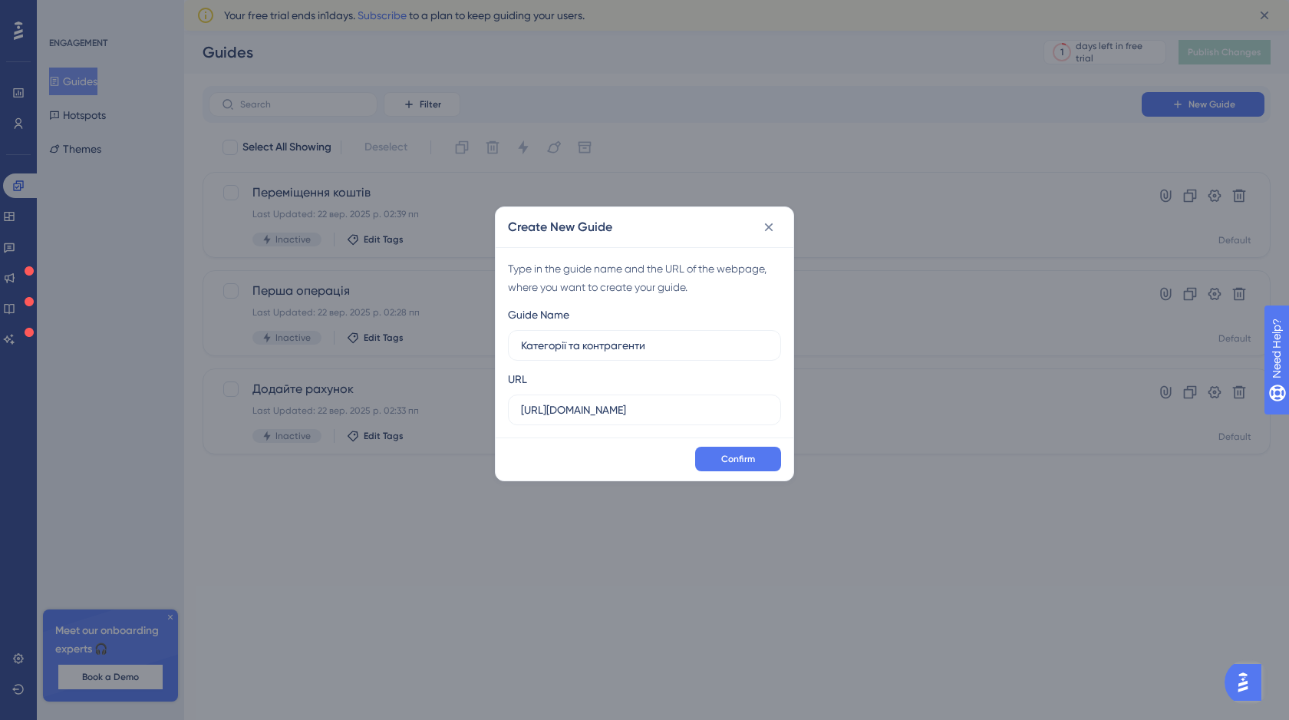
type input "Категорії та контрагенти"
click at [633, 410] on input "http://stage.finmap.to" at bounding box center [644, 409] width 247 height 17
drag, startPoint x: 654, startPoint y: 410, endPoint x: 511, endPoint y: 411, distance: 142.7
click at [511, 411] on label "http://stage.finmap.to" at bounding box center [644, 409] width 273 height 31
paste input "/onboarding"
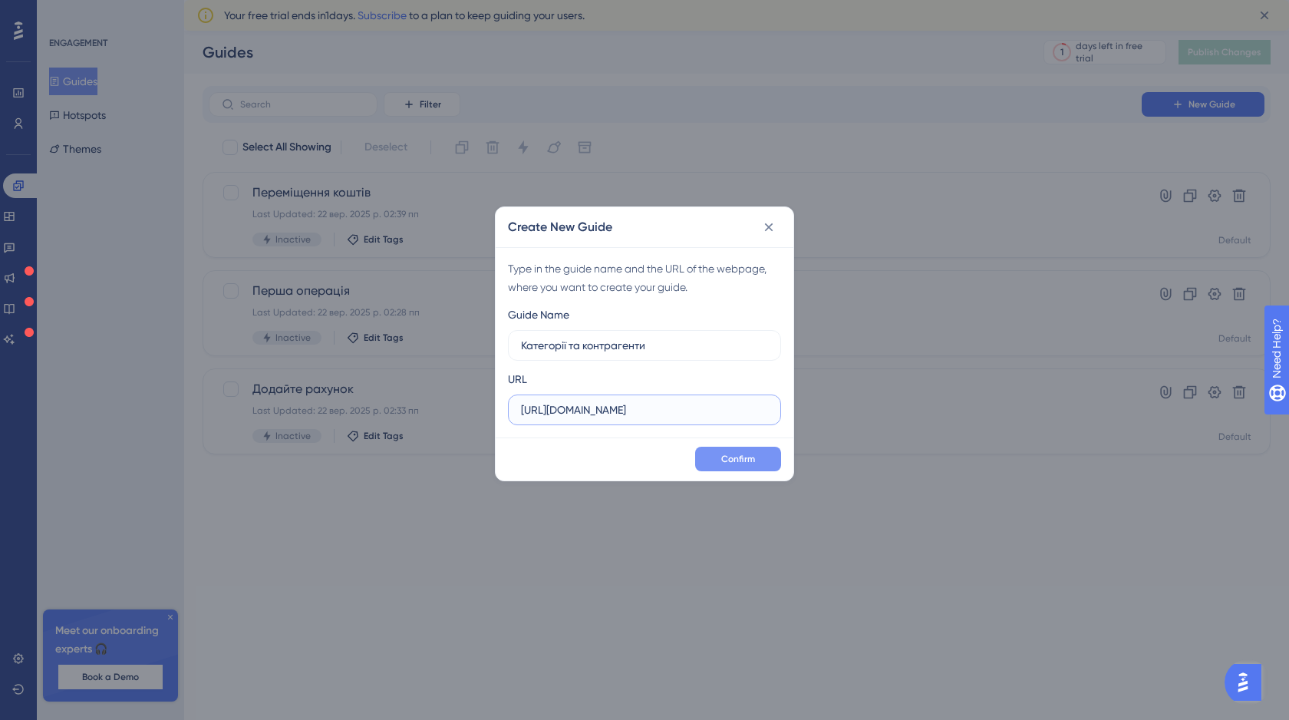
type input "http://stage.finmap.to/onboarding"
click at [737, 457] on span "Confirm" at bounding box center [738, 459] width 34 height 12
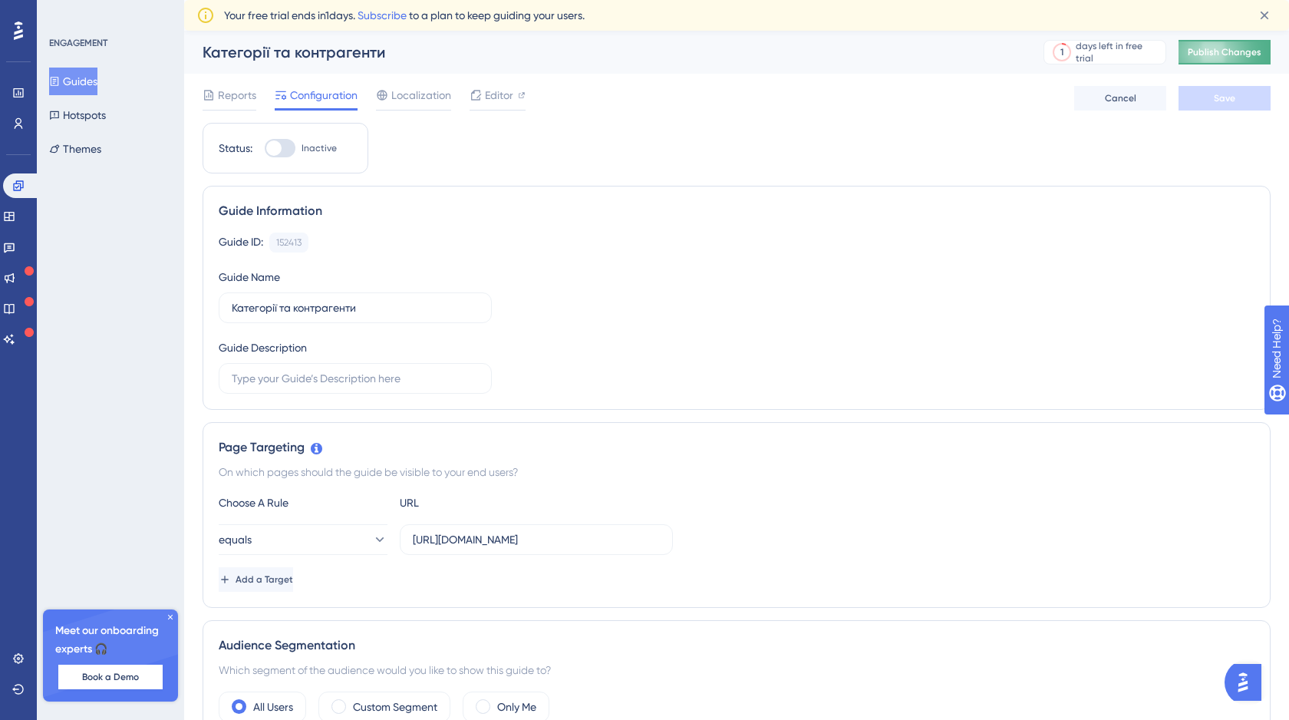
click at [1238, 53] on span "Publish Changes" at bounding box center [1225, 52] width 74 height 12
click at [91, 85] on button "Guides" at bounding box center [73, 82] width 48 height 28
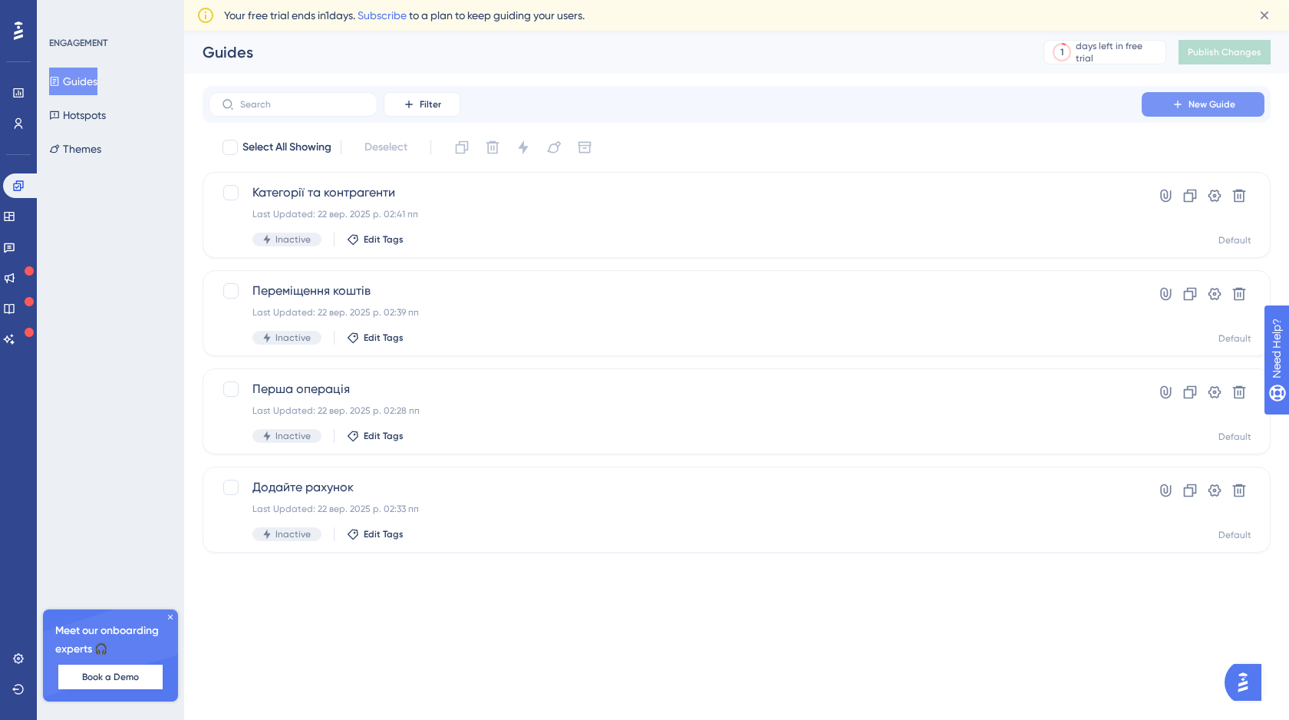
click at [1206, 108] on span "New Guide" at bounding box center [1212, 104] width 47 height 12
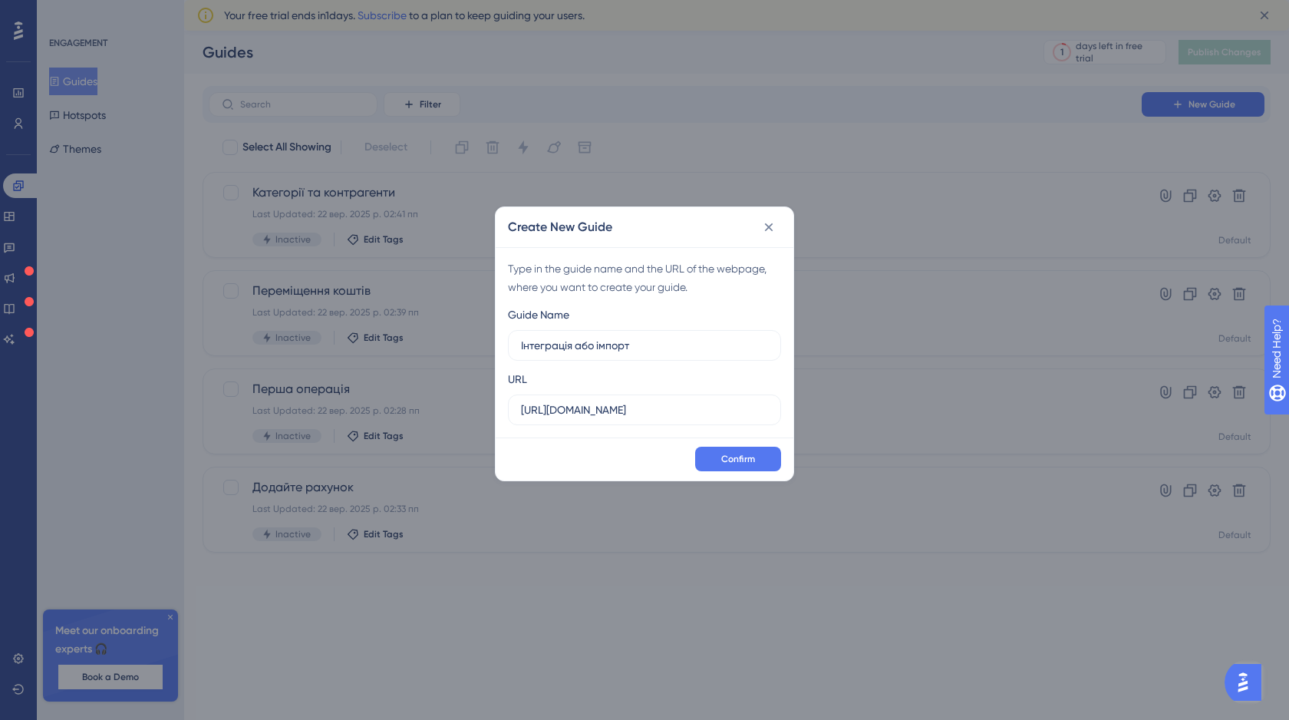
type input "Інтеграція або імпорт"
drag, startPoint x: 638, startPoint y: 413, endPoint x: 514, endPoint y: 412, distance: 124.3
click at [514, 412] on label "http://stage.finmap.to" at bounding box center [644, 409] width 273 height 31
paste input "/onboarding"
type input "http://stage.finmap.to/onboarding"
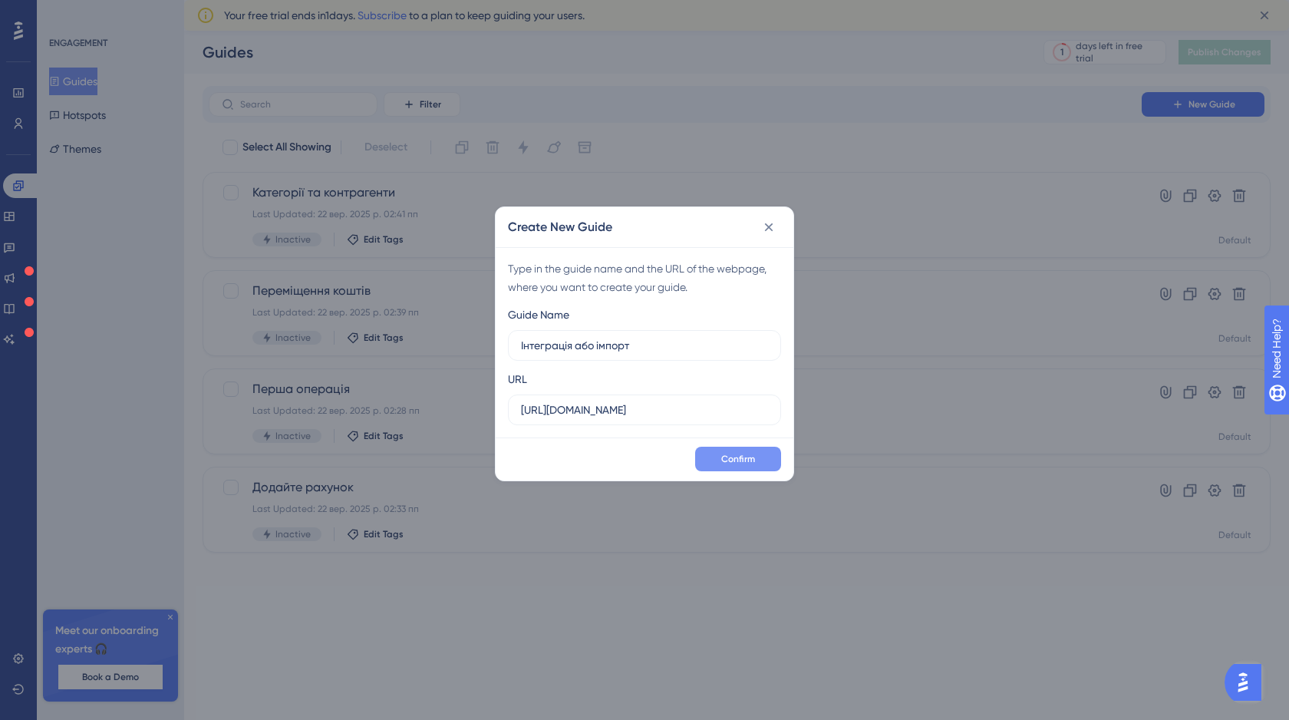
click at [763, 463] on button "Confirm" at bounding box center [738, 459] width 86 height 25
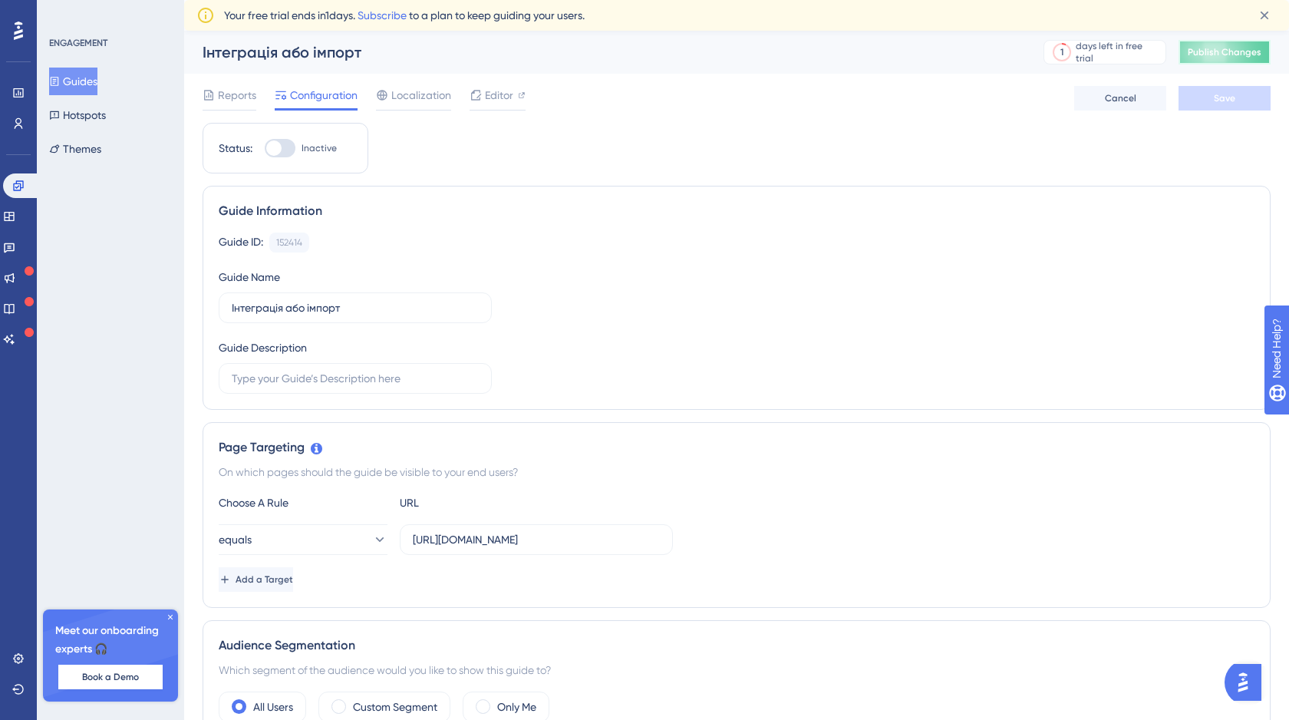
click at [1220, 50] on span "Publish Changes" at bounding box center [1225, 52] width 74 height 12
click at [97, 85] on button "Guides" at bounding box center [73, 82] width 48 height 28
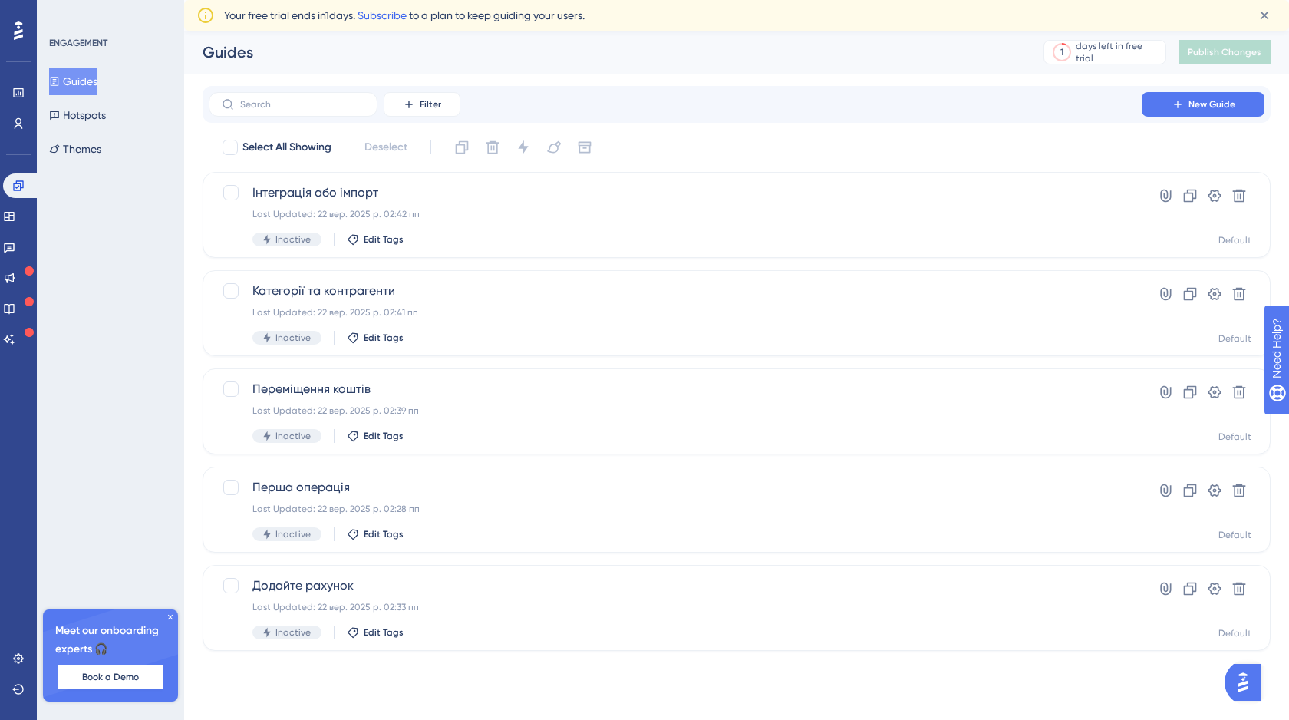
click at [400, 14] on link "Subscribe" at bounding box center [382, 15] width 49 height 12
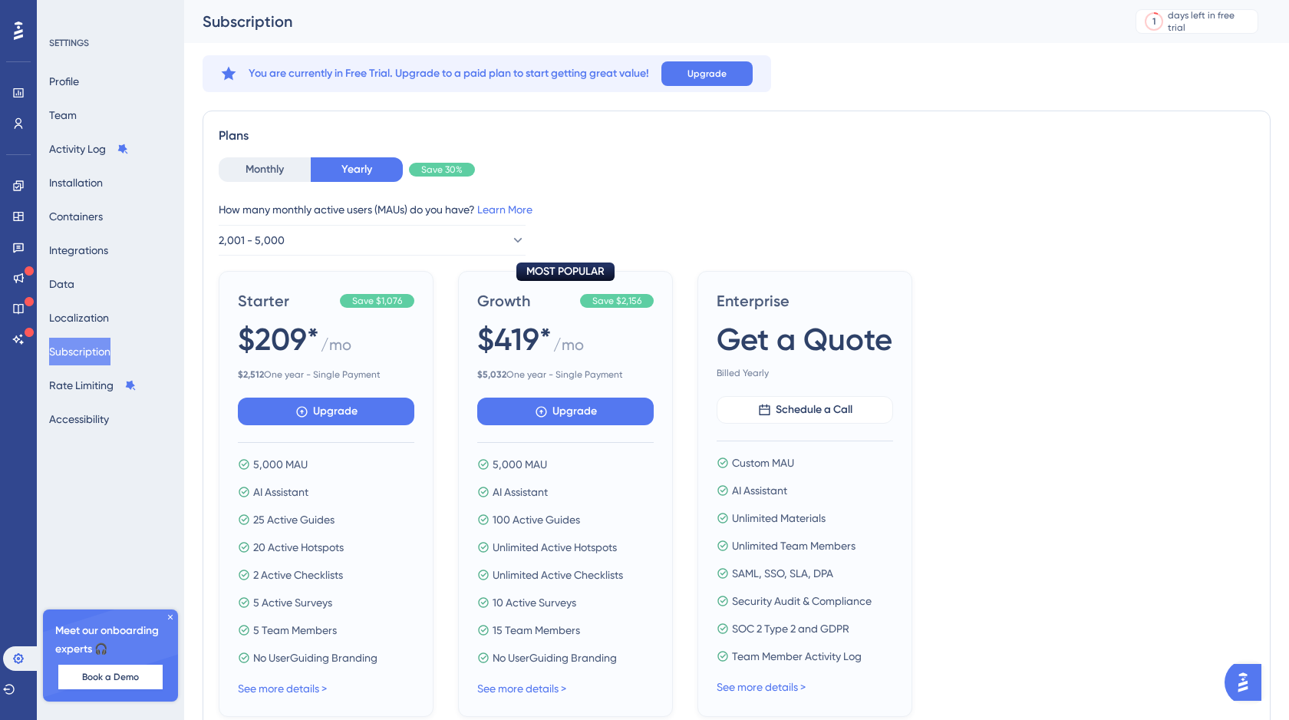
scroll to position [121, 0]
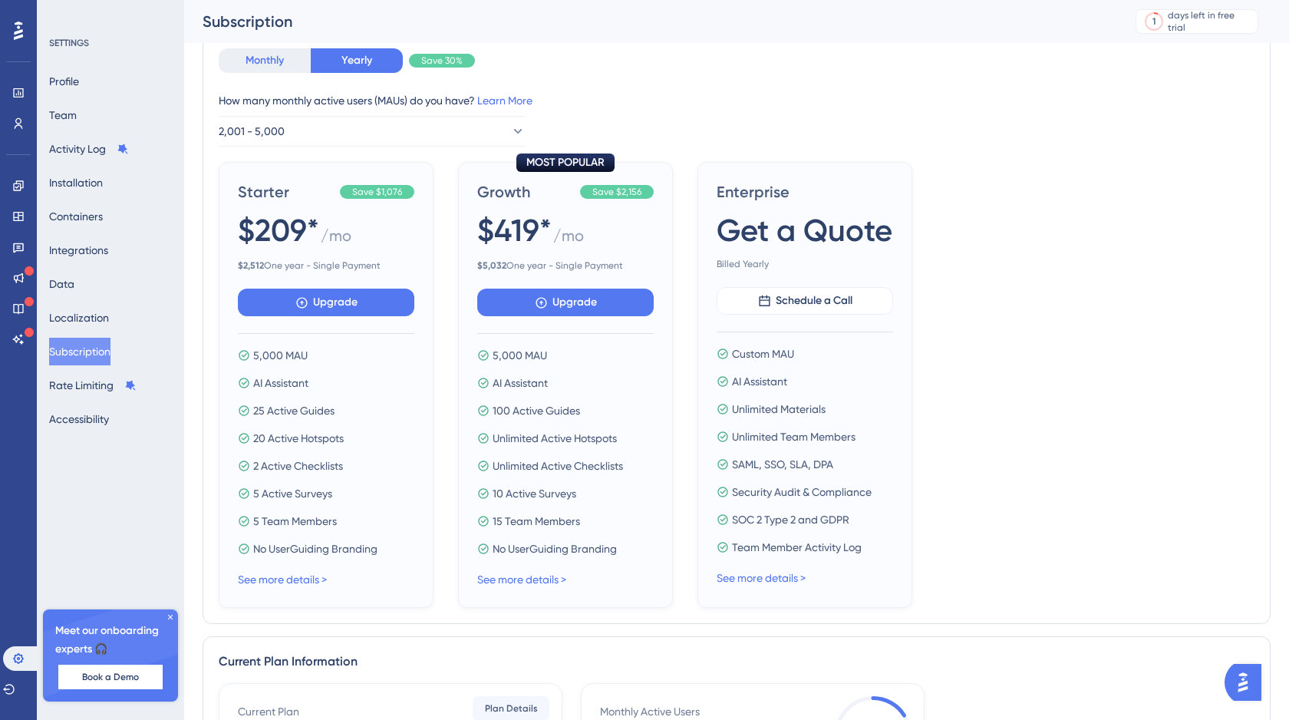
click at [255, 61] on button "Monthly" at bounding box center [265, 60] width 92 height 25
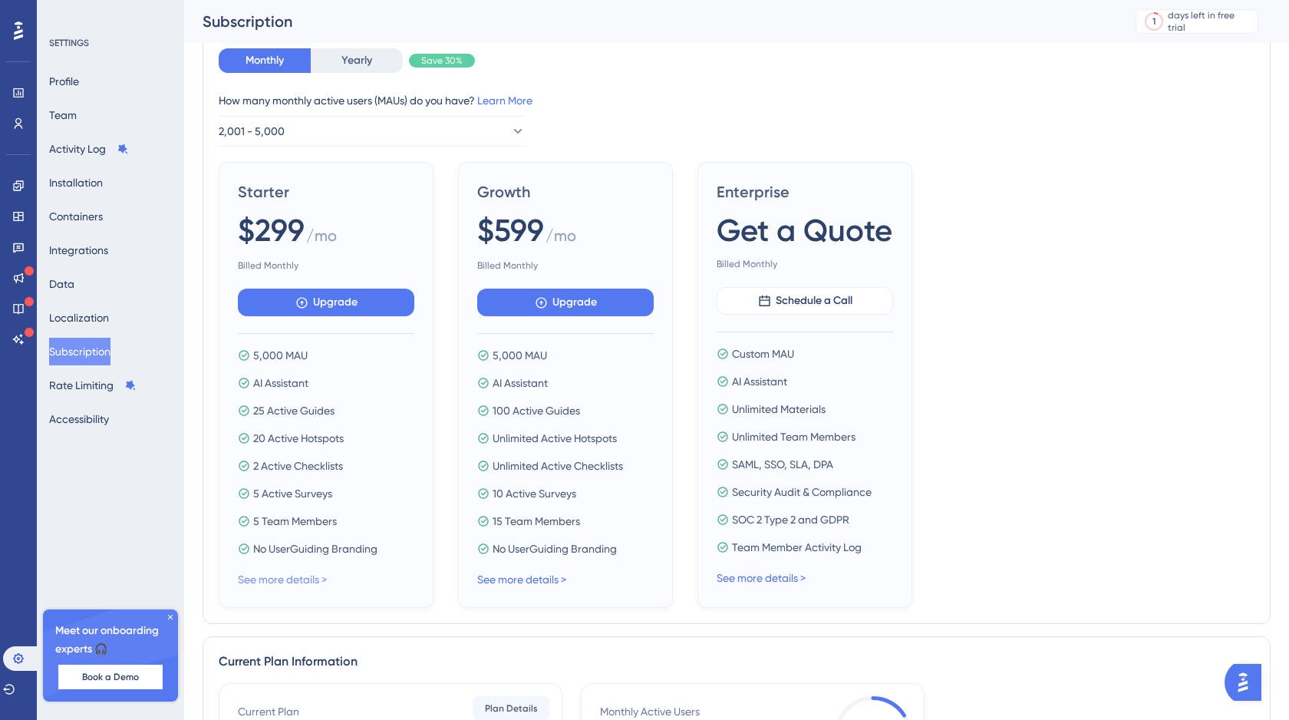
click at [297, 580] on link "See more details >" at bounding box center [282, 579] width 89 height 12
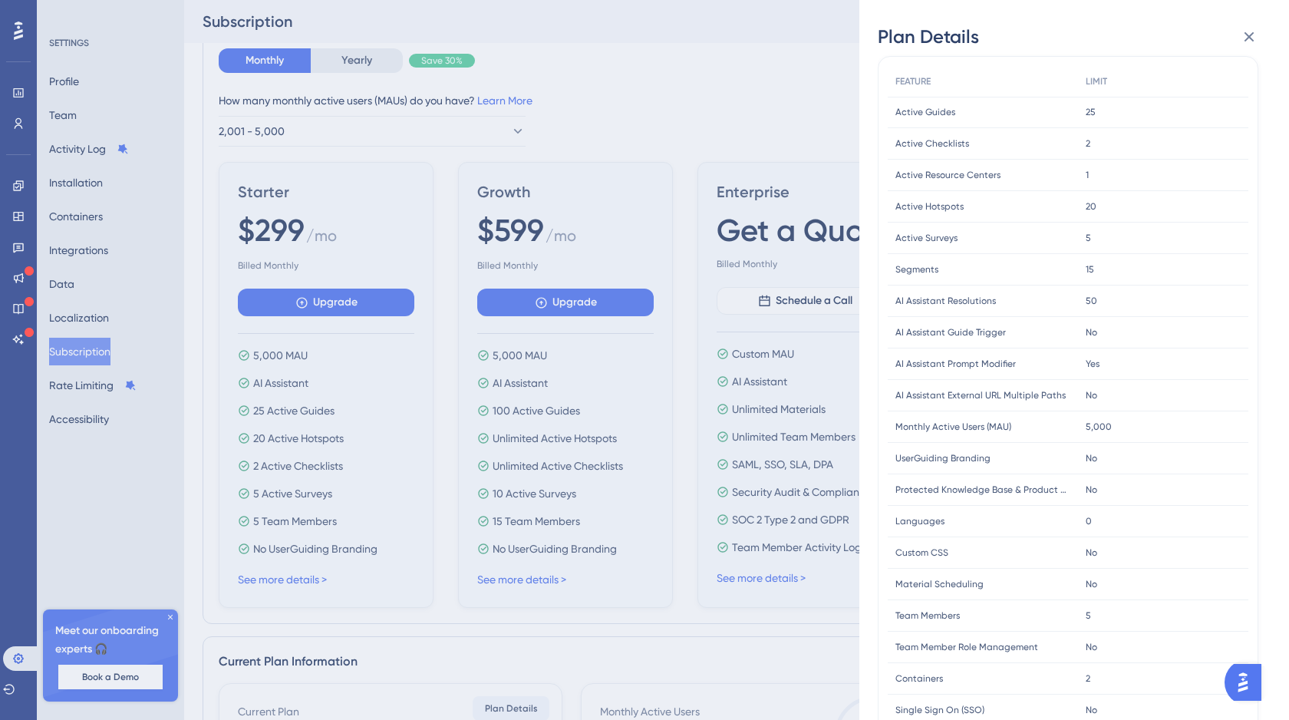
scroll to position [0, 0]
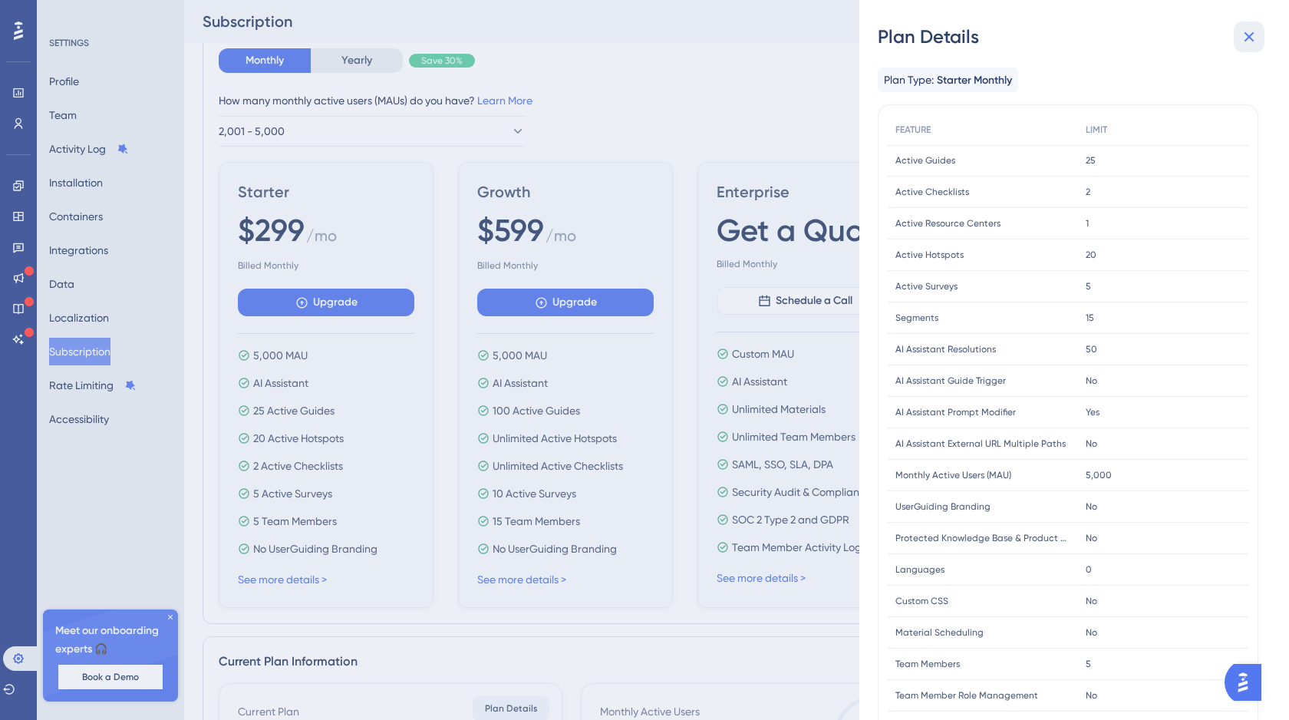
click at [1252, 33] on icon at bounding box center [1250, 37] width 10 height 10
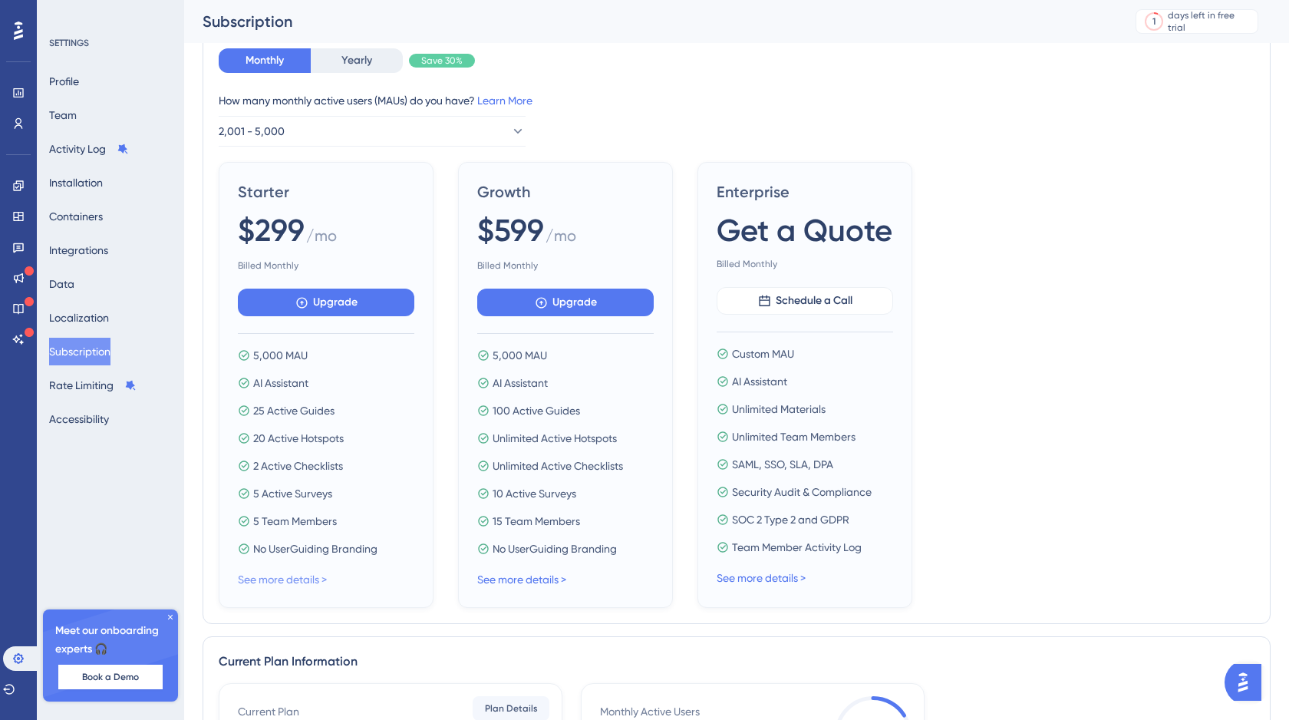
click at [289, 578] on link "See more details >" at bounding box center [282, 579] width 89 height 12
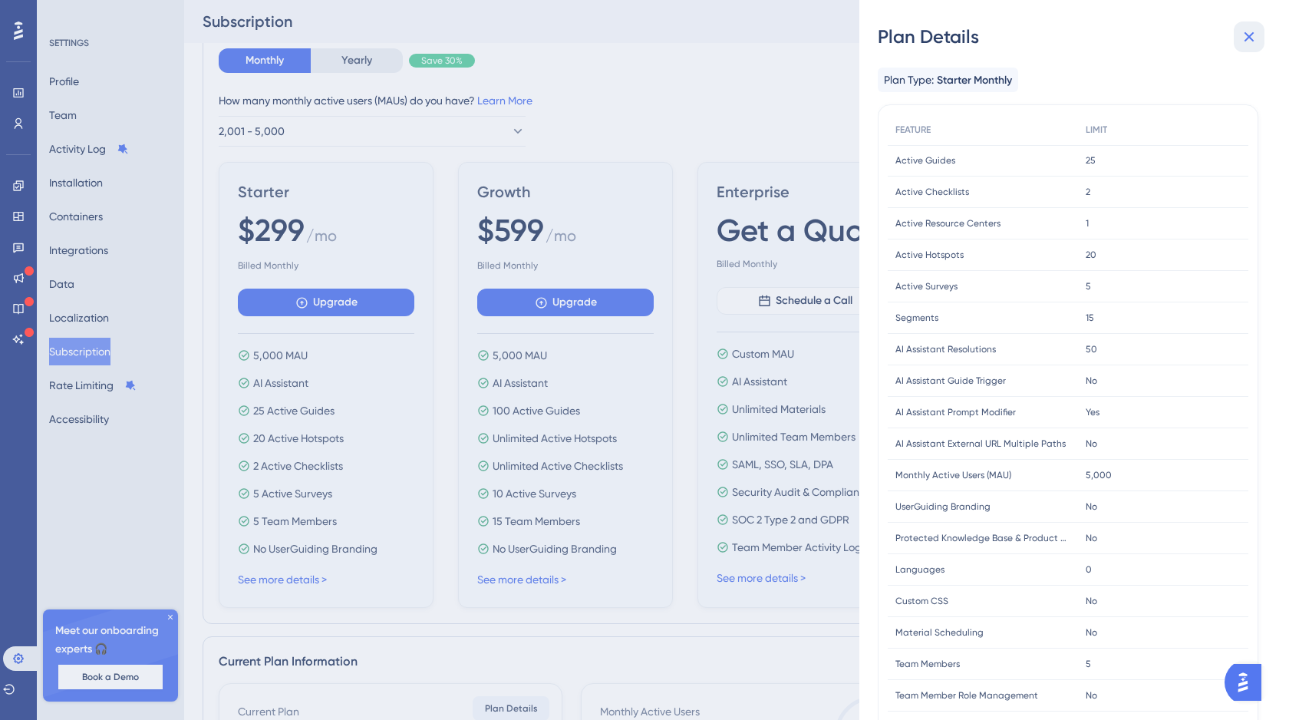
click at [1252, 44] on icon at bounding box center [1249, 37] width 18 height 18
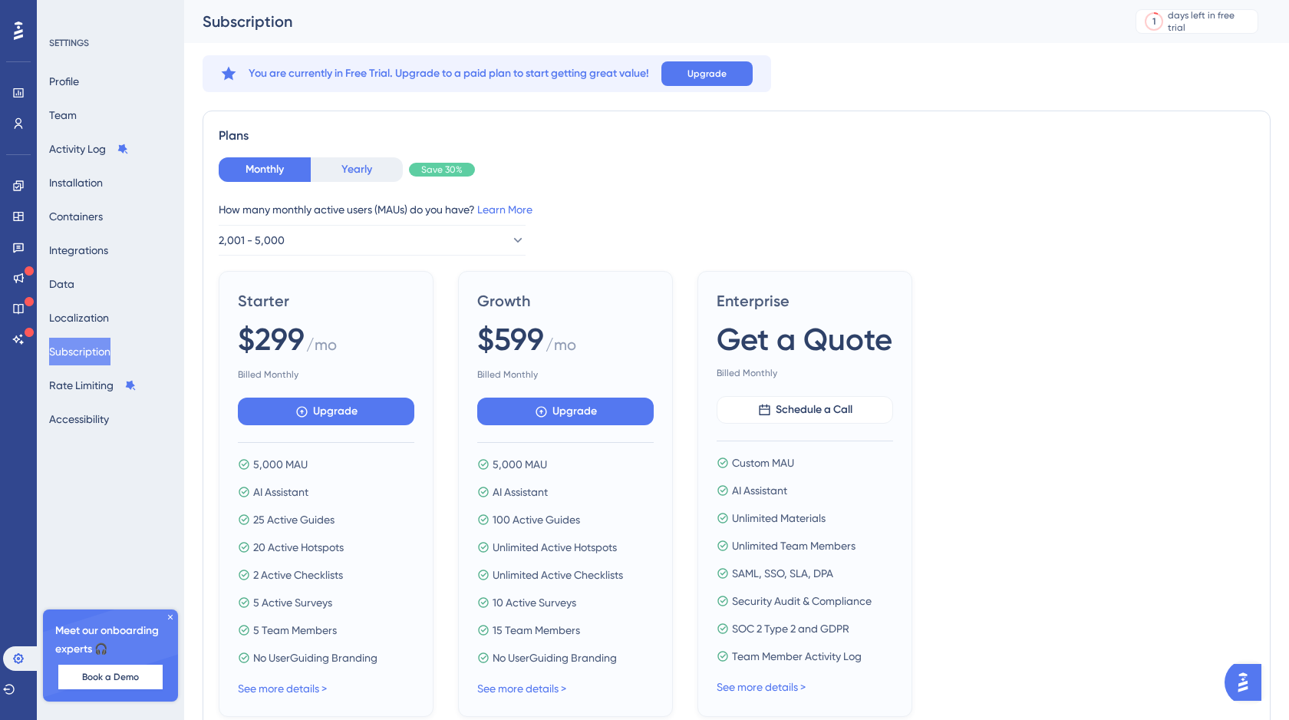
click at [364, 174] on button "Yearly" at bounding box center [357, 169] width 92 height 25
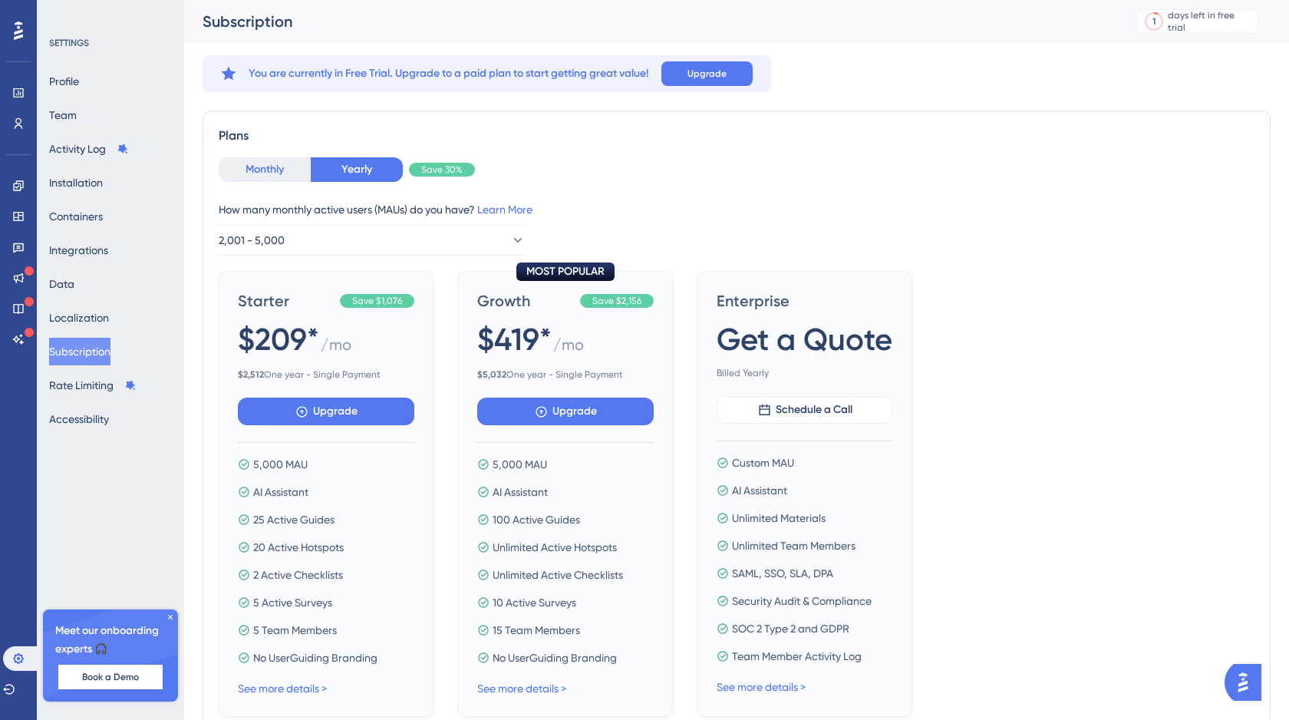
click at [269, 169] on button "Monthly" at bounding box center [265, 169] width 92 height 25
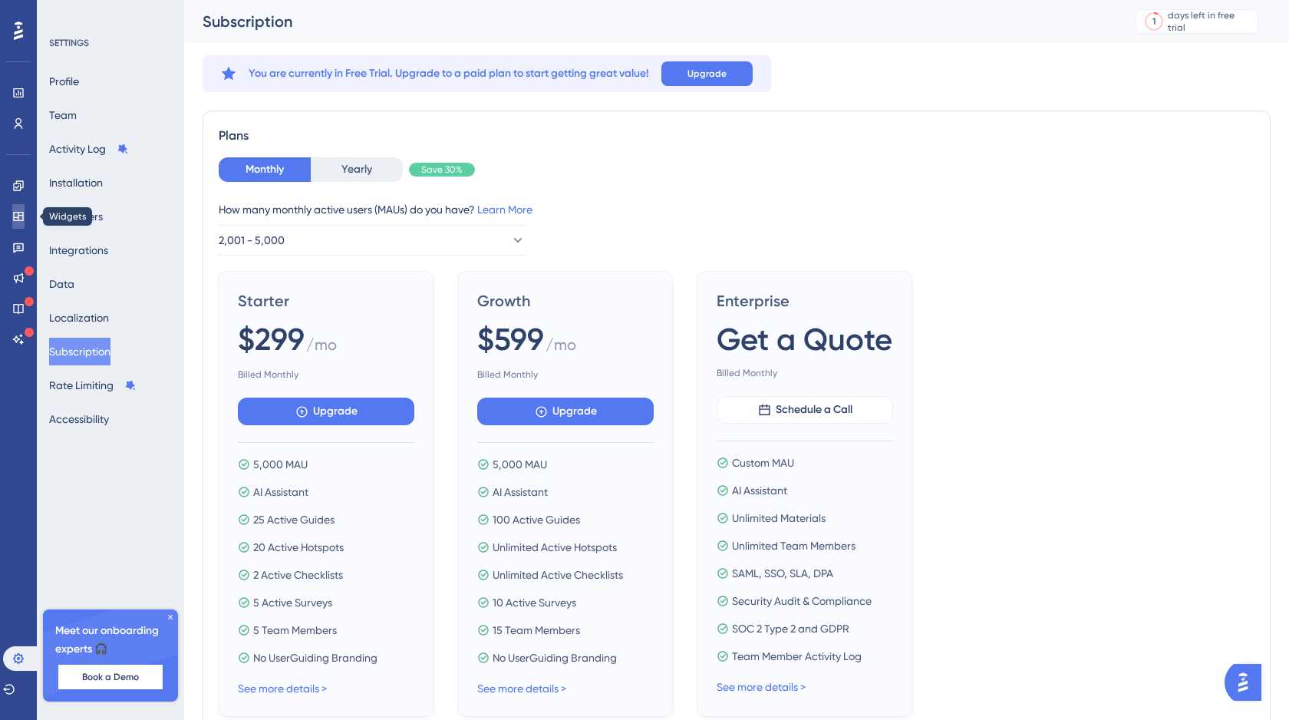
click at [18, 216] on icon at bounding box center [18, 216] width 10 height 9
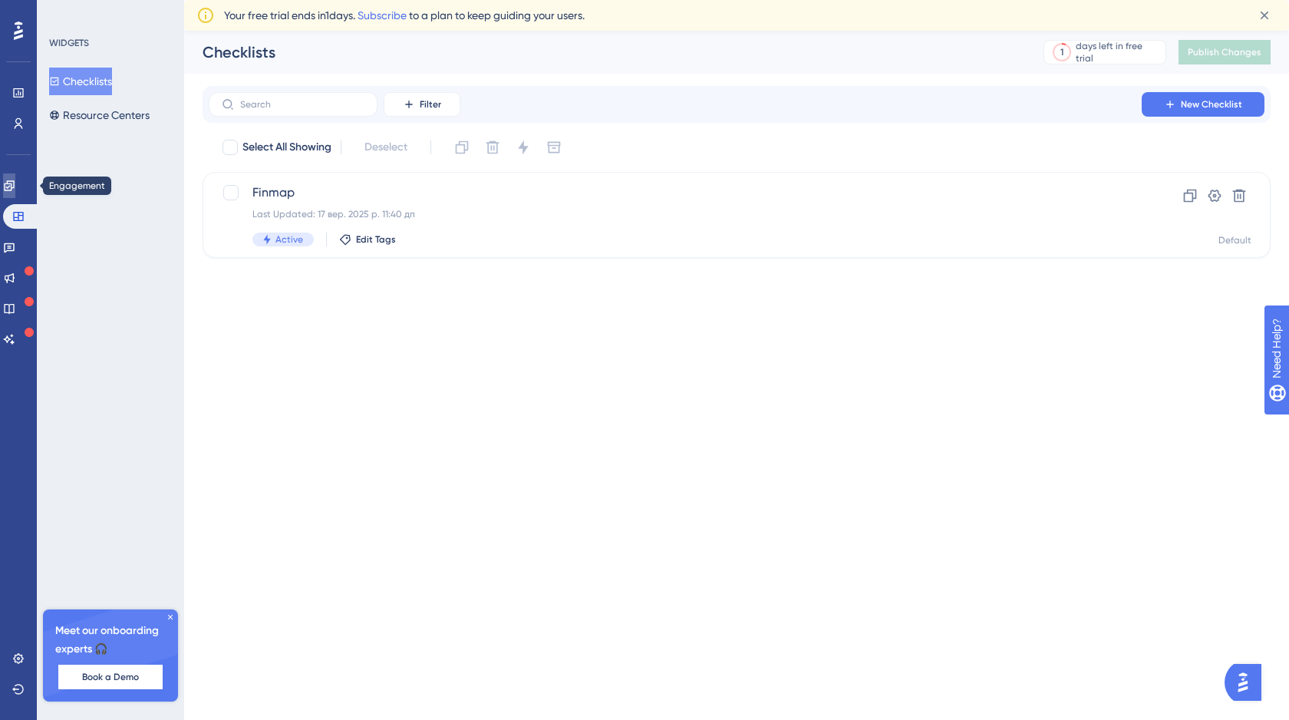
click at [15, 185] on icon at bounding box center [9, 186] width 12 height 12
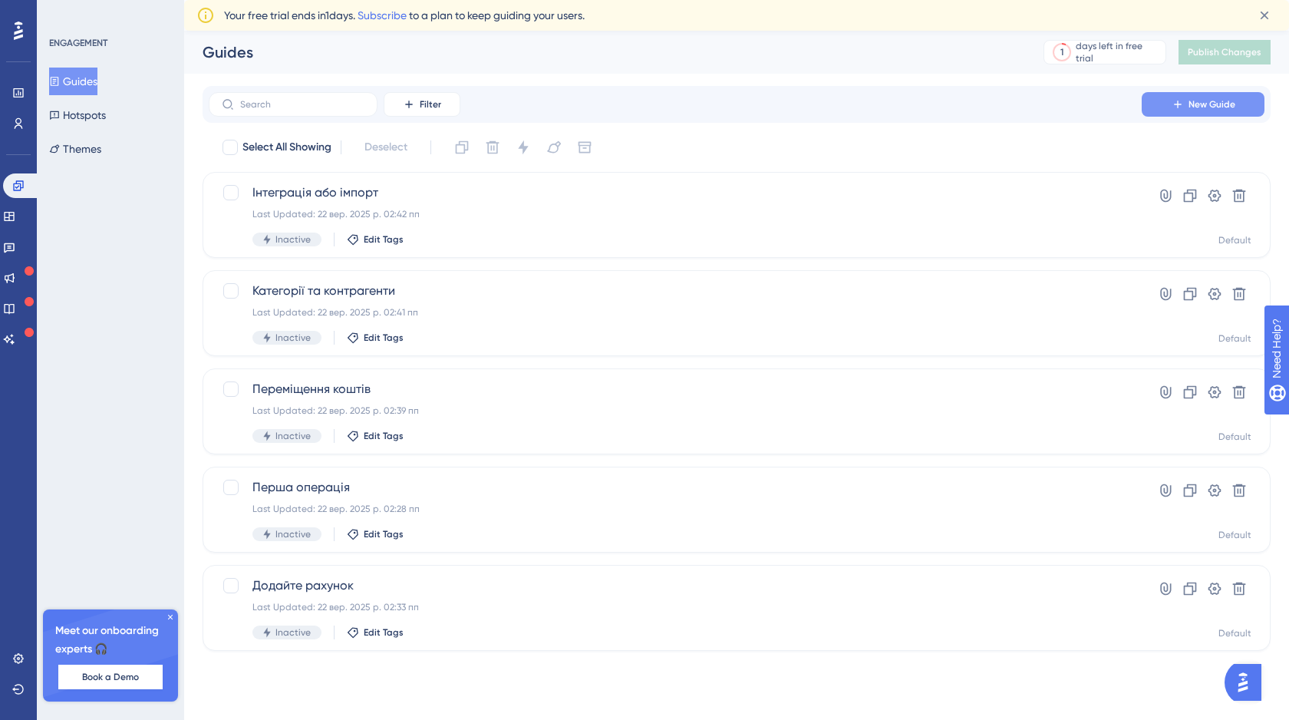
click at [1176, 98] on icon at bounding box center [1178, 104] width 12 height 12
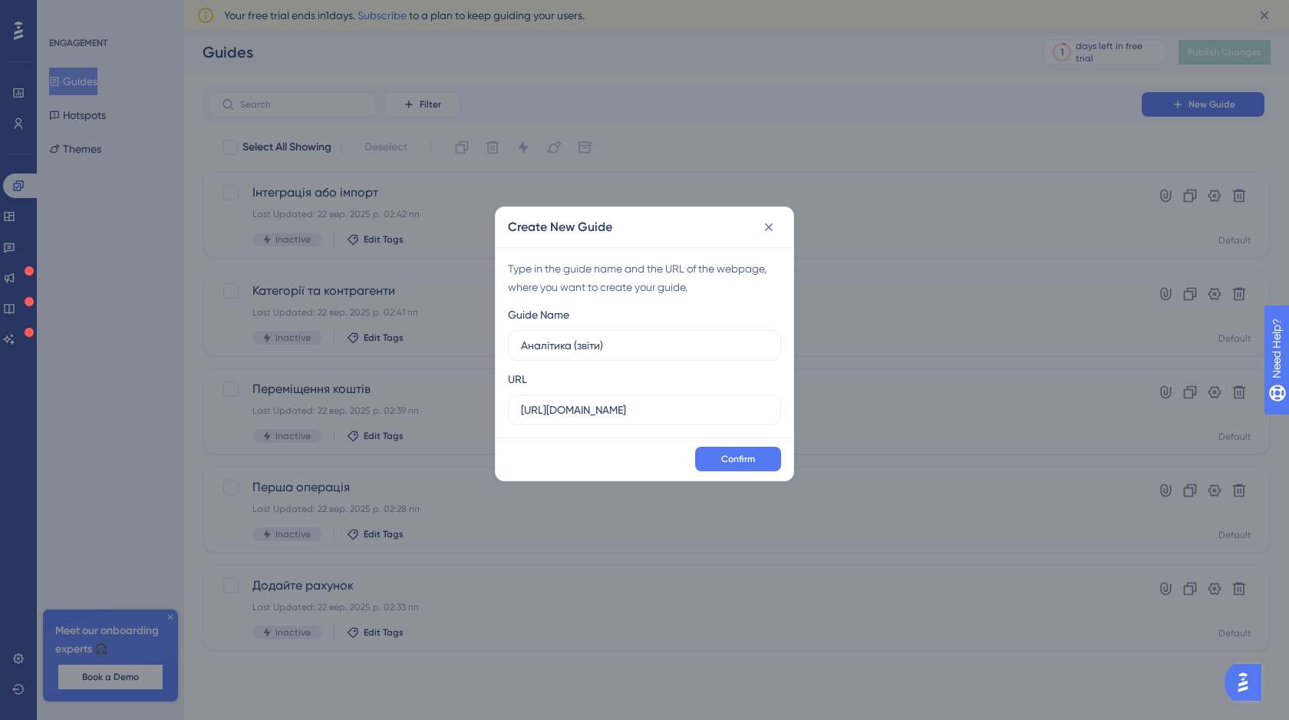
type input "Аналітика (звіти)"
click at [635, 414] on input "http://stage.finmap.to" at bounding box center [644, 409] width 247 height 17
drag, startPoint x: 651, startPoint y: 407, endPoint x: 512, endPoint y: 411, distance: 139.7
click at [512, 410] on label "http://stage.finmap.to" at bounding box center [644, 409] width 273 height 31
paste input "/onboarding"
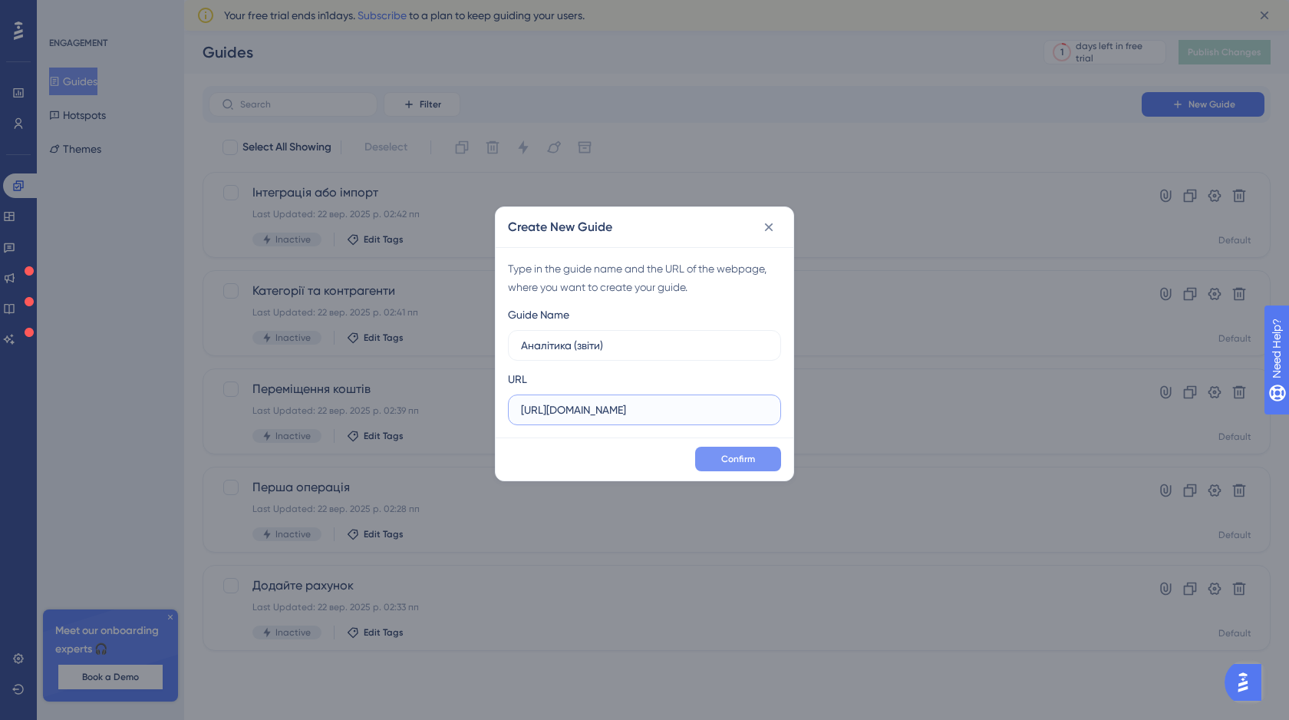
type input "http://stage.finmap.to/onboarding"
click at [727, 456] on span "Confirm" at bounding box center [738, 459] width 34 height 12
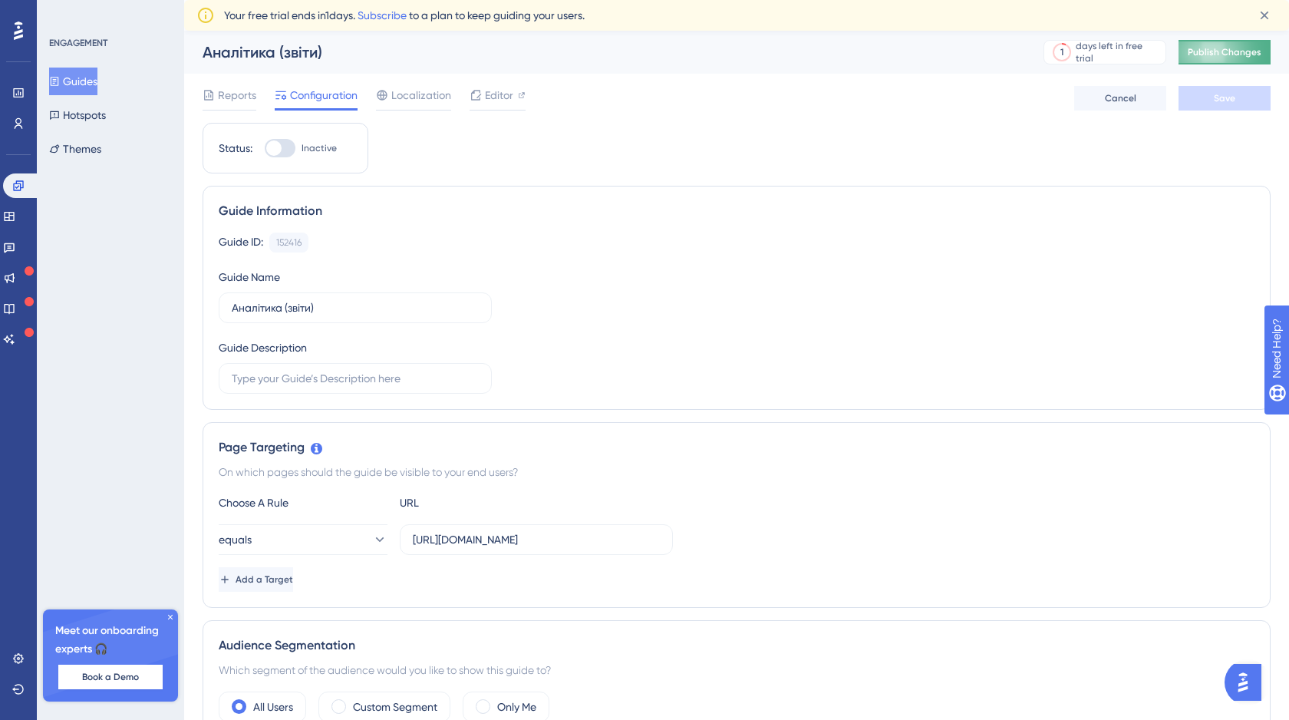
click at [1219, 58] on button "Publish Changes" at bounding box center [1225, 52] width 92 height 25
click at [77, 84] on button "Guides" at bounding box center [73, 82] width 48 height 28
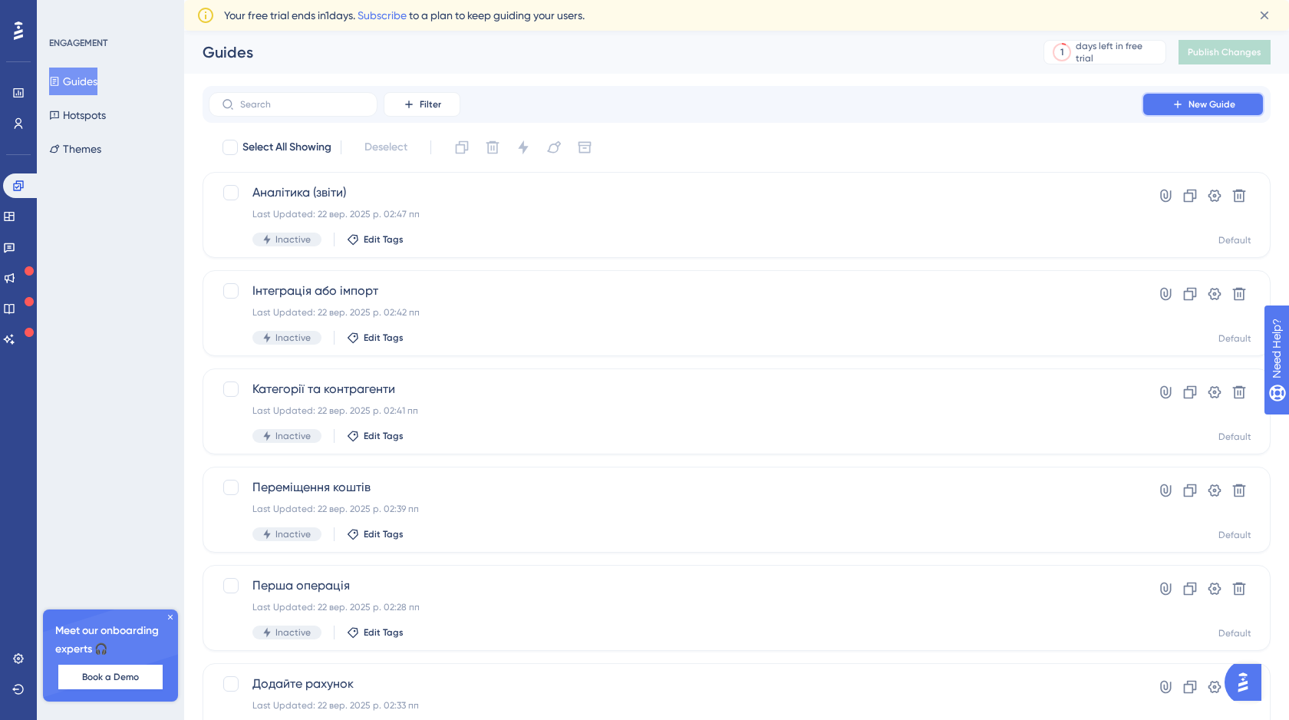
click at [1179, 113] on button "New Guide" at bounding box center [1203, 104] width 123 height 25
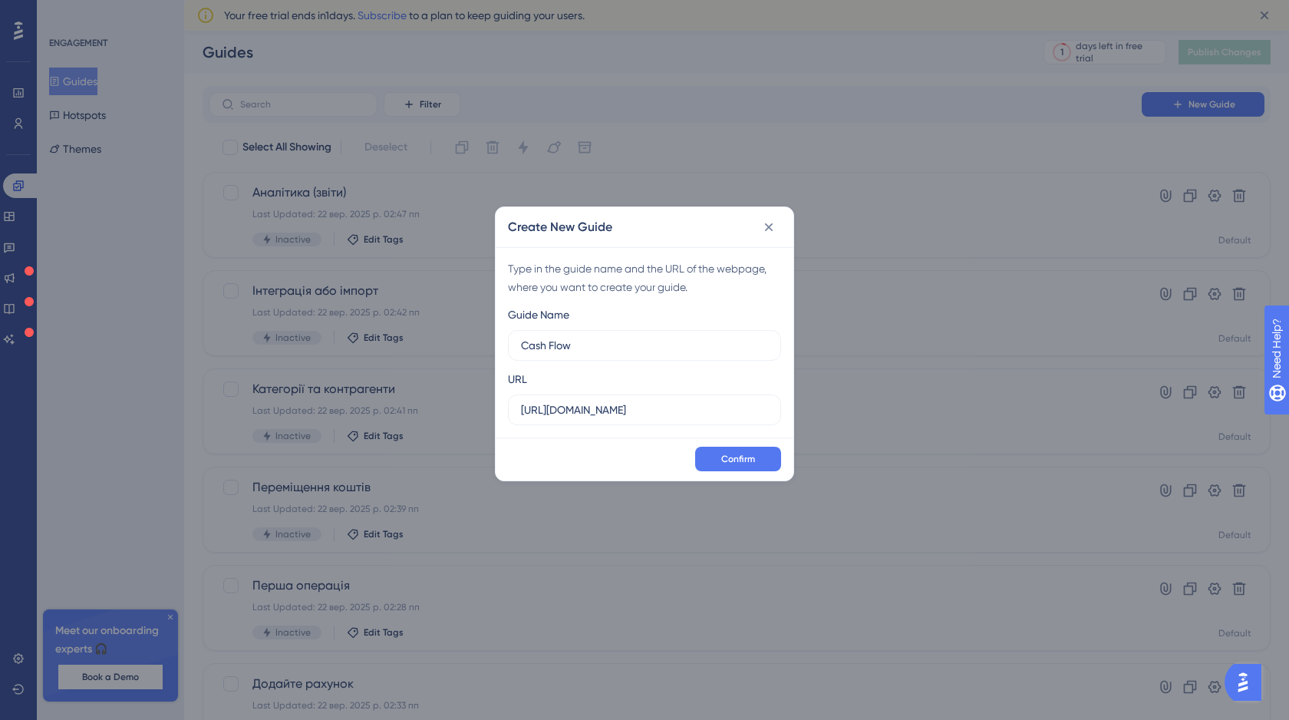
type input "Cash Flow"
drag, startPoint x: 650, startPoint y: 407, endPoint x: 506, endPoint y: 410, distance: 143.5
click at [506, 410] on div "Type in the guide name and the URL of the webpage, where you want to create you…" at bounding box center [645, 342] width 298 height 190
paste input "/analytic"
type input "http://stage.finmap.to/analytic"
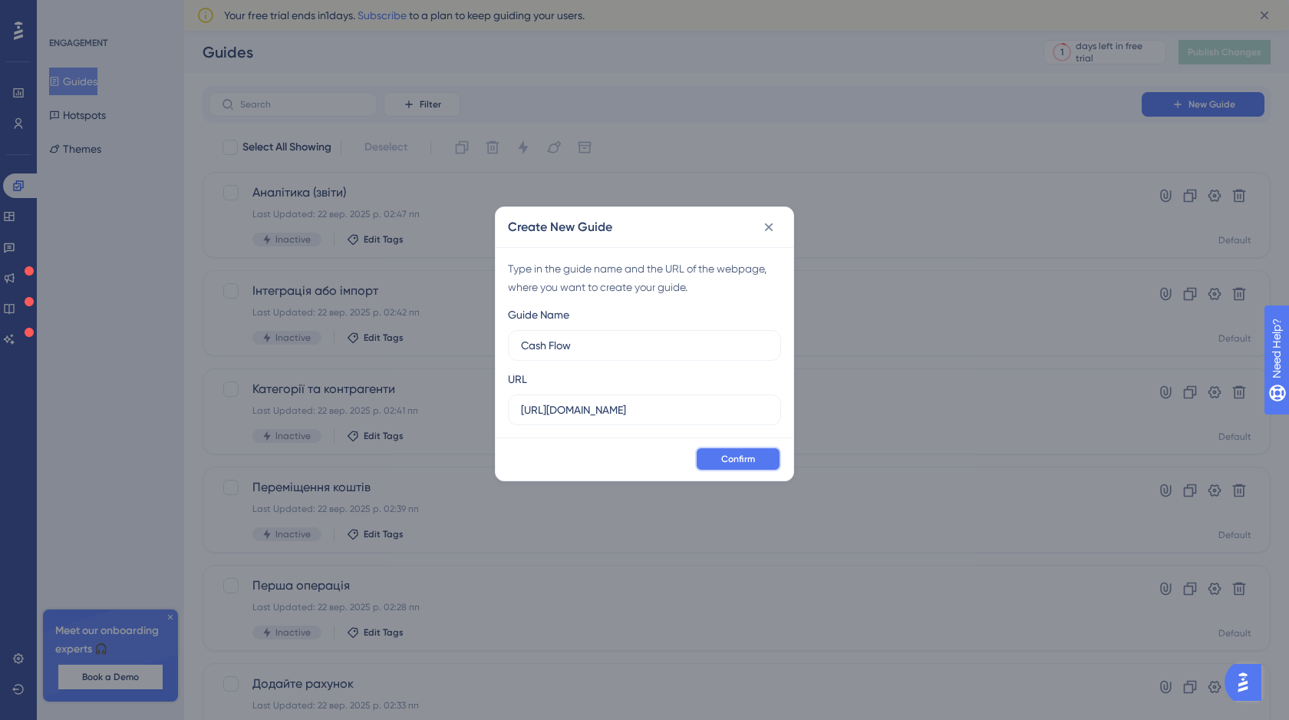
click at [753, 463] on span "Confirm" at bounding box center [738, 459] width 34 height 12
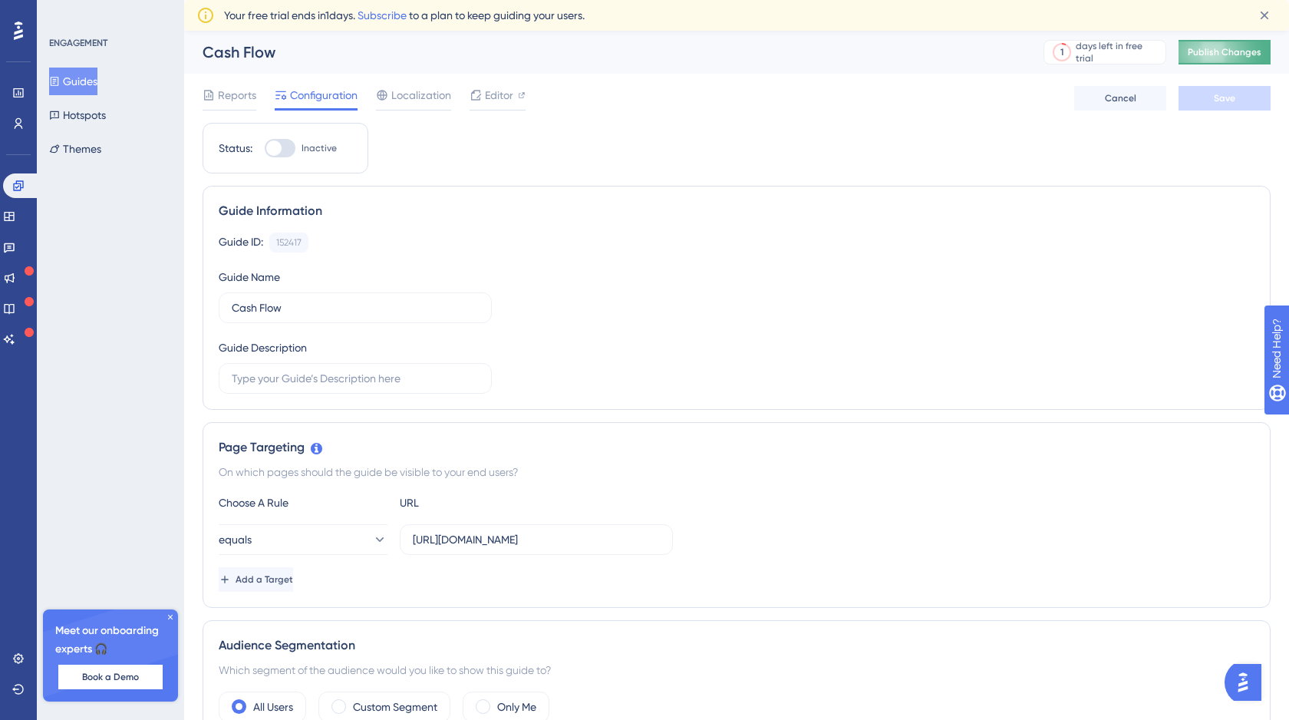
click at [1221, 57] on span "Publish Changes" at bounding box center [1225, 52] width 74 height 12
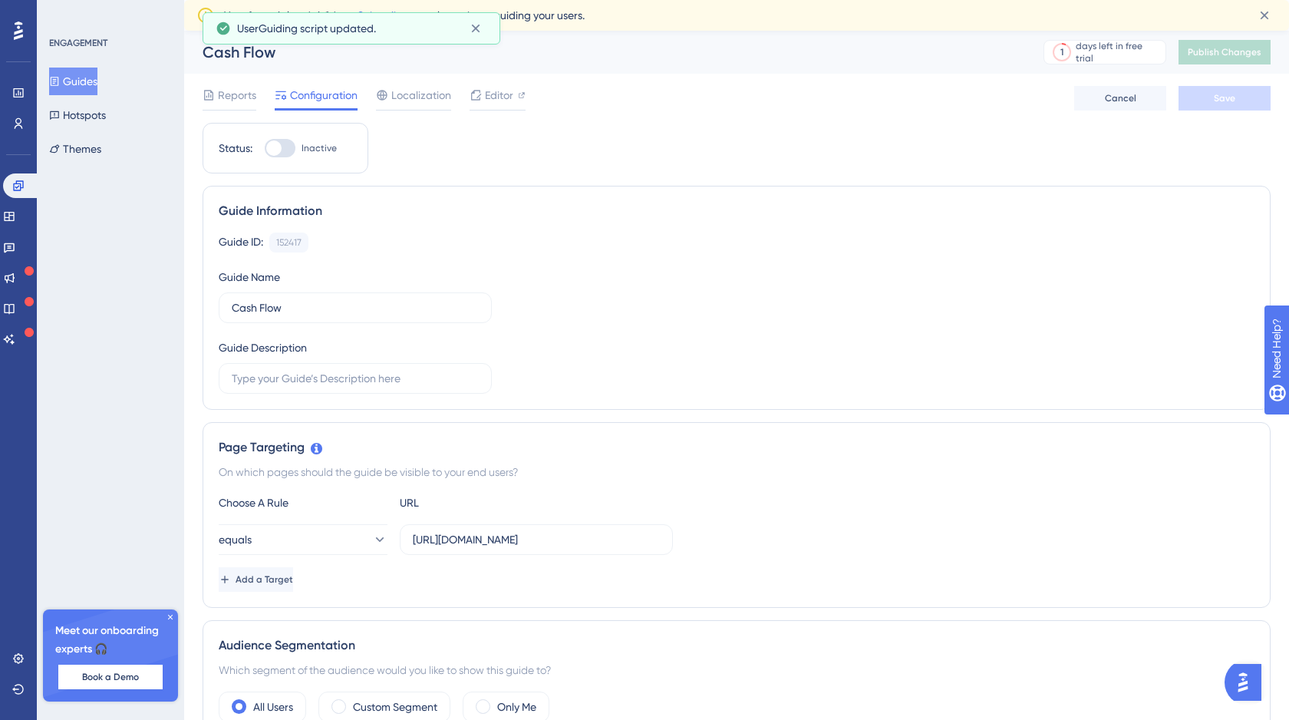
click at [80, 79] on button "Guides" at bounding box center [73, 82] width 48 height 28
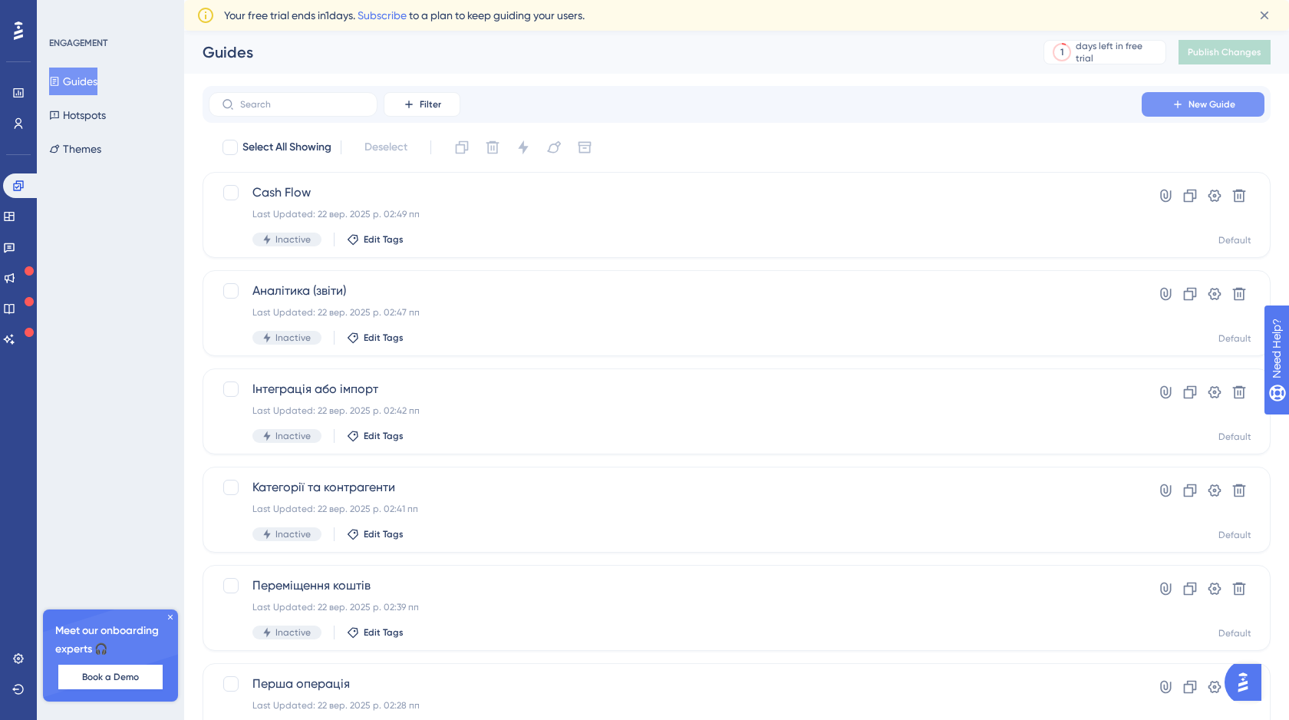
click at [1212, 104] on span "New Guide" at bounding box center [1212, 104] width 47 height 12
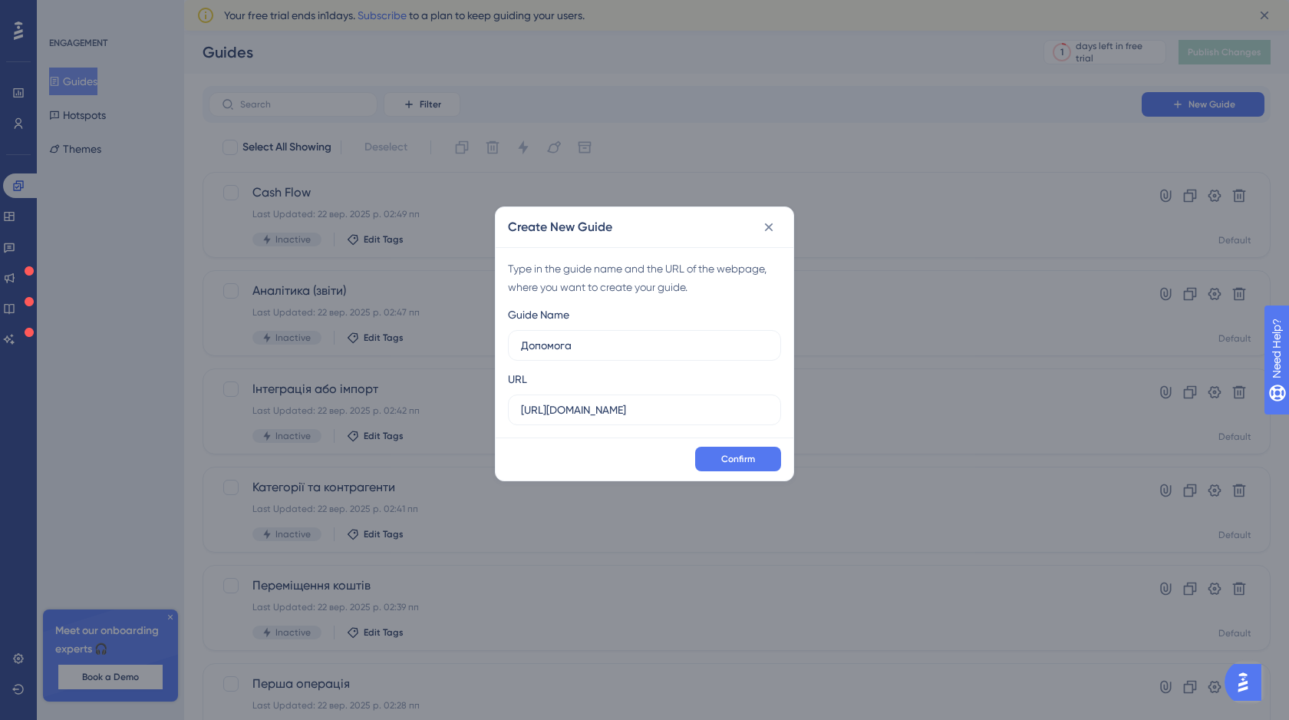
type input "Допомога"
drag, startPoint x: 643, startPoint y: 407, endPoint x: 506, endPoint y: 411, distance: 137.4
click at [506, 411] on div "Type in the guide name and the URL of the webpage, where you want to create you…" at bounding box center [645, 342] width 298 height 190
paste input "/onboarding"
type input "http://stage.finmap.to/onboarding"
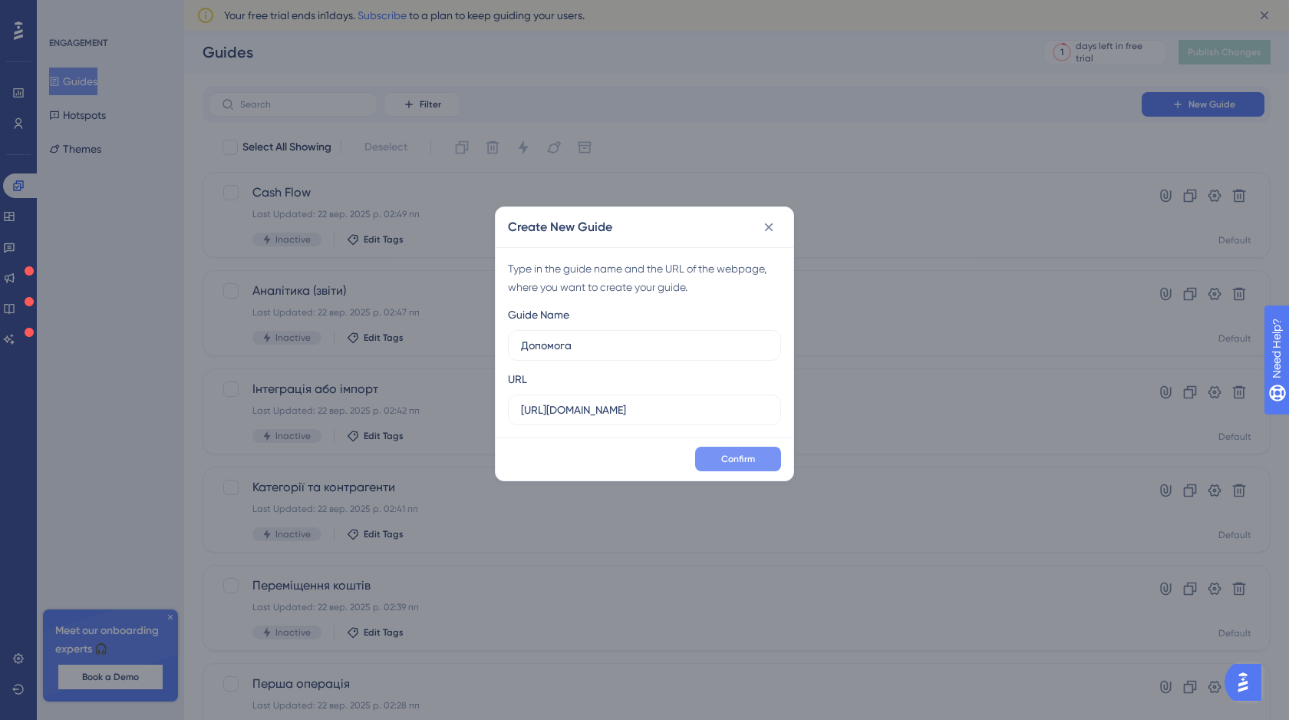
click at [743, 454] on span "Confirm" at bounding box center [738, 459] width 34 height 12
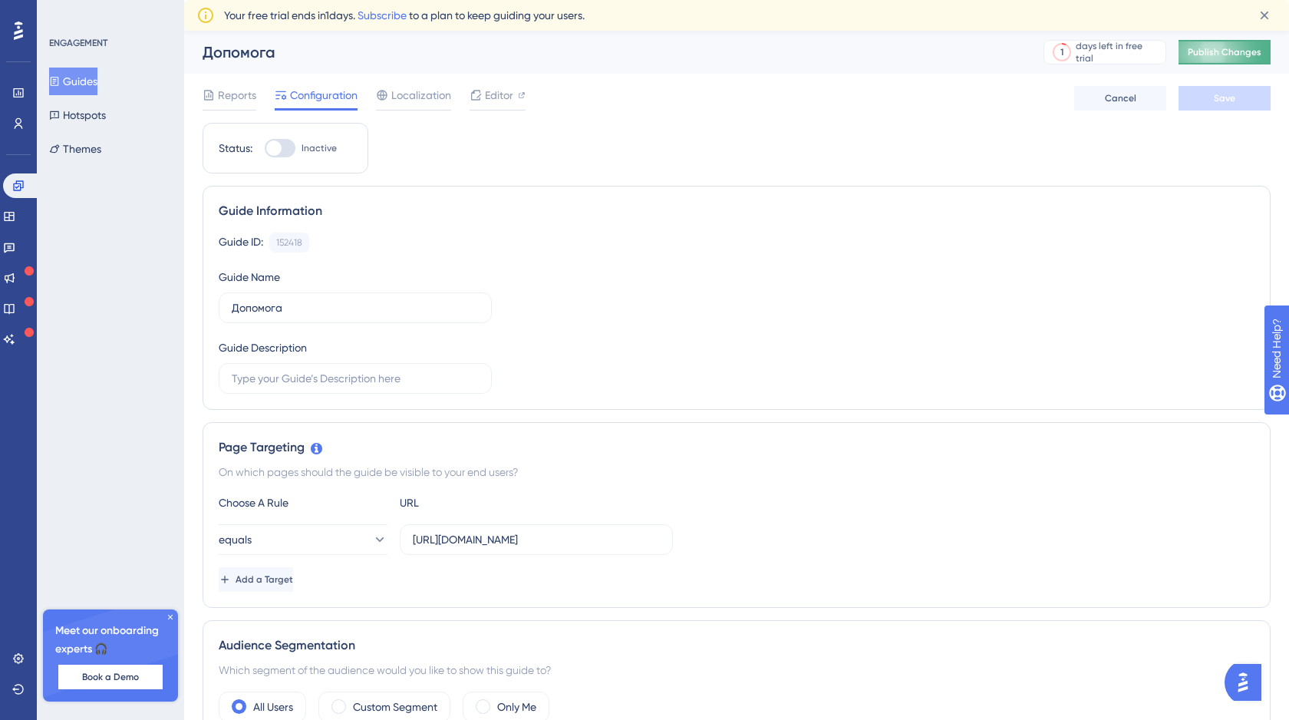
click at [1228, 48] on span "Publish Changes" at bounding box center [1225, 52] width 74 height 12
click at [97, 85] on button "Guides" at bounding box center [73, 82] width 48 height 28
